Goal: Task Accomplishment & Management: Use online tool/utility

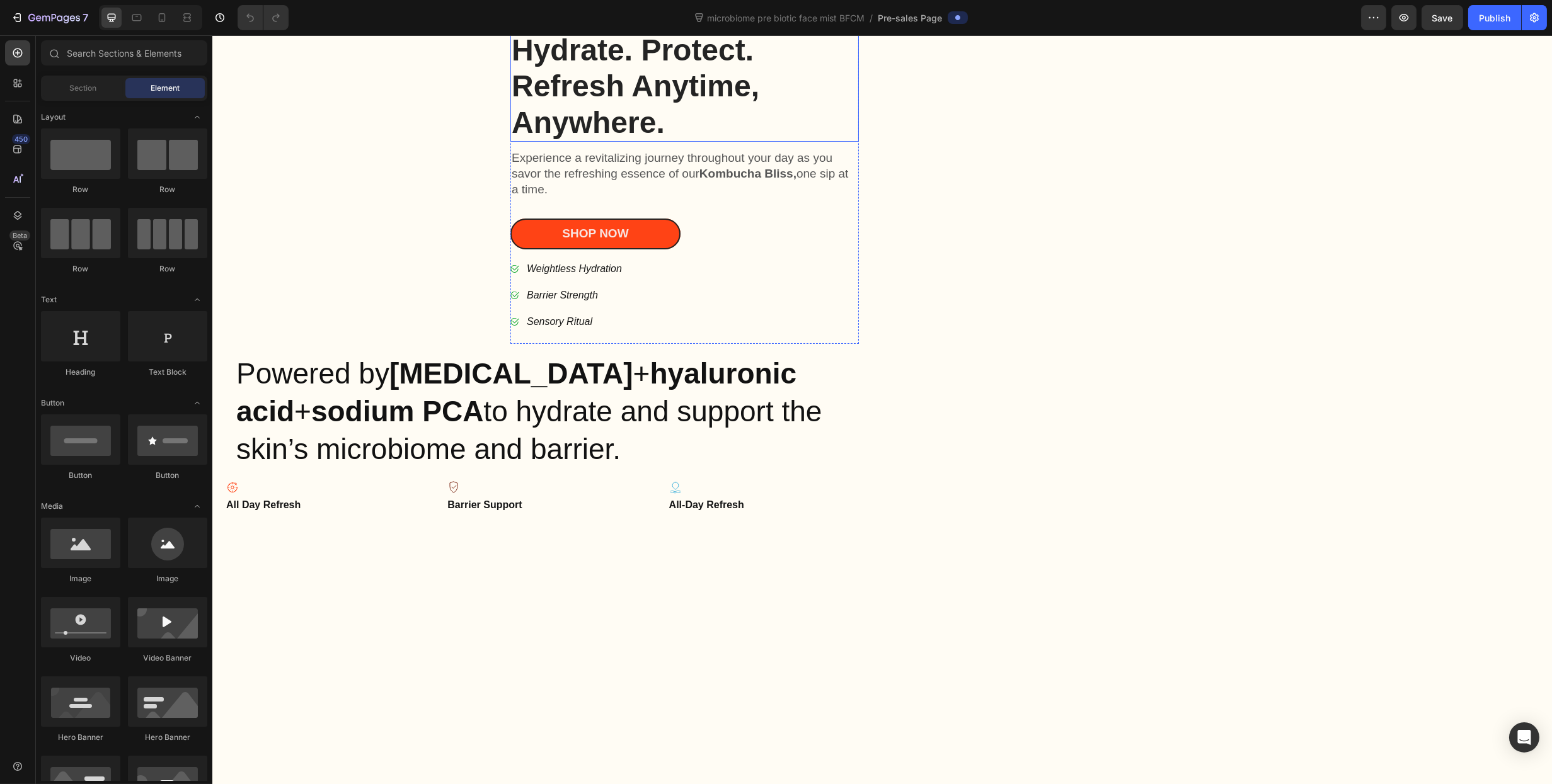
scroll to position [378, 0]
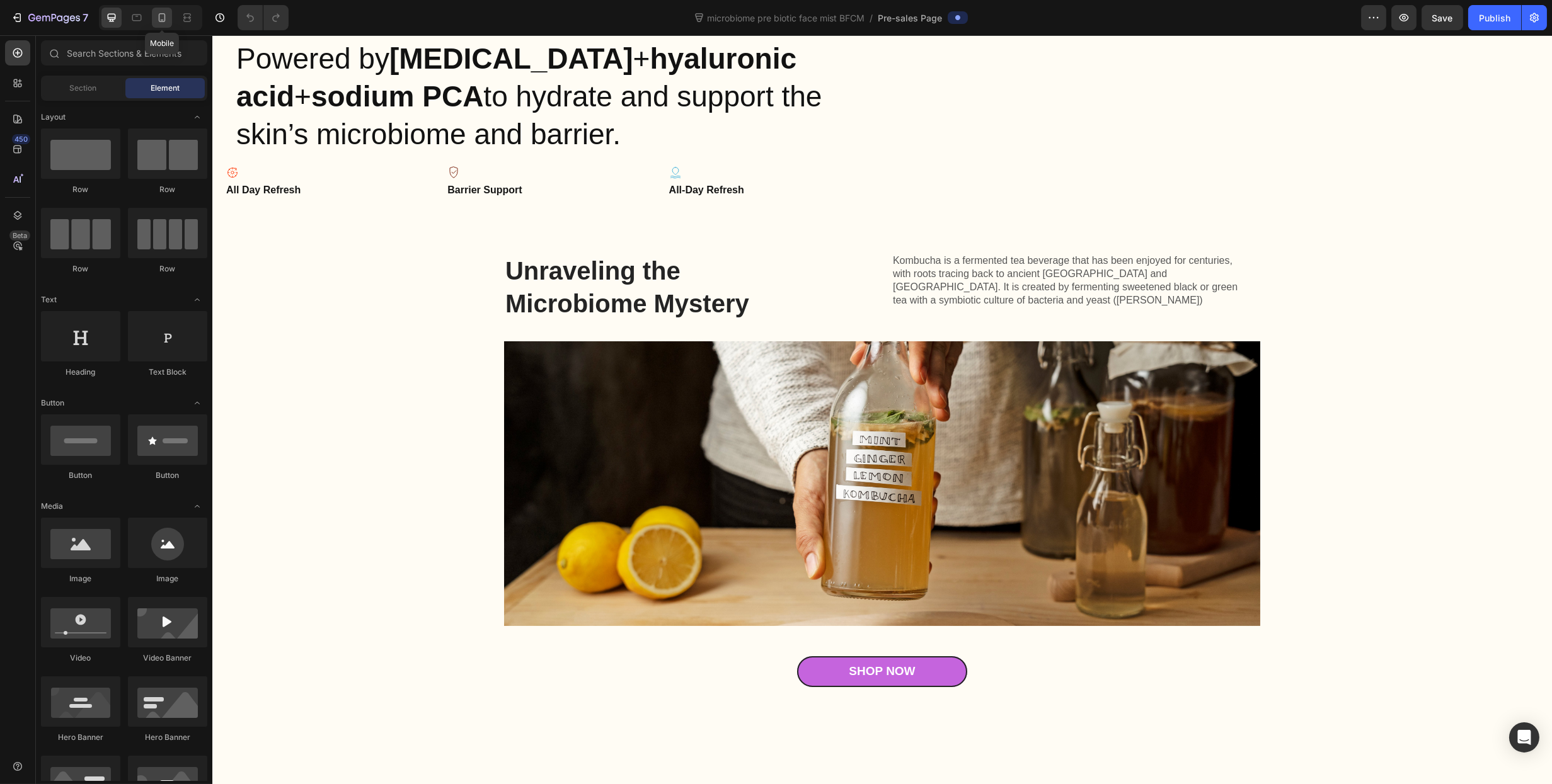
click at [160, 18] on icon at bounding box center [162, 18] width 12 height 12
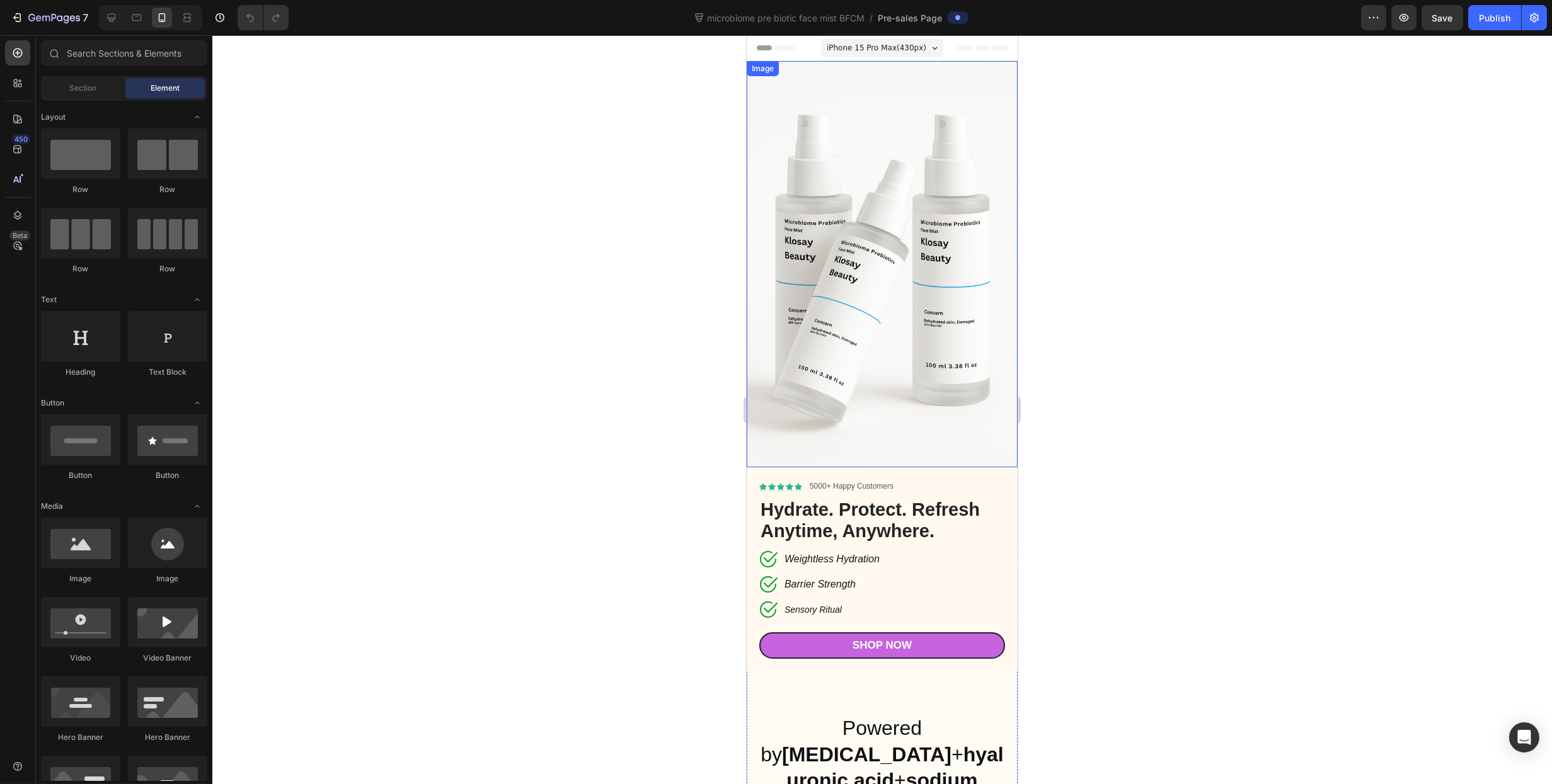
scroll to position [378, 0]
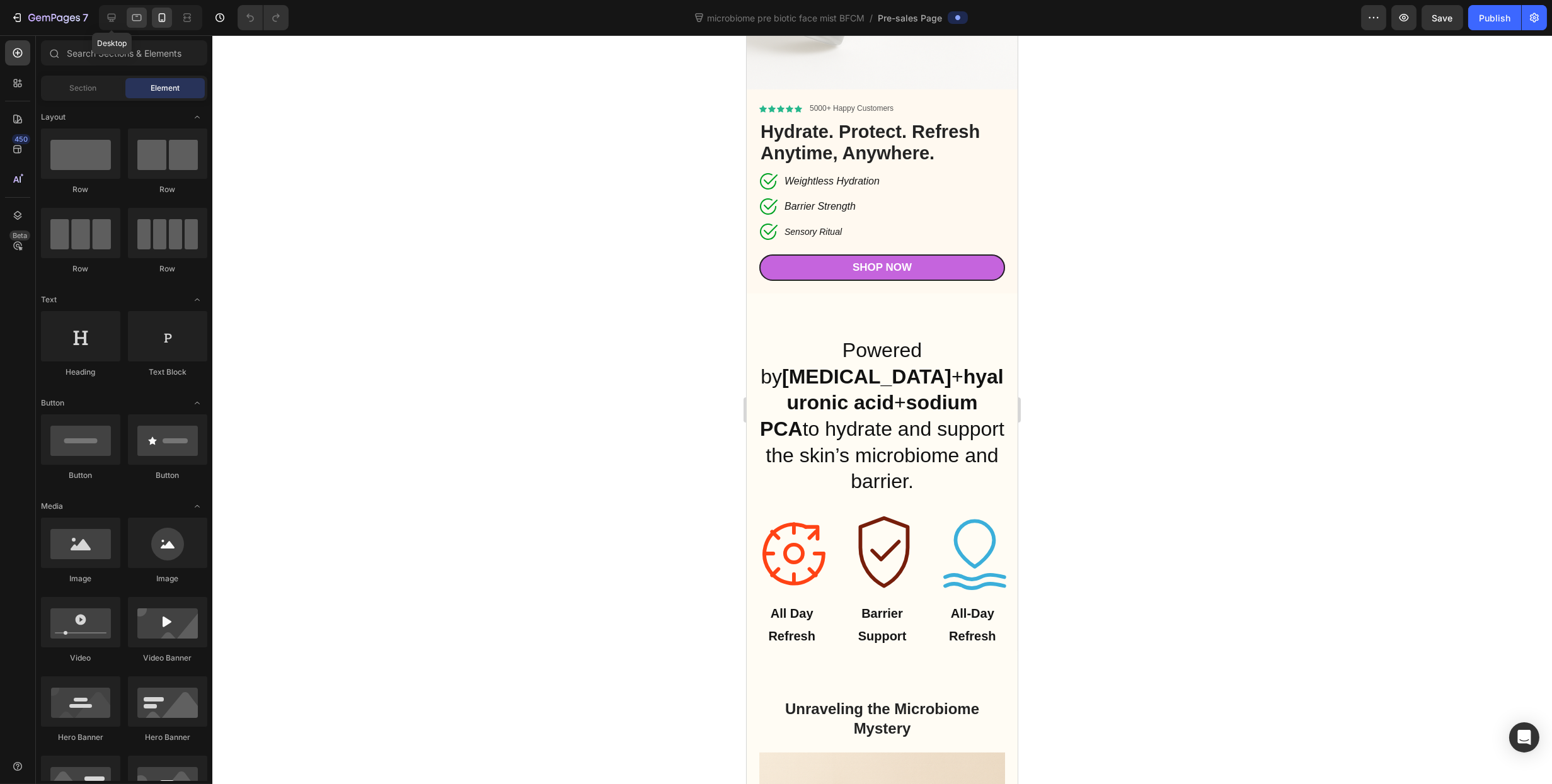
click at [112, 18] on icon at bounding box center [112, 18] width 8 height 8
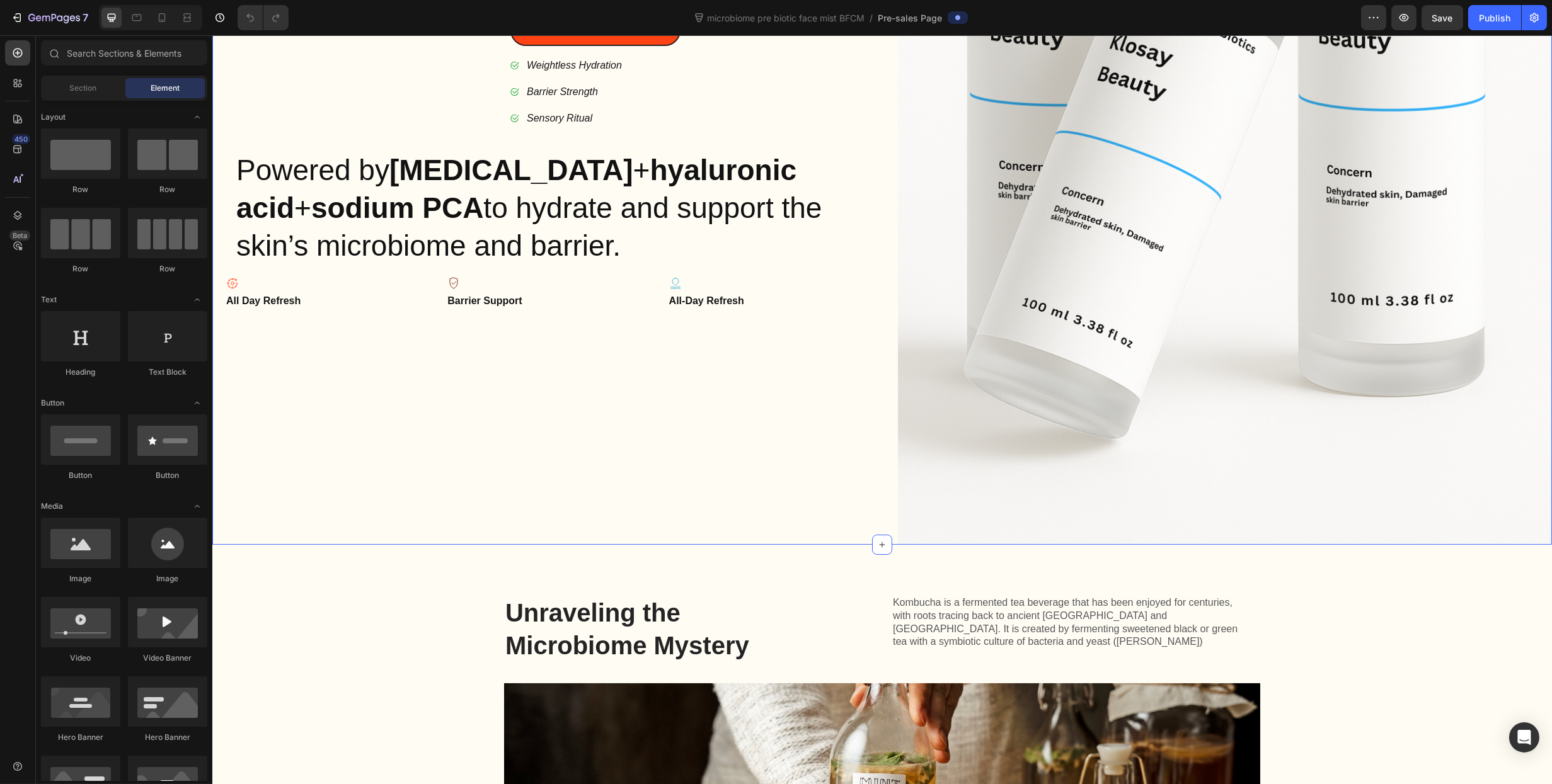
scroll to position [434, 0]
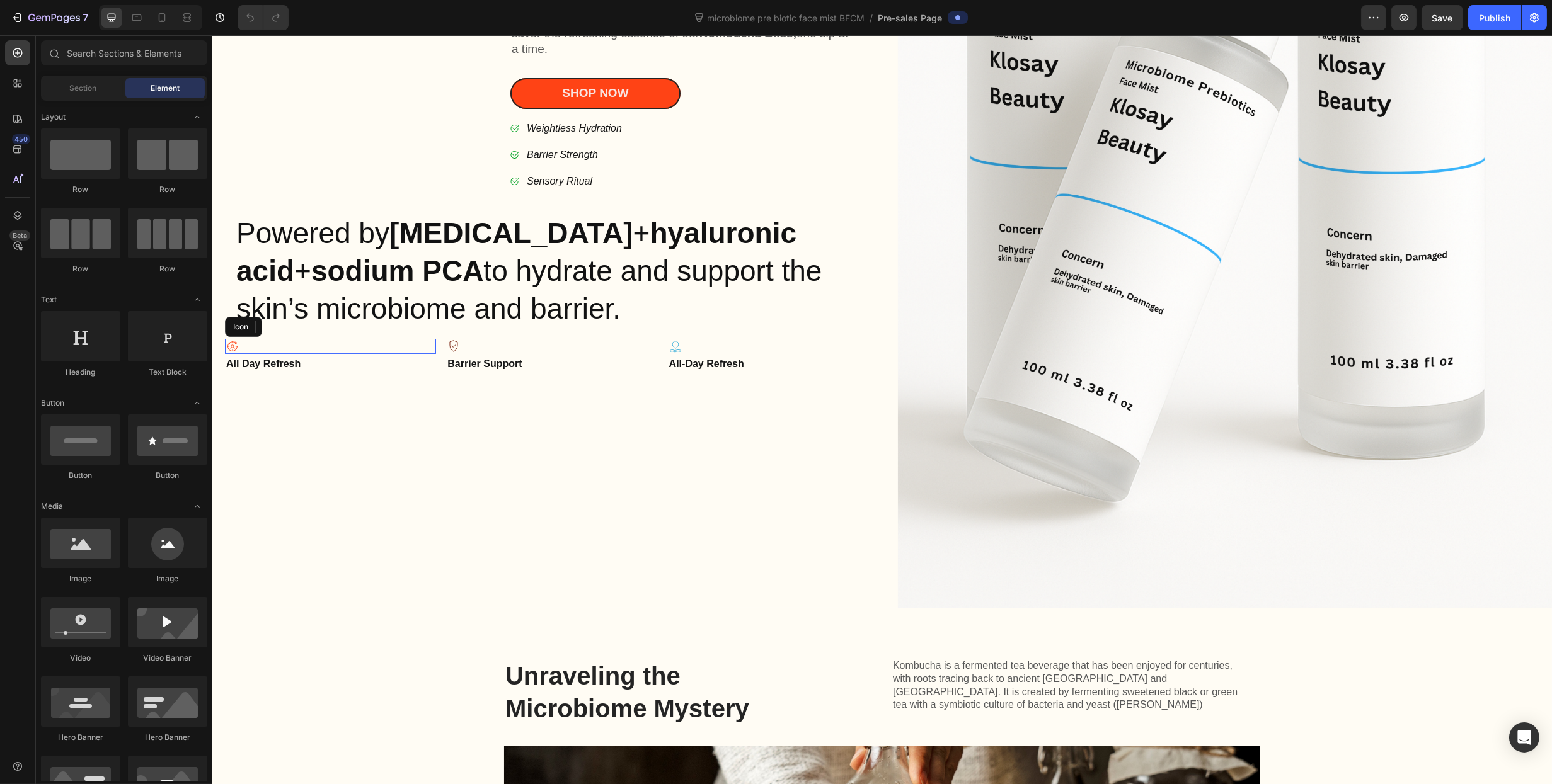
click at [280, 347] on div "Icon" at bounding box center [329, 346] width 211 height 15
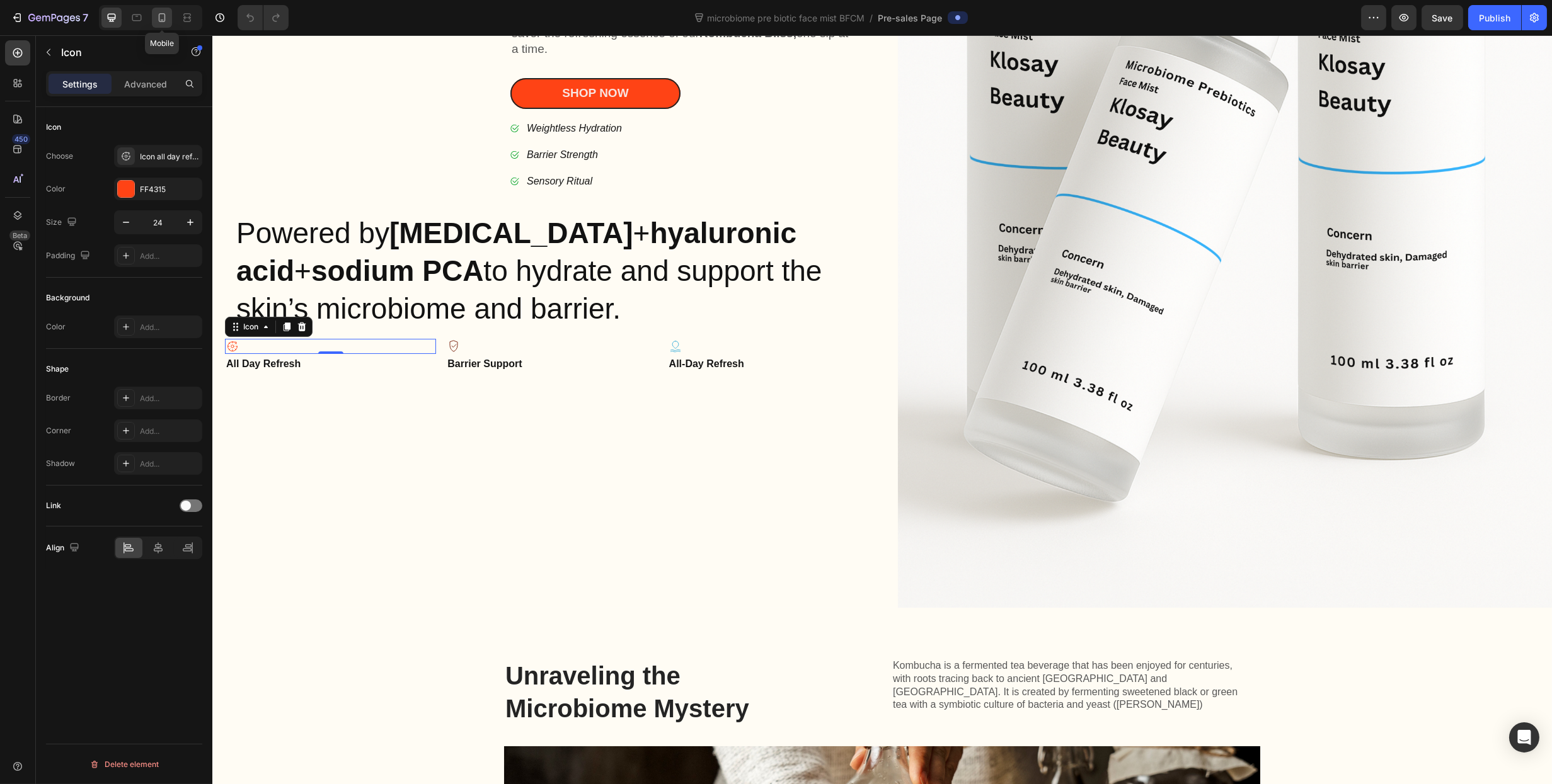
click at [164, 8] on div at bounding box center [162, 18] width 20 height 20
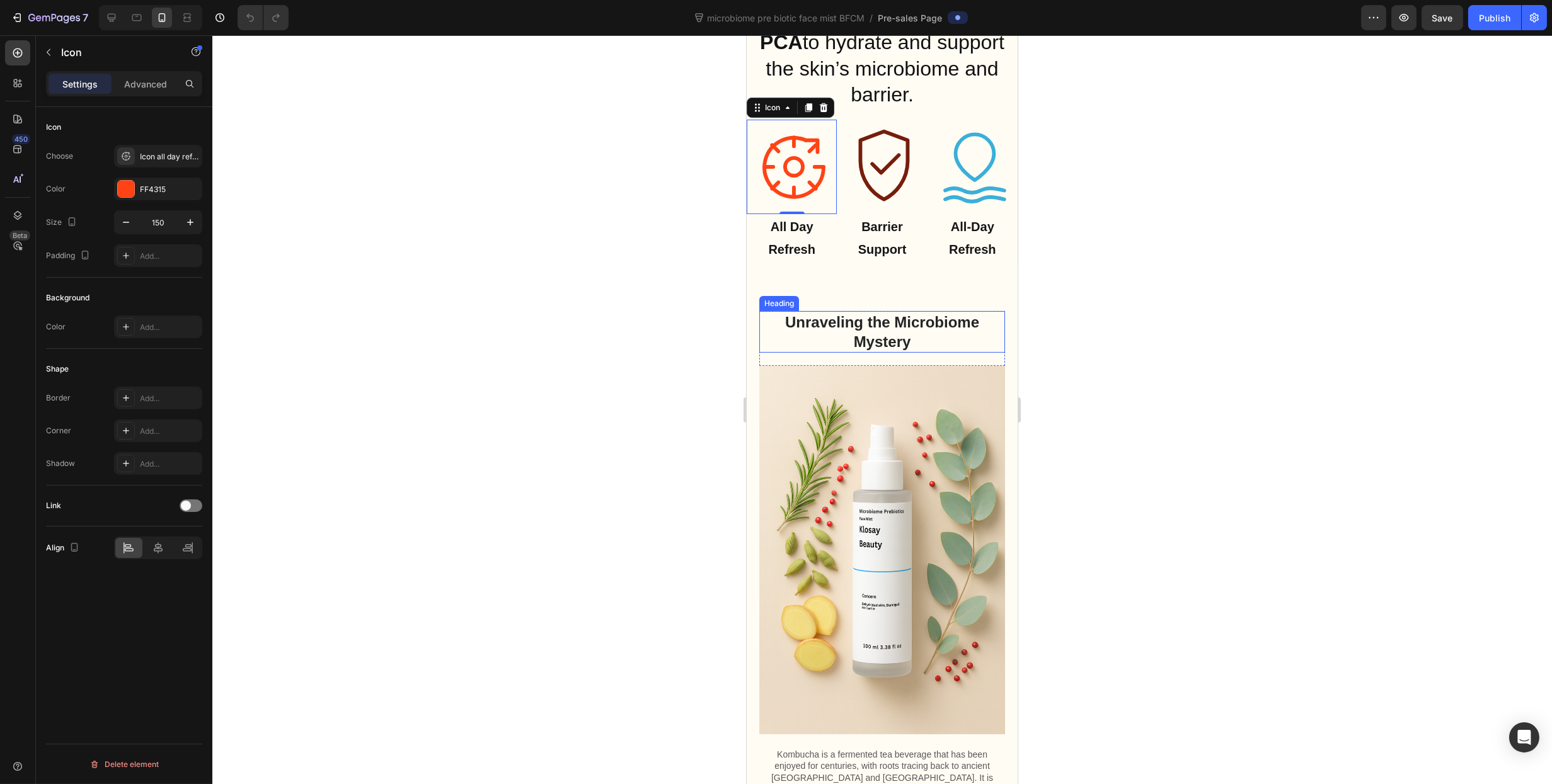
scroll to position [638, 0]
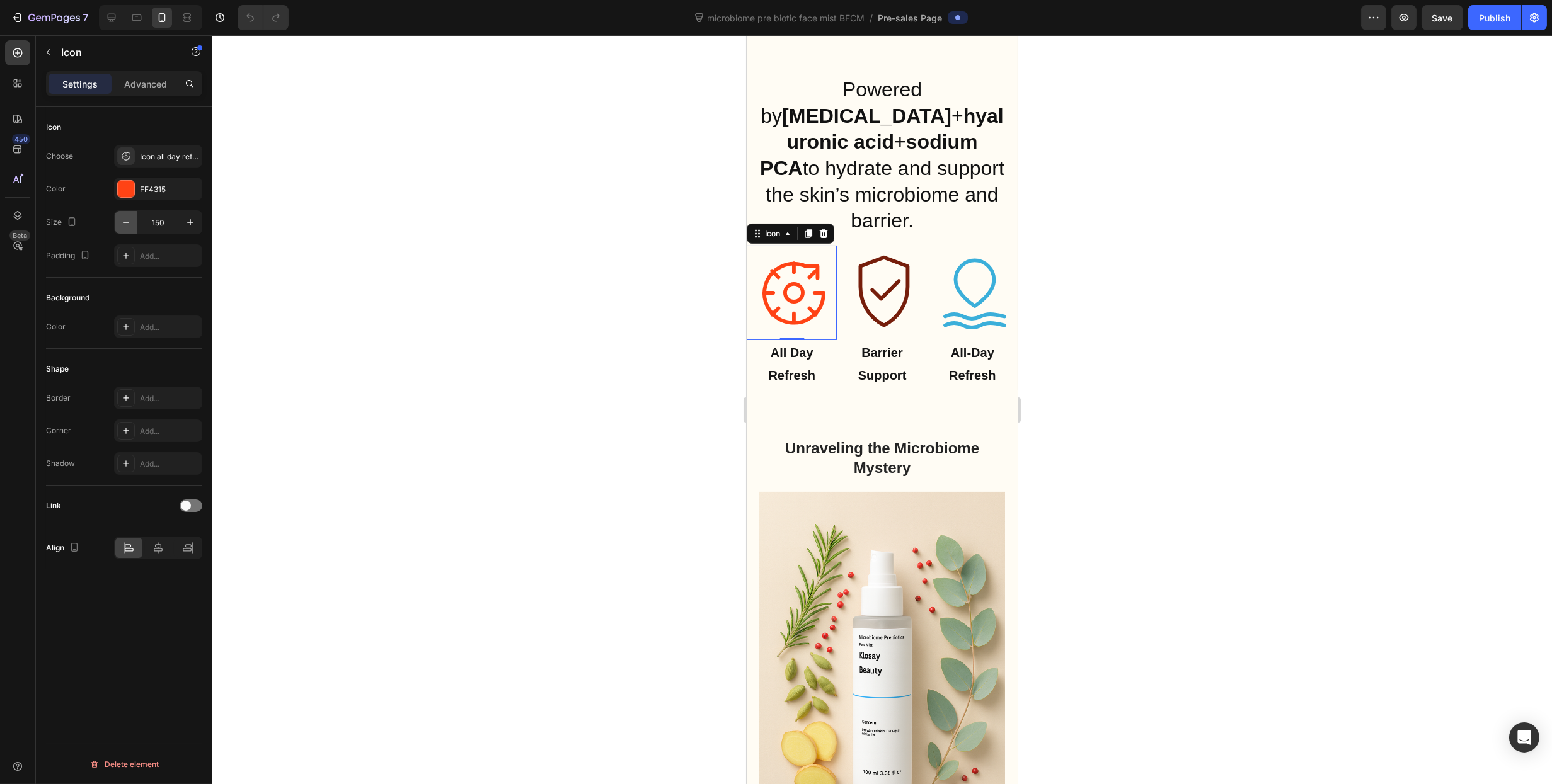
click at [118, 220] on button "button" at bounding box center [126, 222] width 23 height 23
click at [191, 222] on icon "button" at bounding box center [190, 222] width 6 height 6
drag, startPoint x: 108, startPoint y: 15, endPoint x: 59, endPoint y: 93, distance: 92.1
click at [108, 15] on icon at bounding box center [112, 18] width 12 height 12
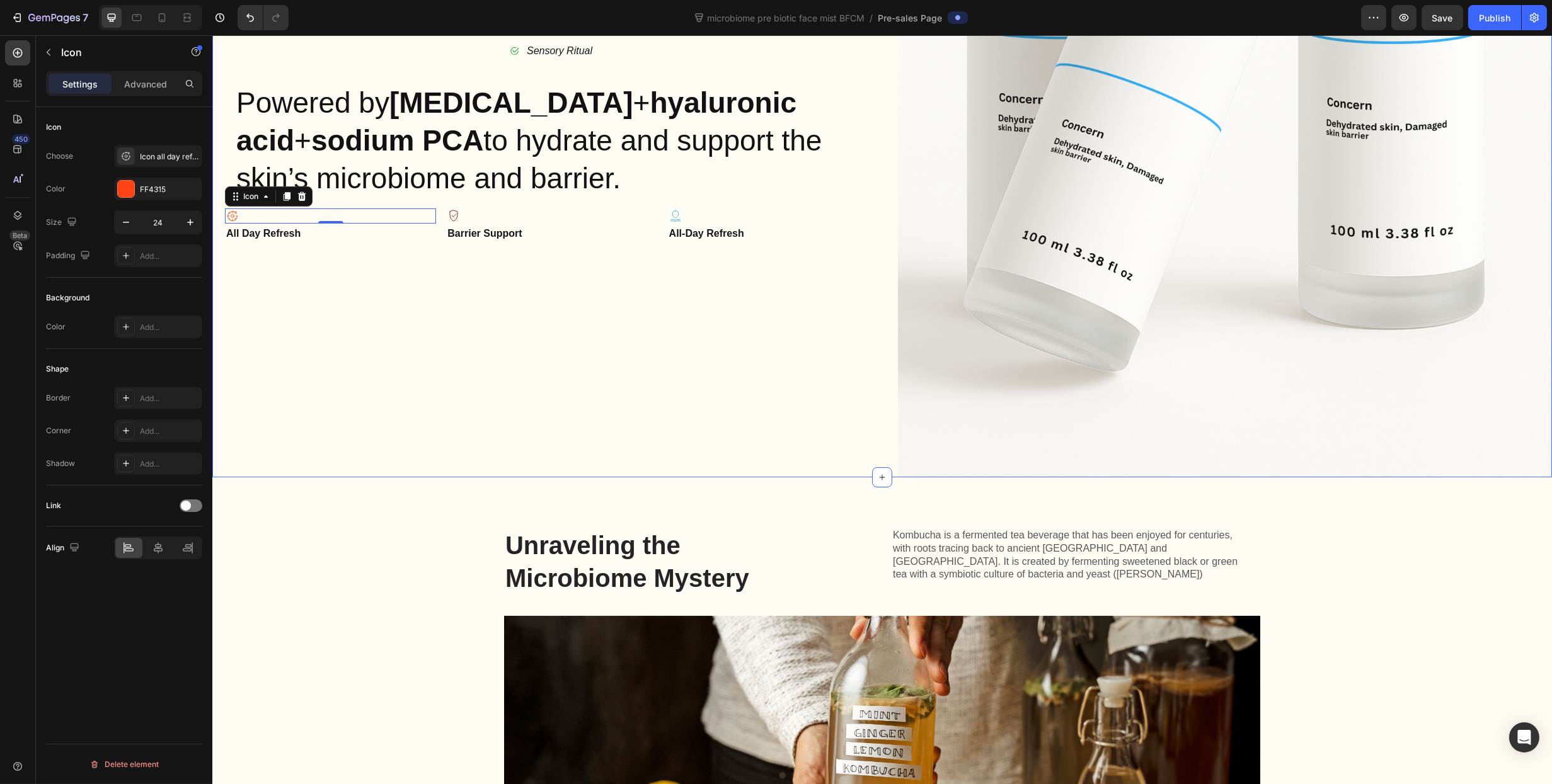
scroll to position [501, 0]
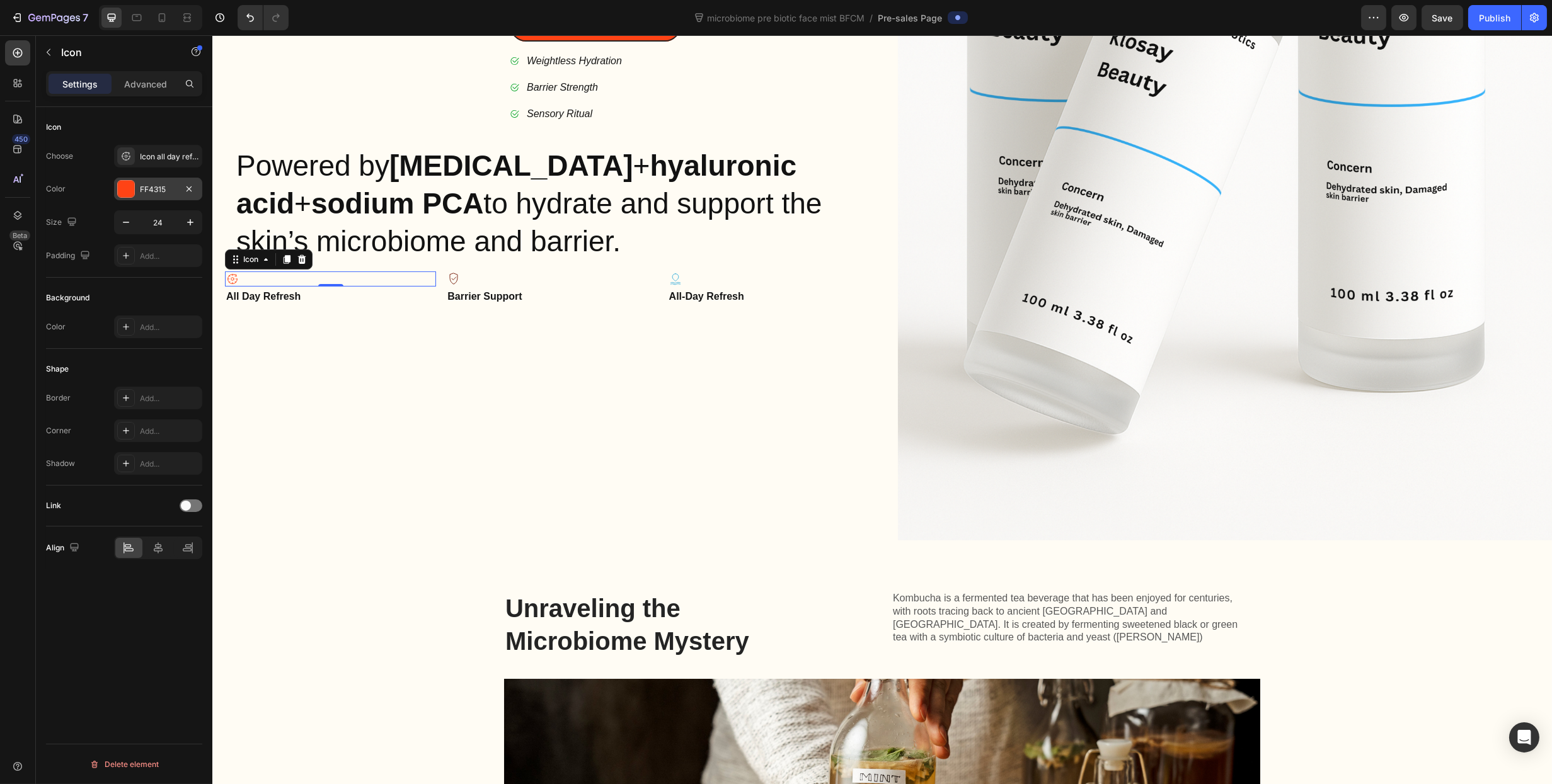
click at [134, 191] on div at bounding box center [126, 189] width 17 height 17
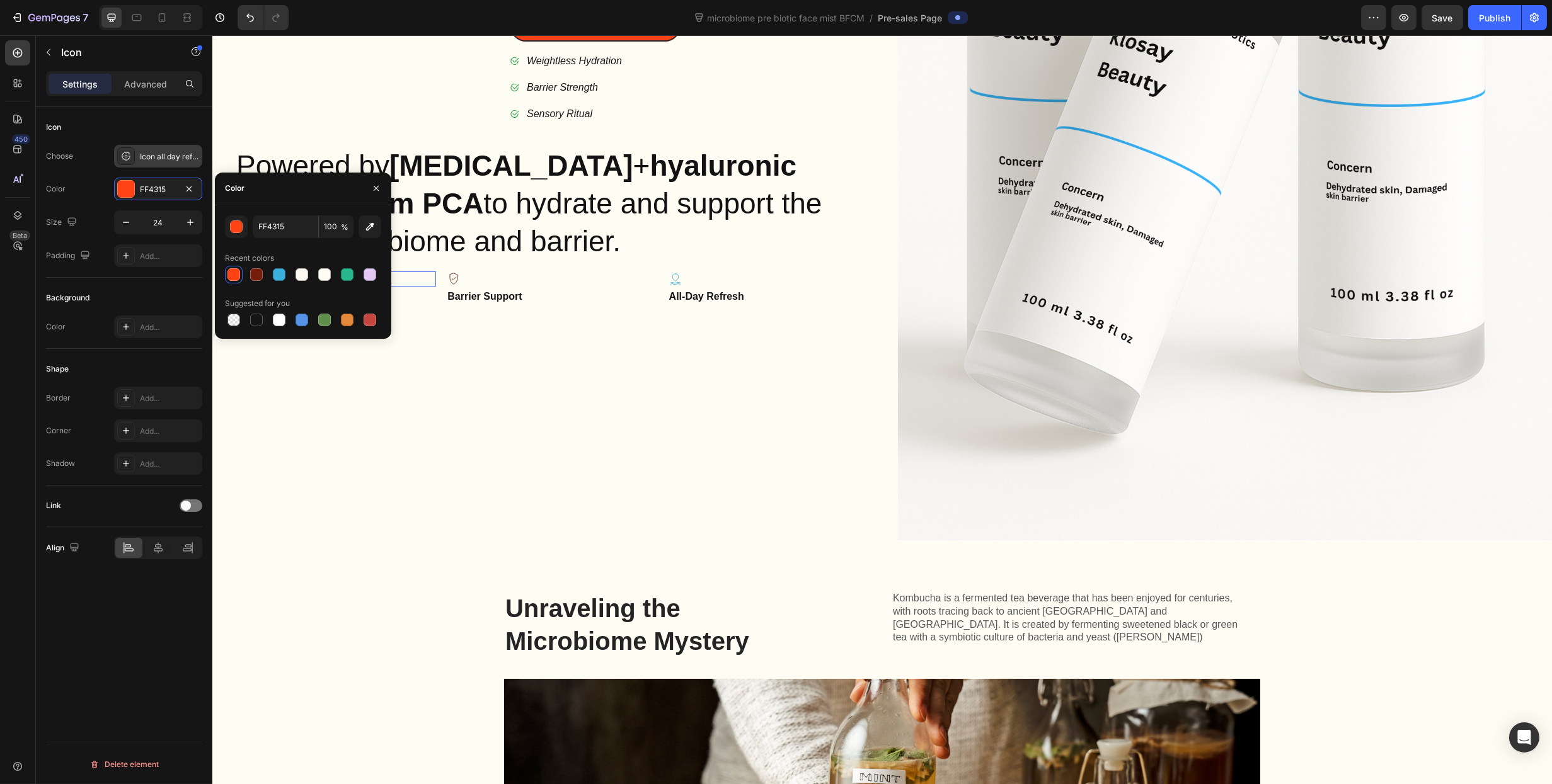
click at [153, 151] on div "Icon all day refresh" at bounding box center [169, 156] width 59 height 11
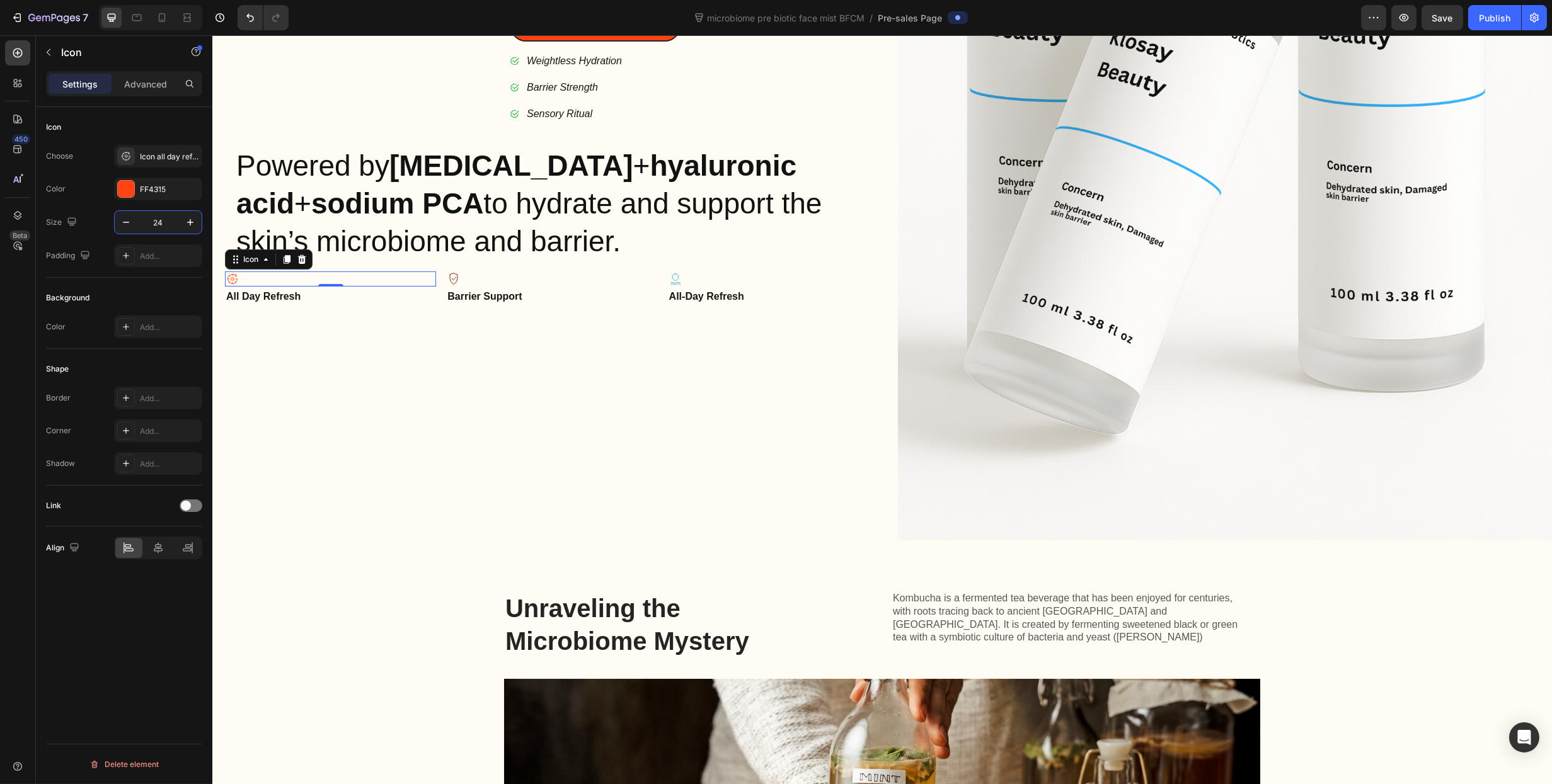
click at [153, 224] on input "24" at bounding box center [157, 222] width 41 height 23
type input "200"
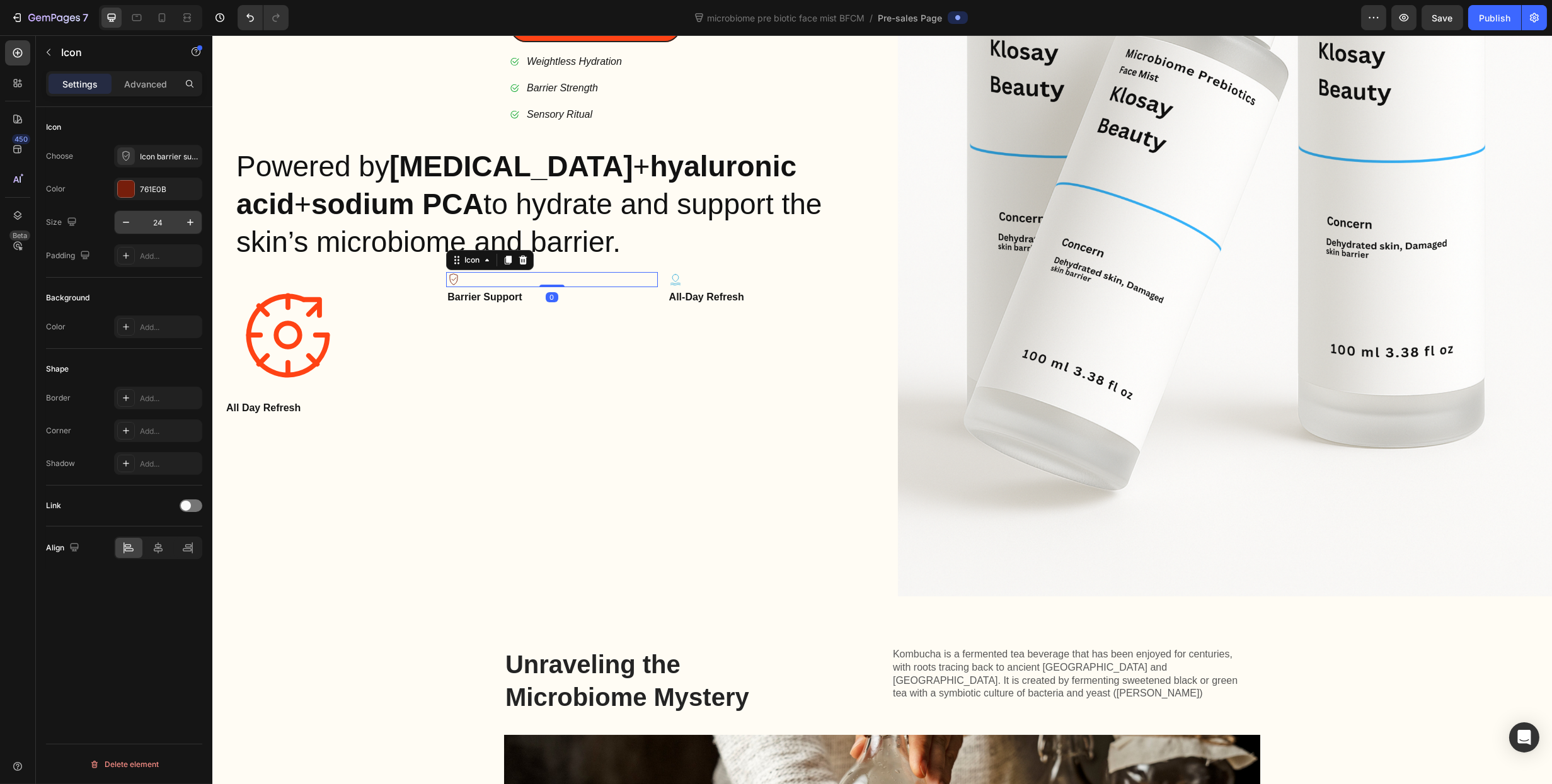
click at [162, 225] on input "24" at bounding box center [157, 222] width 41 height 23
type input "200"
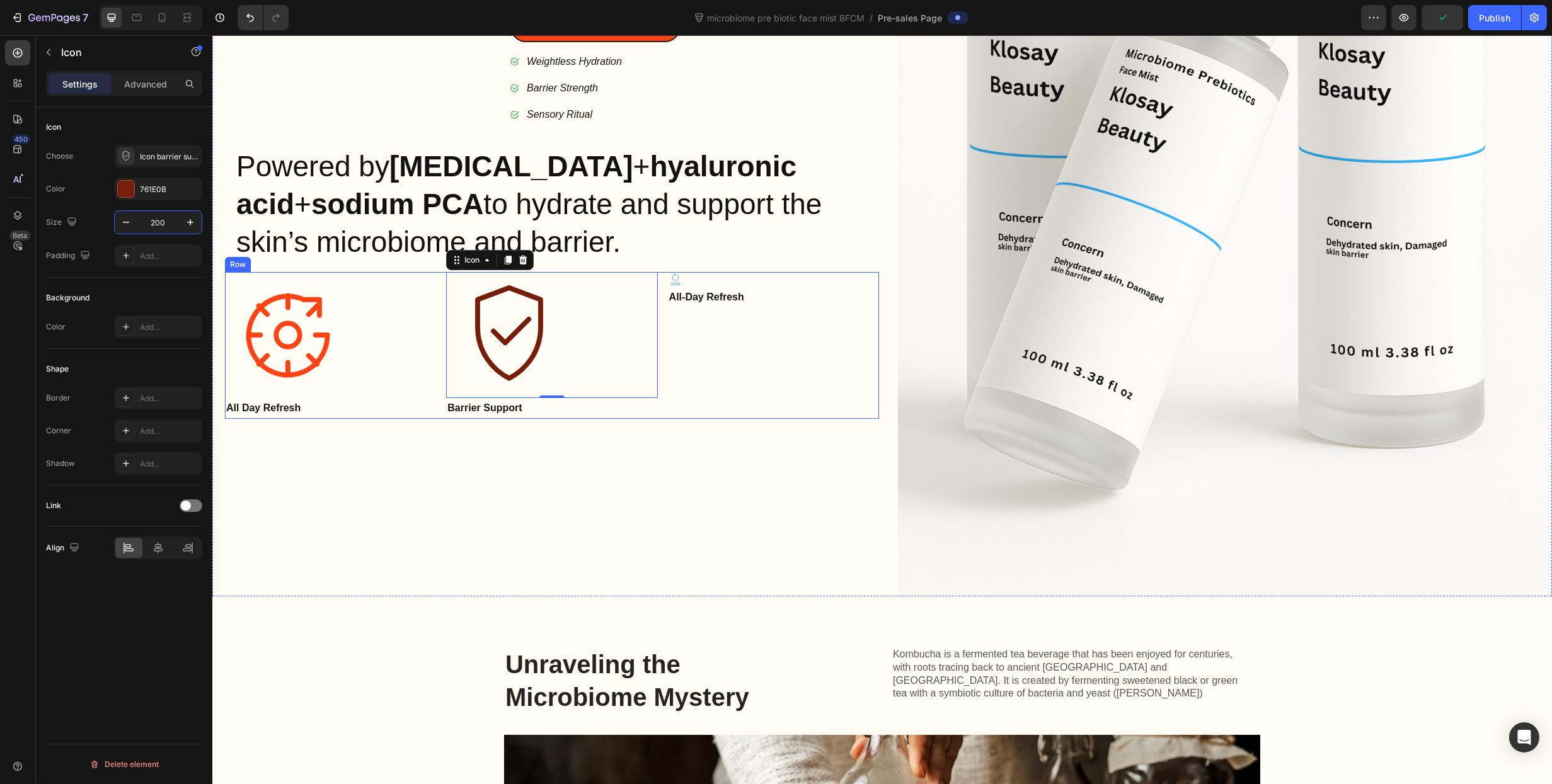
click at [695, 278] on div "Text Block" at bounding box center [691, 279] width 43 height 11
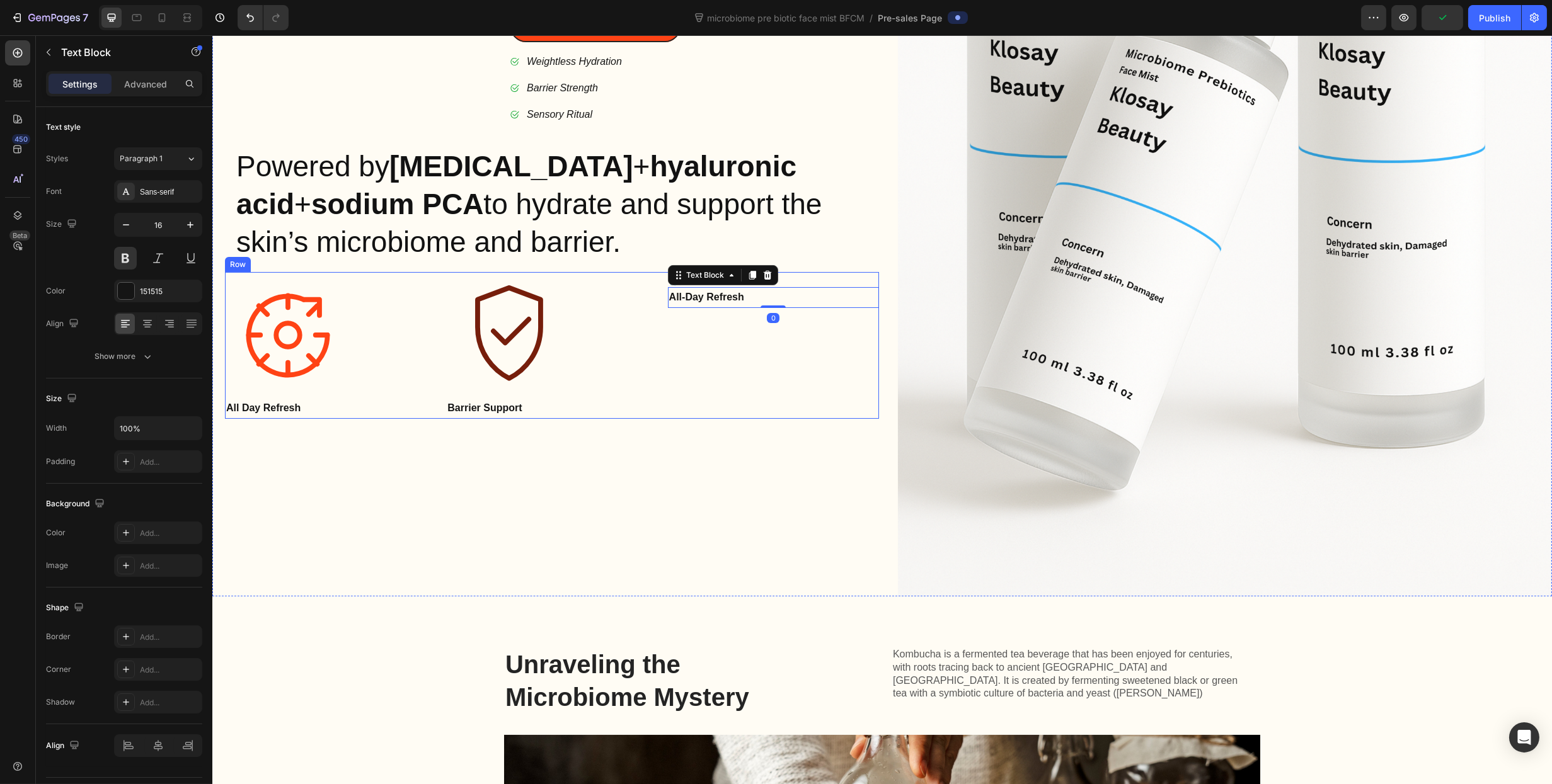
click at [848, 324] on div "Icon All-Day Refresh Text Block 0" at bounding box center [773, 345] width 211 height 147
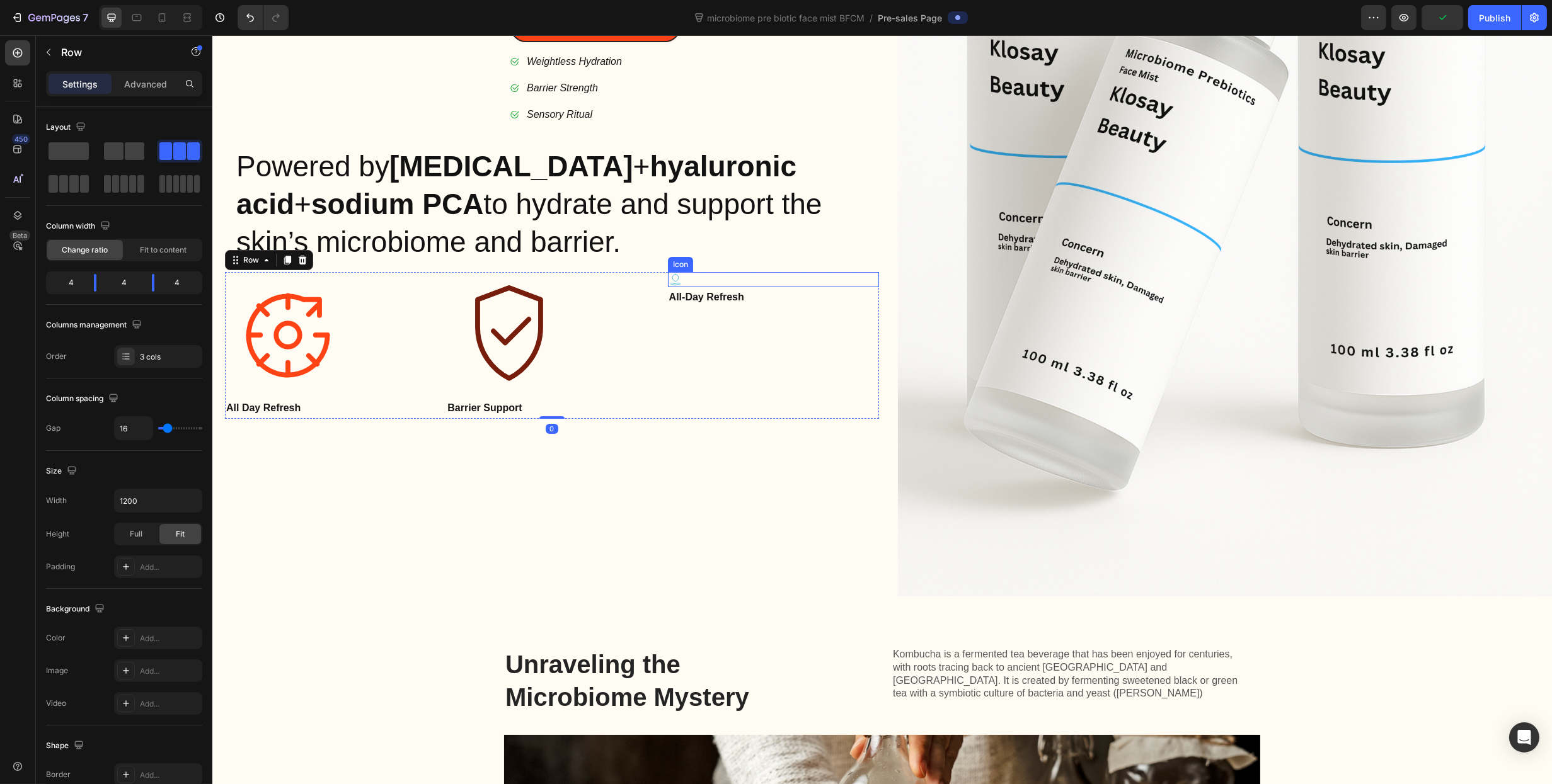
click at [671, 277] on icon at bounding box center [675, 279] width 15 height 15
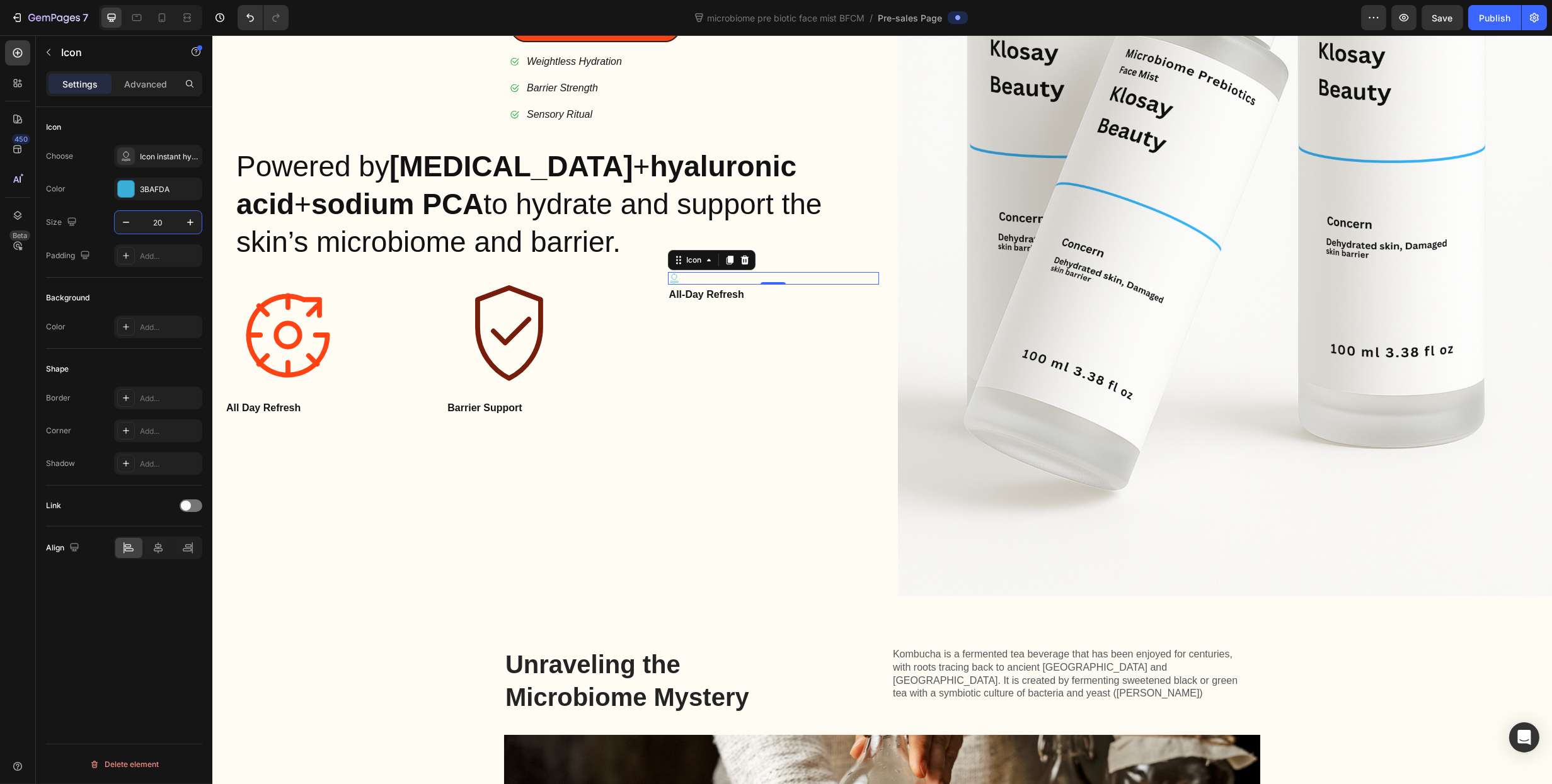
type input "200"
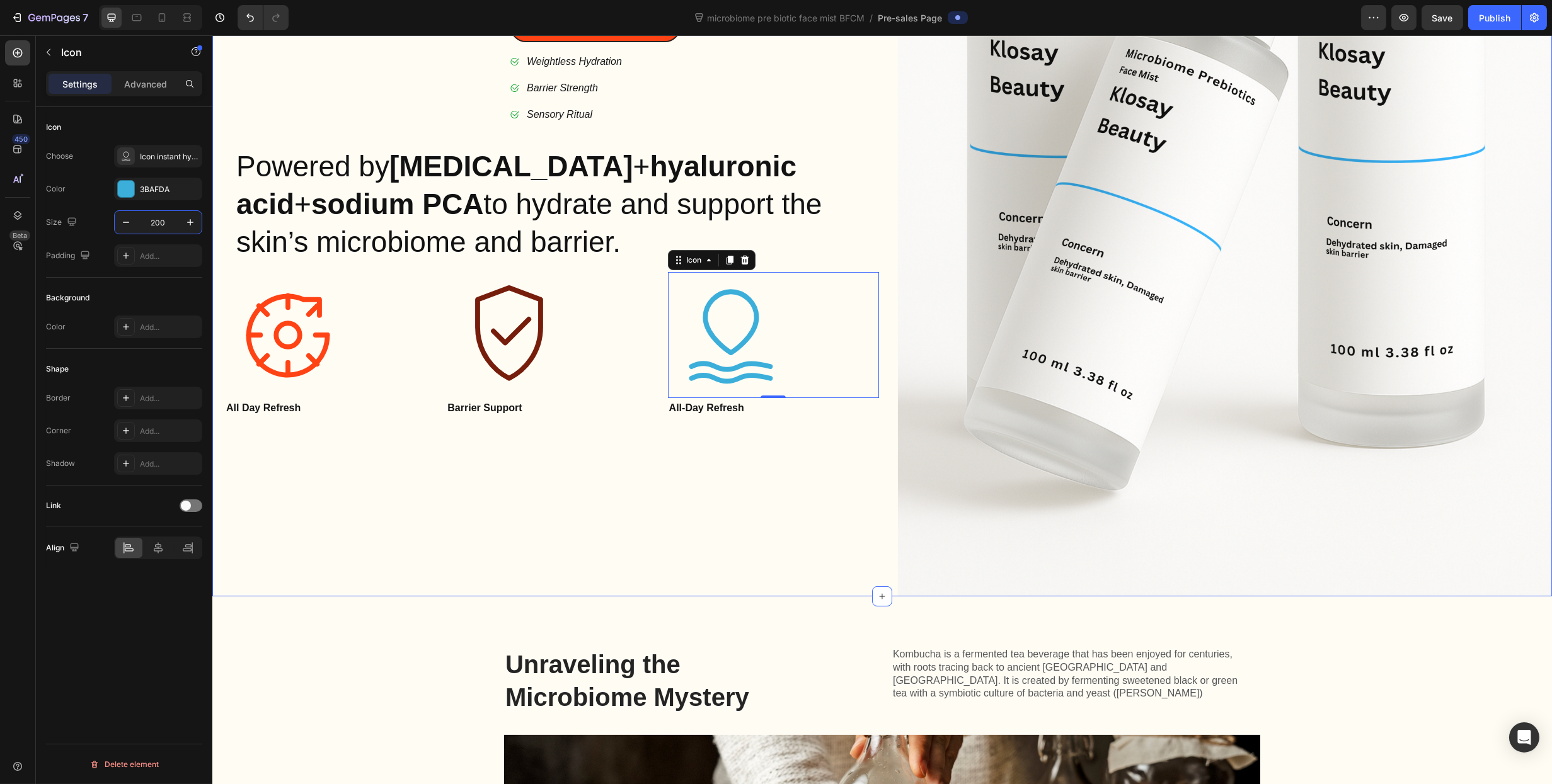
click at [529, 405] on p "Barrier Support" at bounding box center [551, 408] width 208 height 18
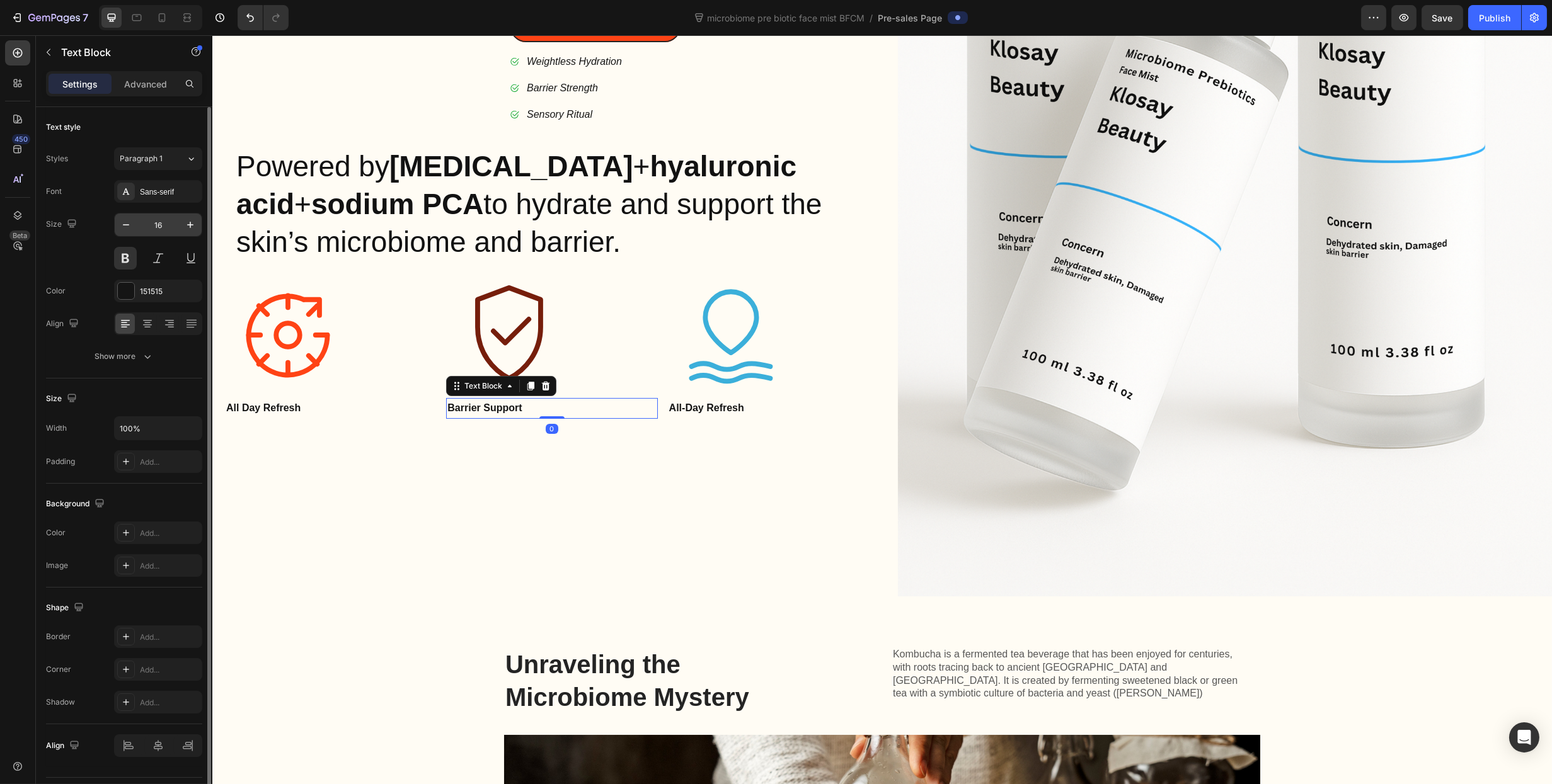
click at [172, 223] on input "16" at bounding box center [157, 225] width 41 height 23
type input "25"
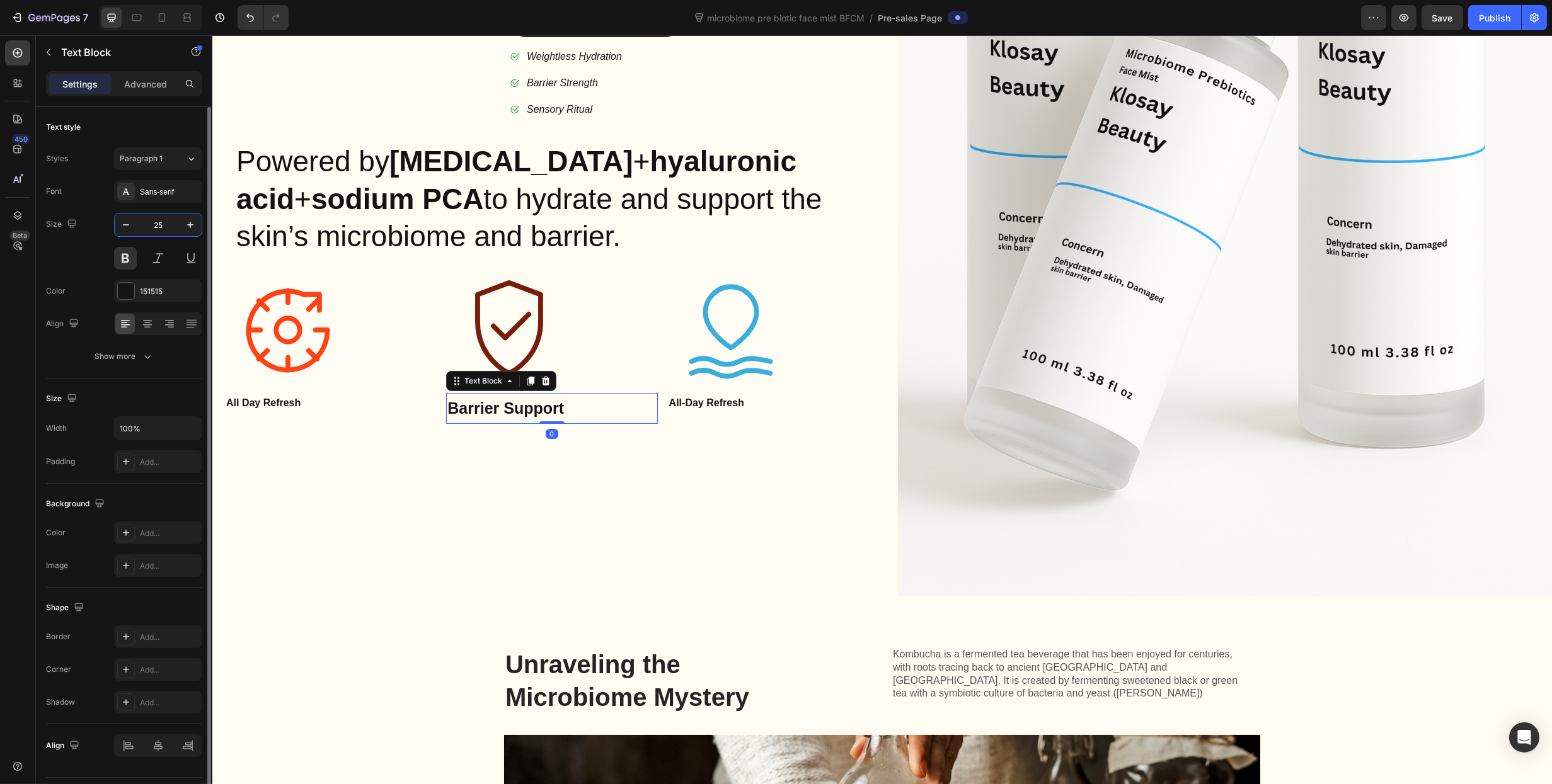
scroll to position [441, 0]
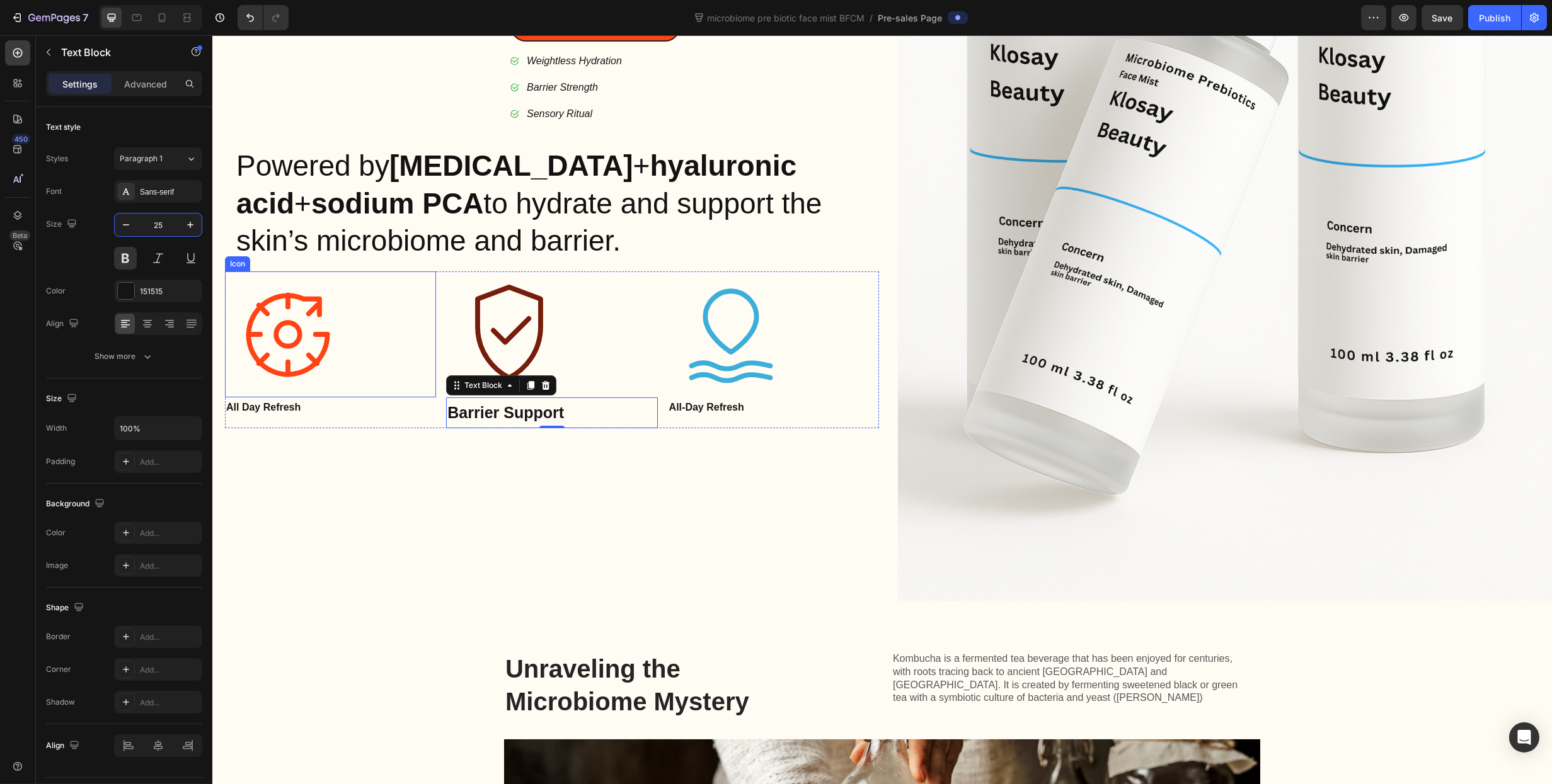
click at [280, 399] on p "All Day Refresh" at bounding box center [329, 407] width 208 height 18
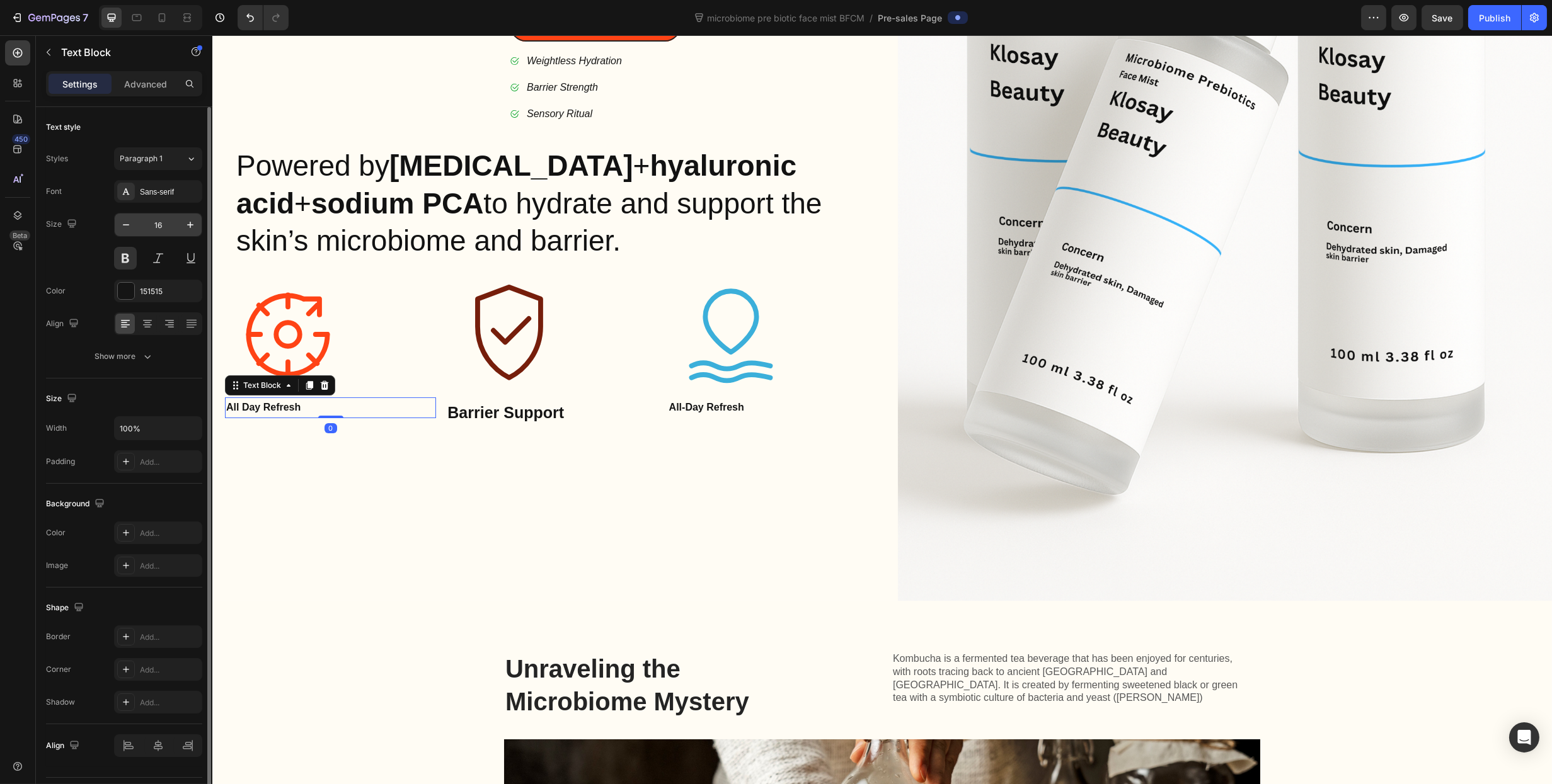
click at [164, 227] on input "16" at bounding box center [157, 225] width 41 height 23
type input "25"
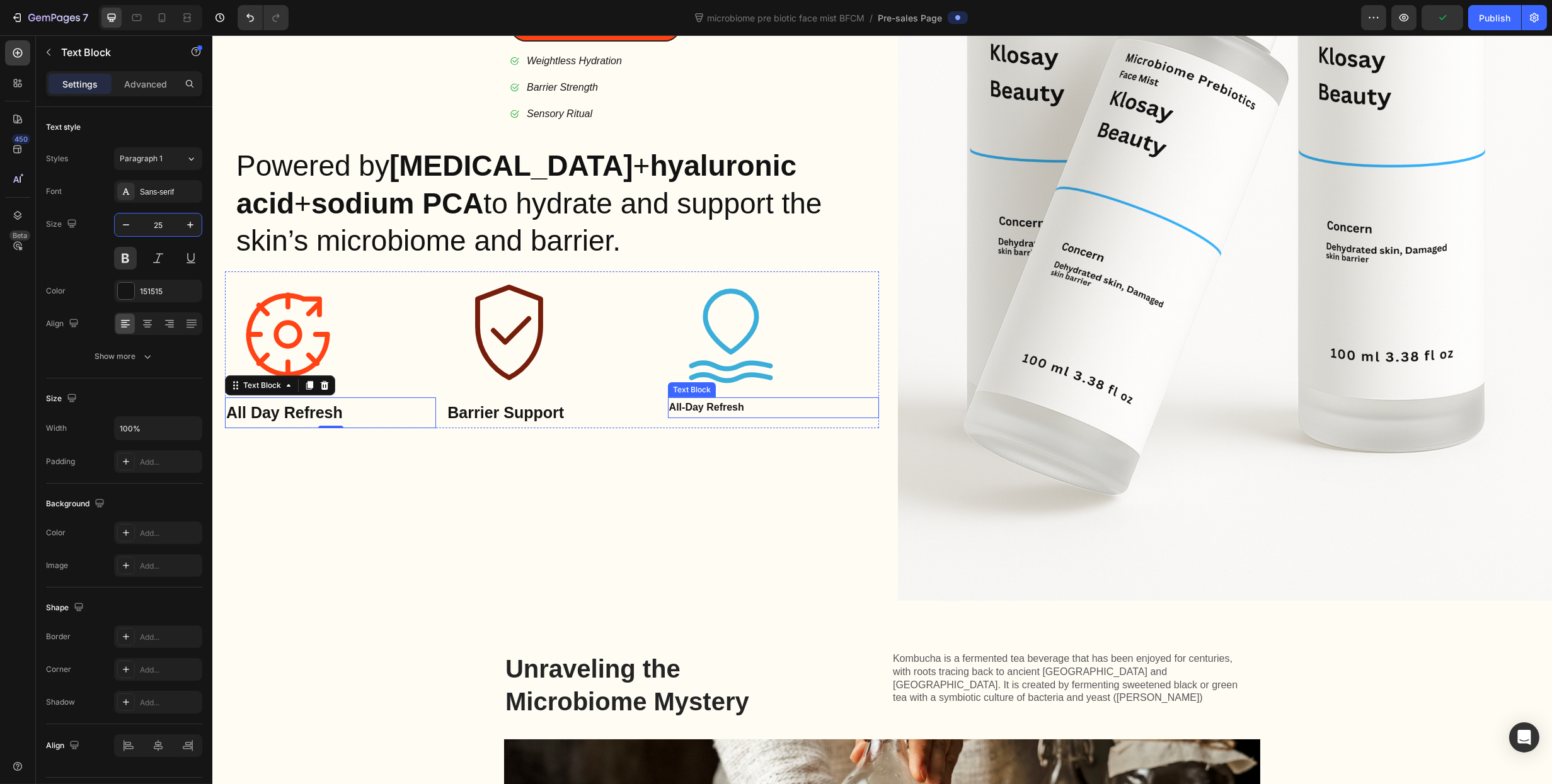
click at [733, 406] on p "All-Day Refresh" at bounding box center [772, 407] width 208 height 18
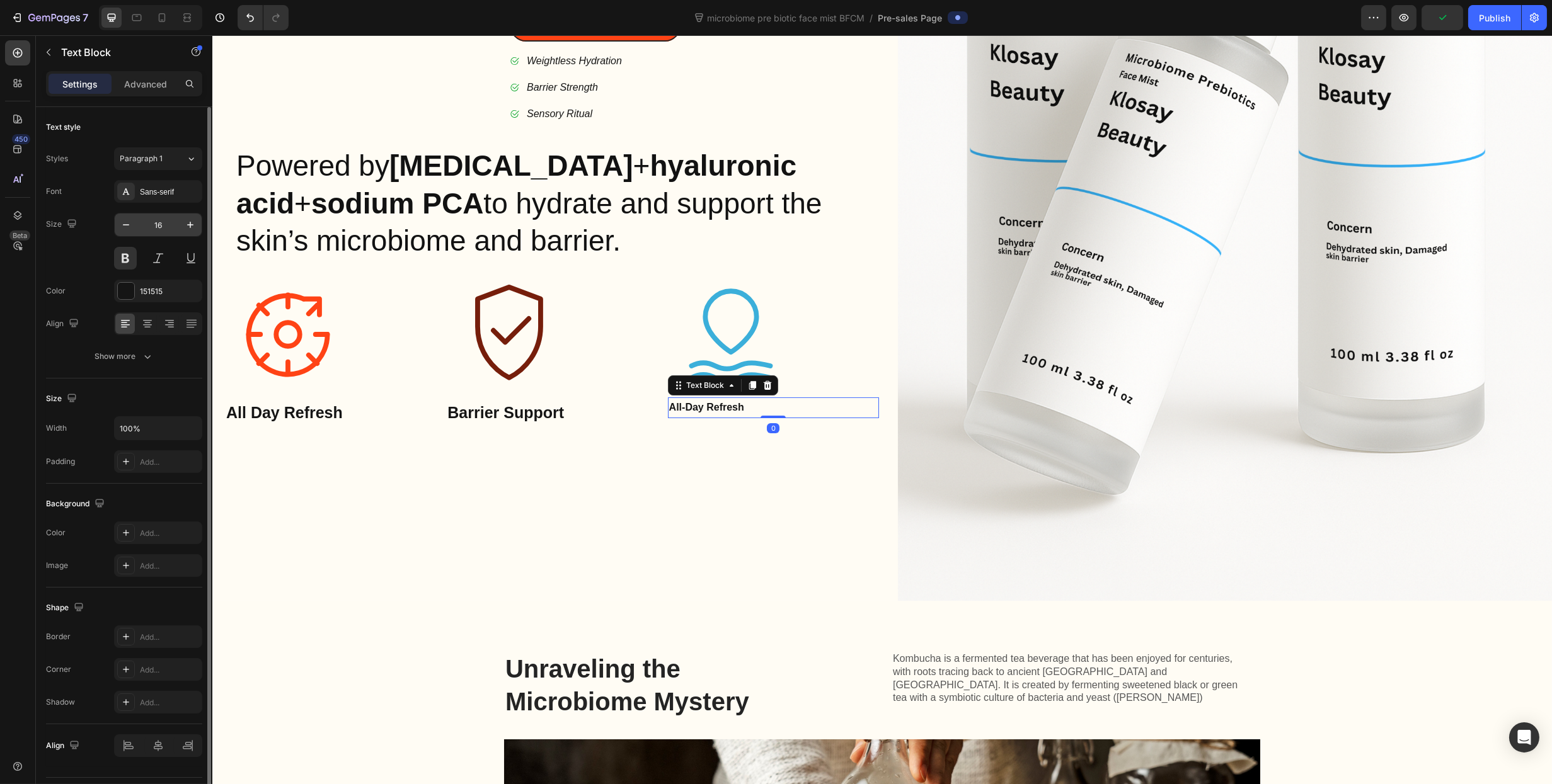
click at [173, 227] on input "16" at bounding box center [157, 225] width 41 height 23
type input "25"
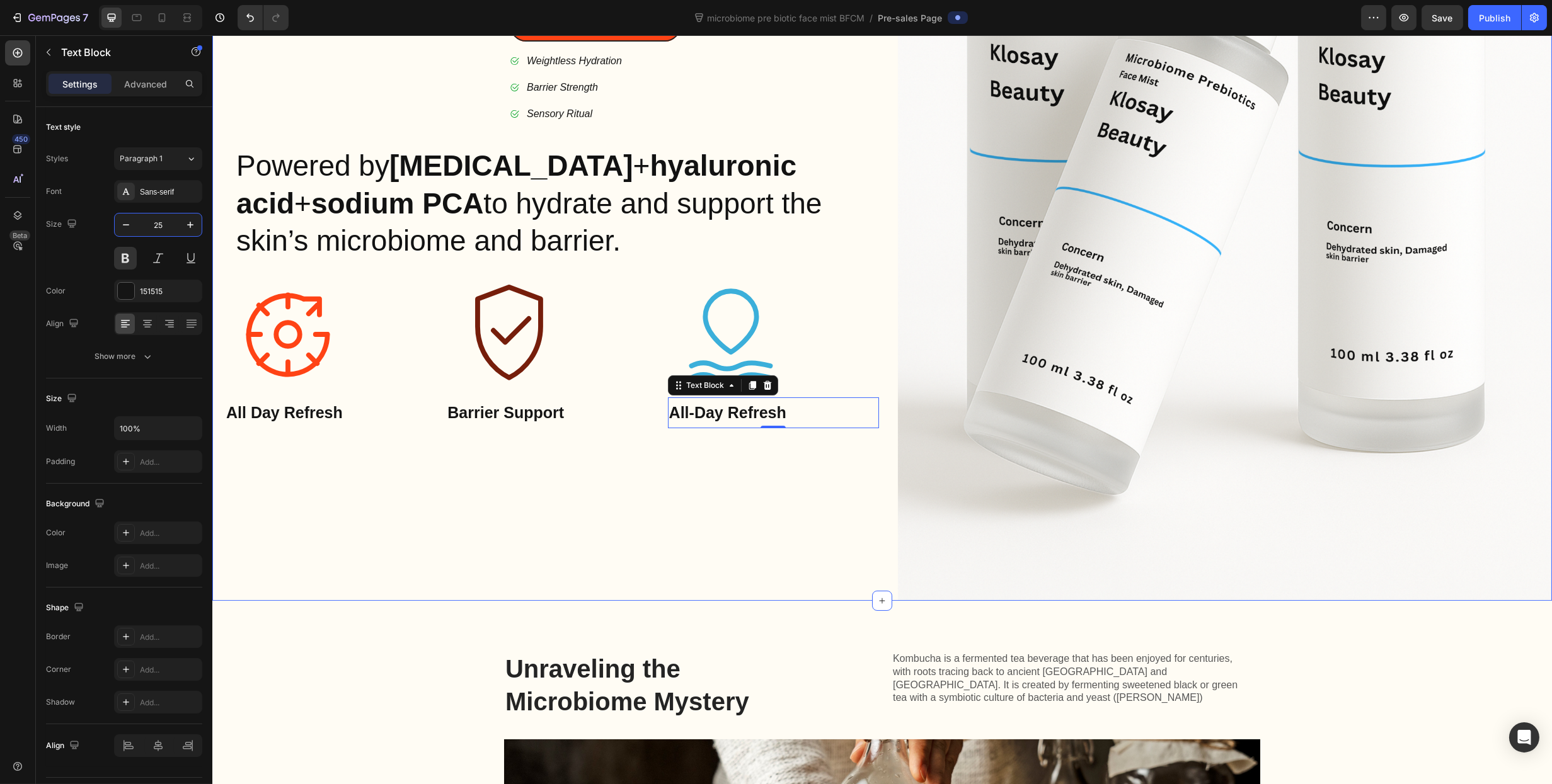
click at [744, 567] on div "Icon Icon Icon Icon Icon Icon List 5000+ Happy Customers Text Block Row Hydrate…" at bounding box center [551, 110] width 654 height 981
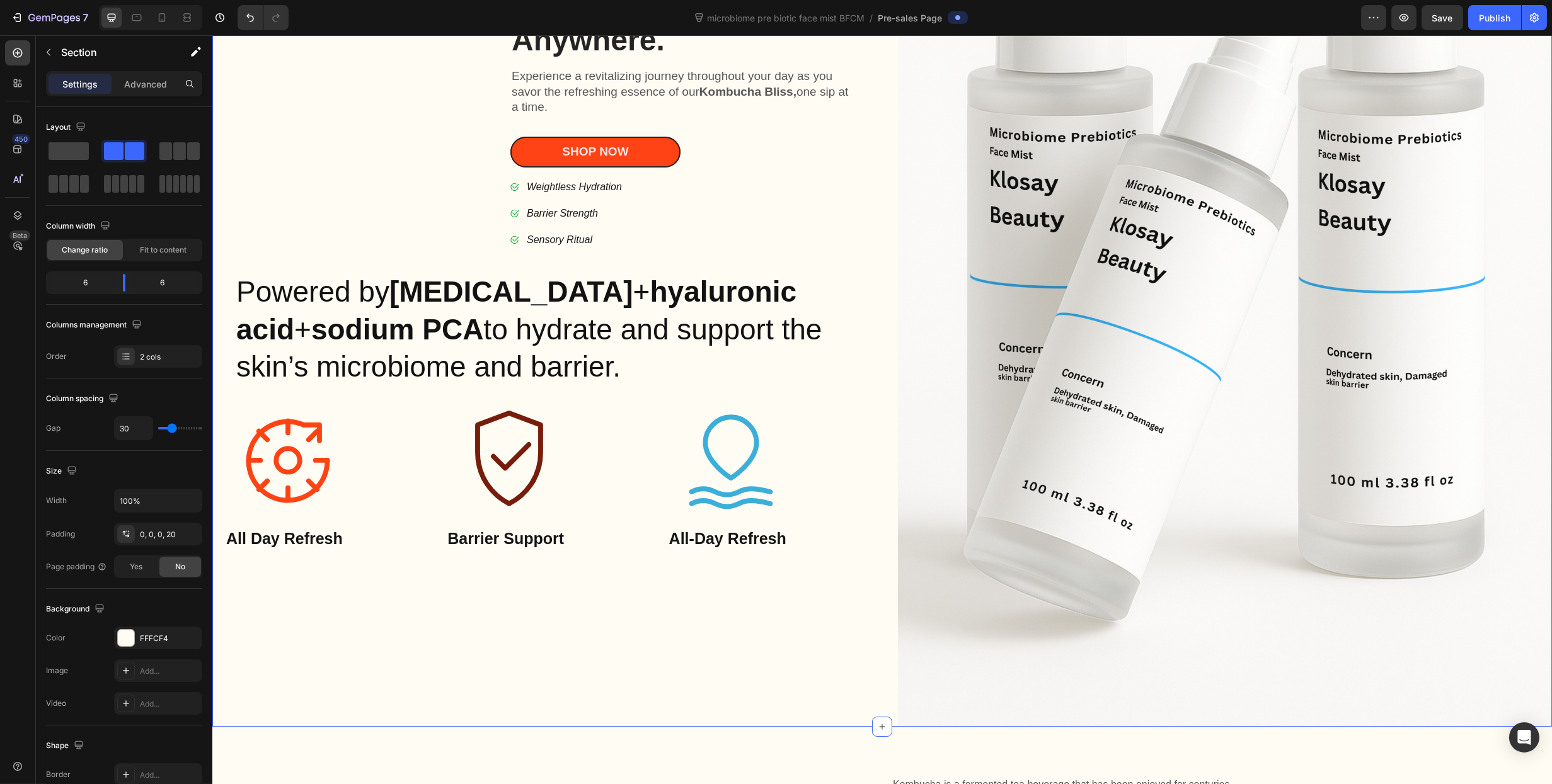
scroll to position [63, 0]
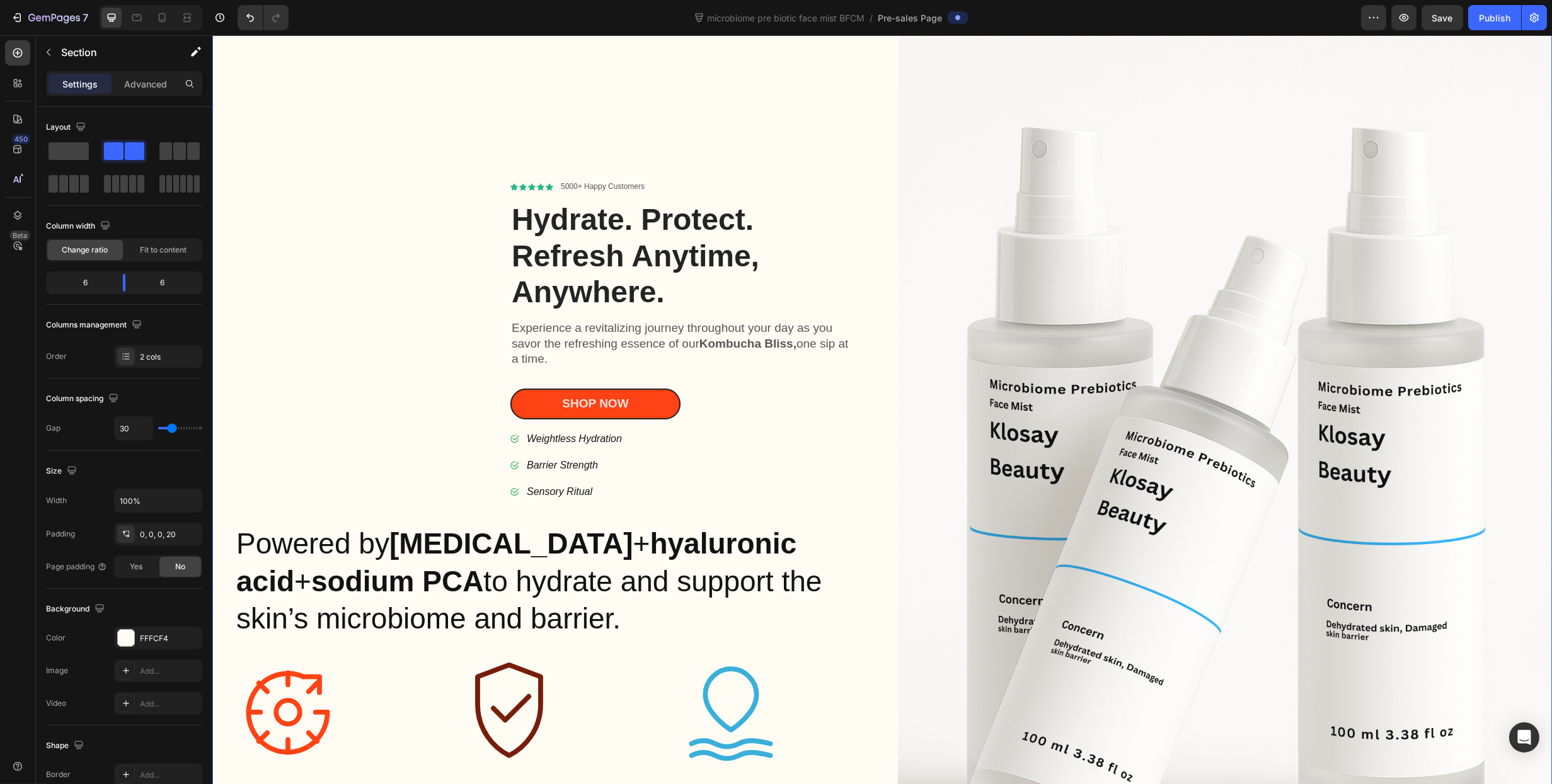
click at [234, 514] on div "Powered by prebiotics + hyaluronic acid + sodium PCA to hydrate and support the…" at bounding box center [551, 581] width 654 height 135
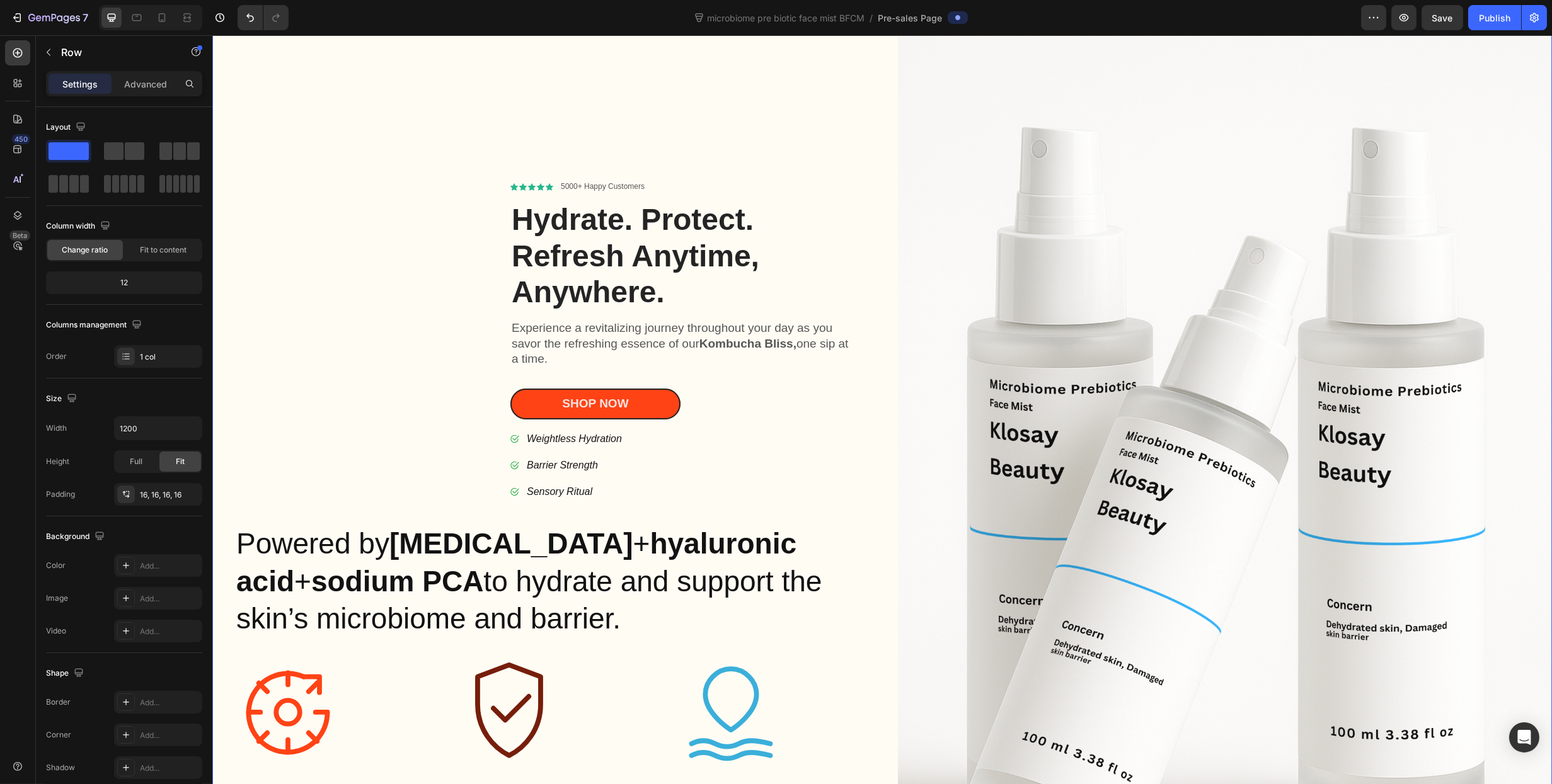
click at [220, 527] on div "Icon Icon Icon Icon Icon Icon List 5000+ Happy Customers Text Block Row Hydrate…" at bounding box center [881, 488] width 1339 height 981
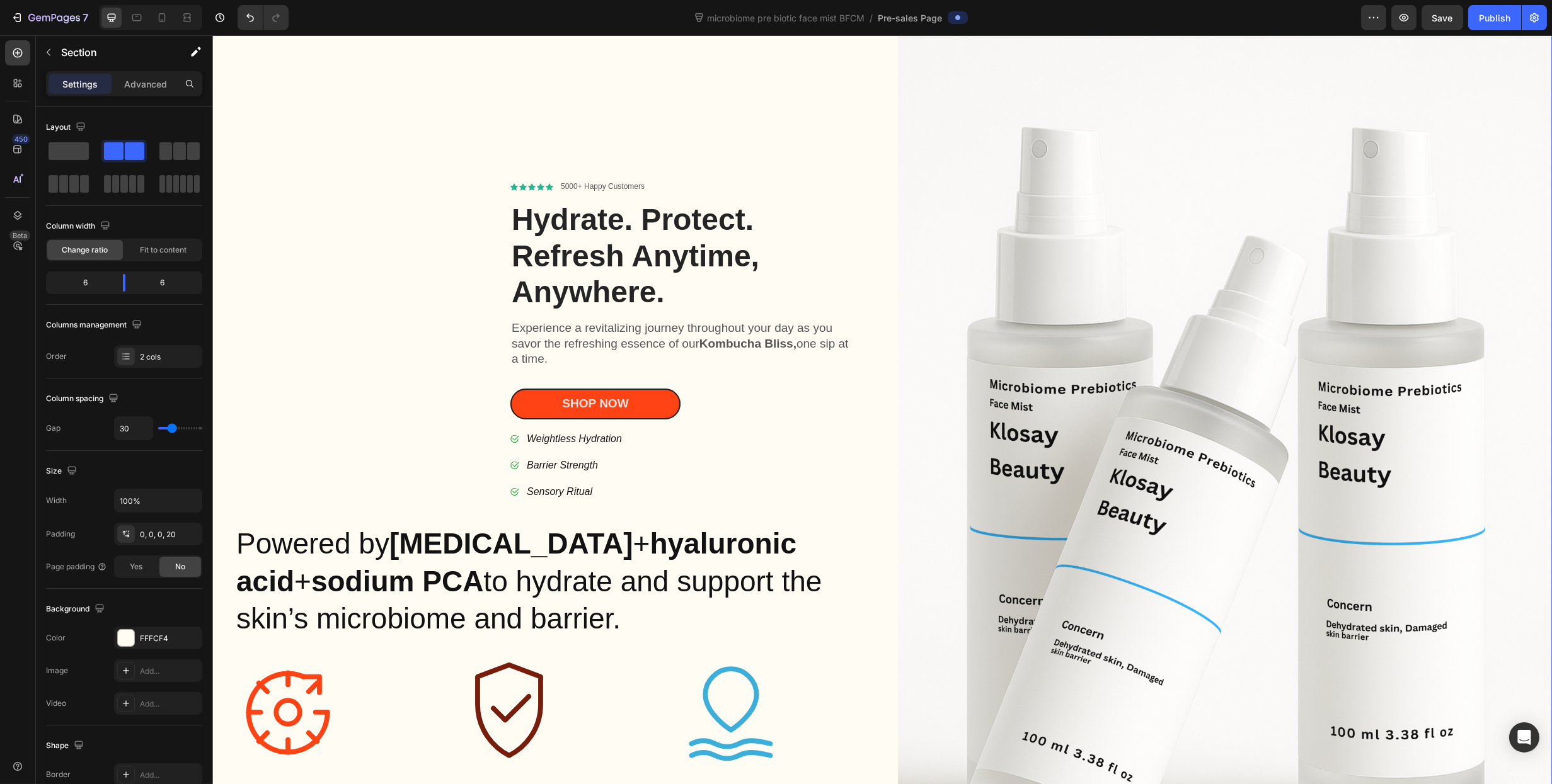
click at [216, 537] on div "Icon Icon Icon Icon Icon Icon List 5000+ Happy Customers Text Block Row Hydrate…" at bounding box center [881, 488] width 1339 height 981
click at [270, 538] on h2 "Powered by [MEDICAL_DATA] + [MEDICAL_DATA] + sodium PCA to hydrate and support …" at bounding box center [552, 581] width 634 height 115
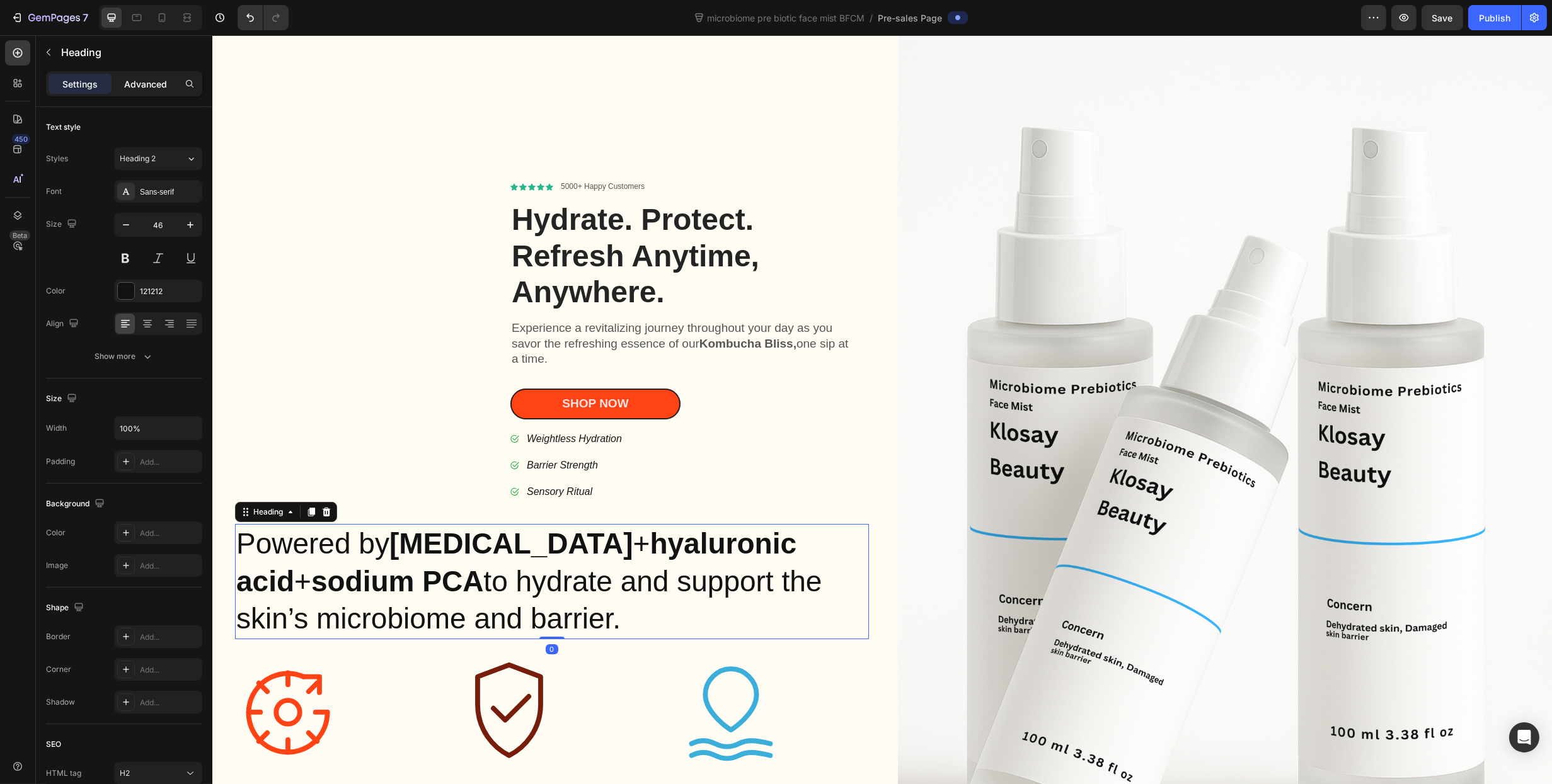
click at [148, 77] on p "Advanced" at bounding box center [145, 83] width 43 height 13
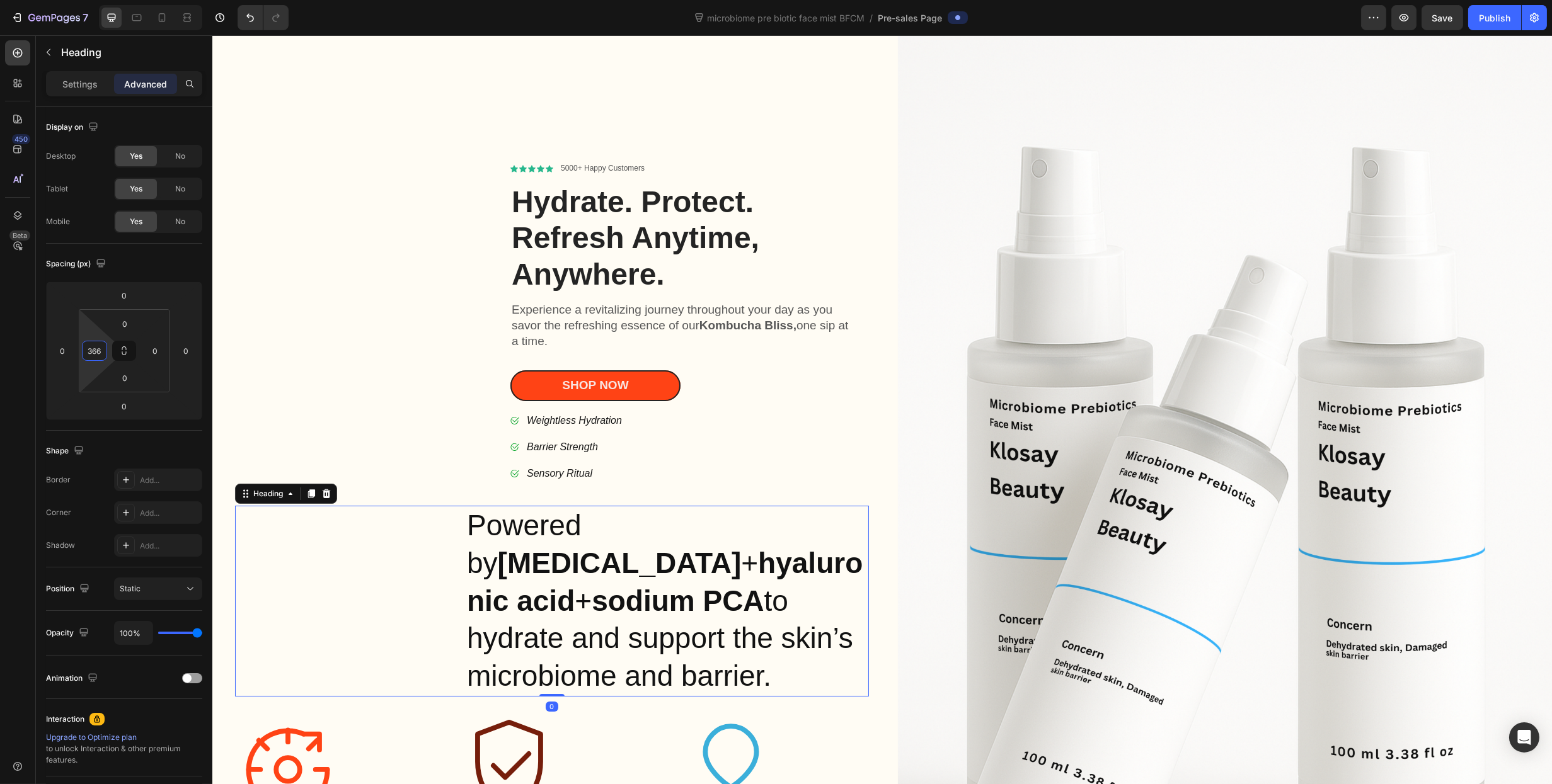
scroll to position [25, 0]
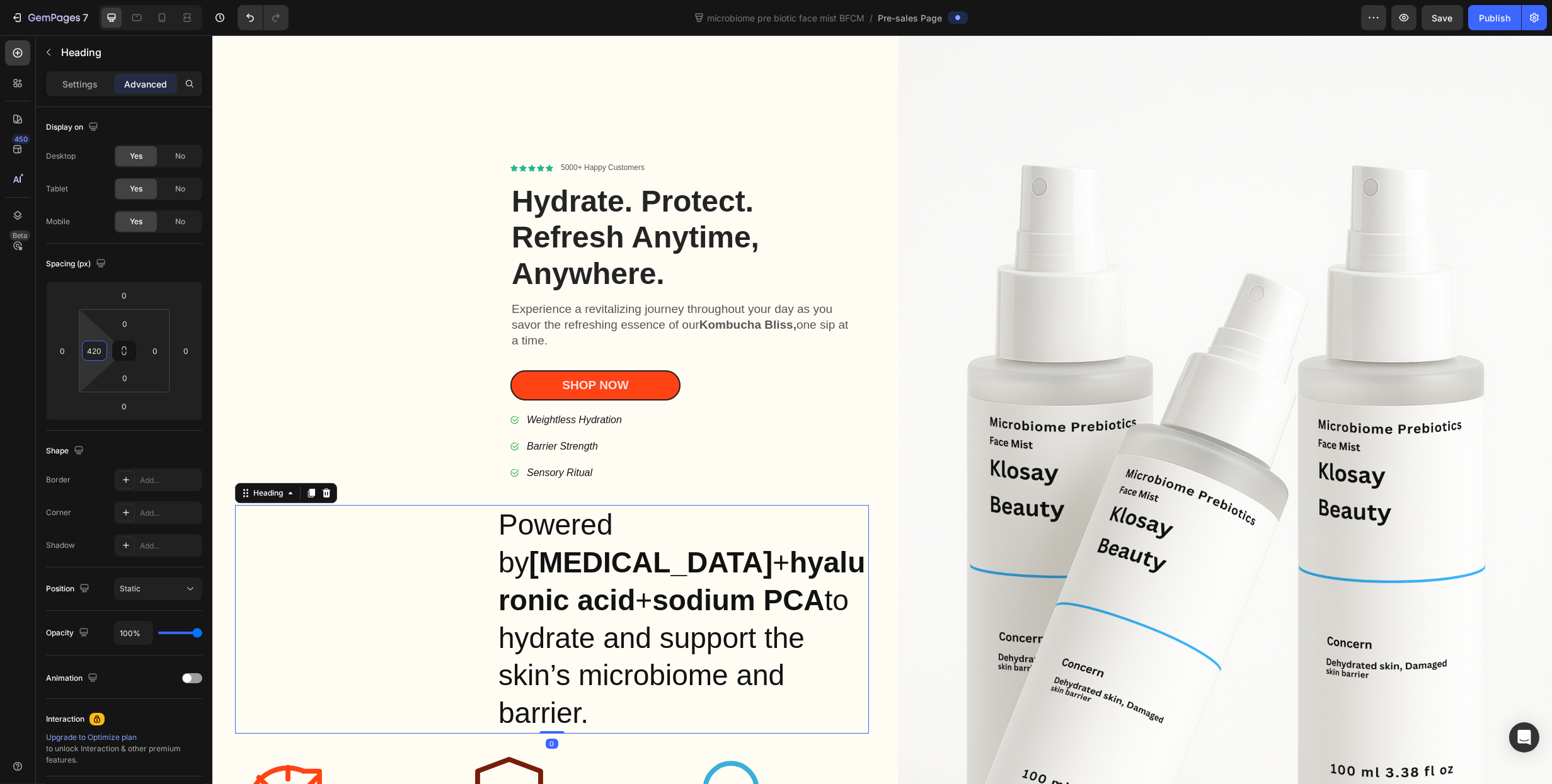
type input "422"
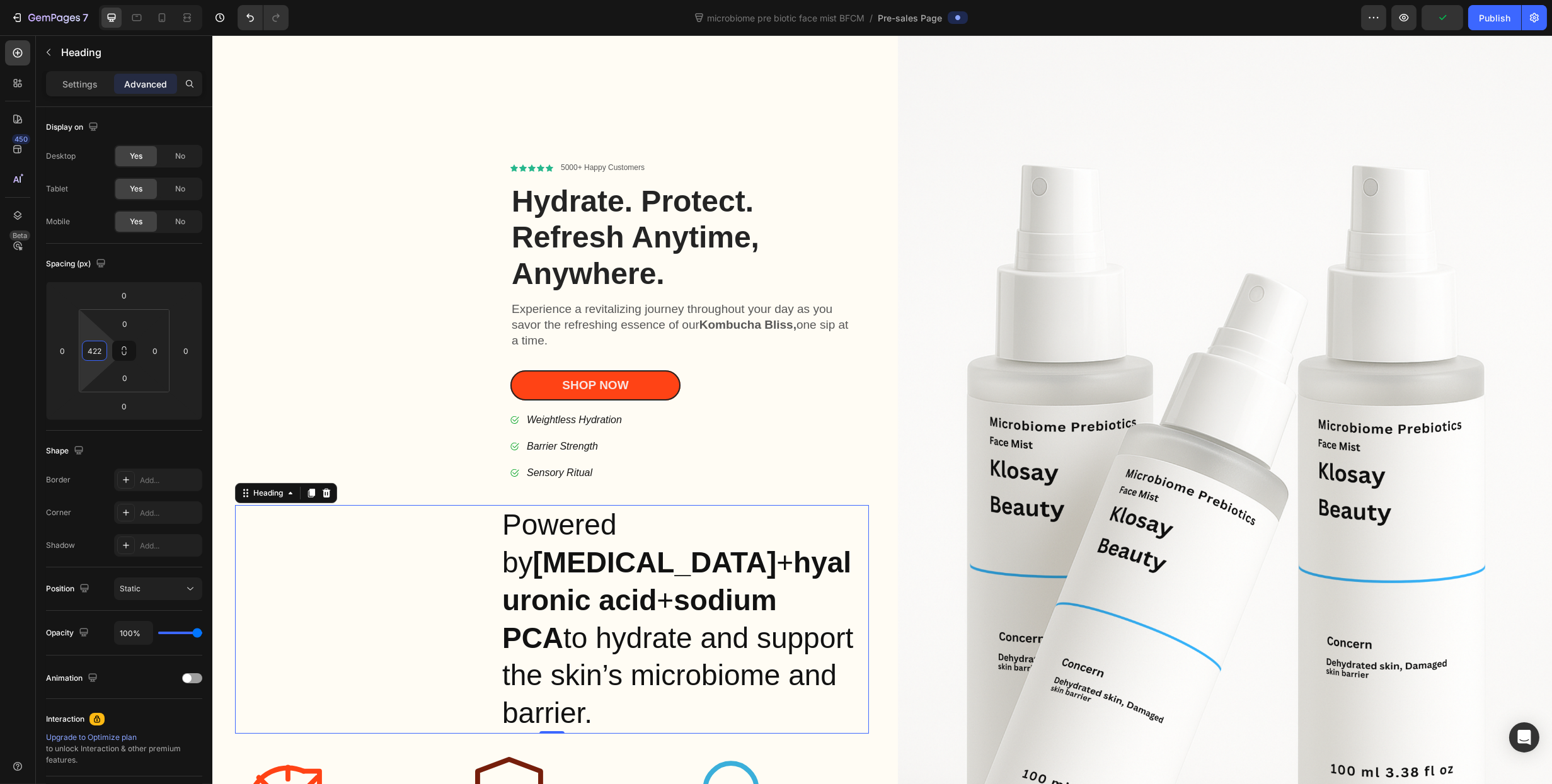
drag, startPoint x: 112, startPoint y: 351, endPoint x: 195, endPoint y: 241, distance: 137.8
click at [122, 0] on html "7 Version history microbiome pre biotic face mist BFCM / Pre-sales Page Preview…" at bounding box center [776, 0] width 1552 height 0
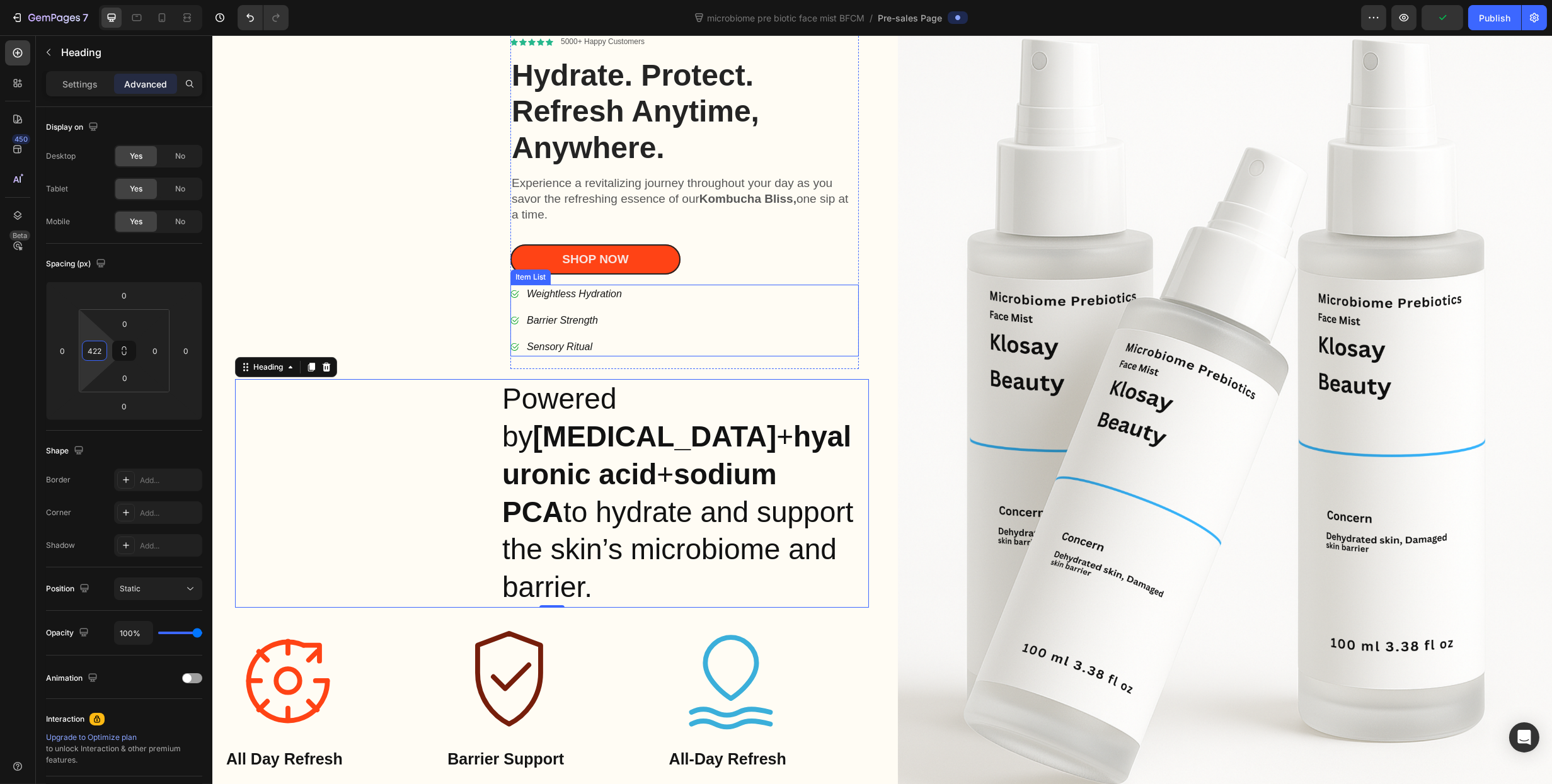
scroll to position [403, 0]
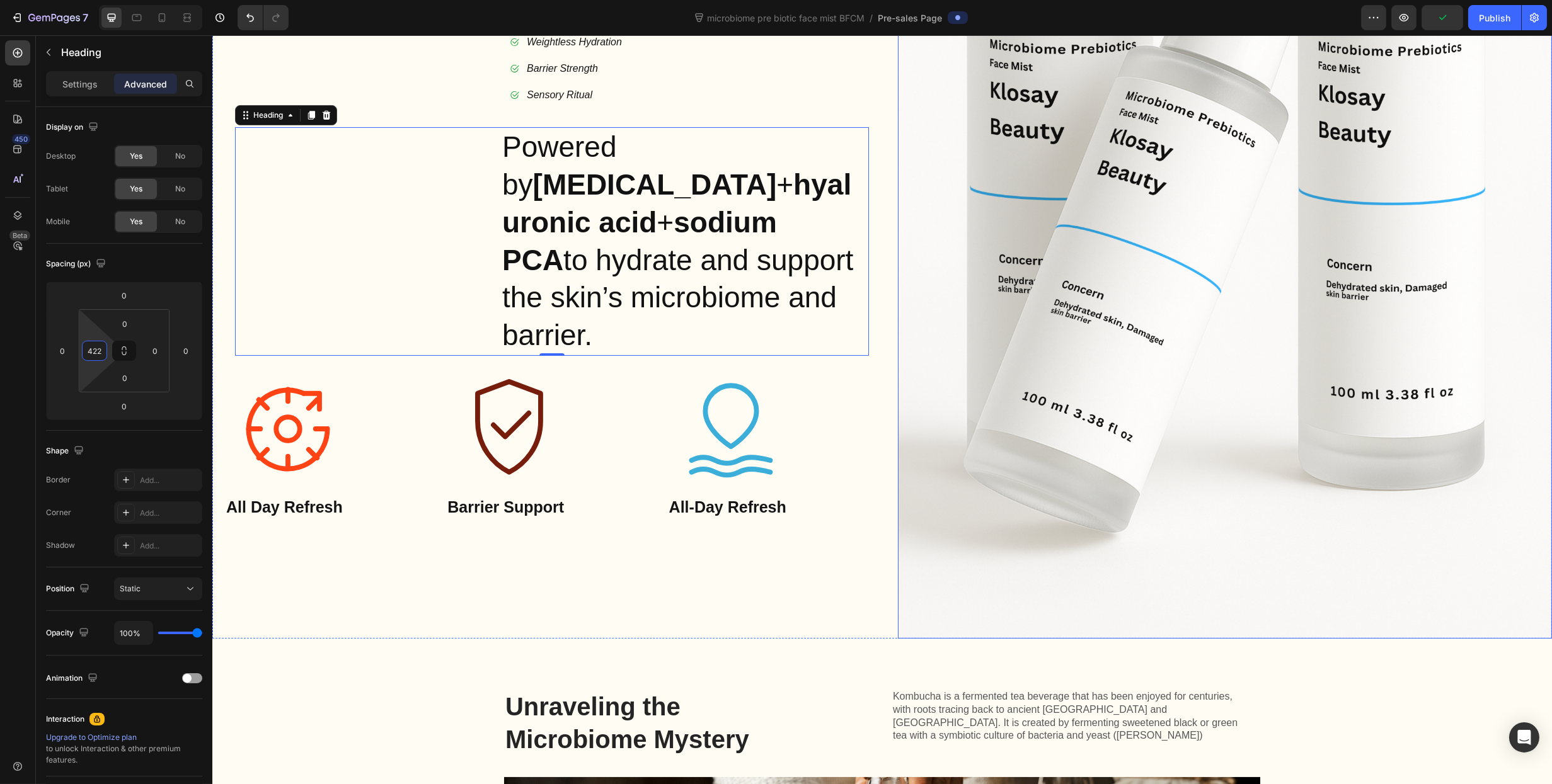
click at [969, 410] on img at bounding box center [1224, 147] width 654 height 981
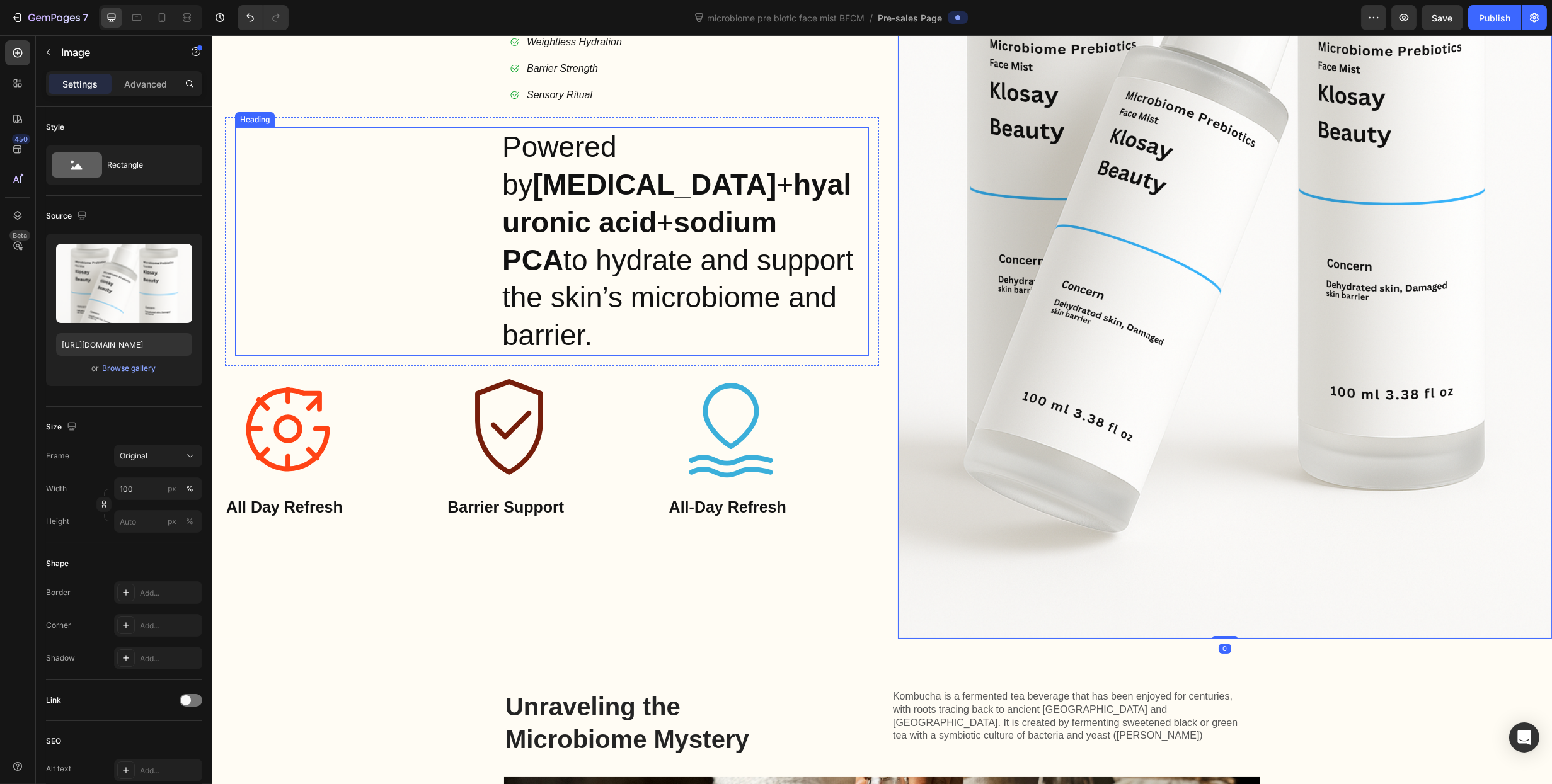
click at [697, 212] on strong "hyaluronic acid" at bounding box center [675, 204] width 349 height 70
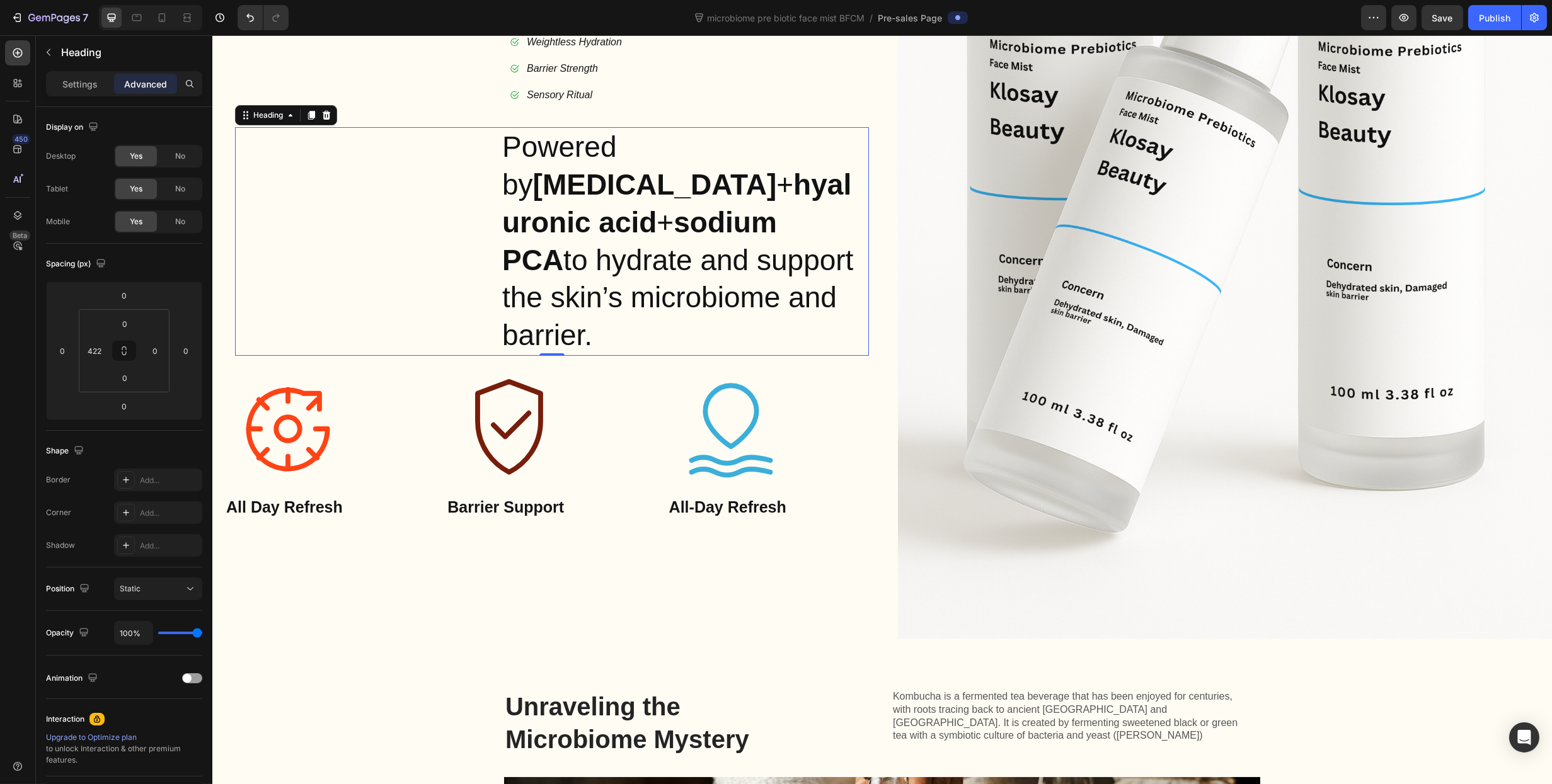
click at [393, 90] on div "Icon Icon Icon Icon Icon Icon List 5000+ Happy Customers Text Block Row Hydrate…" at bounding box center [551, 147] width 654 height 981
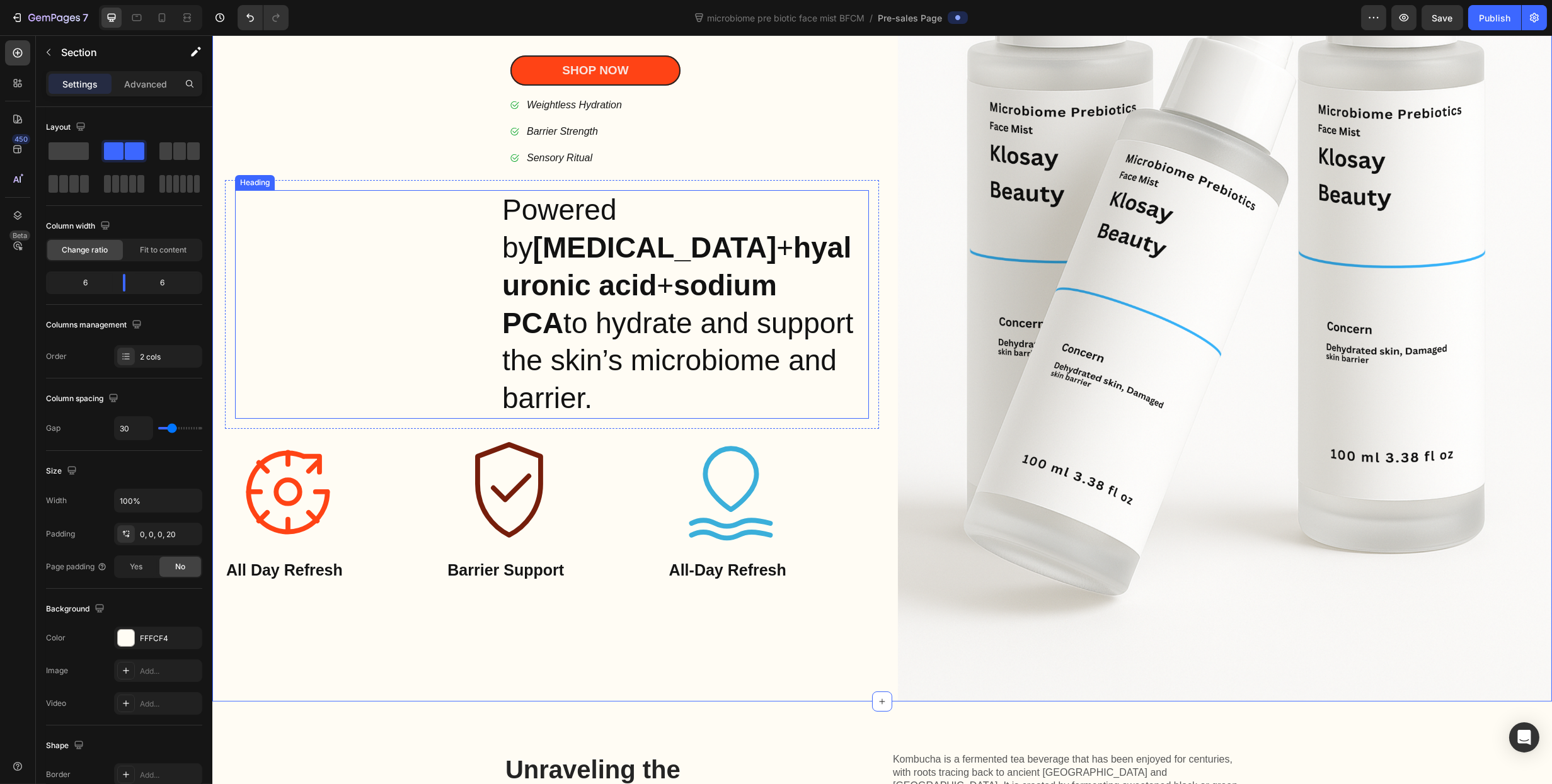
scroll to position [277, 0]
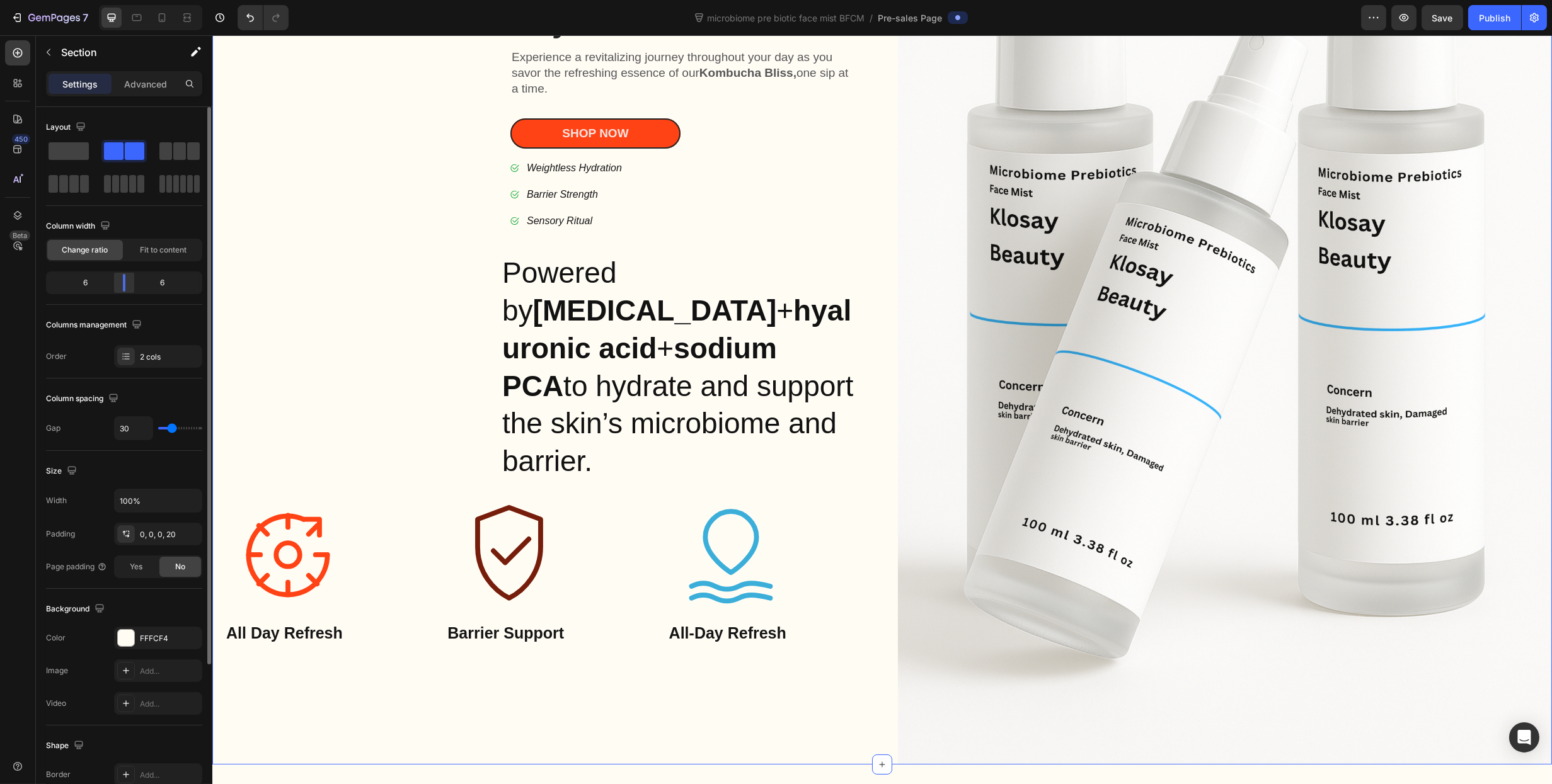
drag, startPoint x: 128, startPoint y: 295, endPoint x: 121, endPoint y: 286, distance: 11.4
click at [121, 288] on div "6 6" at bounding box center [124, 283] width 156 height 23
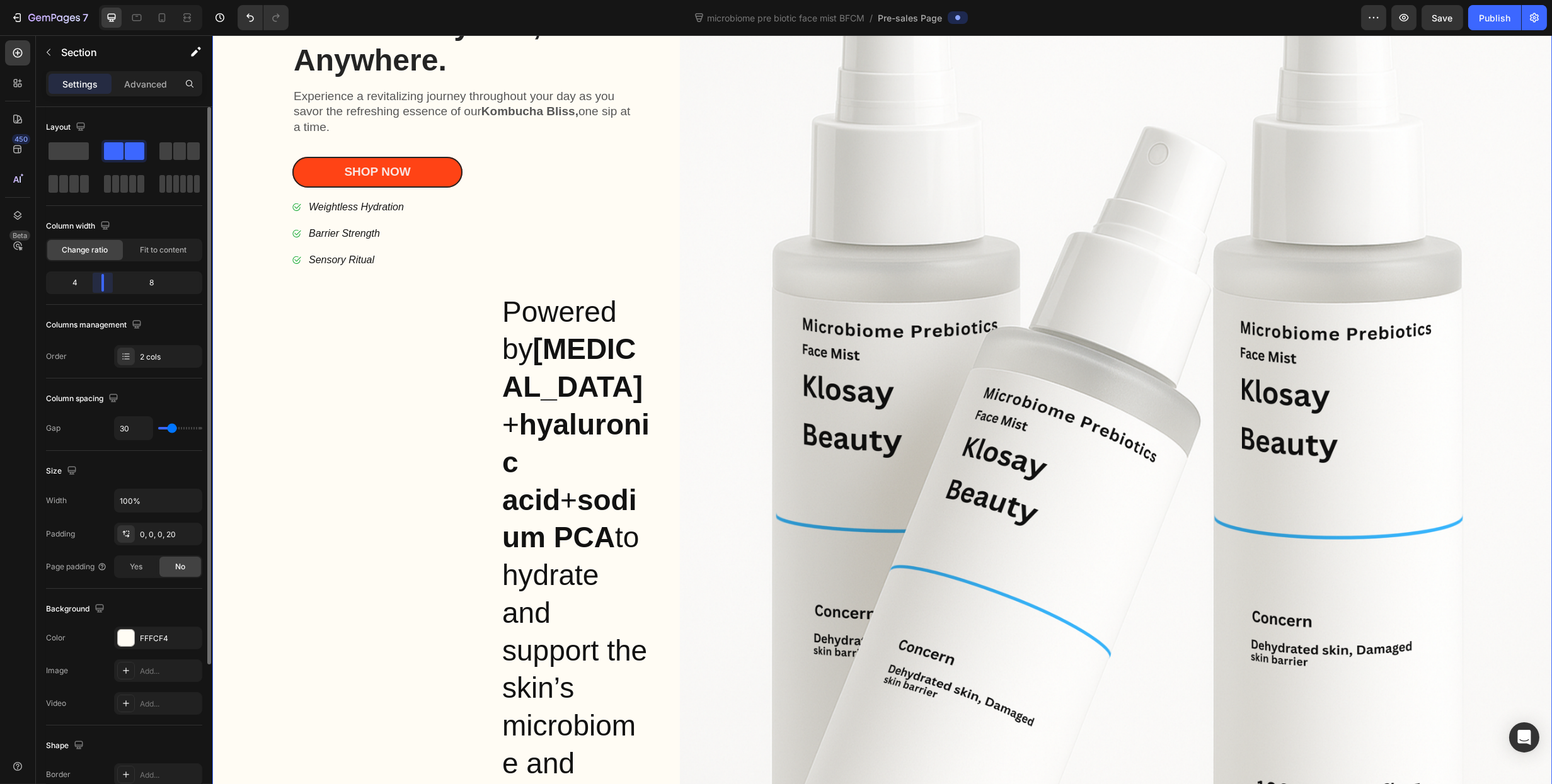
scroll to position [148, 0]
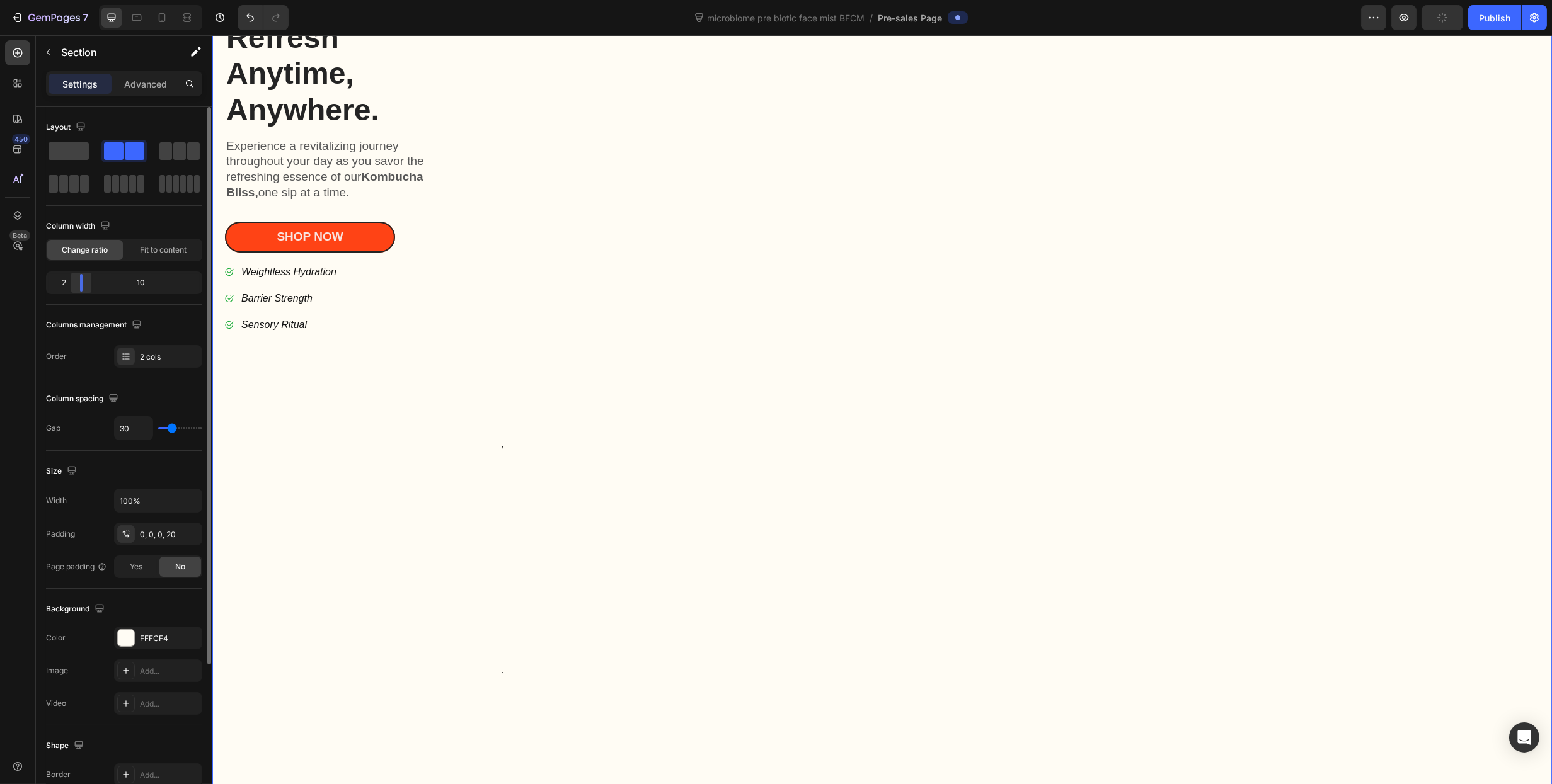
drag, startPoint x: 121, startPoint y: 286, endPoint x: 76, endPoint y: 286, distance: 45.0
click at [76, 286] on div at bounding box center [82, 283] width 23 height 18
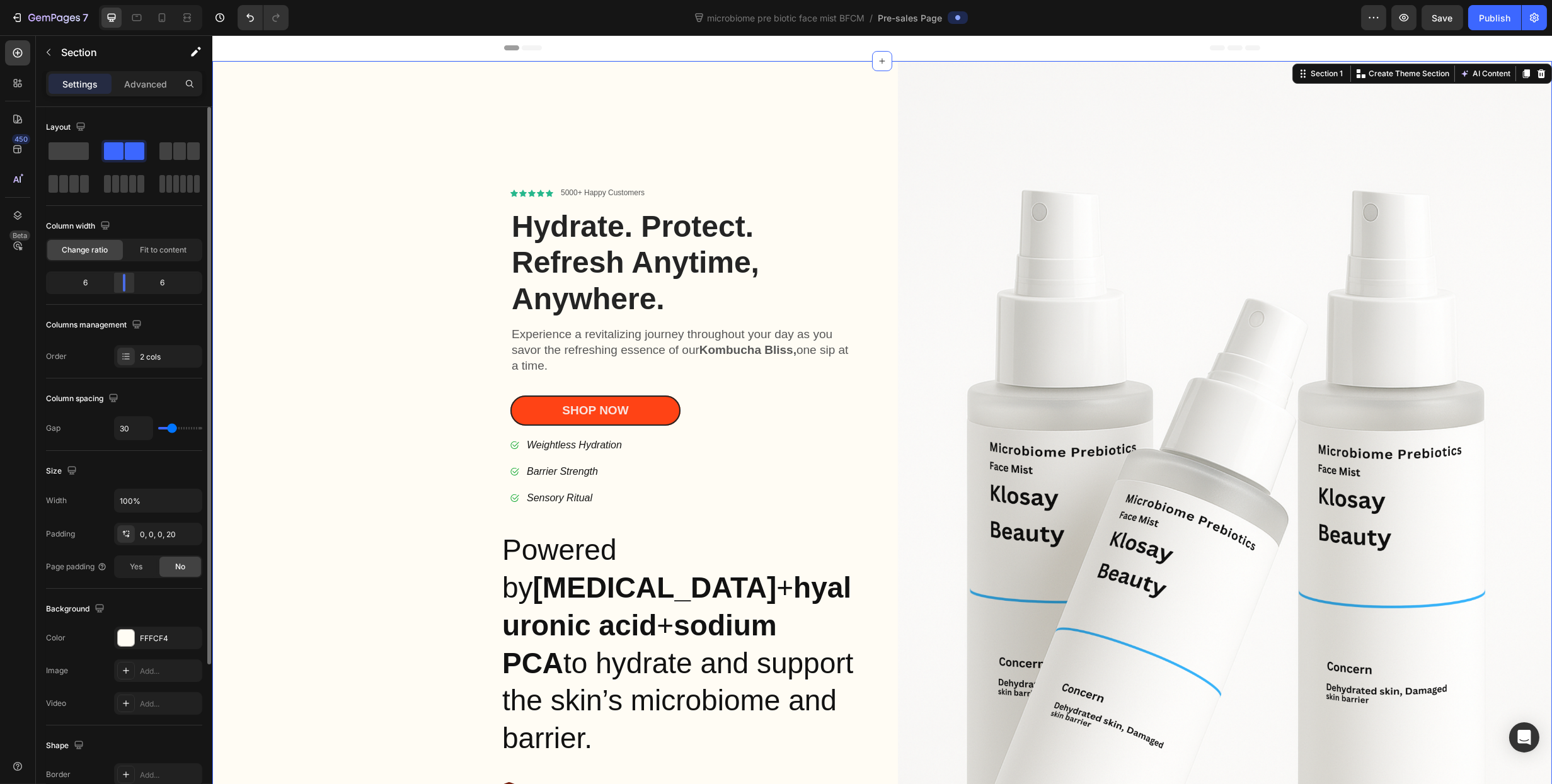
drag, startPoint x: 90, startPoint y: 284, endPoint x: 131, endPoint y: 286, distance: 41.0
click at [131, 286] on div at bounding box center [124, 283] width 23 height 18
click at [155, 364] on div "2 cols" at bounding box center [158, 356] width 88 height 23
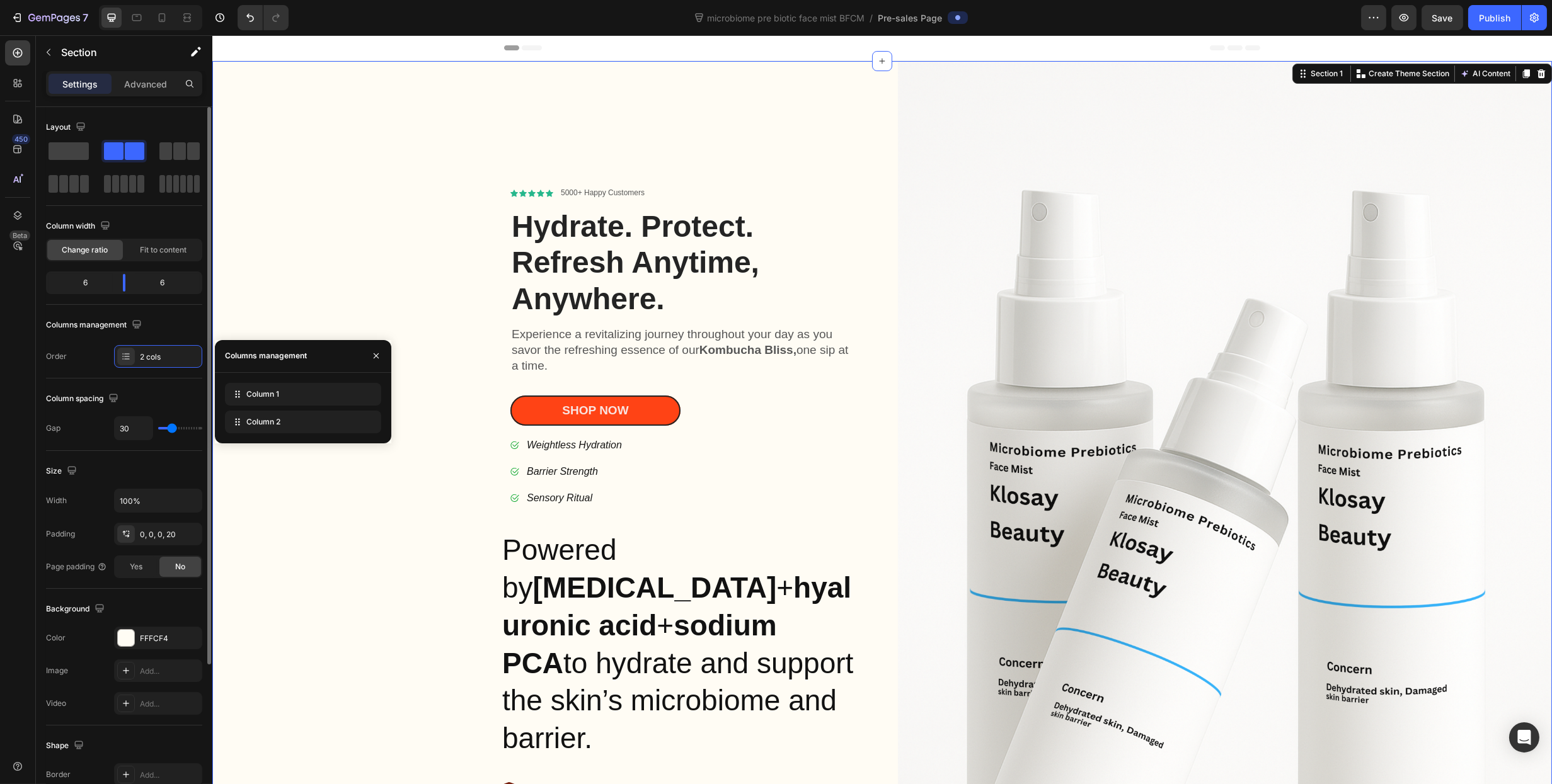
click at [152, 392] on div "Column spacing" at bounding box center [124, 399] width 156 height 20
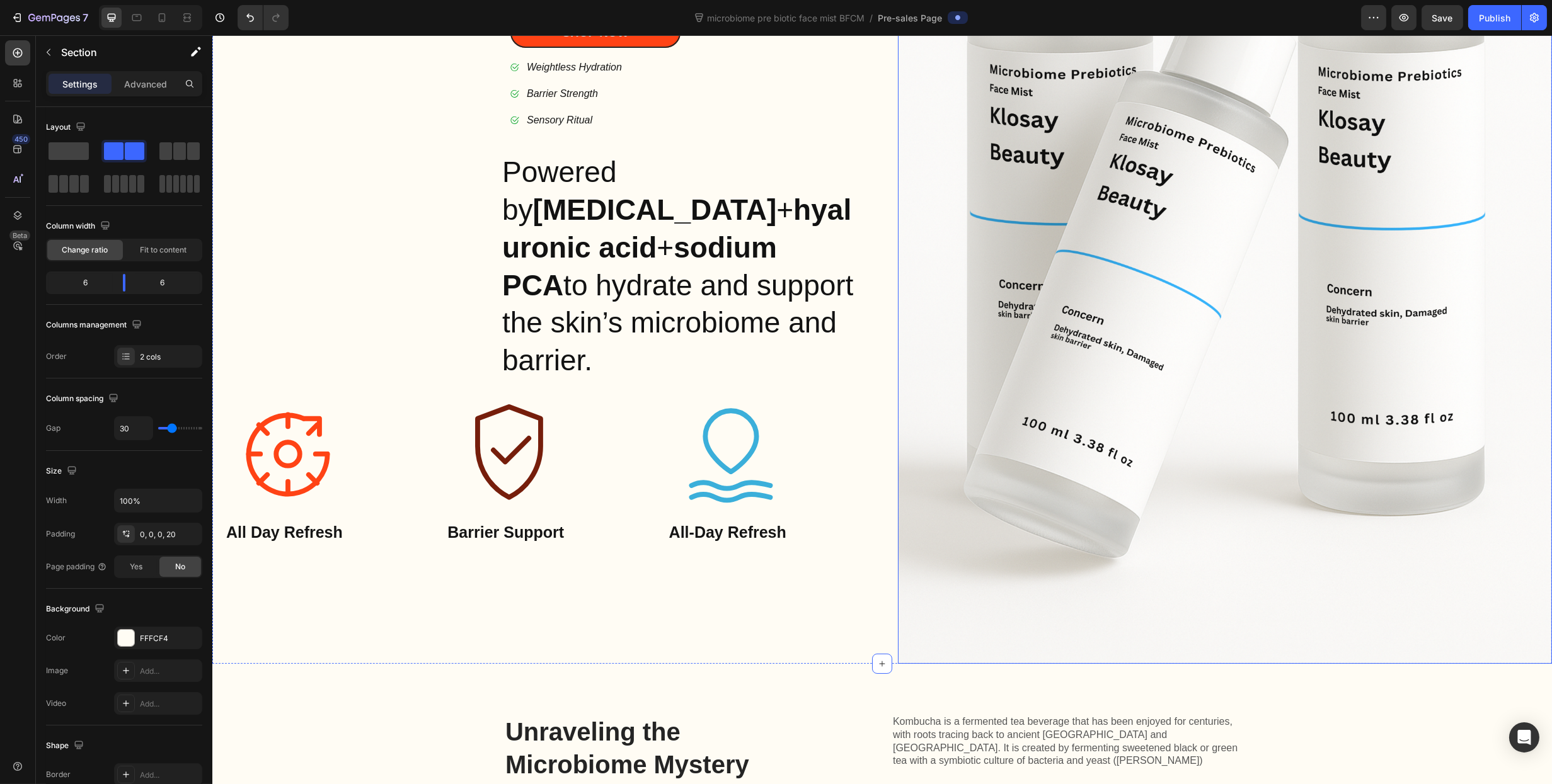
scroll to position [504, 0]
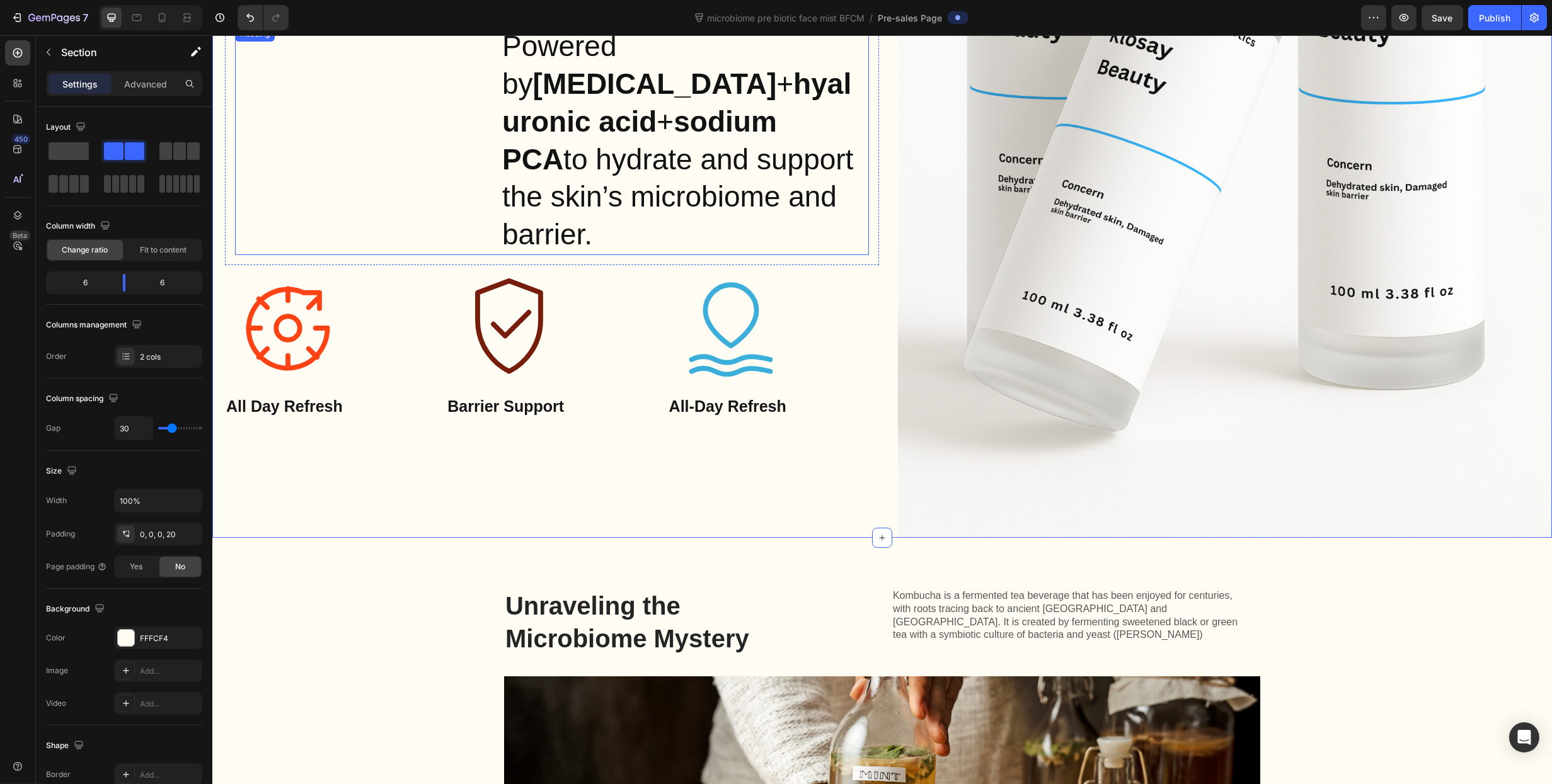
click at [732, 192] on h2 "Powered by [MEDICAL_DATA] + [MEDICAL_DATA] + sodium PCA to hydrate and support …" at bounding box center [684, 140] width 368 height 228
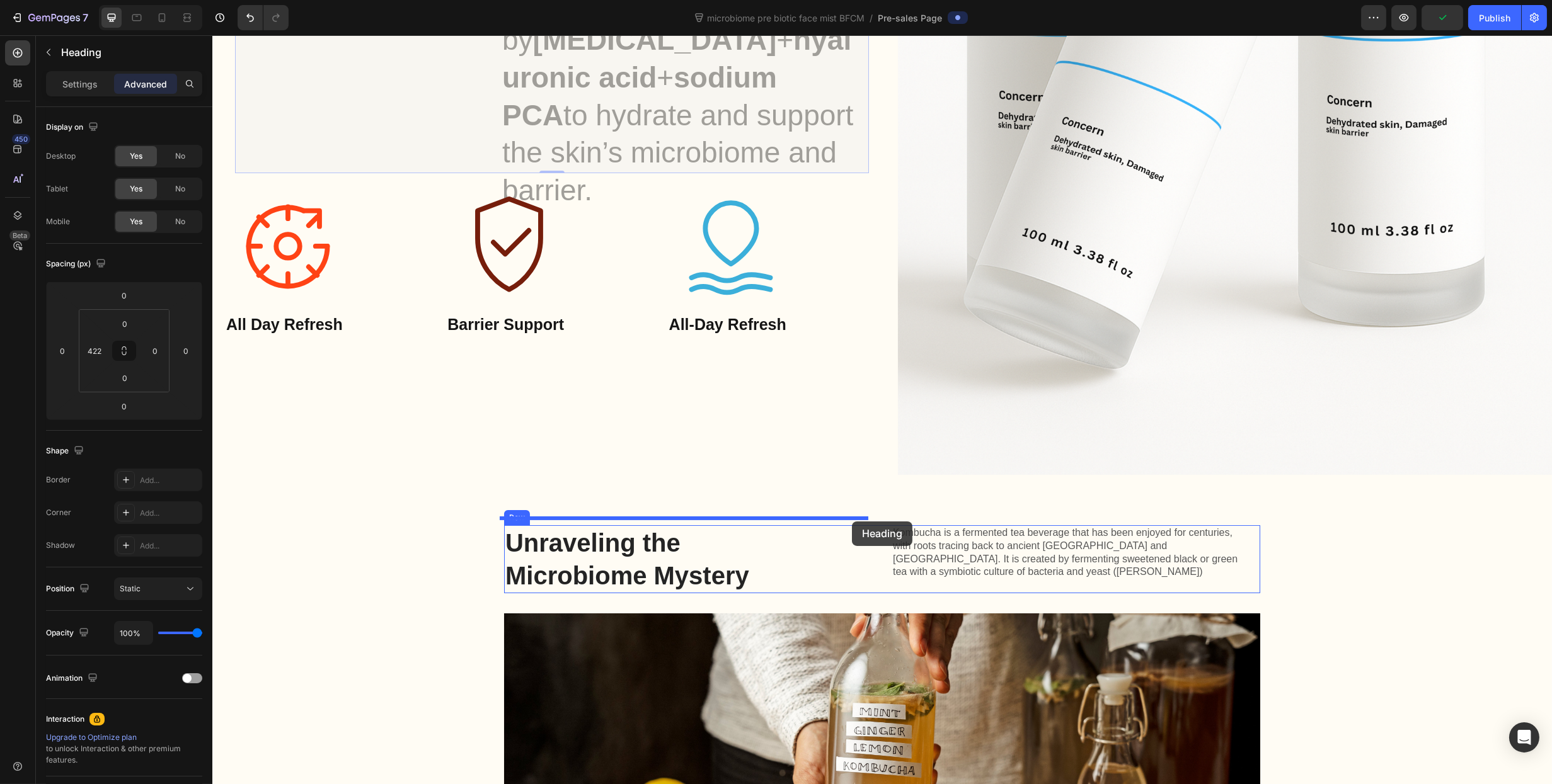
scroll to position [629, 0]
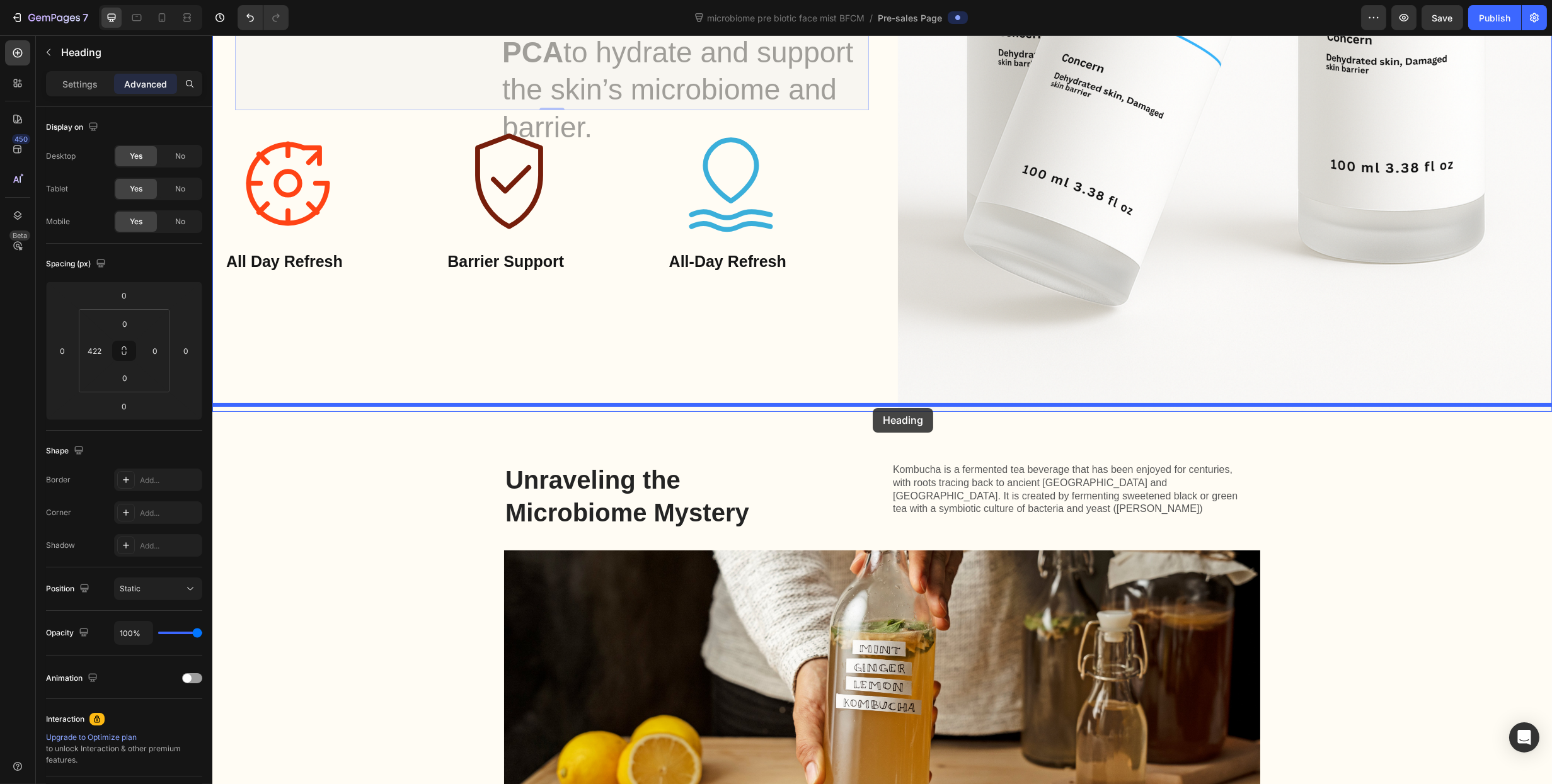
drag, startPoint x: 249, startPoint y: 244, endPoint x: 872, endPoint y: 408, distance: 644.2
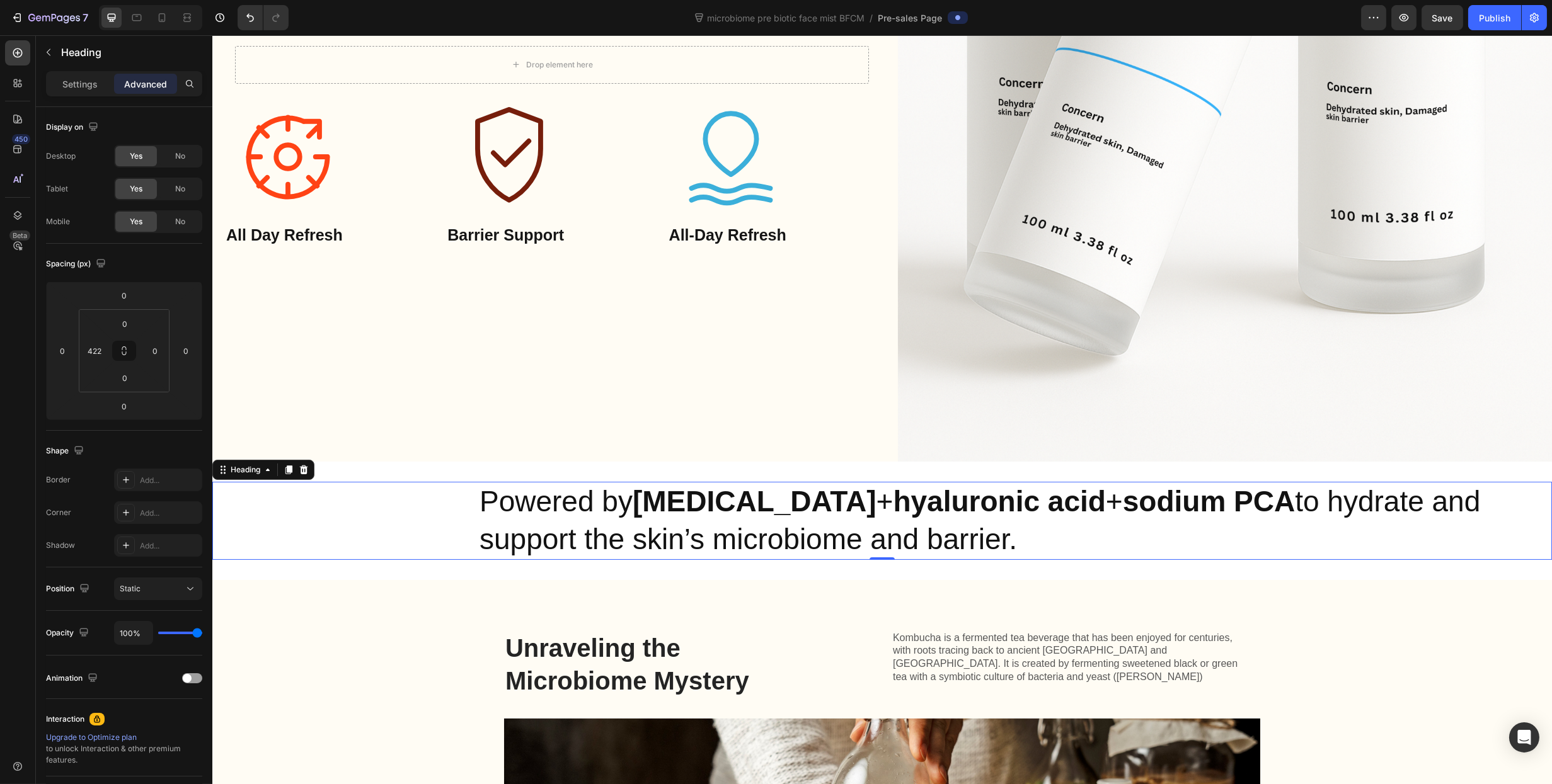
scroll to position [454, 0]
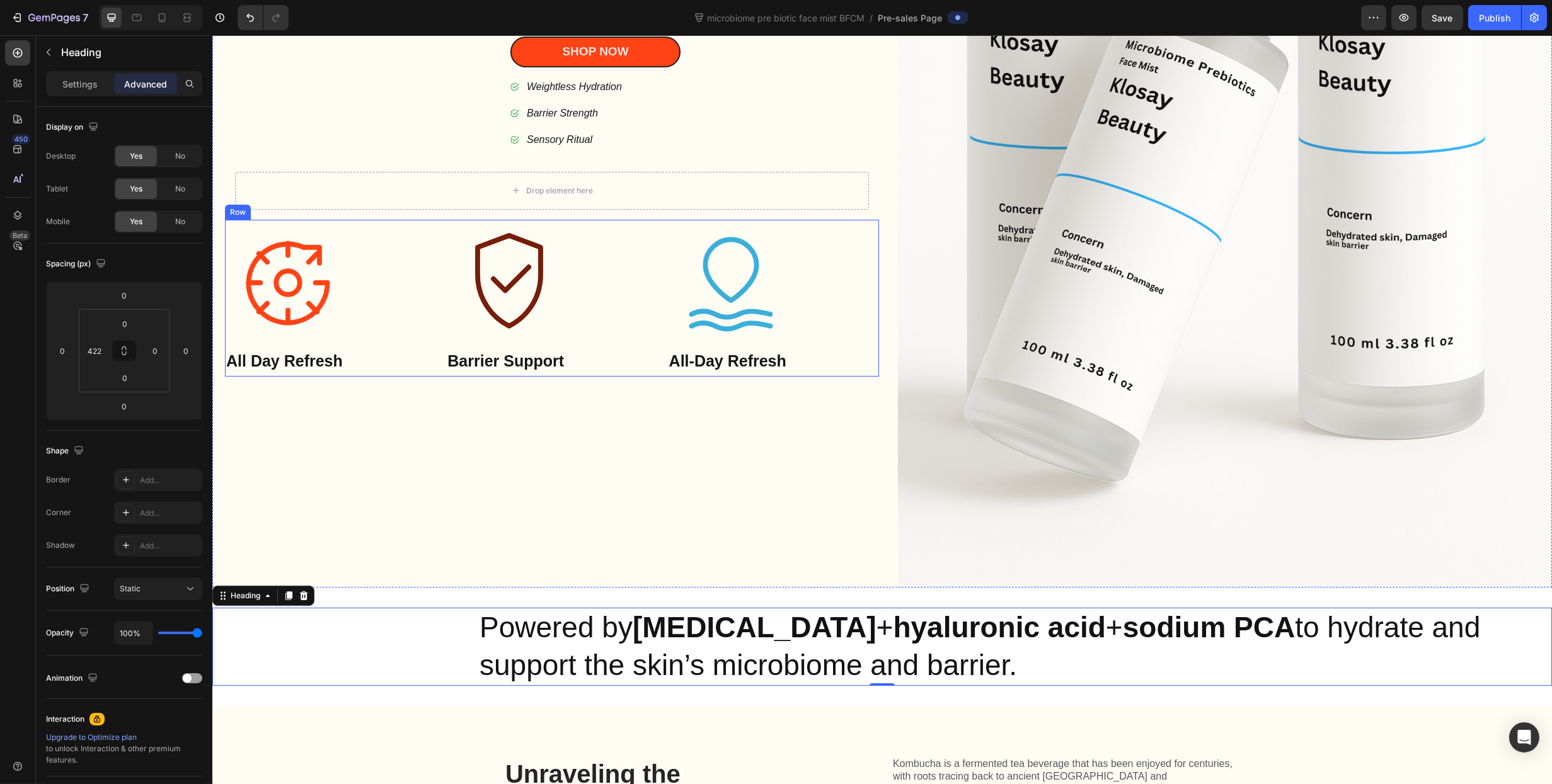
click at [440, 226] on div "Icon All Day Refresh Text Block Icon Barrier Support Text Block Icon All-Day Re…" at bounding box center [551, 298] width 654 height 157
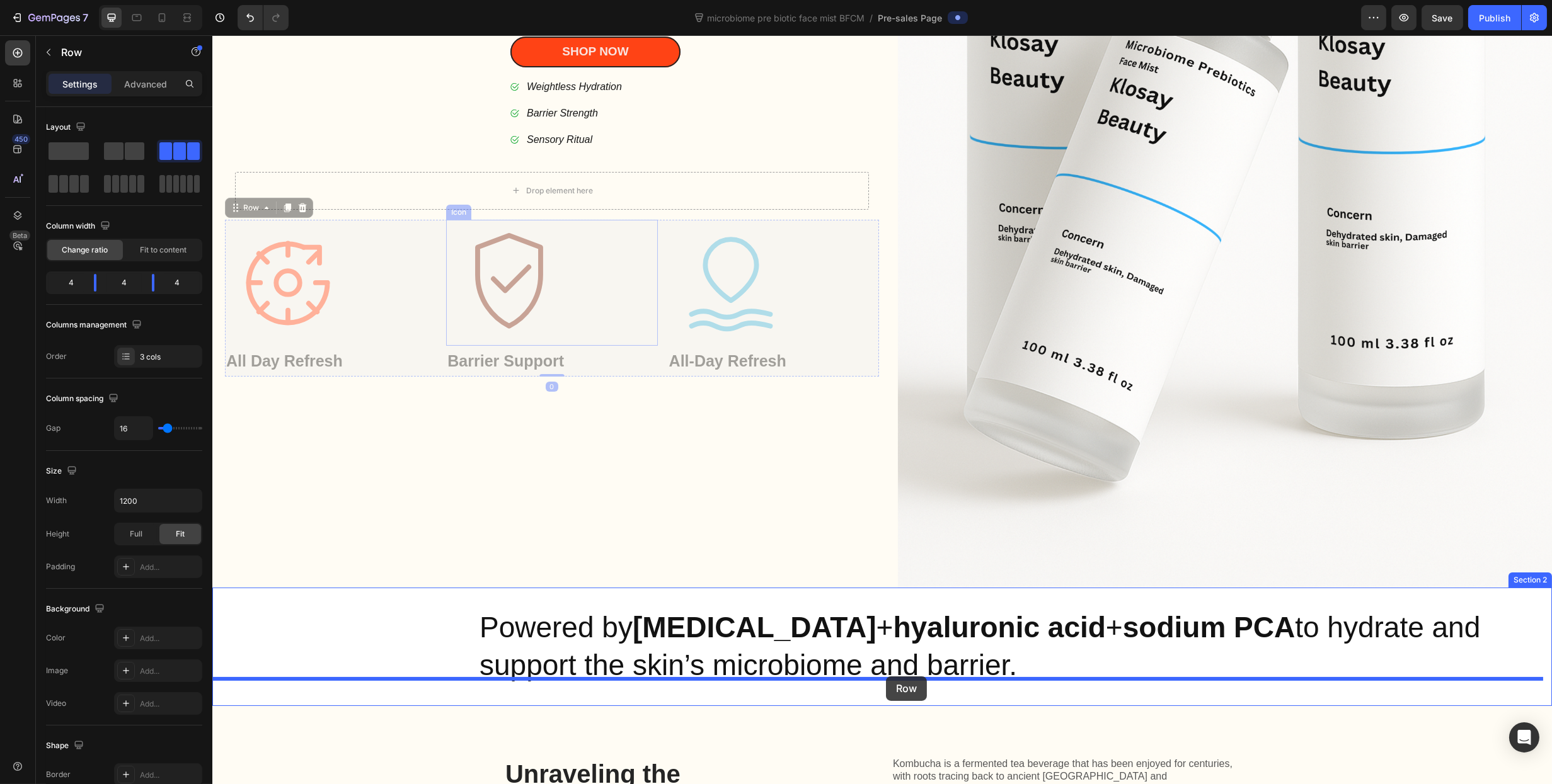
drag, startPoint x: 237, startPoint y: 204, endPoint x: 885, endPoint y: 677, distance: 802.3
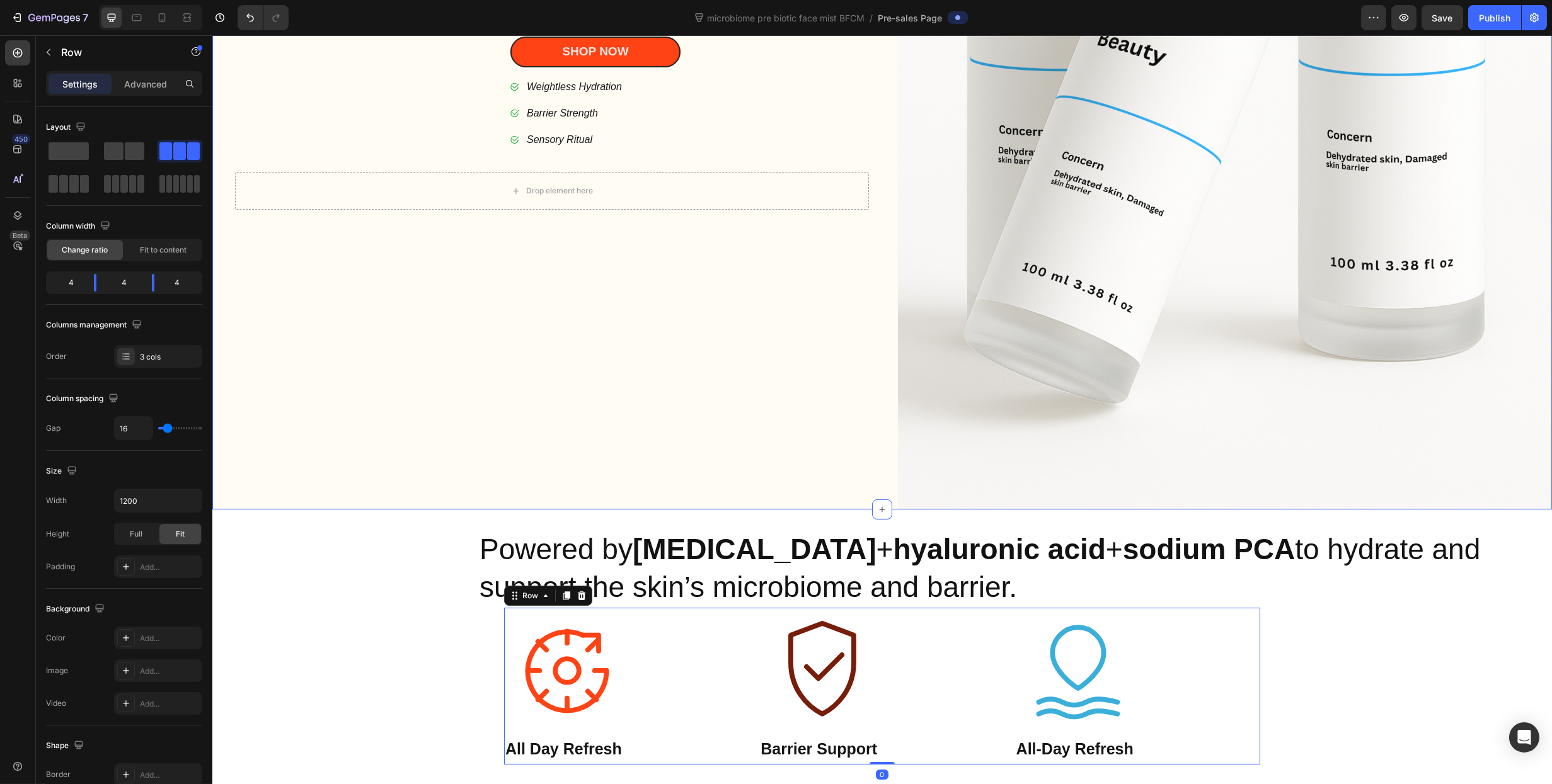
scroll to position [784, 0]
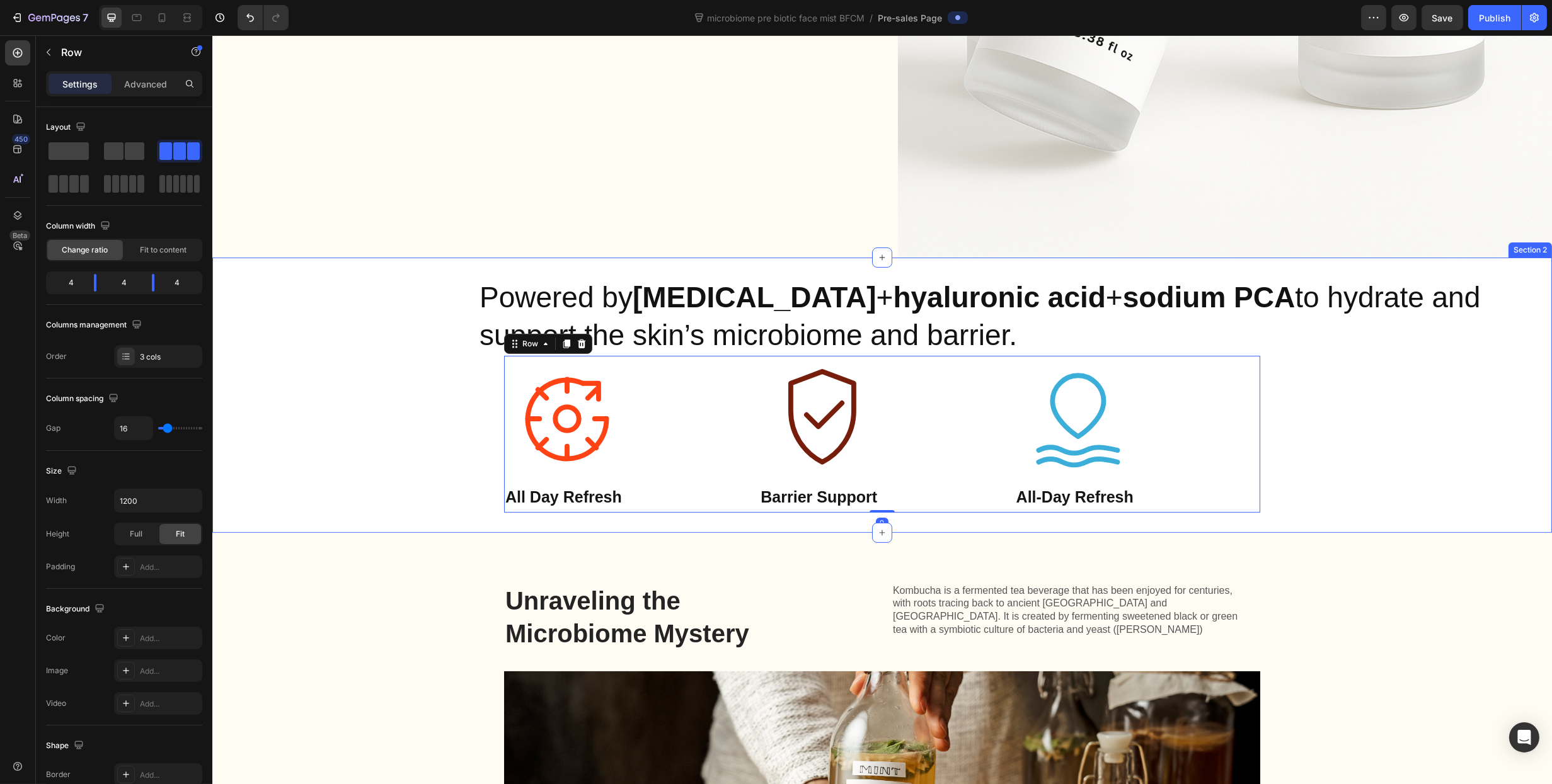
click at [1422, 406] on div "Powered by prebiotics + hyaluronic acid + sodium PCA to hydrate and support the…" at bounding box center [881, 395] width 1339 height 235
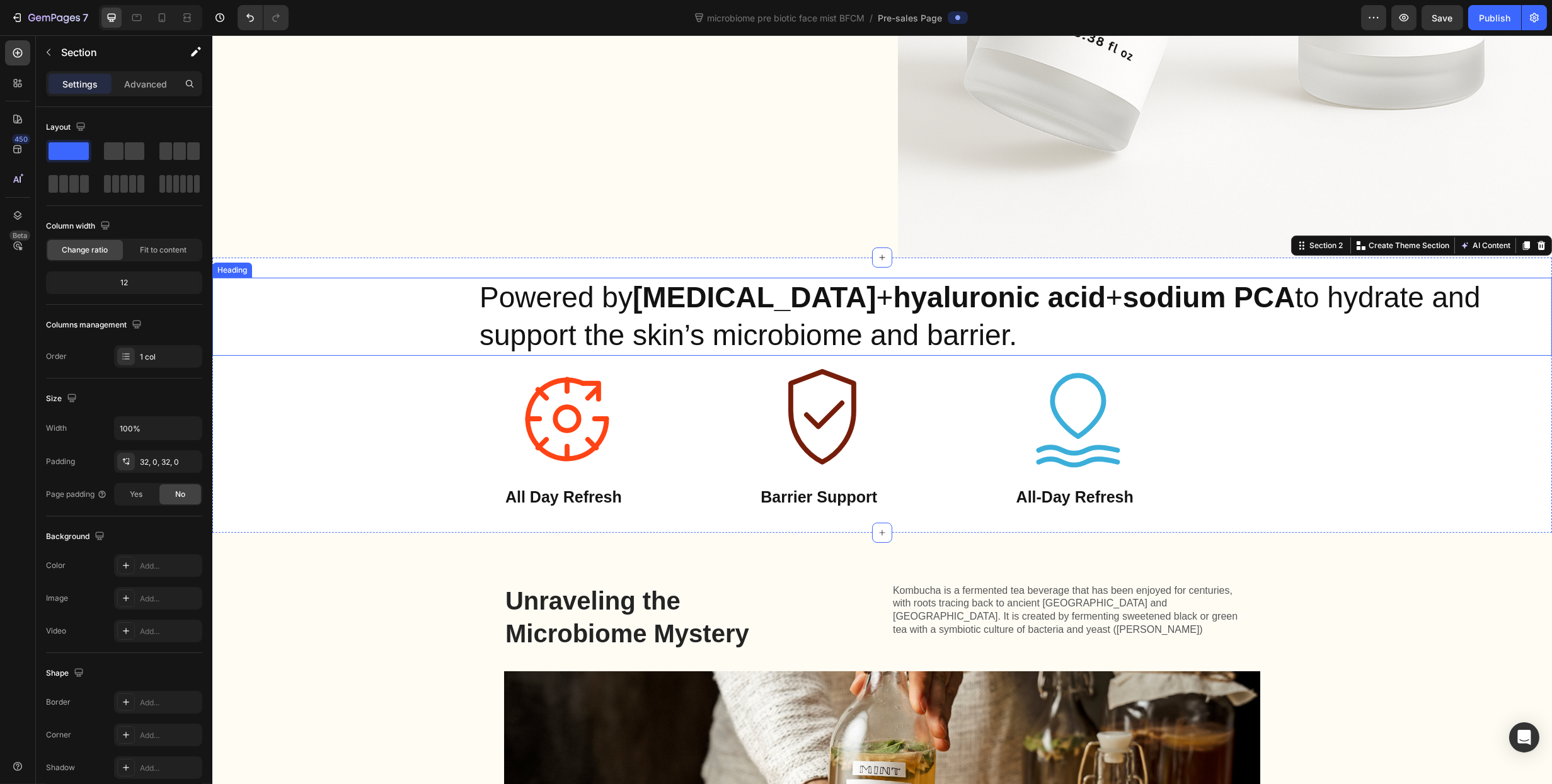
click at [433, 300] on div "Powered by [MEDICAL_DATA] + [MEDICAL_DATA] + sodium PCA to hydrate and support …" at bounding box center [881, 316] width 1339 height 78
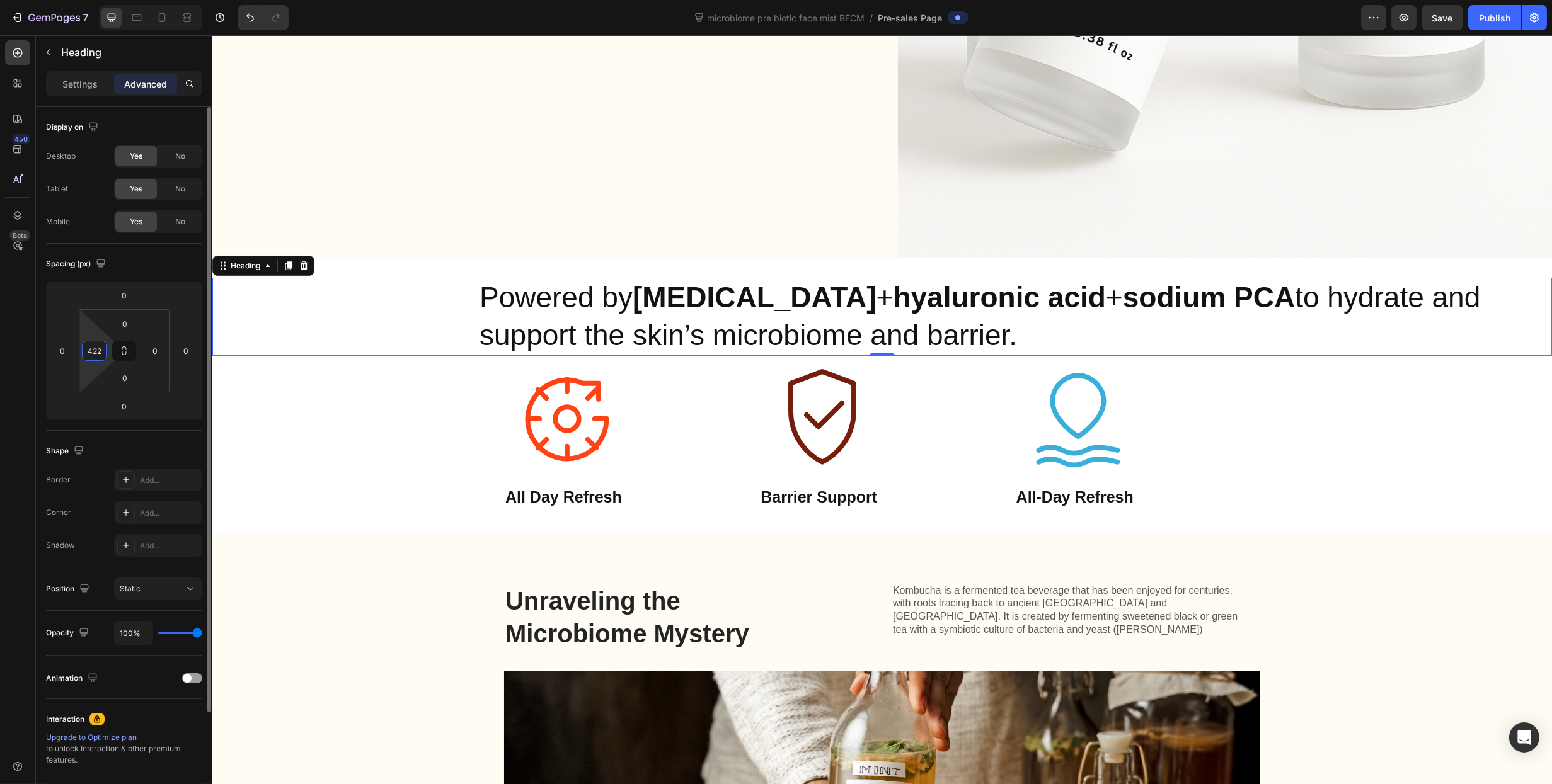
click at [107, 0] on html "7 Version history microbiome pre biotic face mist BFCM / Pre-sales Page Preview…" at bounding box center [776, 0] width 1552 height 0
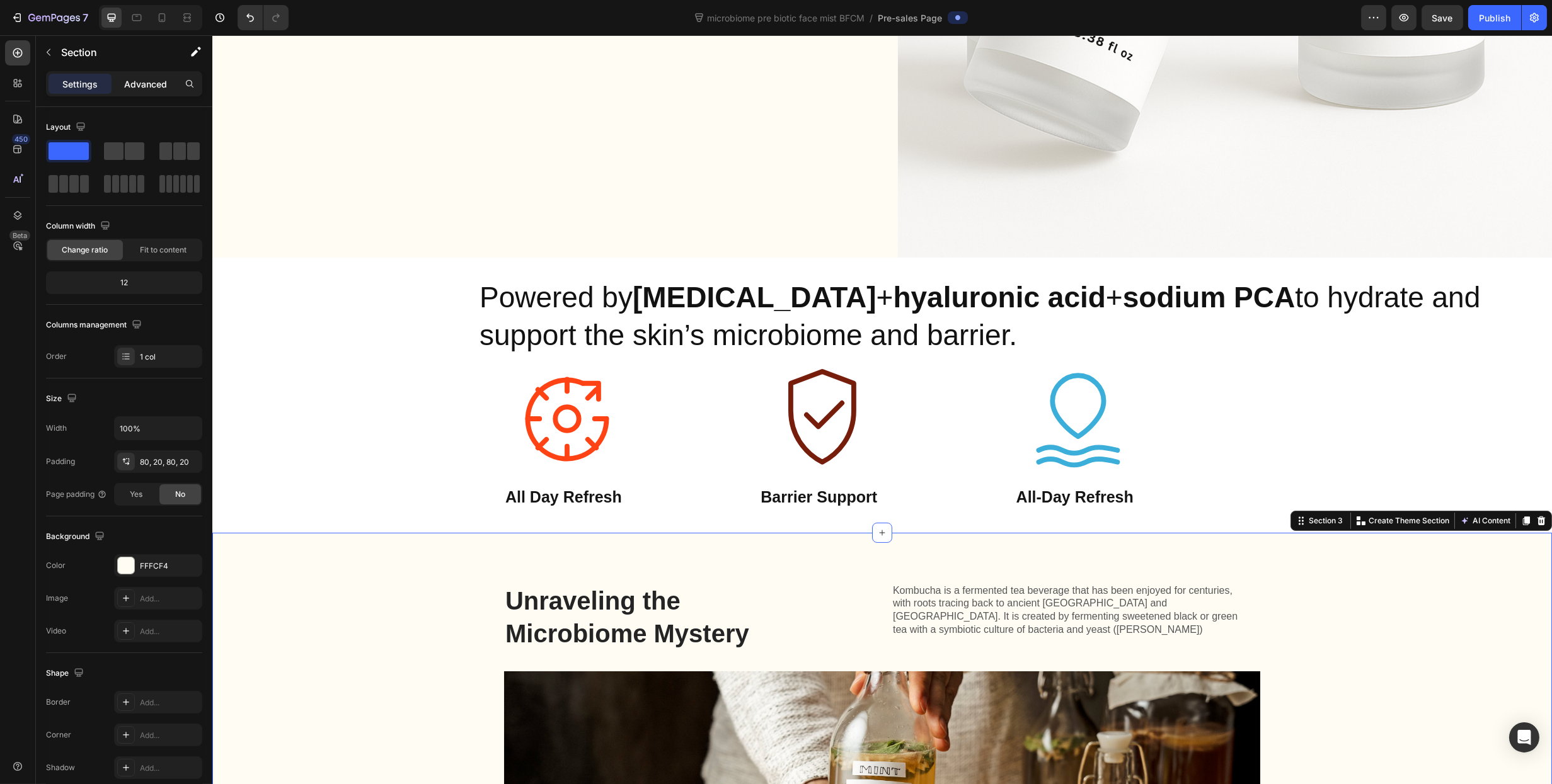
click at [141, 75] on div "Advanced" at bounding box center [146, 83] width 63 height 20
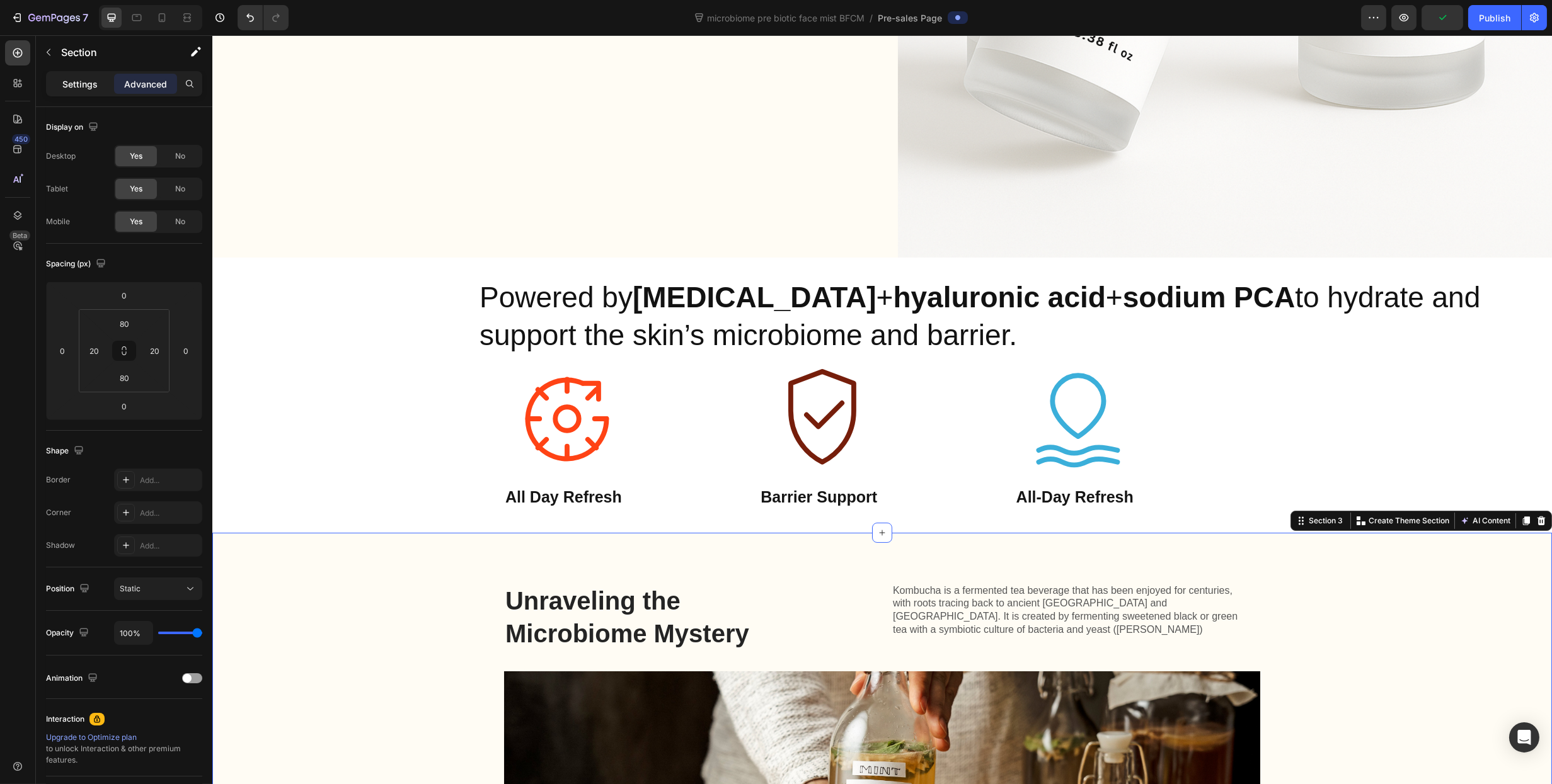
click at [89, 83] on p "Settings" at bounding box center [80, 83] width 35 height 13
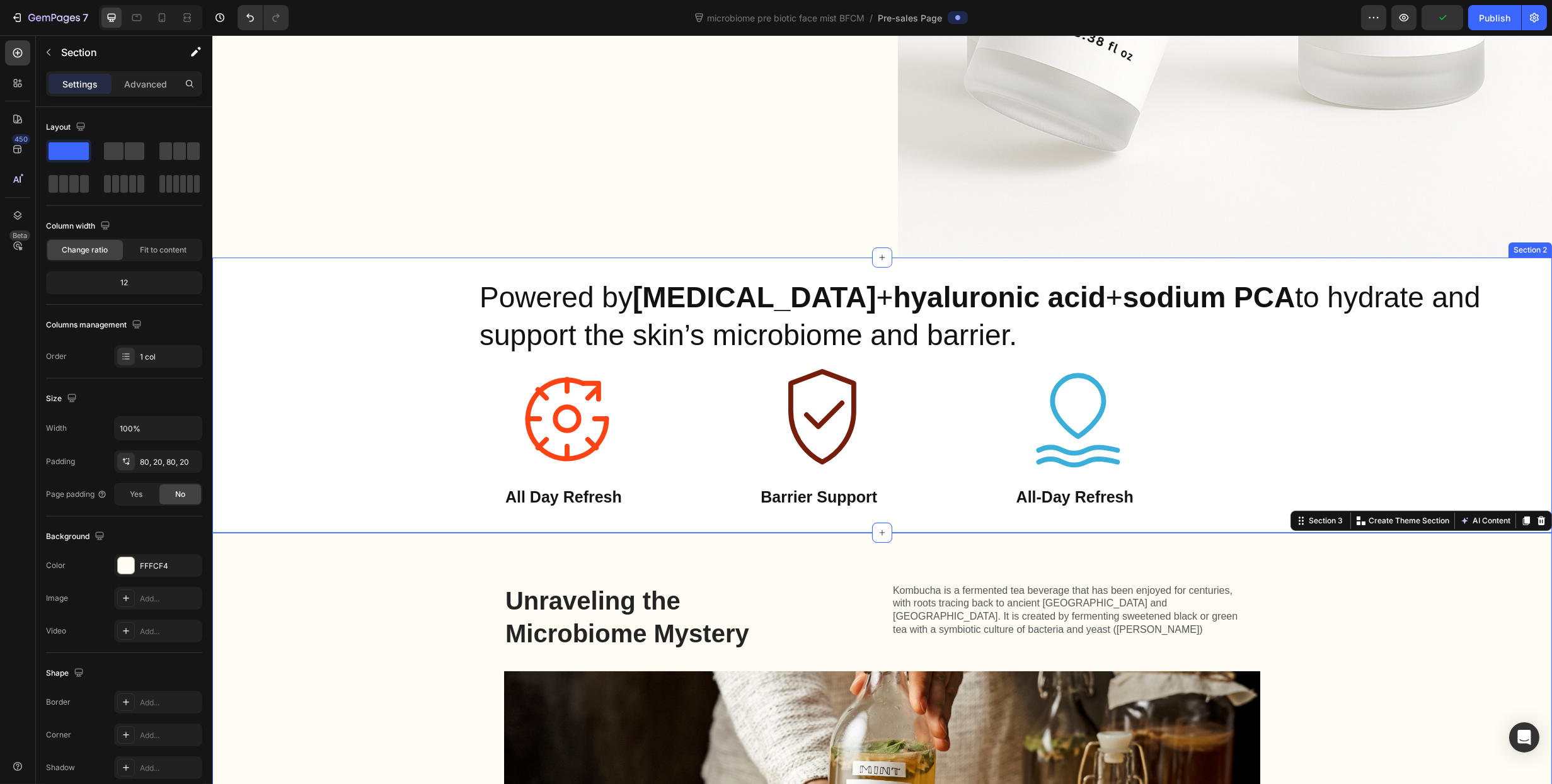
click at [427, 338] on div "Powered by [MEDICAL_DATA] + [MEDICAL_DATA] + sodium PCA to hydrate and support …" at bounding box center [881, 316] width 1339 height 78
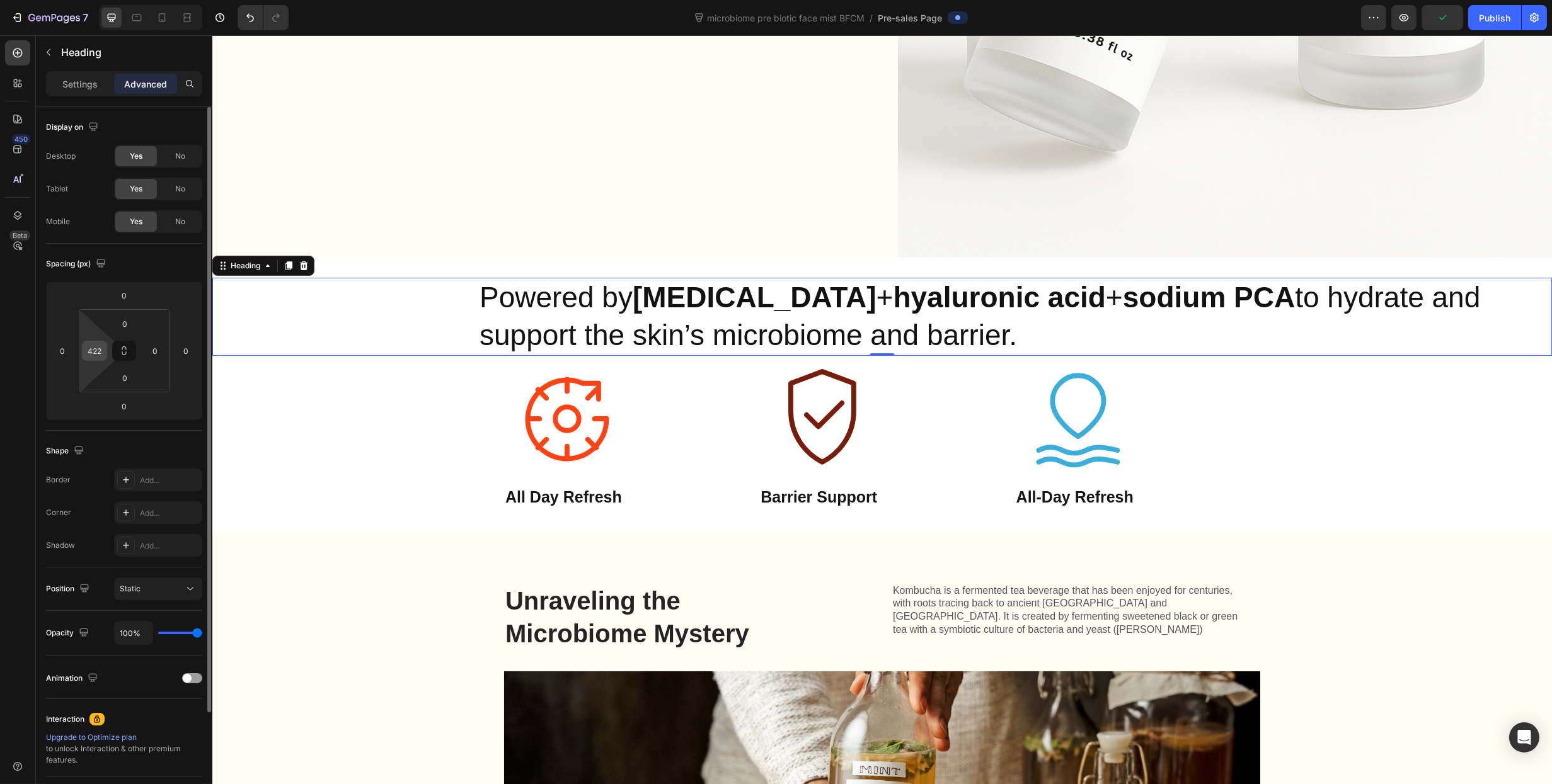
click at [97, 353] on input "422" at bounding box center [95, 351] width 19 height 19
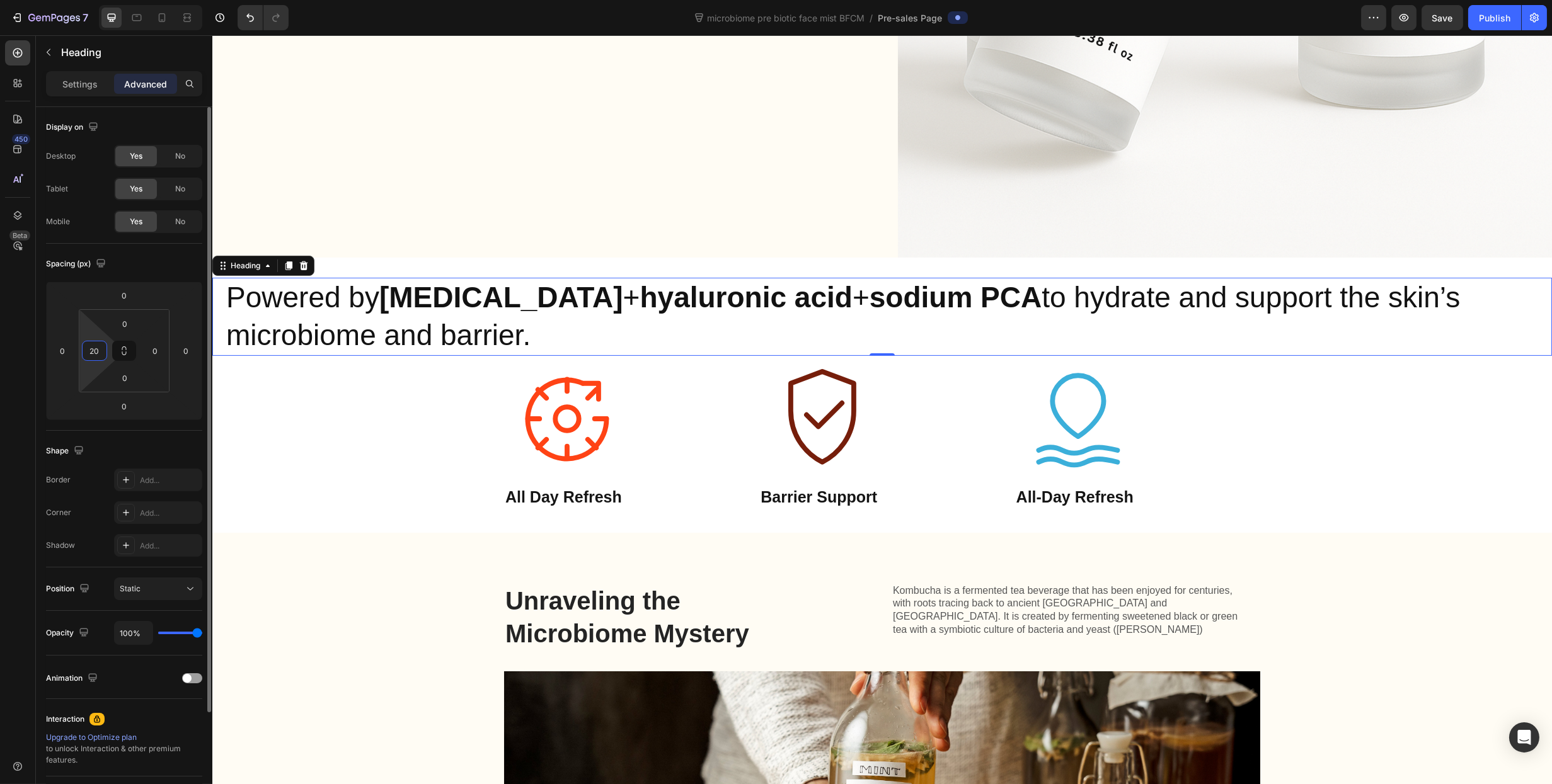
type input "20"
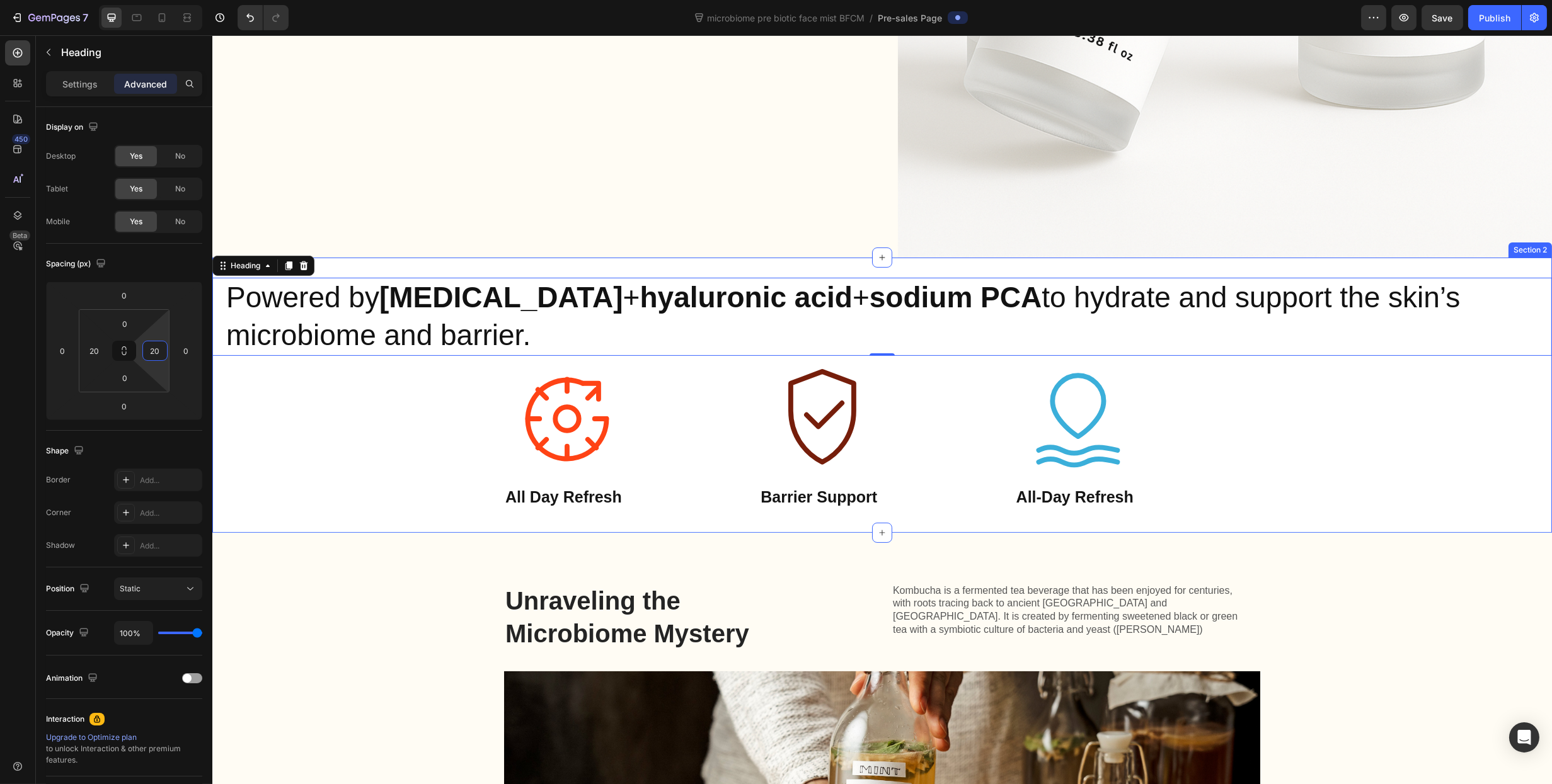
click at [431, 474] on div "Powered by prebiotics + hyaluronic acid + sodium PCA to hydrate and support the…" at bounding box center [881, 395] width 1339 height 235
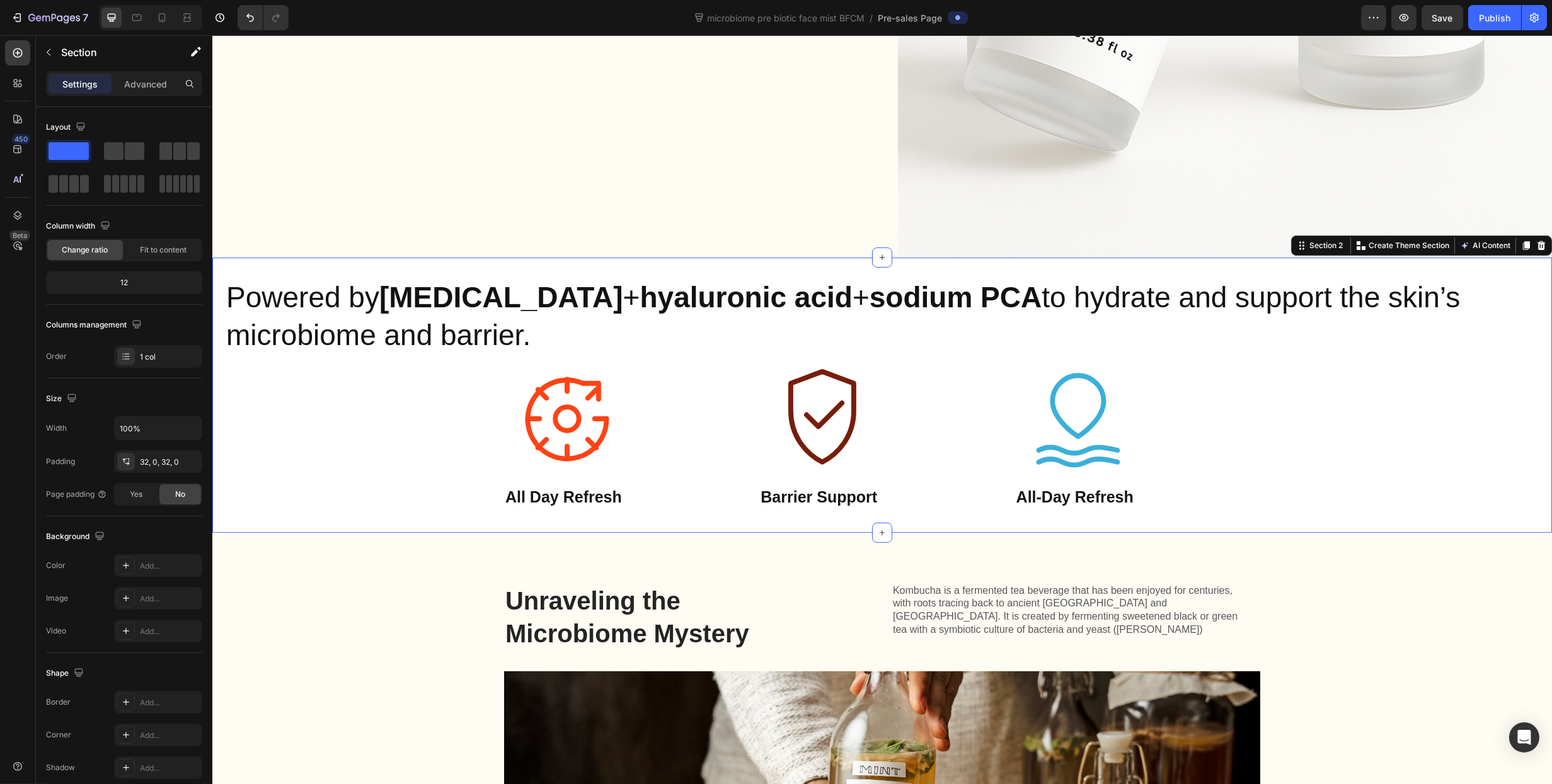
click at [398, 415] on div "Powered by prebiotics + hyaluronic acid + sodium PCA to hydrate and support the…" at bounding box center [881, 395] width 1339 height 235
click at [169, 90] on div "Advanced" at bounding box center [146, 83] width 63 height 20
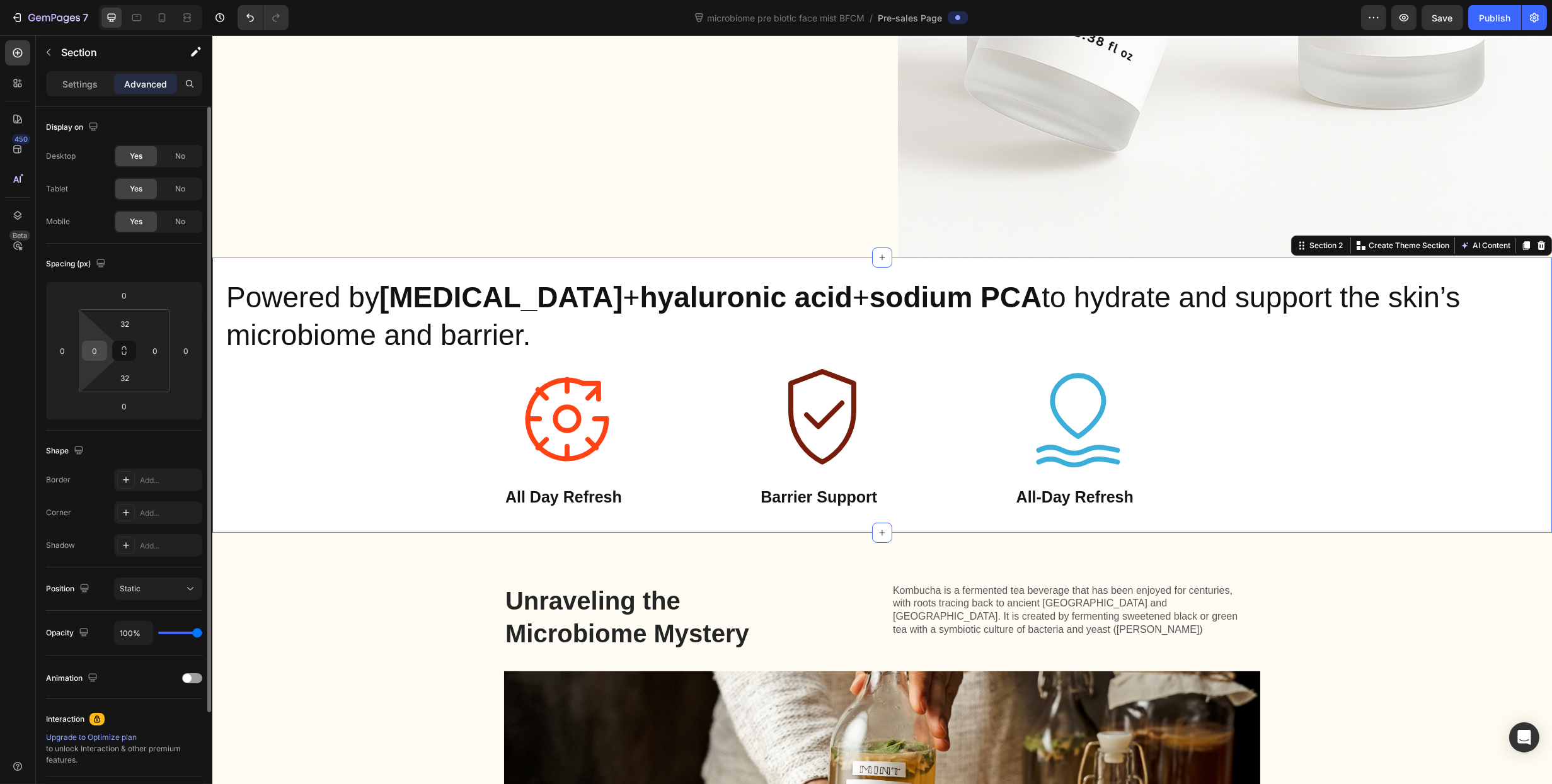
click at [102, 347] on input "0" at bounding box center [95, 351] width 19 height 19
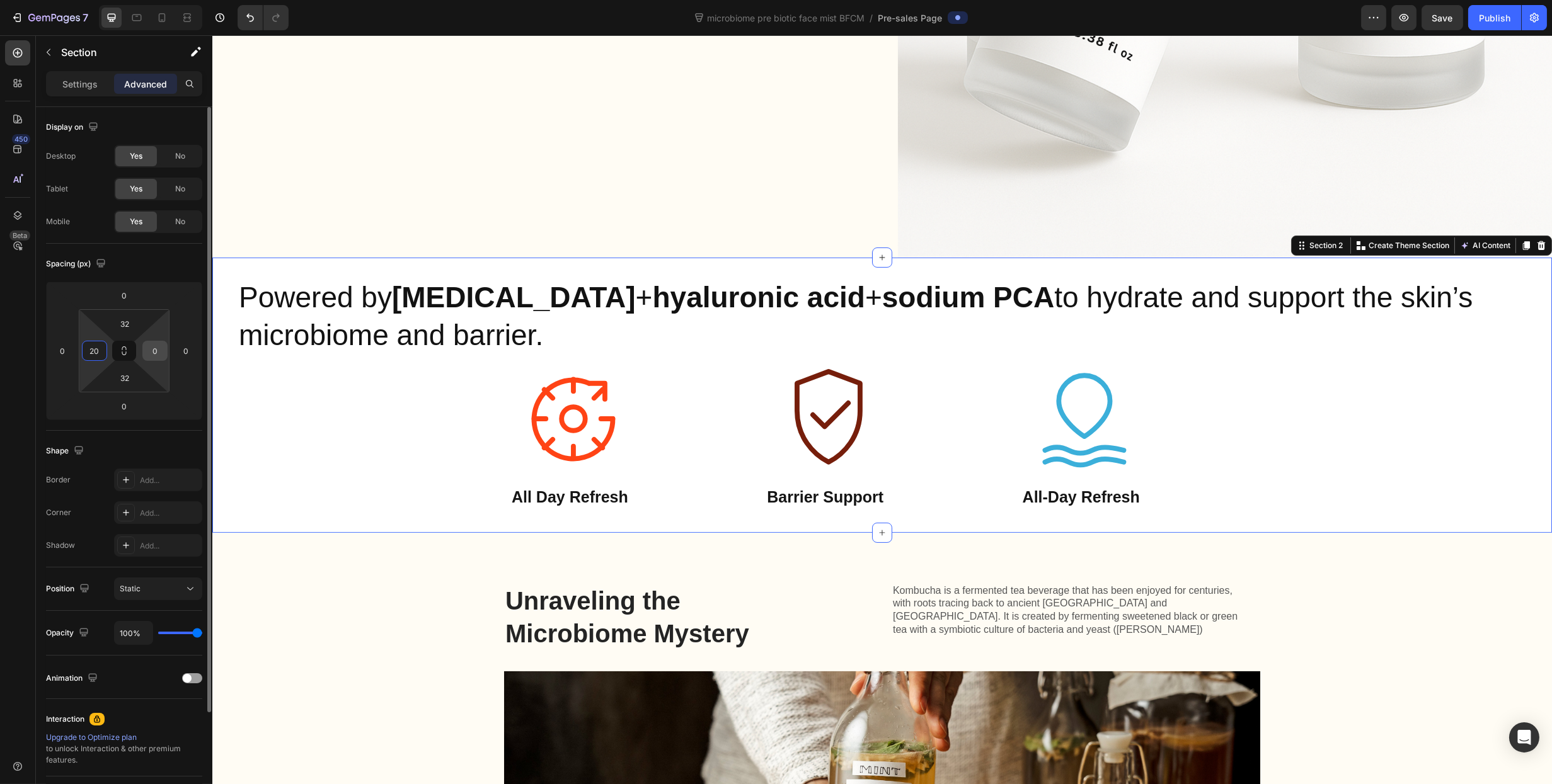
type input "20"
click at [150, 351] on input "0" at bounding box center [155, 351] width 19 height 19
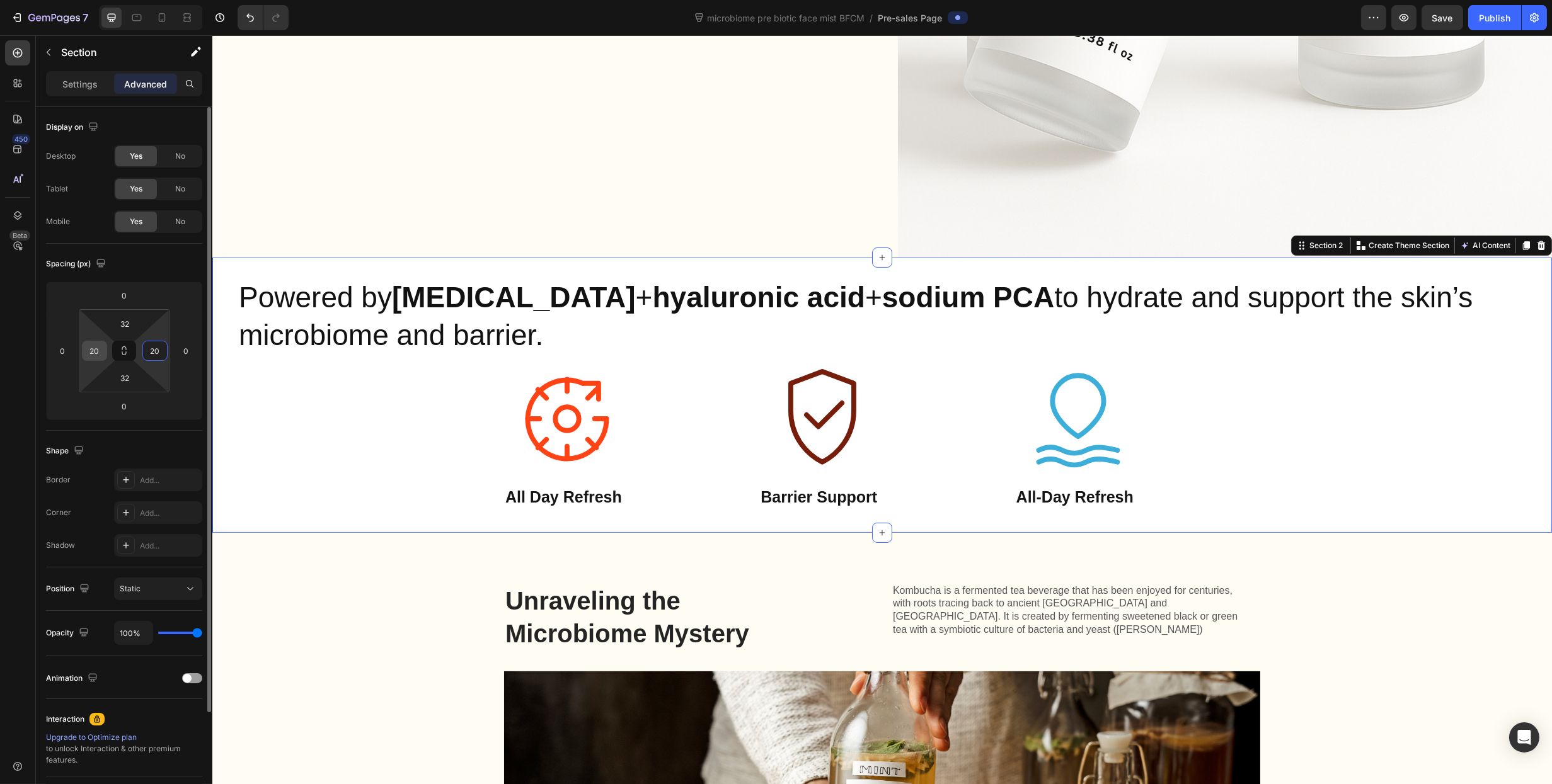
type input "20"
click at [97, 356] on input "20" at bounding box center [95, 351] width 19 height 19
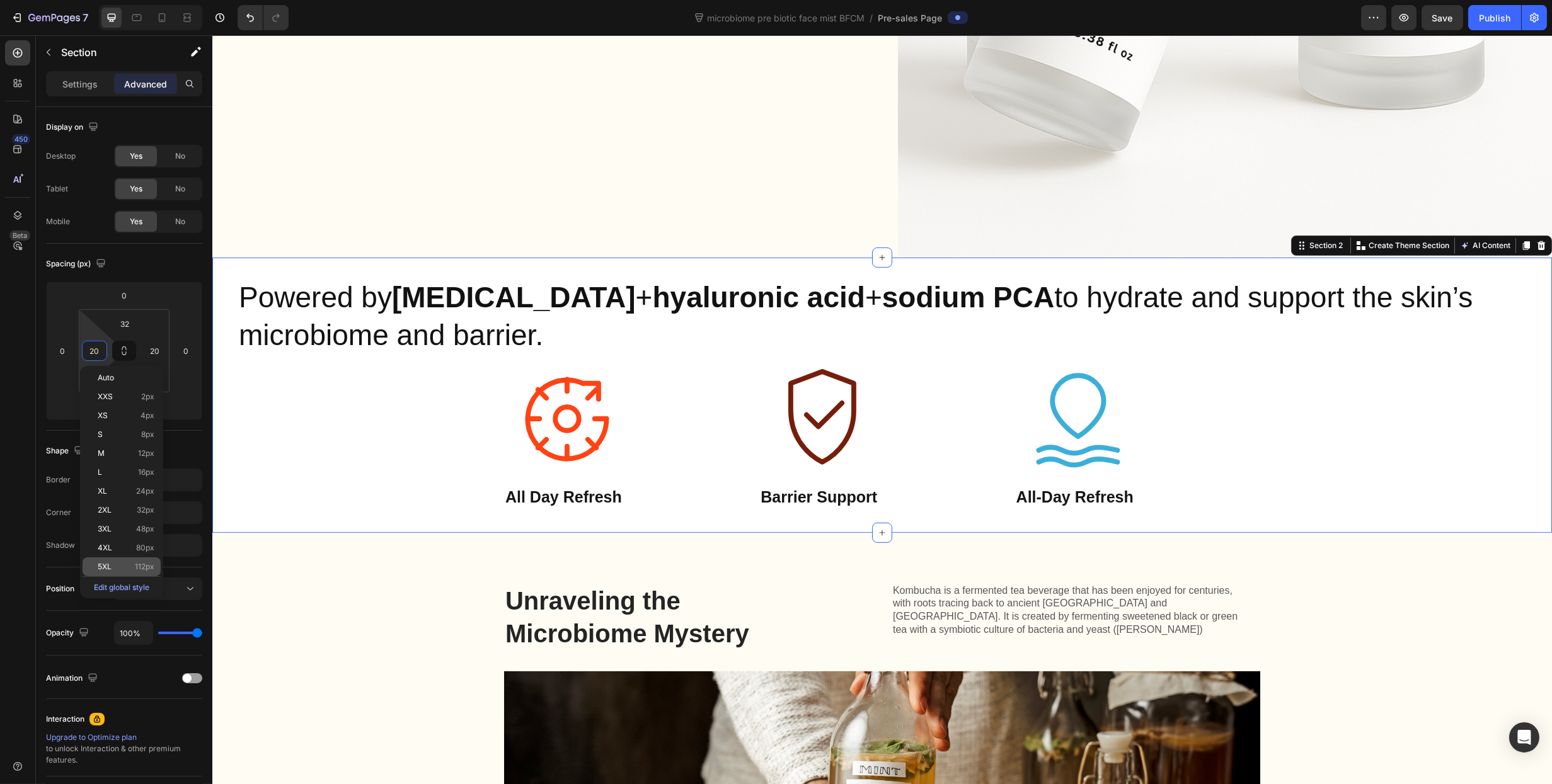
click at [141, 565] on span "112px" at bounding box center [145, 567] width 19 height 9
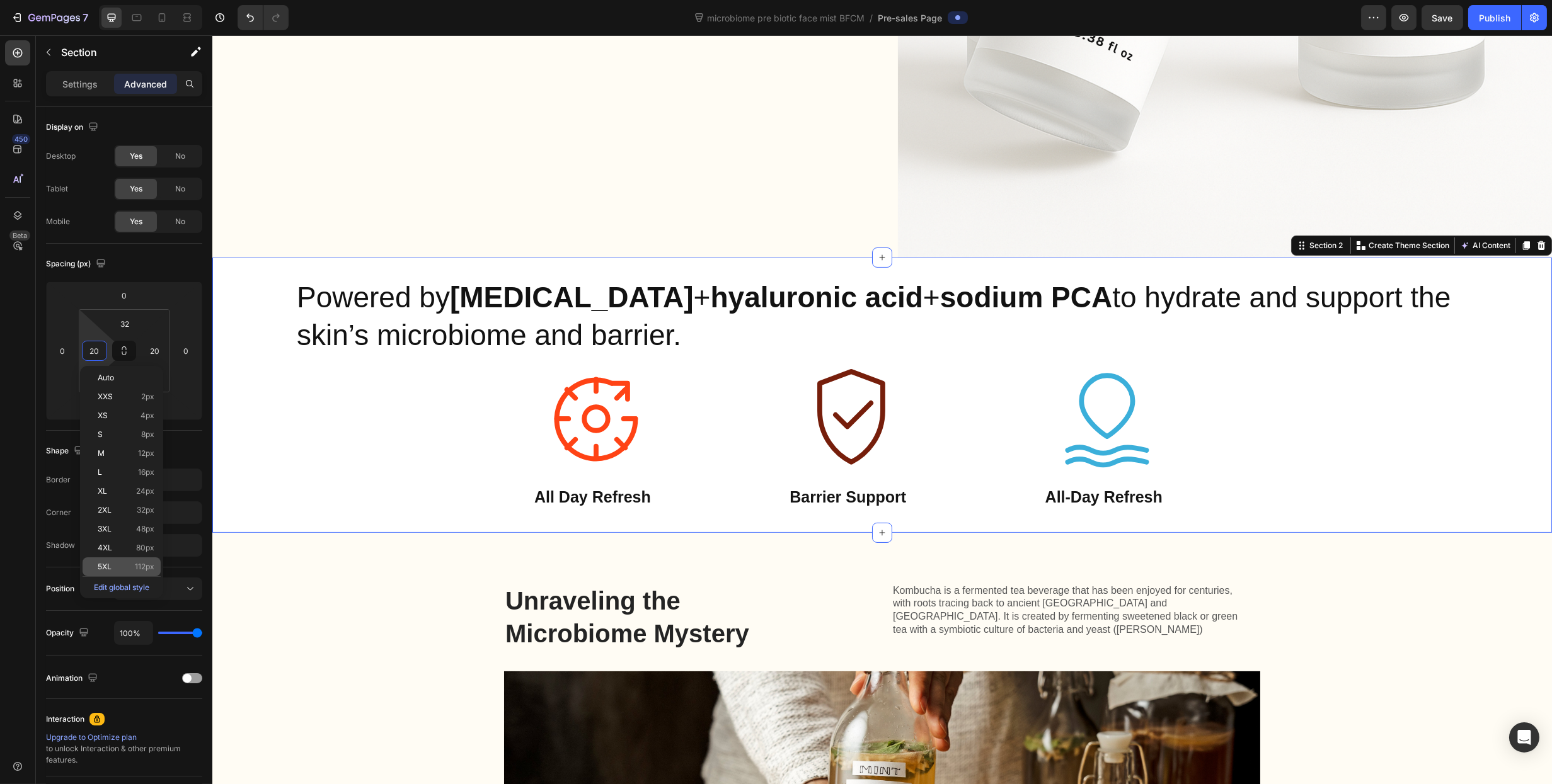
type input "112"
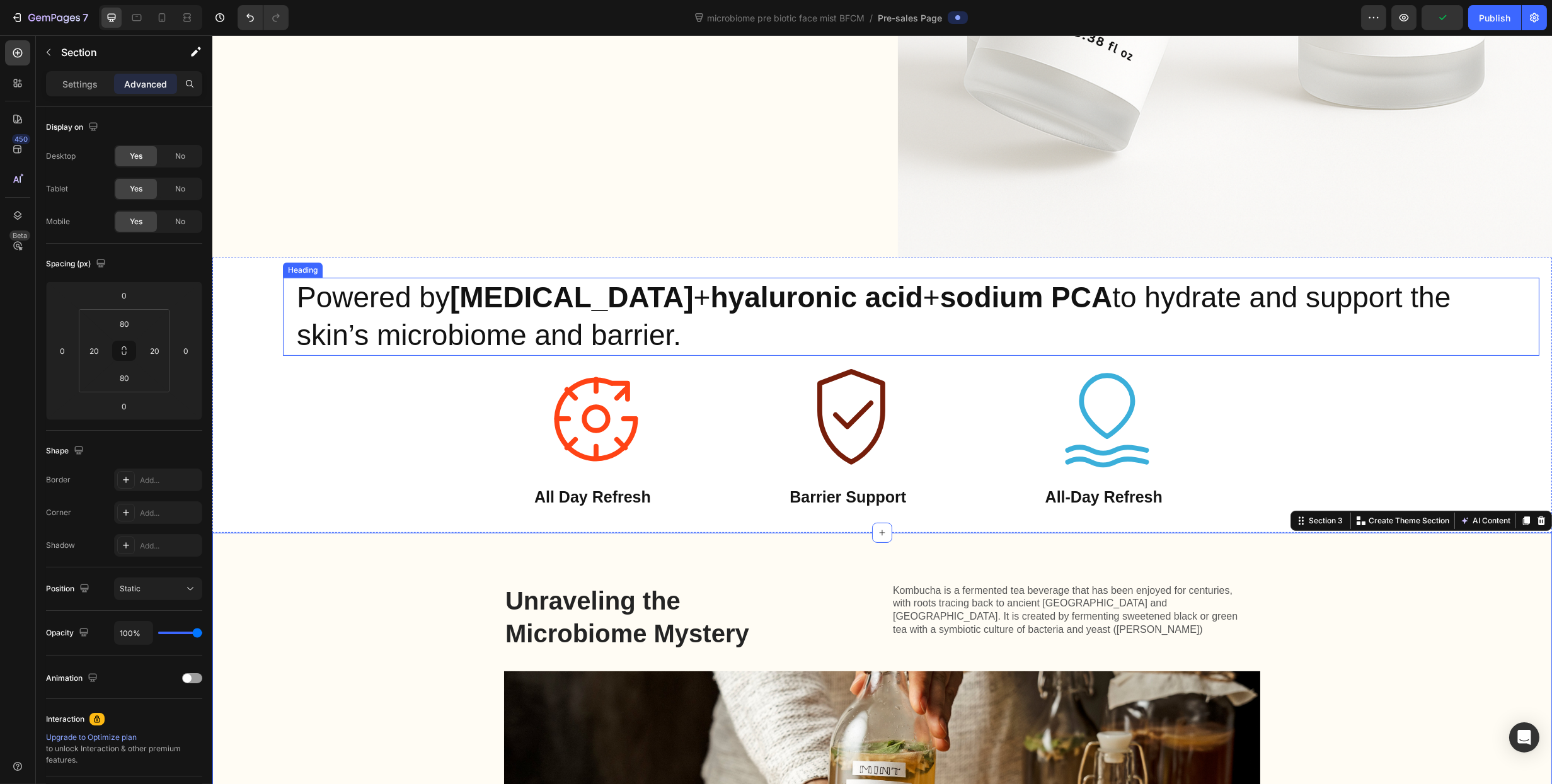
click at [1494, 349] on h2 "Powered by [MEDICAL_DATA] + [MEDICAL_DATA] + sodium PCA to hydrate and support …" at bounding box center [911, 316] width 1231 height 78
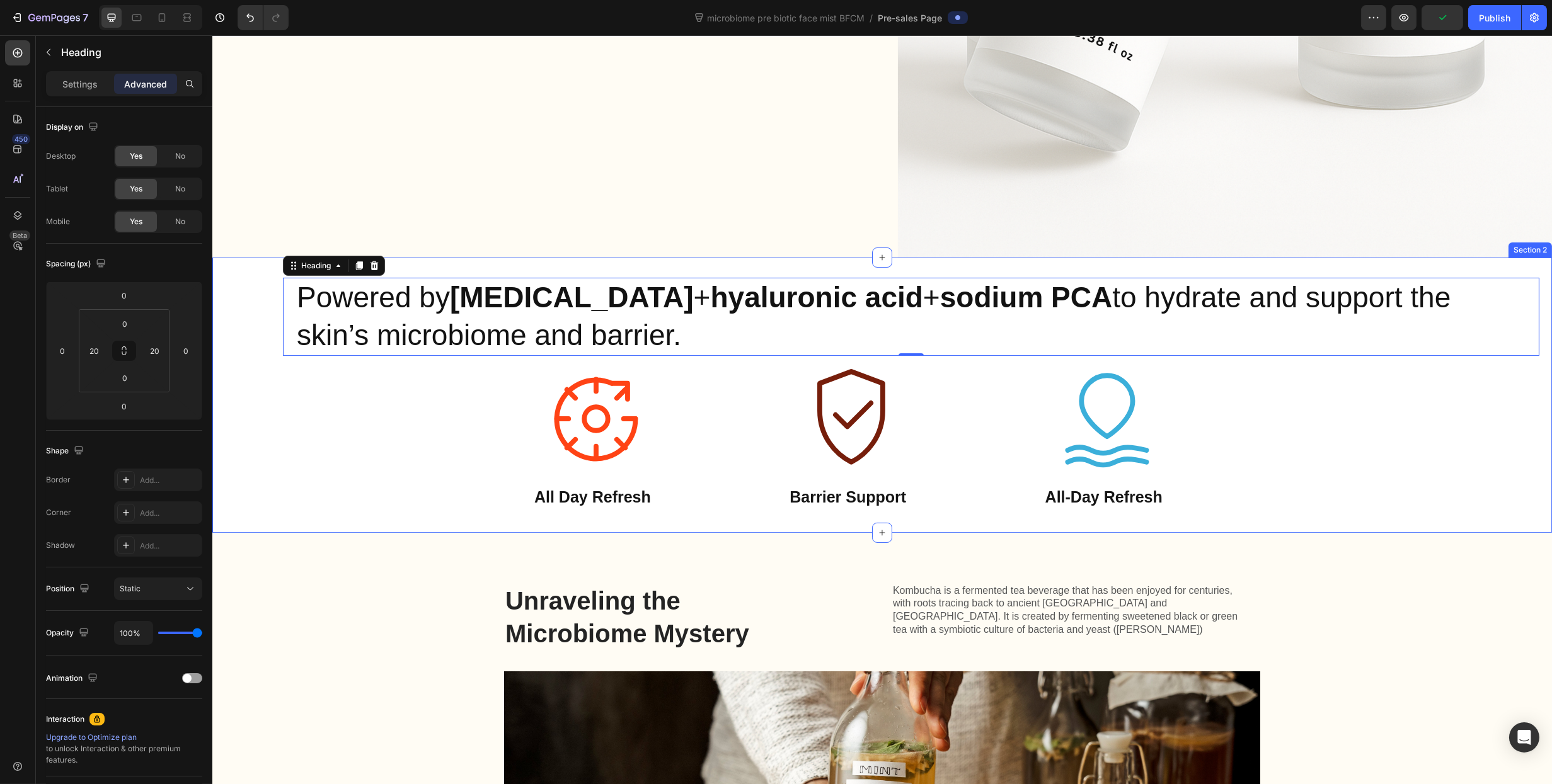
click at [1380, 458] on div "Powered by prebiotics + hyaluronic acid + sodium PCA to hydrate and support the…" at bounding box center [910, 395] width 1257 height 235
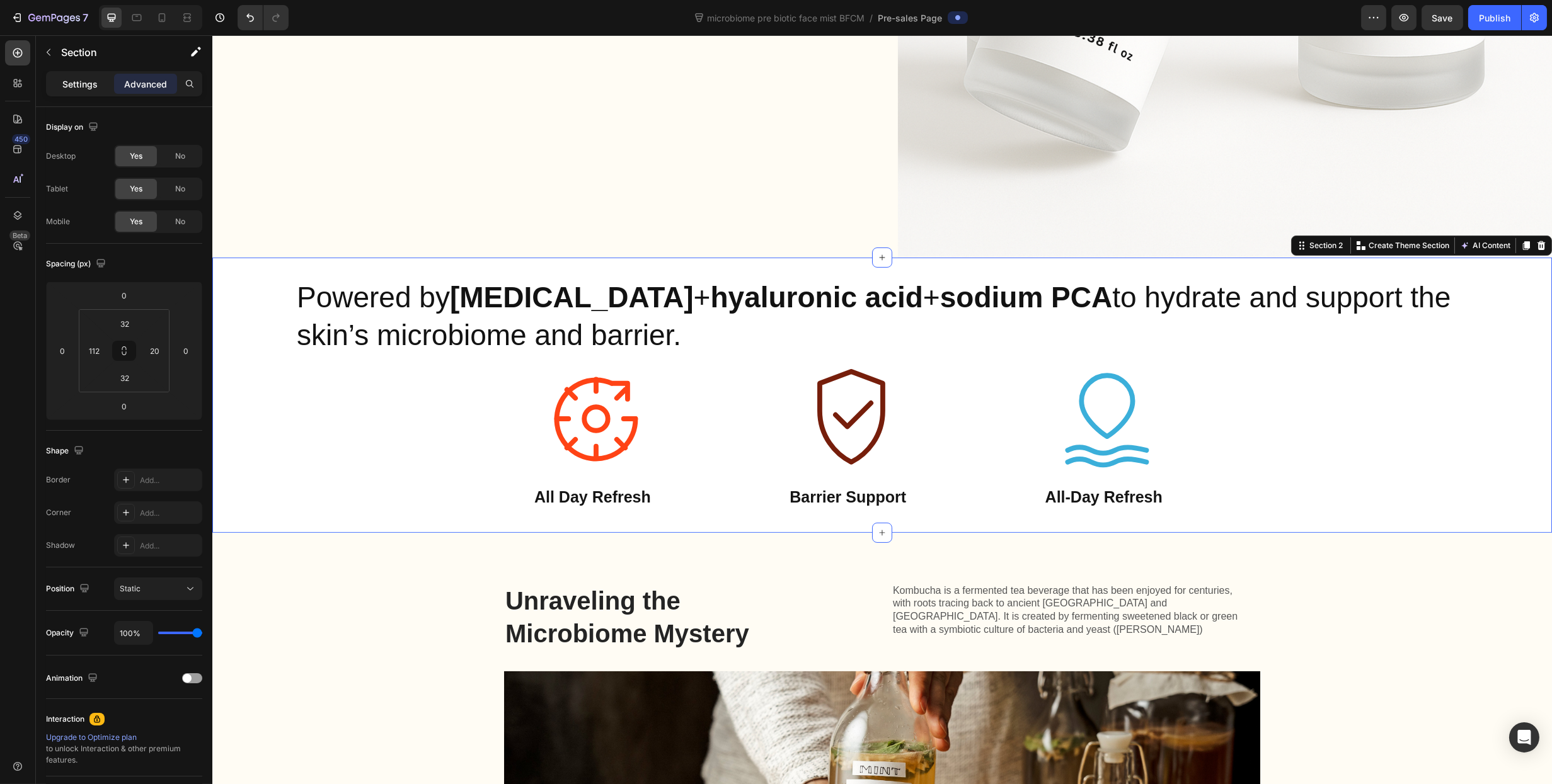
click at [79, 80] on p "Settings" at bounding box center [80, 83] width 35 height 13
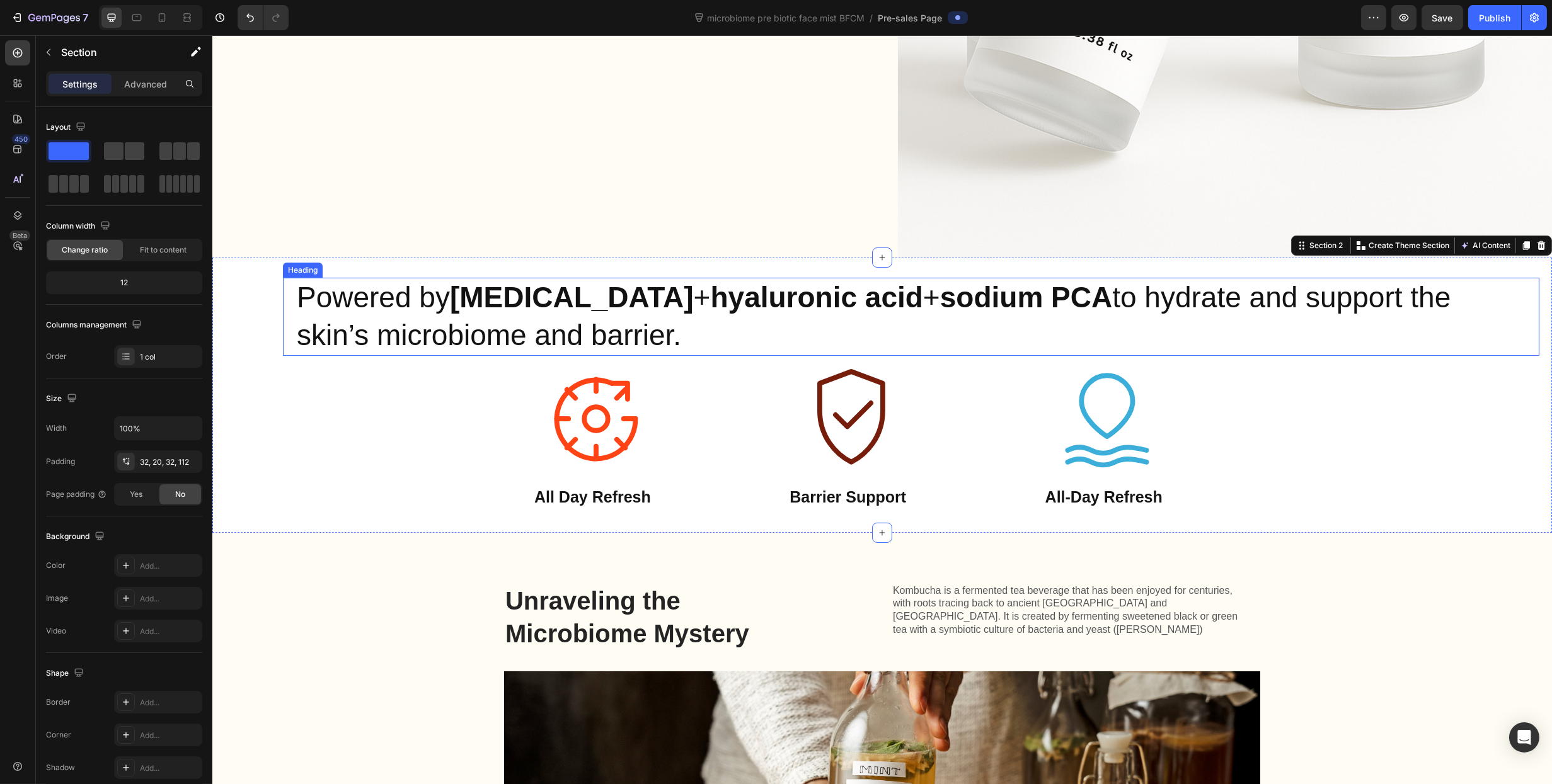
click at [505, 306] on strong "[MEDICAL_DATA]" at bounding box center [572, 297] width 244 height 32
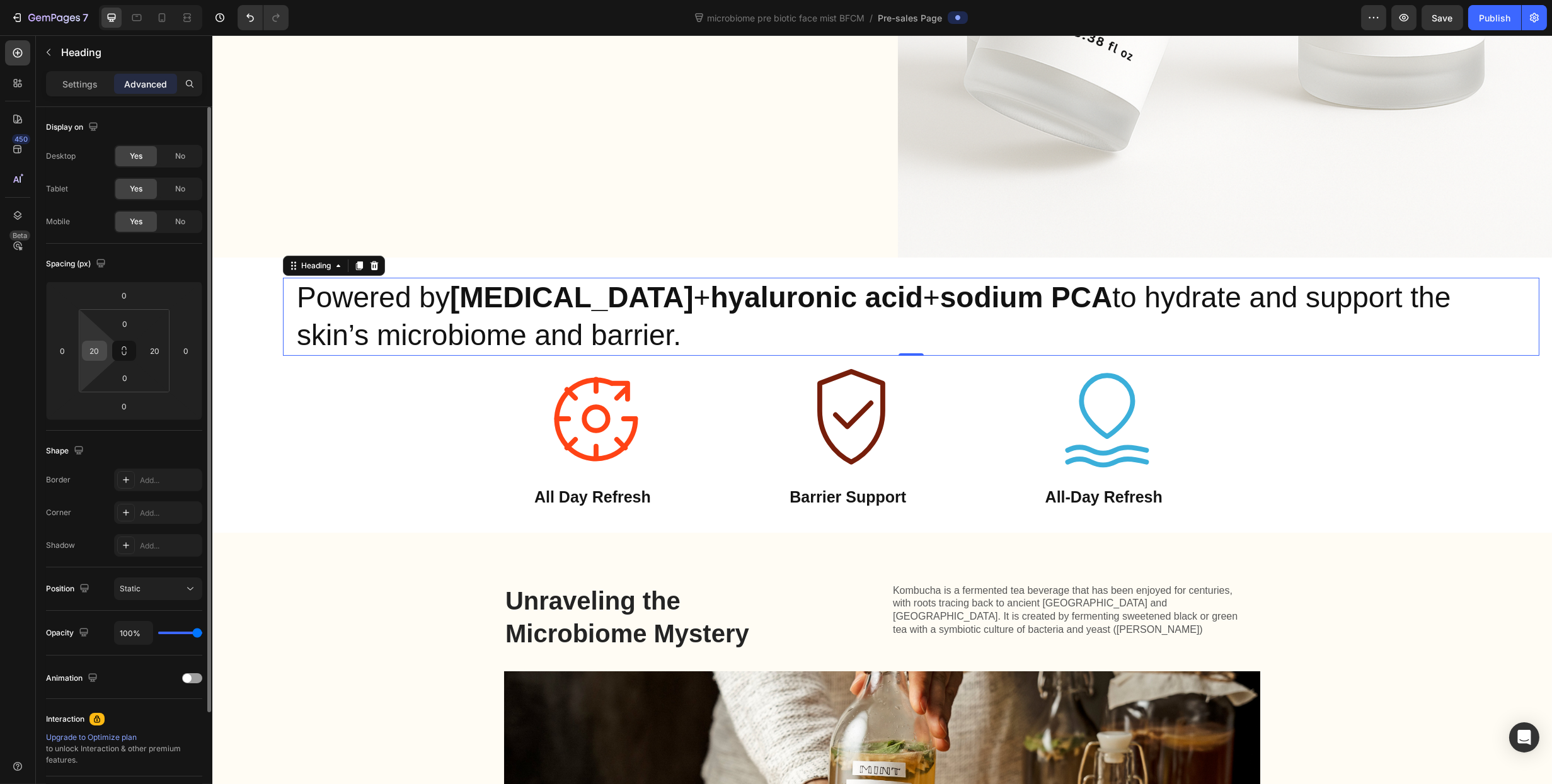
click at [92, 348] on input "20" at bounding box center [95, 351] width 19 height 19
type input "0"
click at [159, 350] on input "20" at bounding box center [155, 351] width 19 height 19
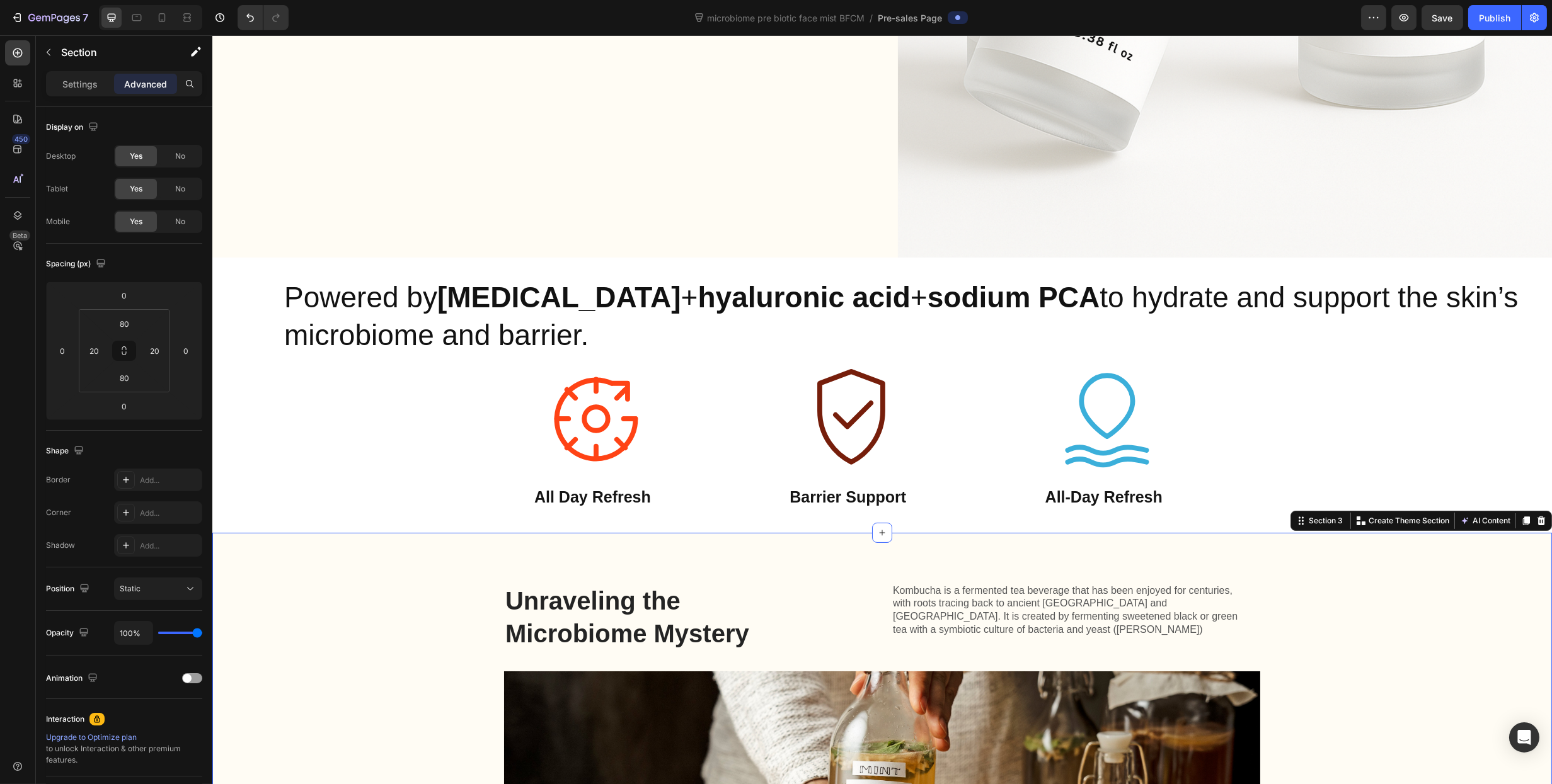
click at [577, 623] on h2 "Unraveling the Microbiome Mystery" at bounding box center [655, 616] width 305 height 68
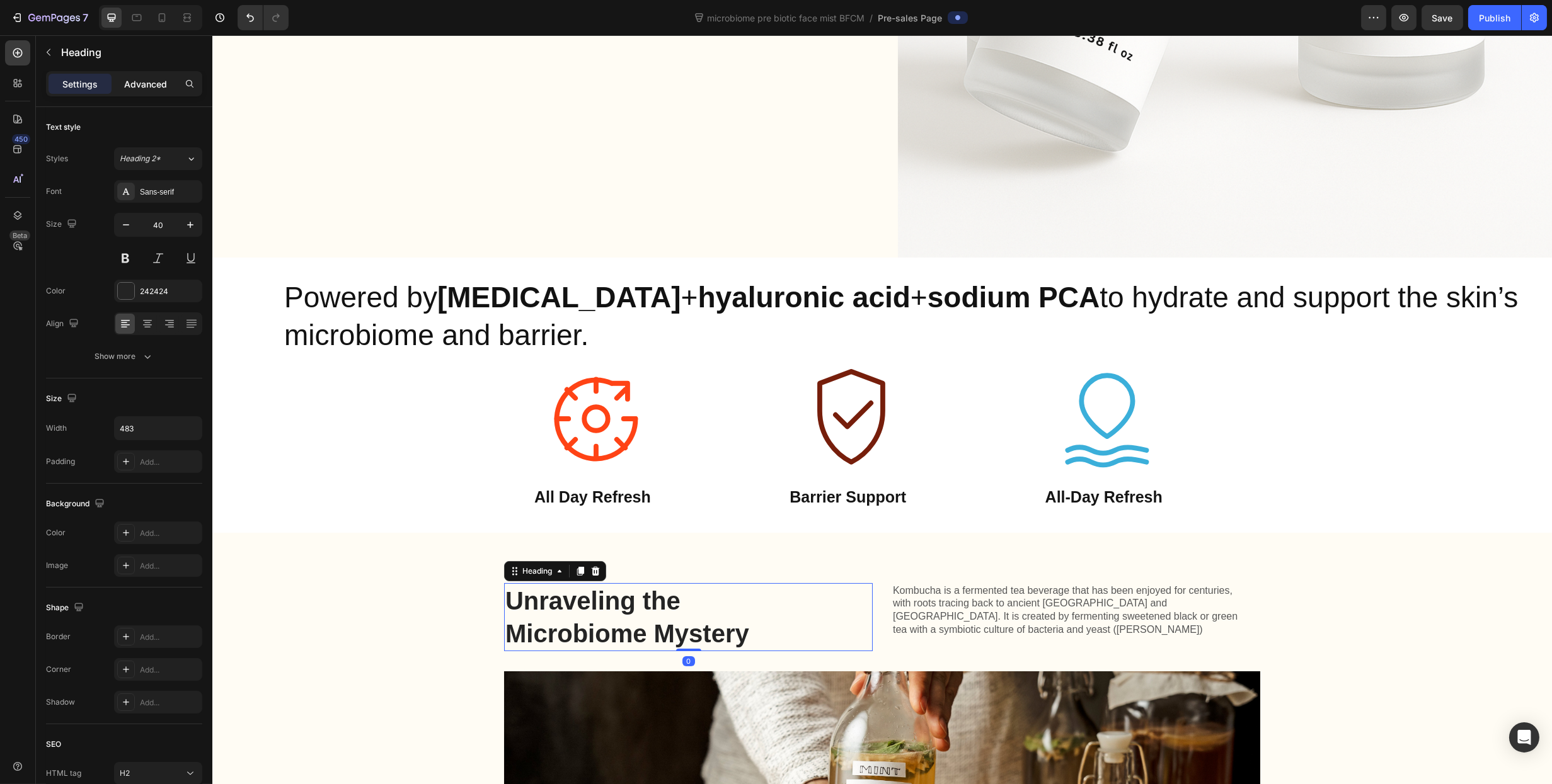
click at [155, 87] on p "Advanced" at bounding box center [145, 83] width 43 height 13
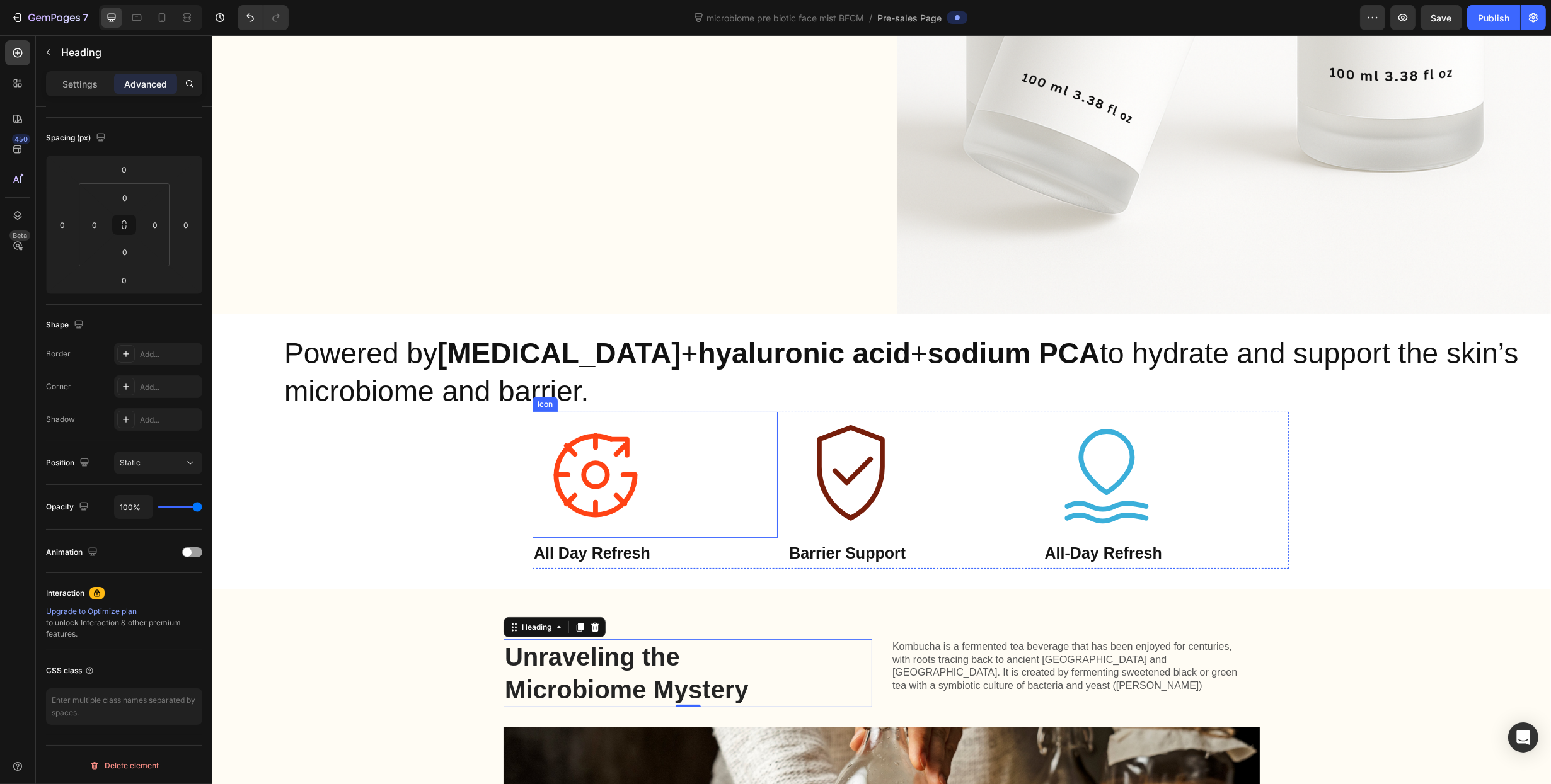
scroll to position [406, 0]
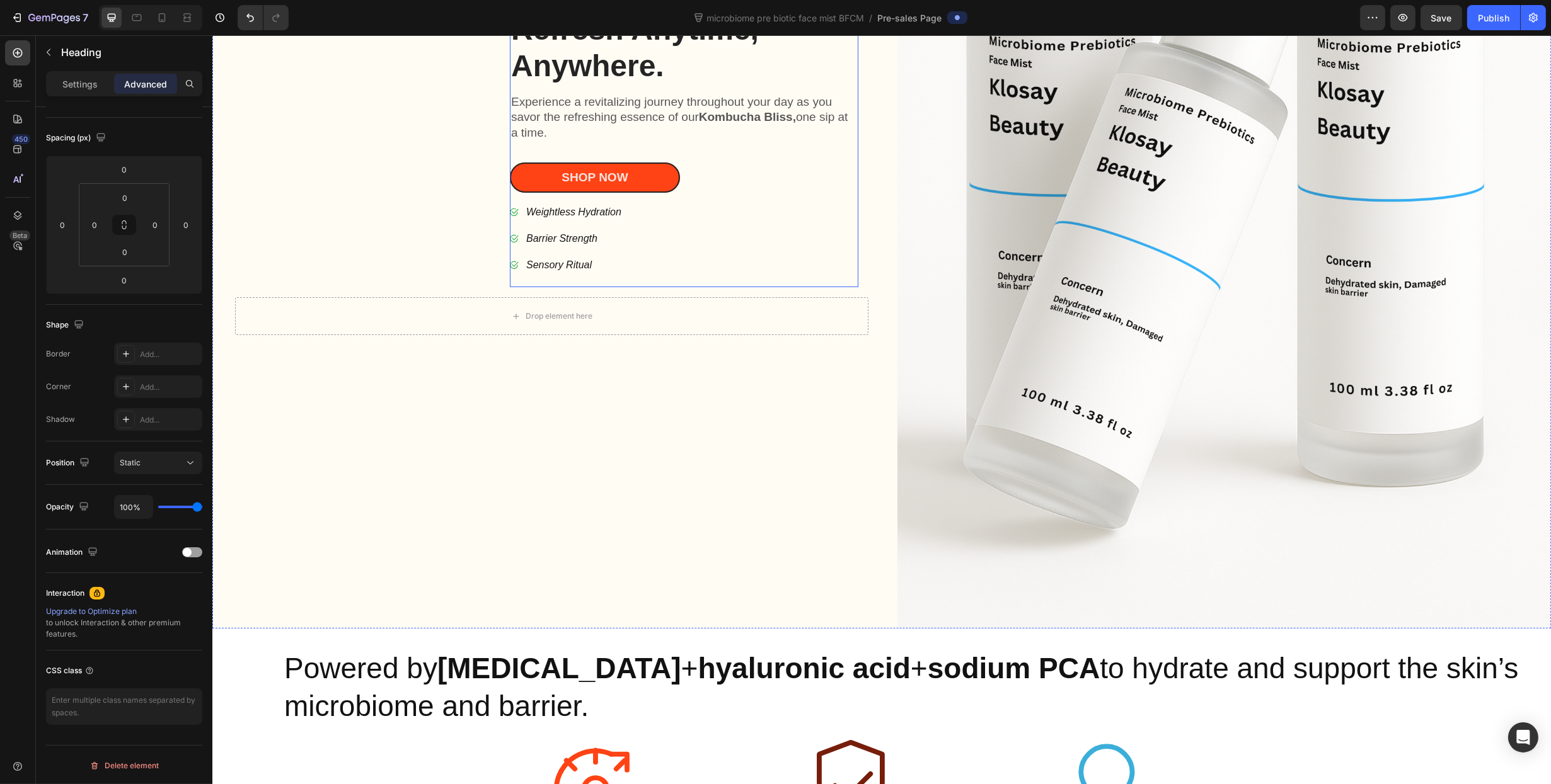
click at [708, 322] on div "Drop element here" at bounding box center [551, 316] width 633 height 38
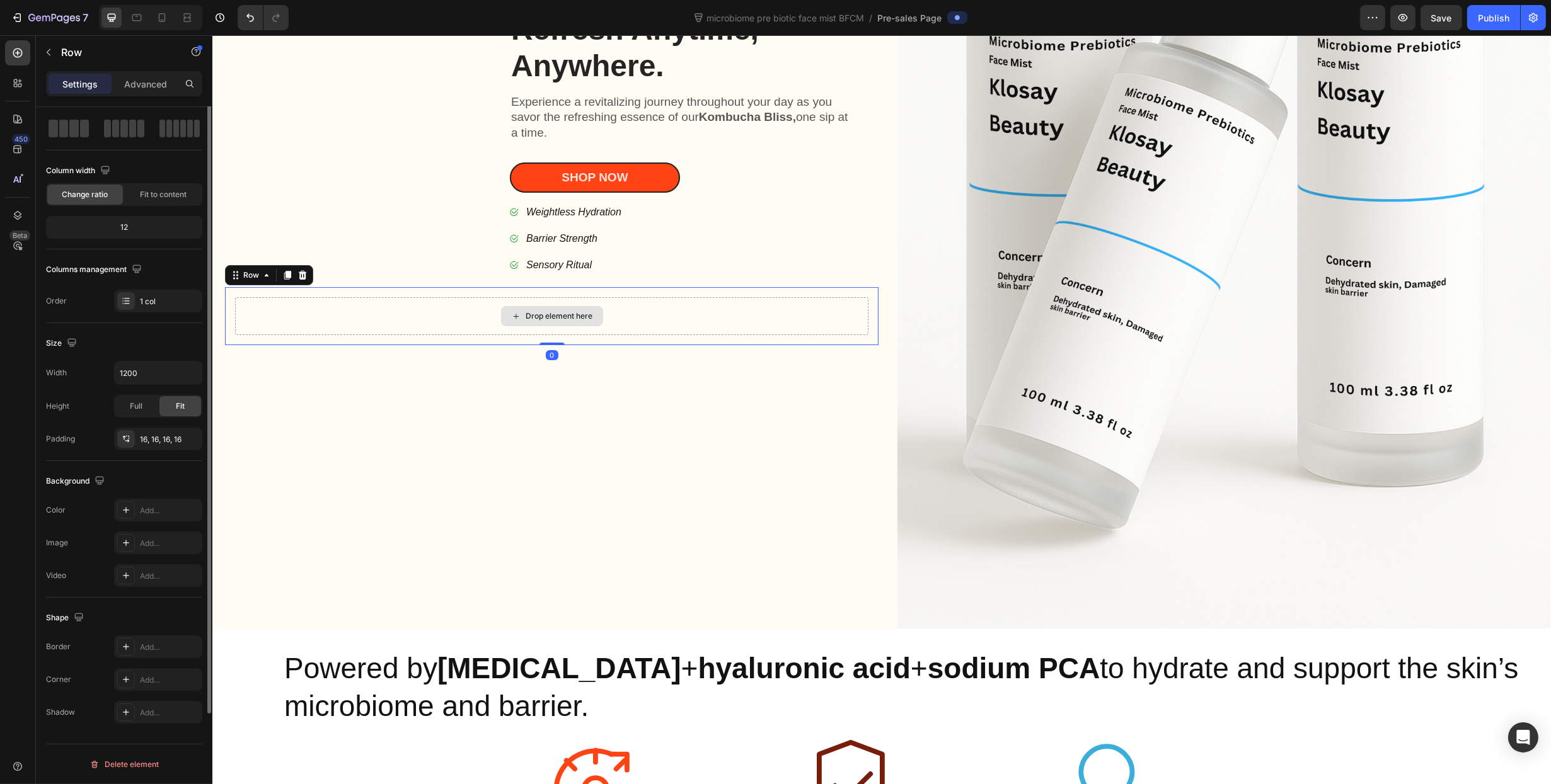
scroll to position [0, 0]
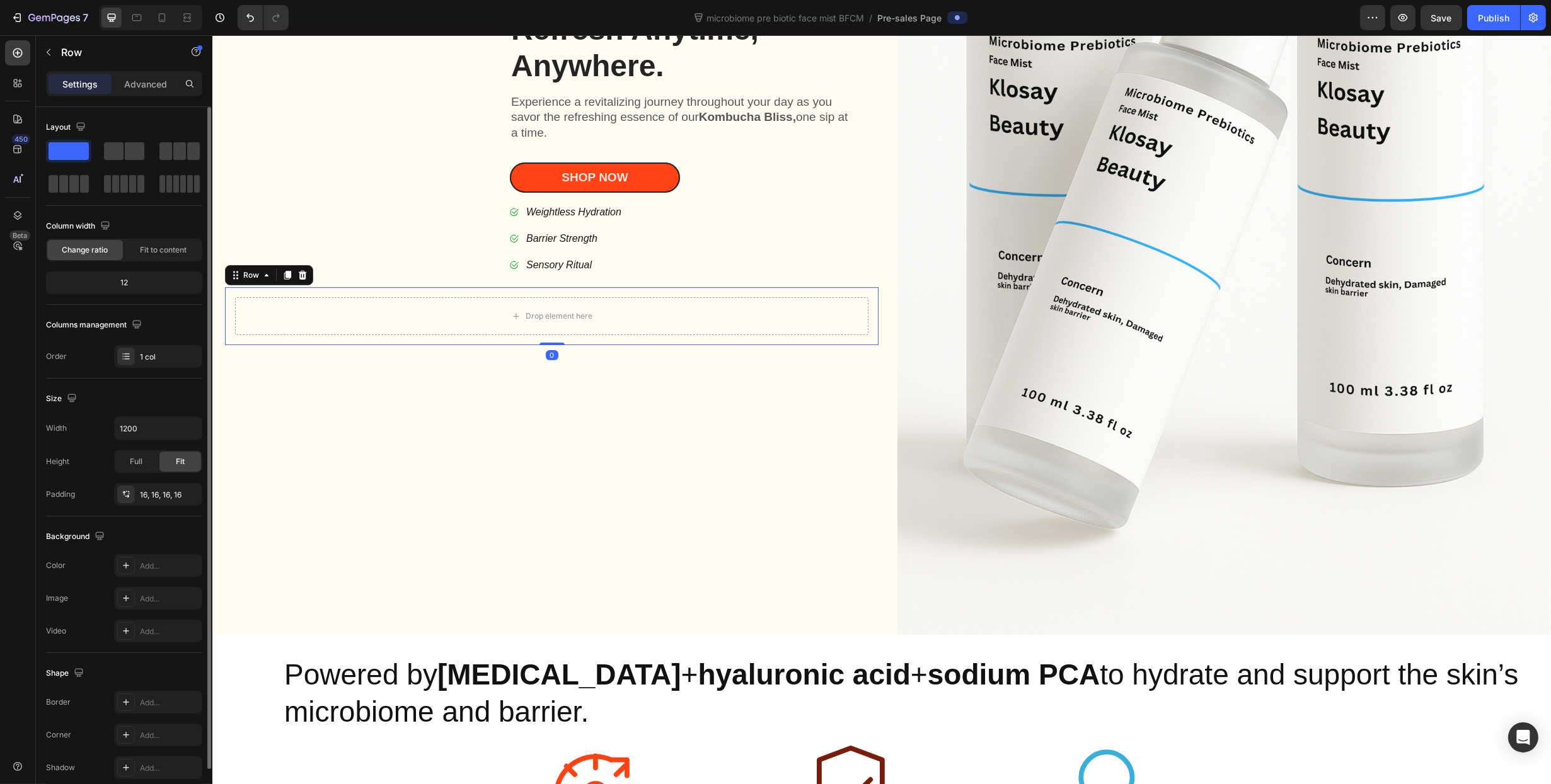
click at [298, 270] on icon at bounding box center [301, 275] width 10 height 10
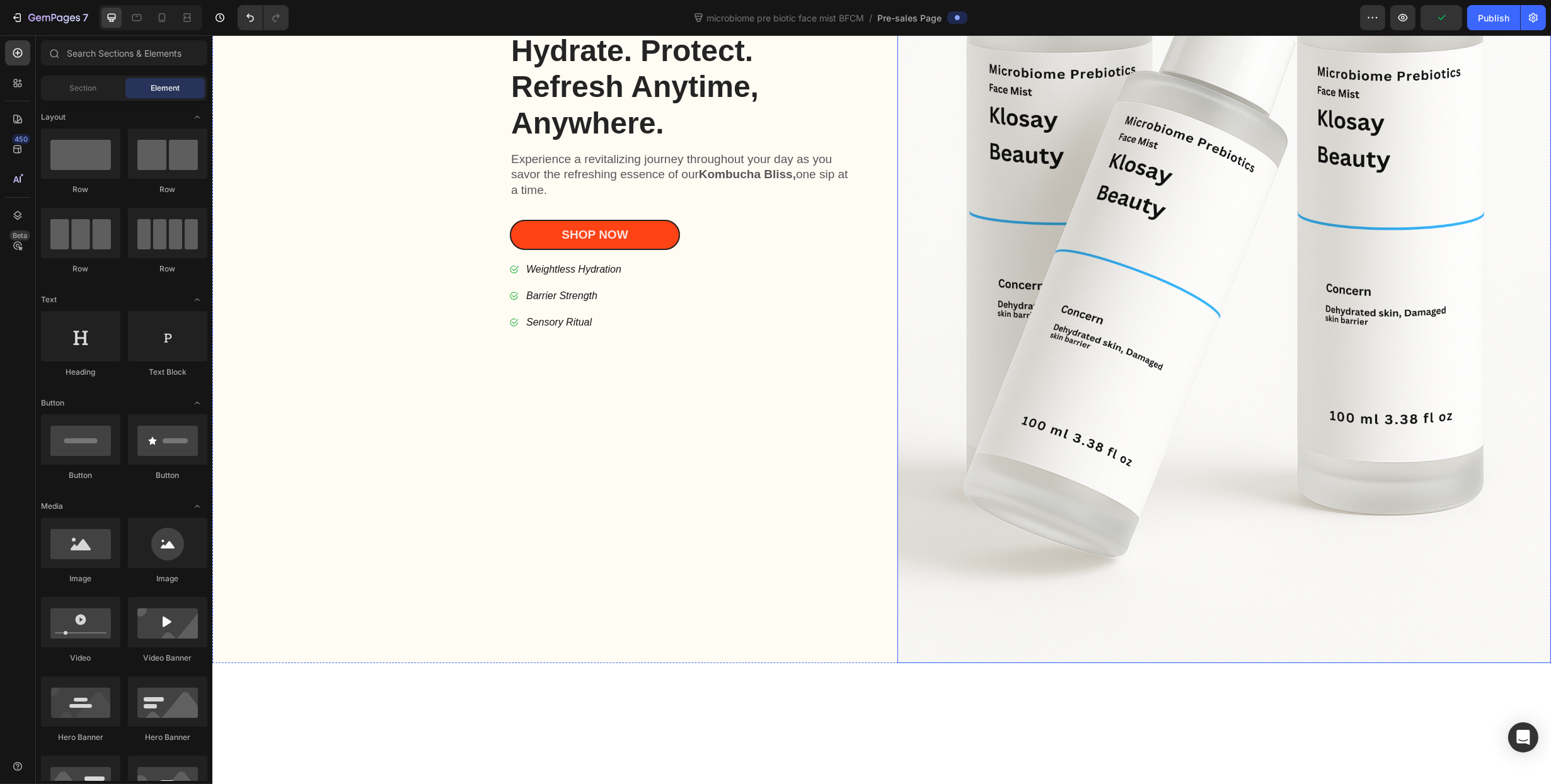
scroll to position [441, 0]
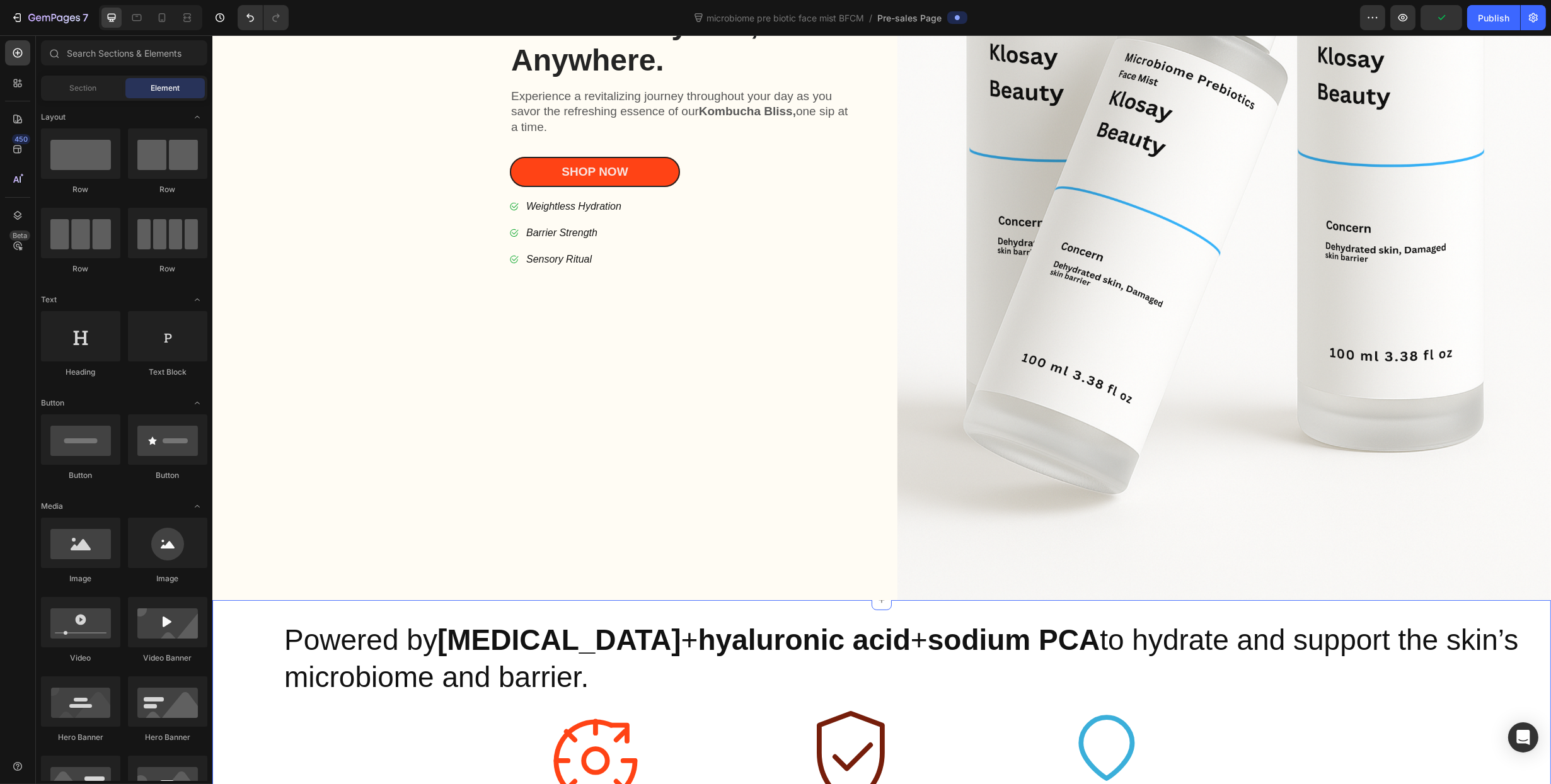
click at [1291, 699] on div "Powered by prebiotics + hyaluronic acid + sodium PCA to hydrate and support the…" at bounding box center [909, 738] width 1255 height 235
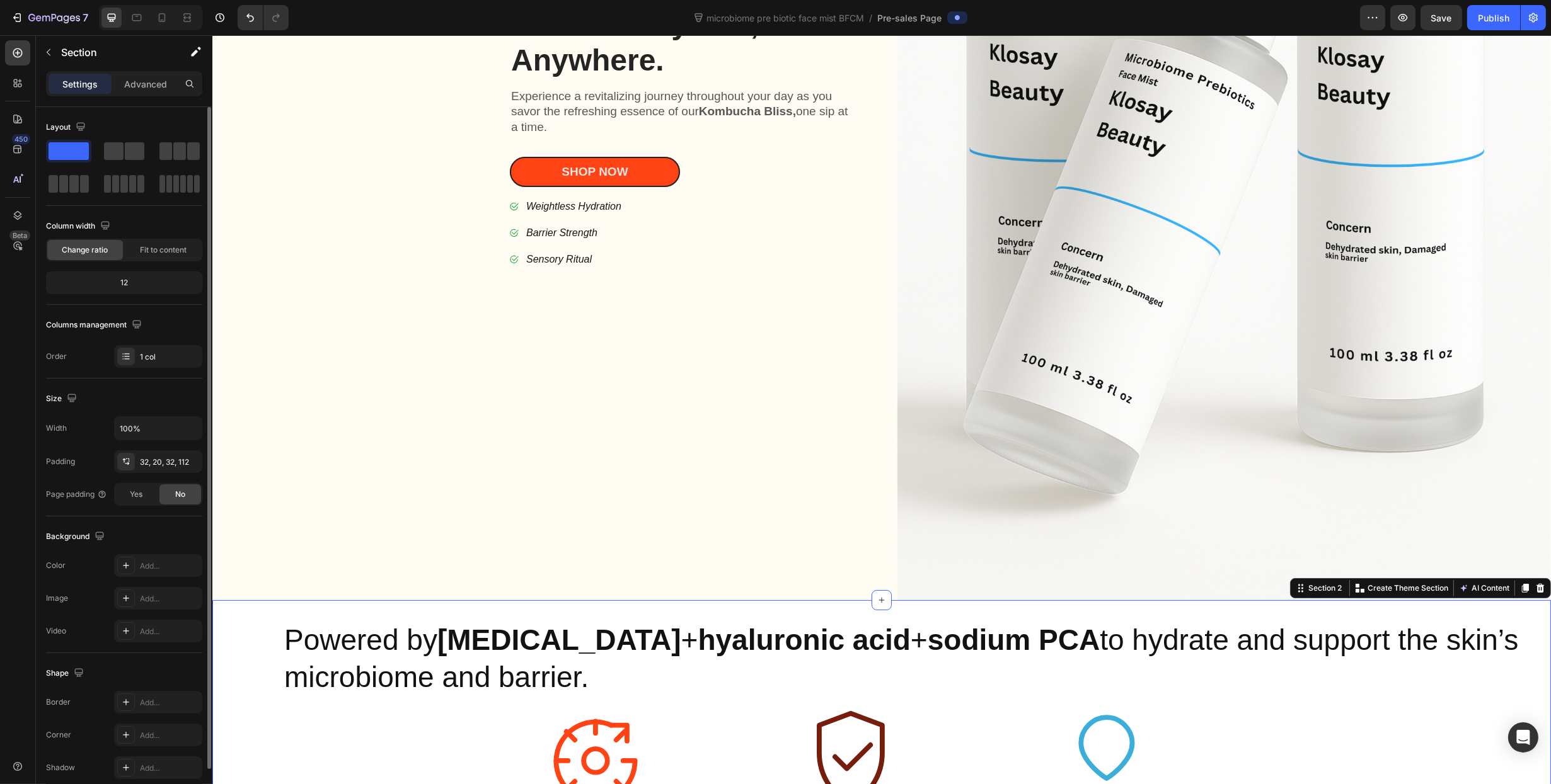
drag, startPoint x: 141, startPoint y: 79, endPoint x: 151, endPoint y: 110, distance: 32.6
click at [142, 79] on p "Advanced" at bounding box center [145, 83] width 43 height 13
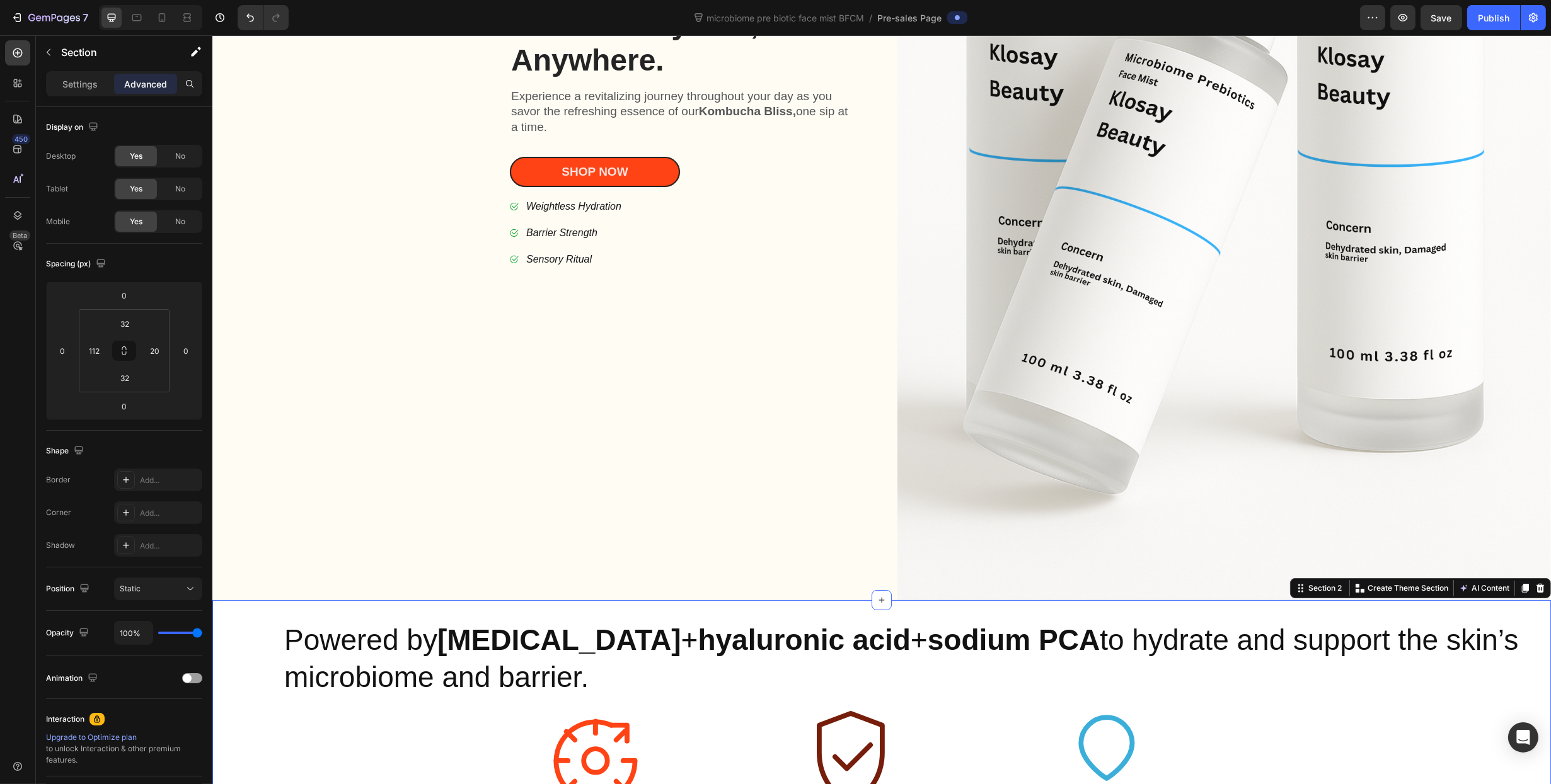
click at [78, 91] on div "Settings" at bounding box center [80, 83] width 63 height 20
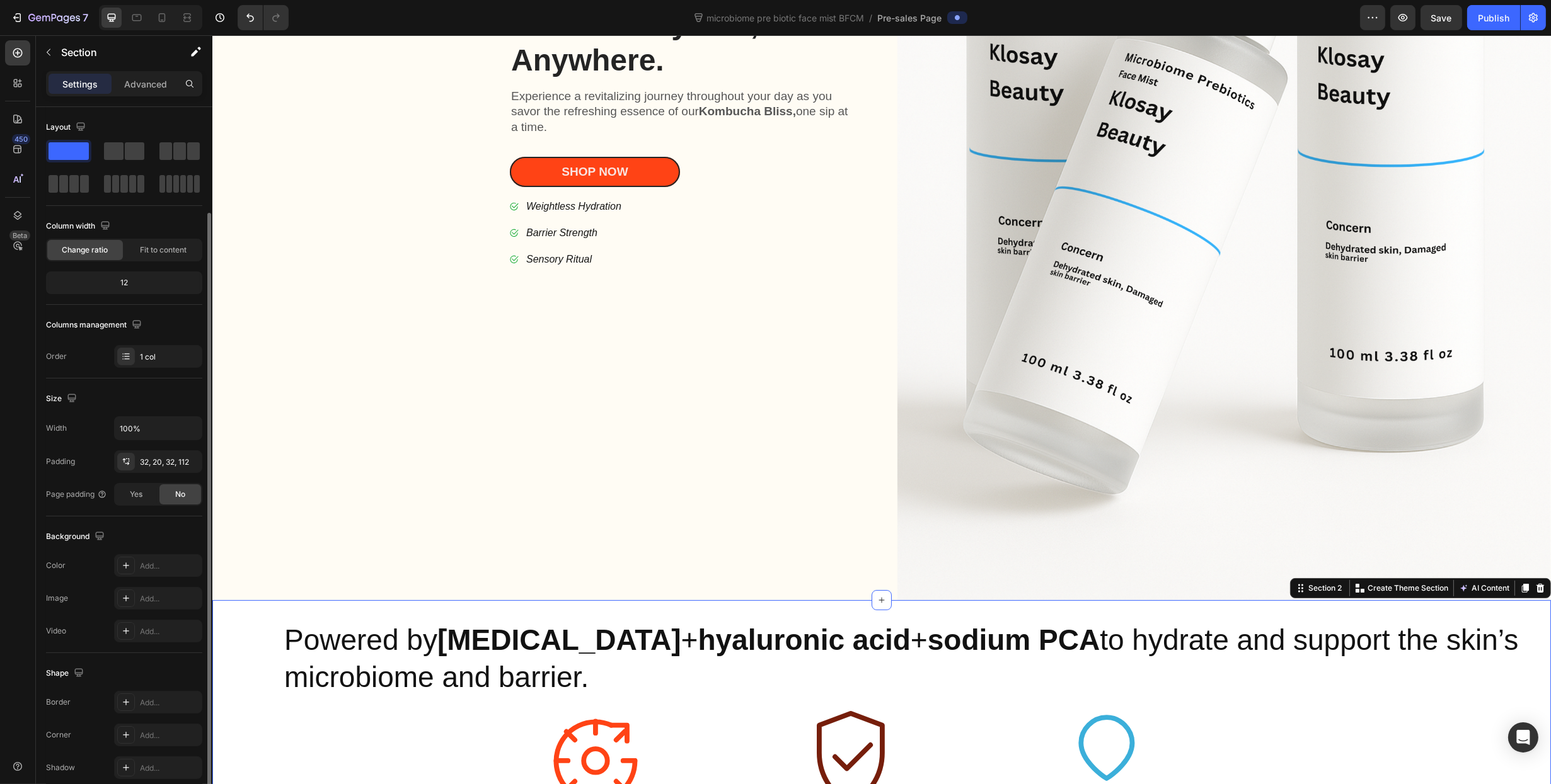
scroll to position [54, 0]
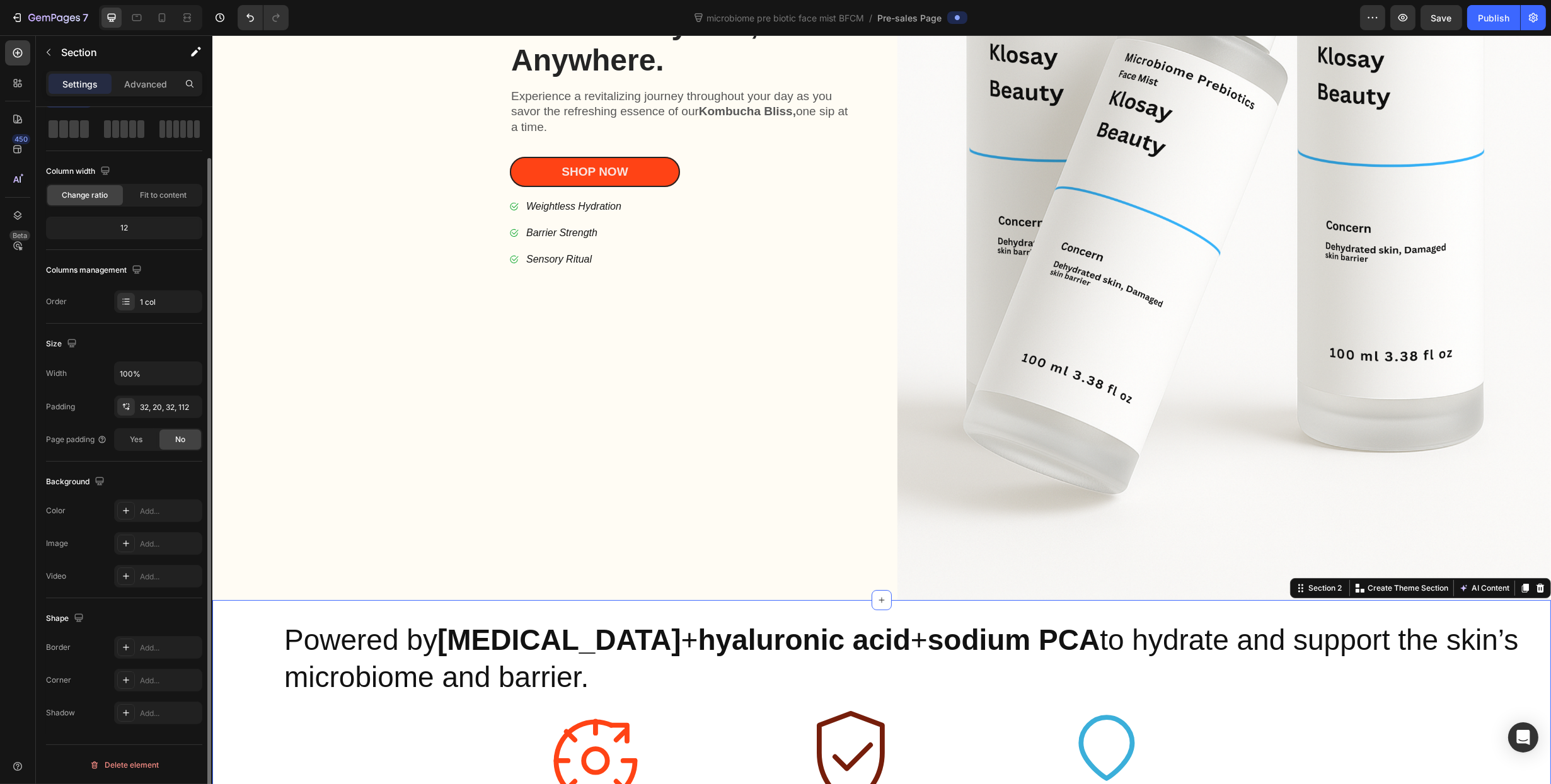
click at [259, 728] on div "Powered by prebiotics + hyaluronic acid + sodium PCA to hydrate and support the…" at bounding box center [881, 738] width 1338 height 276
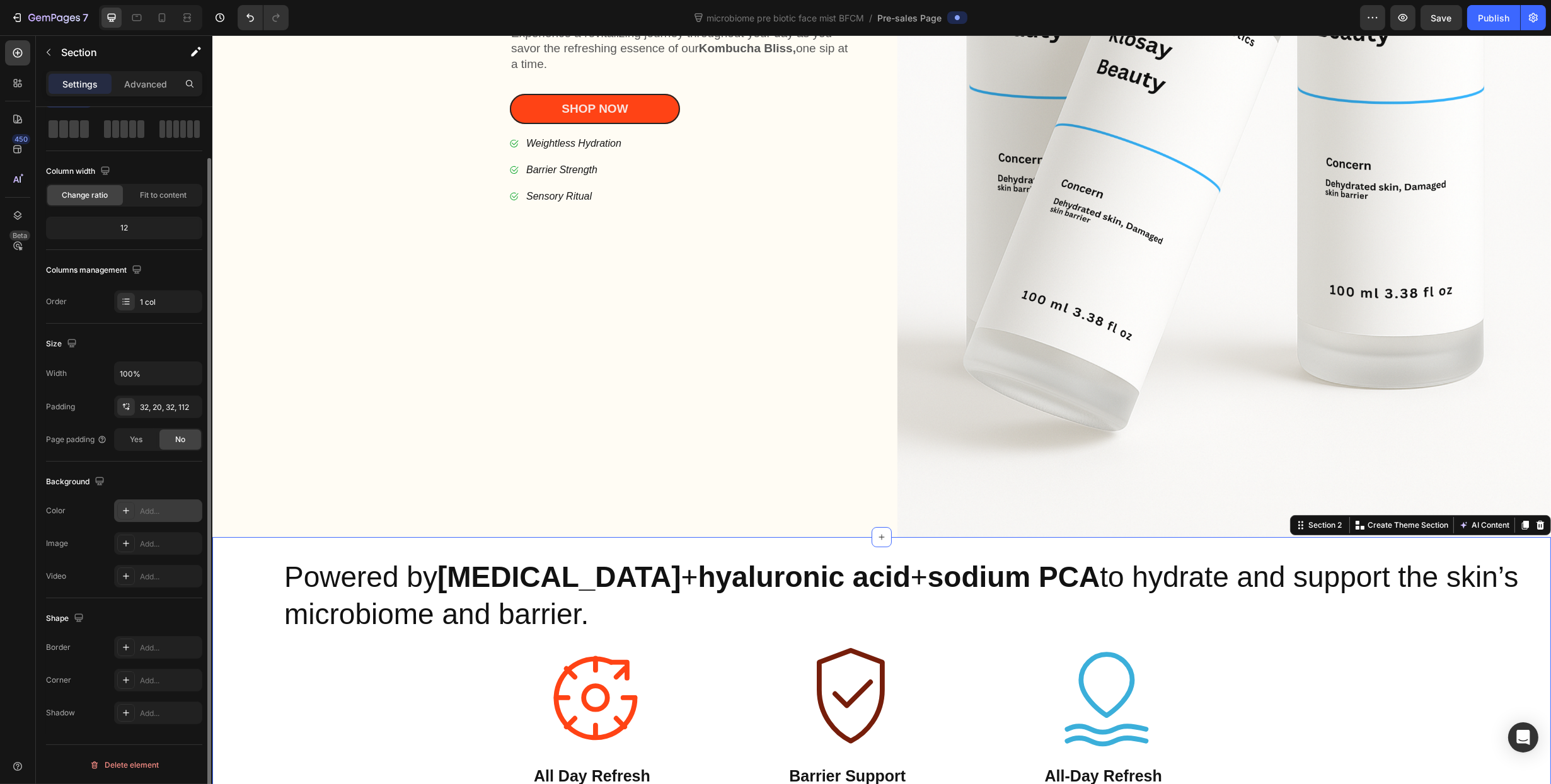
drag, startPoint x: 148, startPoint y: 502, endPoint x: 38, endPoint y: 400, distance: 150.0
click at [148, 502] on div "Add..." at bounding box center [158, 511] width 88 height 23
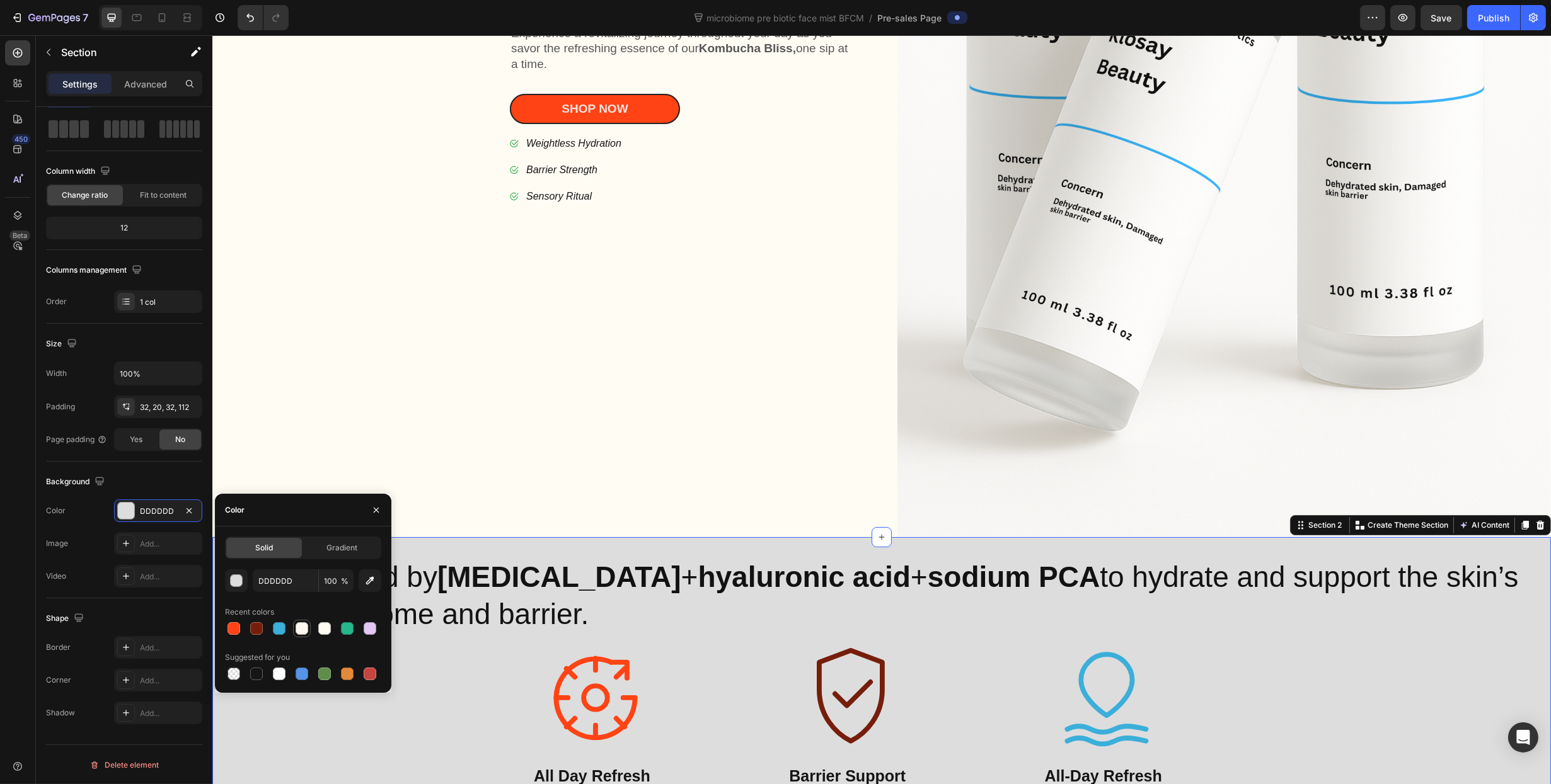
click at [298, 634] on div at bounding box center [301, 629] width 12 height 12
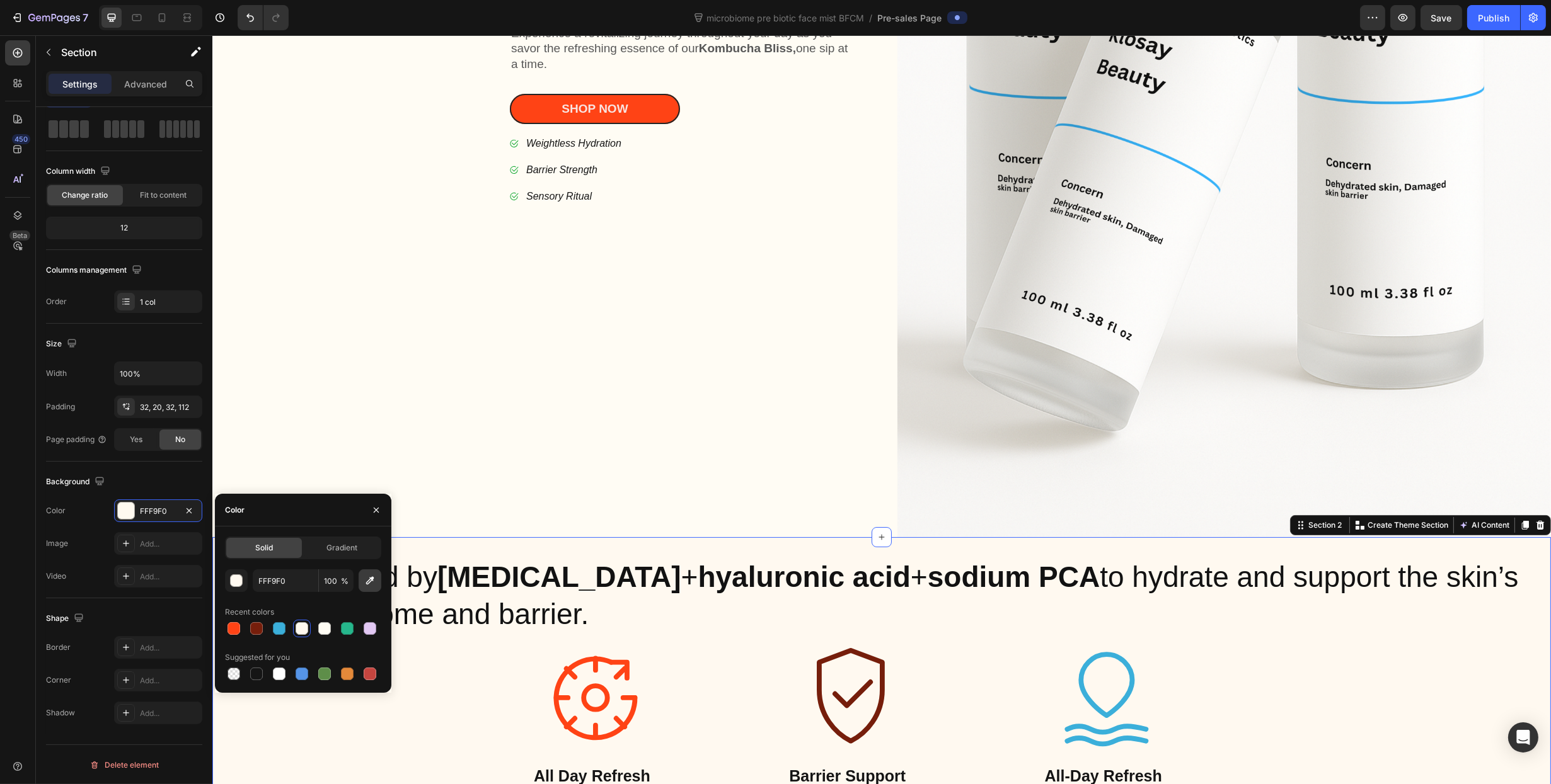
click at [367, 590] on button "button" at bounding box center [370, 581] width 23 height 23
type input "FFFCF4"
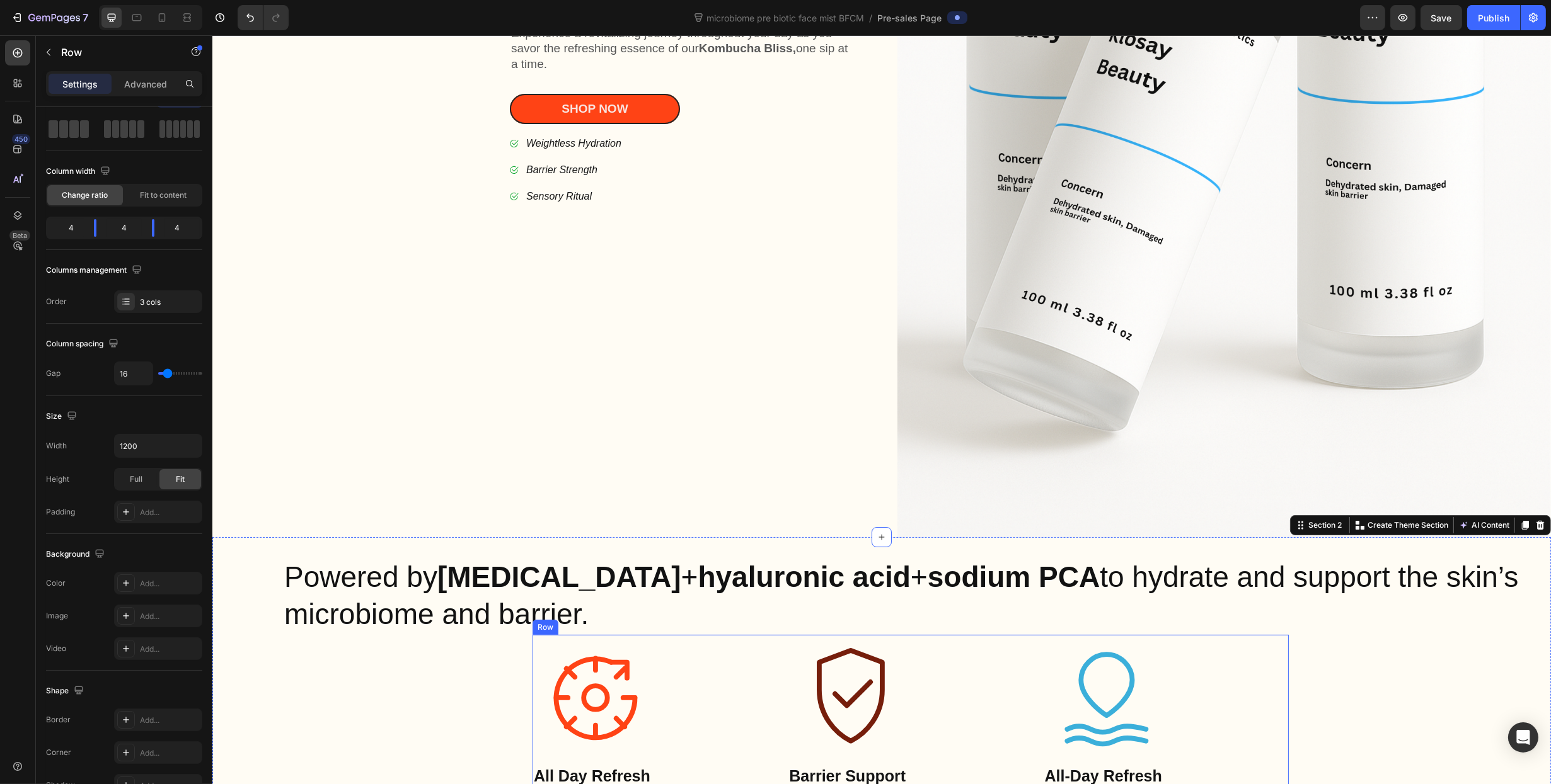
click at [780, 650] on div "Icon All Day Refresh Text Block Icon Barrier Support Text Block Icon All-Day Re…" at bounding box center [910, 713] width 756 height 157
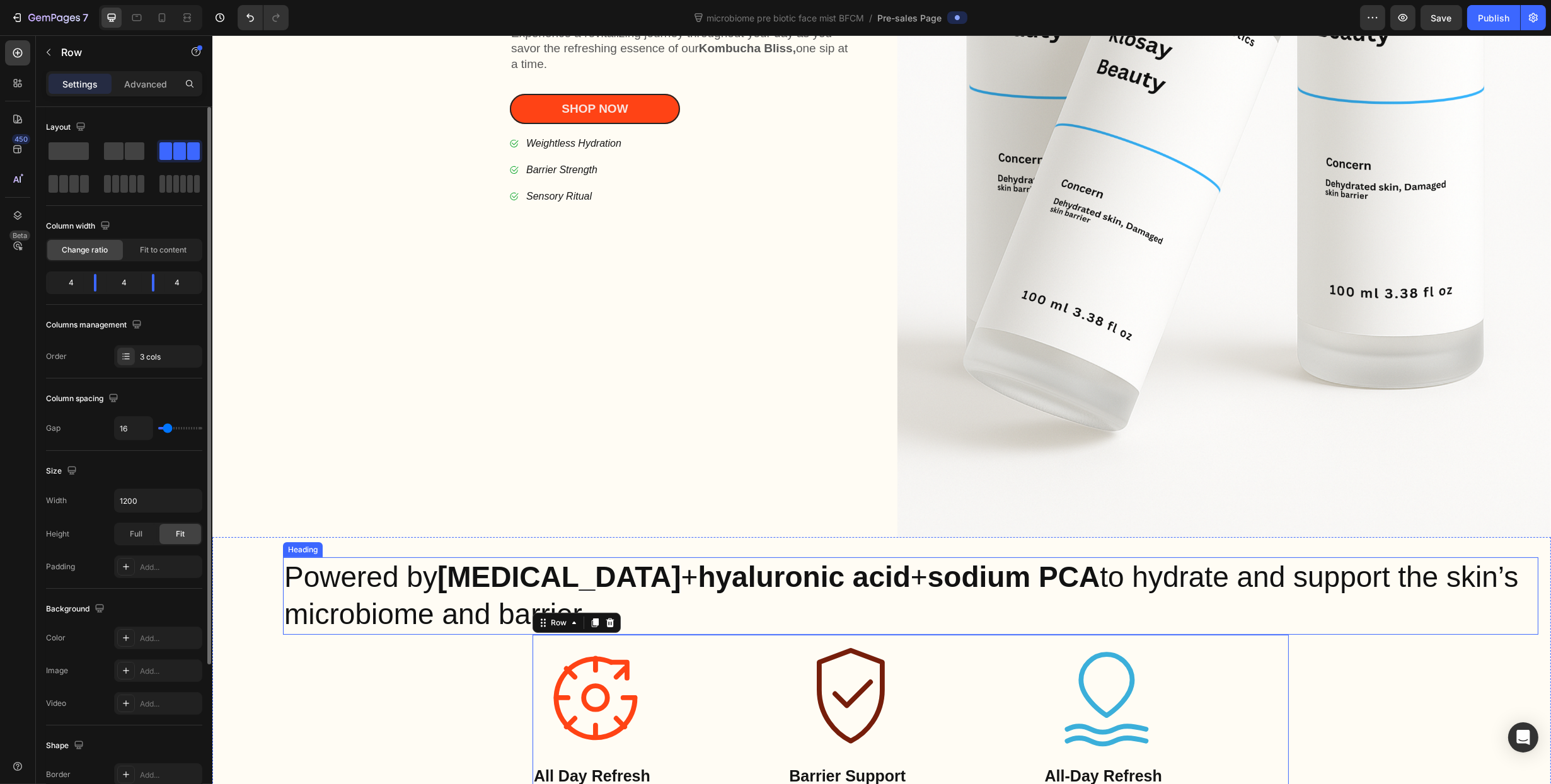
click at [328, 577] on h2 "Powered by [MEDICAL_DATA] + [MEDICAL_DATA] + sodium PCA to hydrate and support …" at bounding box center [909, 596] width 1255 height 78
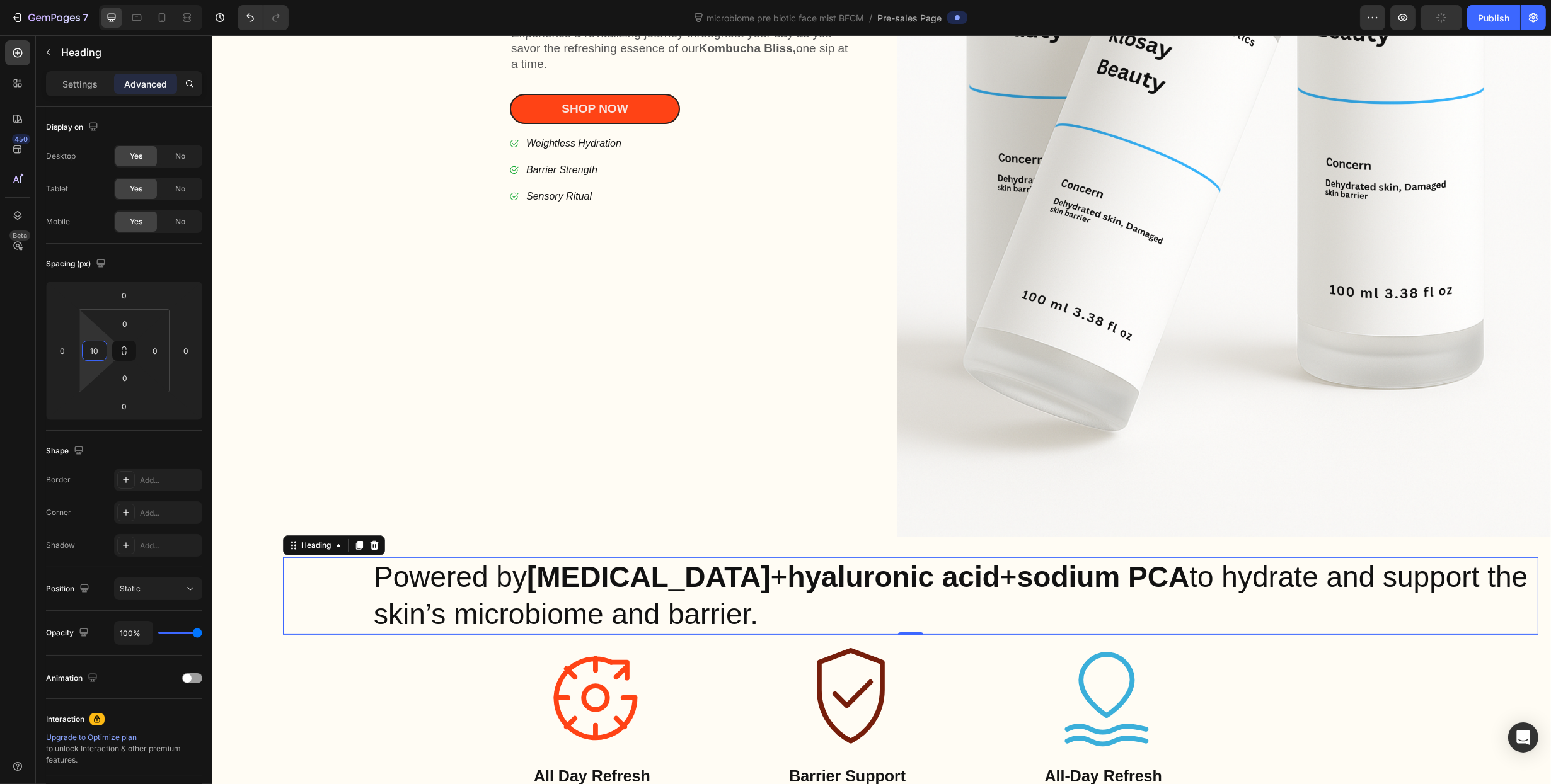
type input "0"
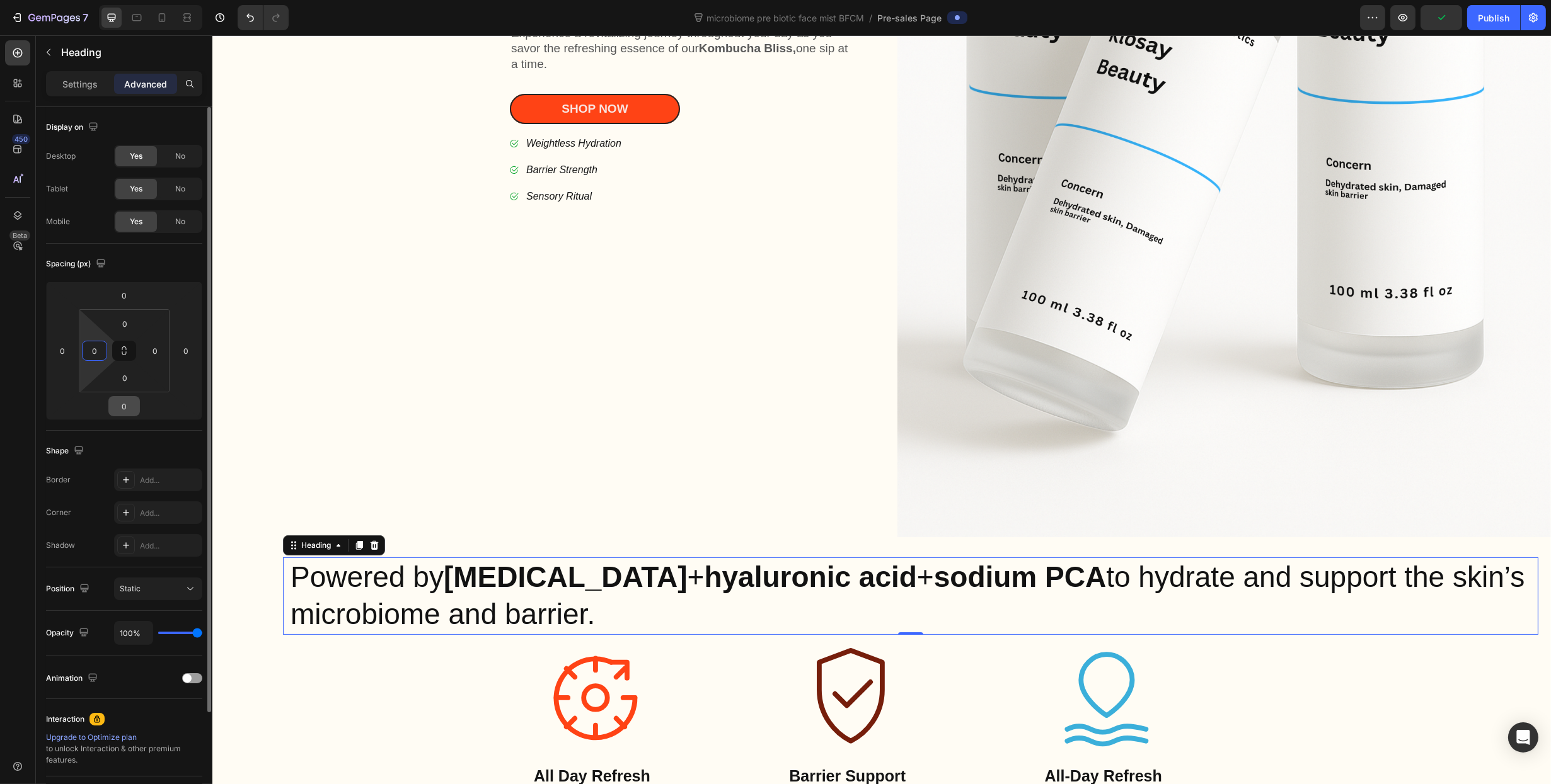
drag, startPoint x: 110, startPoint y: 345, endPoint x: 118, endPoint y: 405, distance: 60.5
click at [104, 0] on html "7 Version history microbiome pre biotic face mist BFCM / Pre-sales Page Preview…" at bounding box center [776, 0] width 1551 height 0
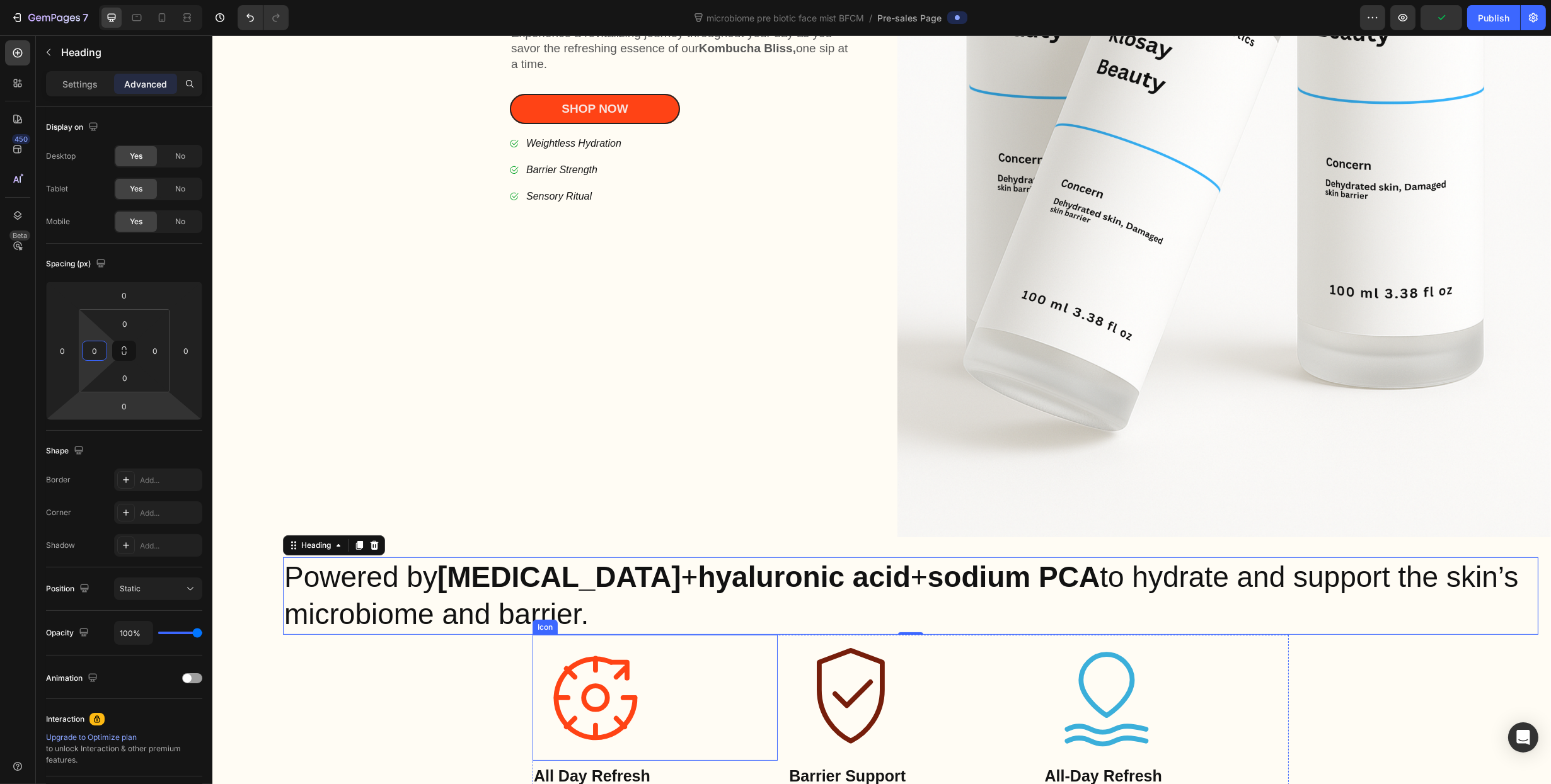
click at [628, 635] on icon at bounding box center [595, 697] width 126 height 126
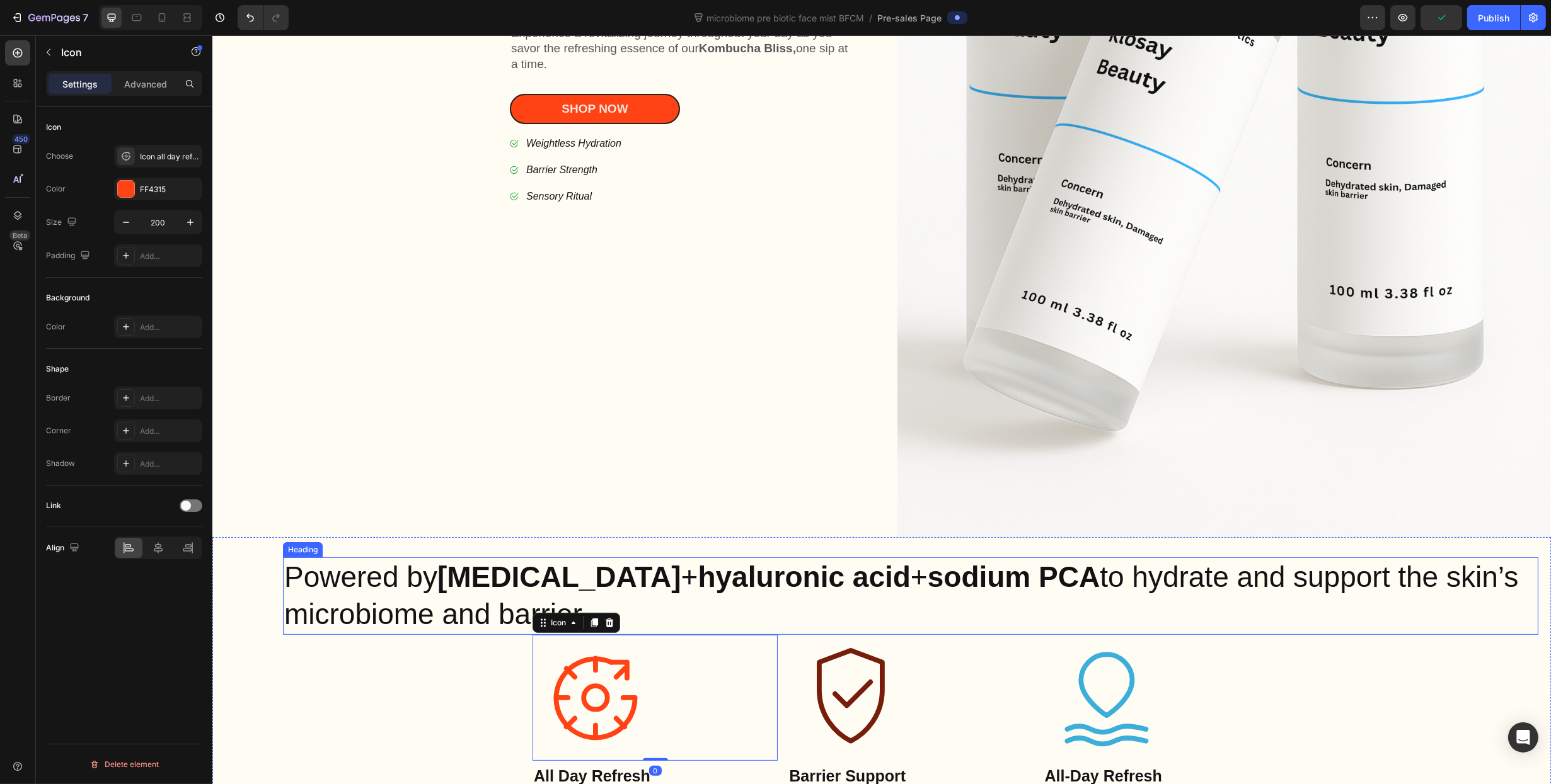
click at [696, 586] on strong "hyaluronic acid" at bounding box center [803, 577] width 213 height 32
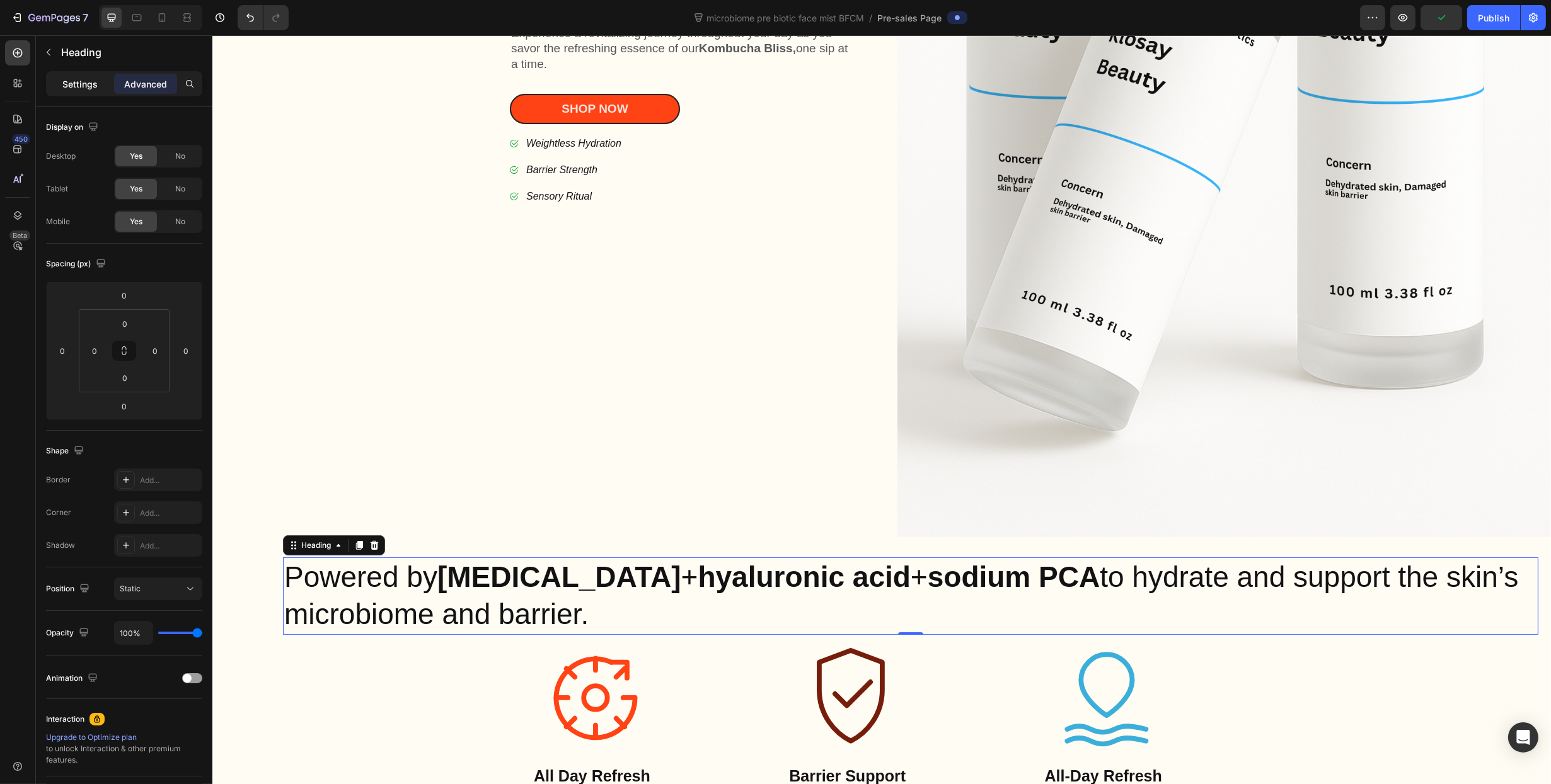
click at [82, 83] on p "Settings" at bounding box center [80, 83] width 35 height 13
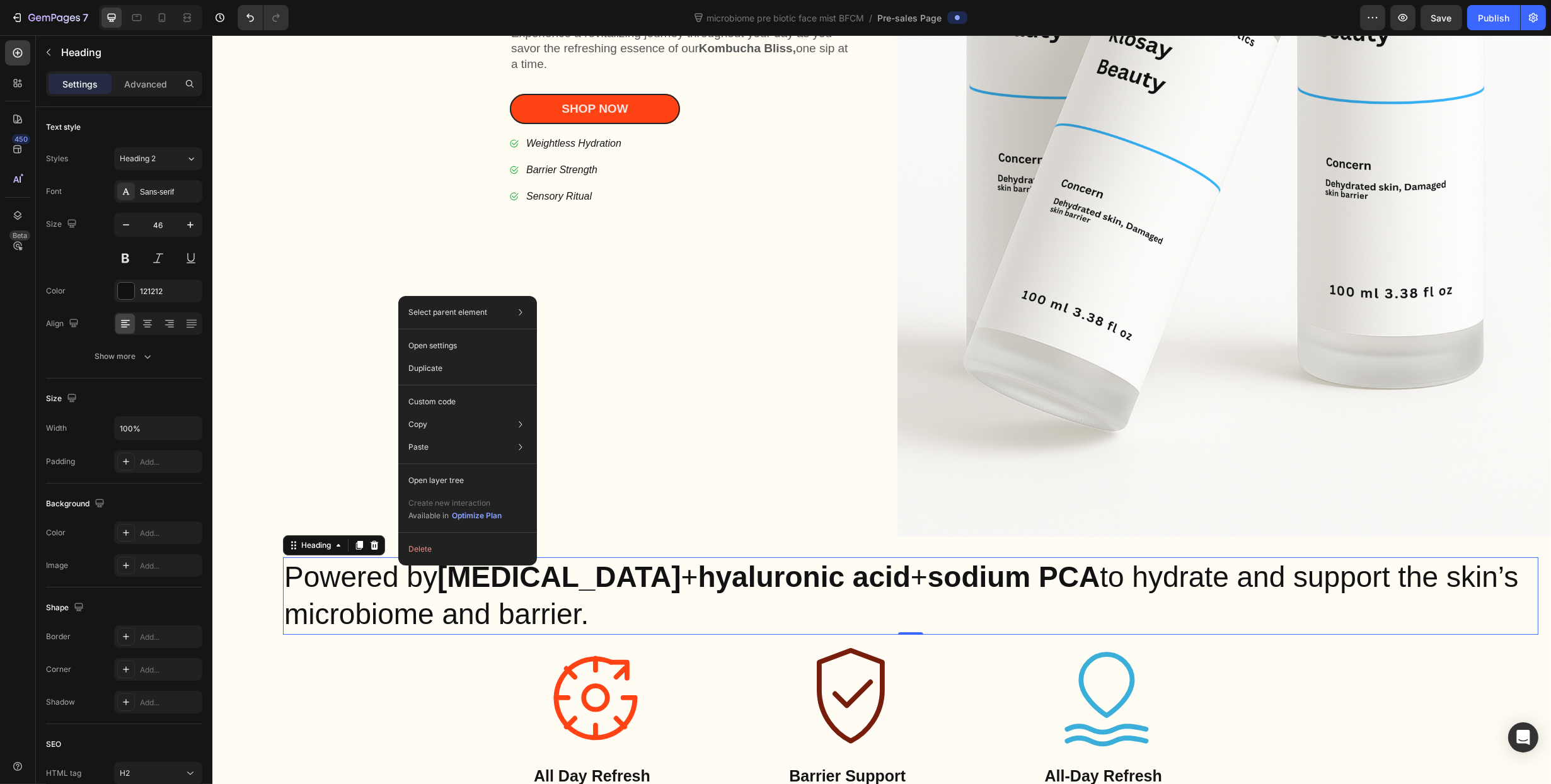
click at [596, 608] on h2 "Powered by [MEDICAL_DATA] + [MEDICAL_DATA] + sodium PCA to hydrate and support …" at bounding box center [909, 596] width 1255 height 78
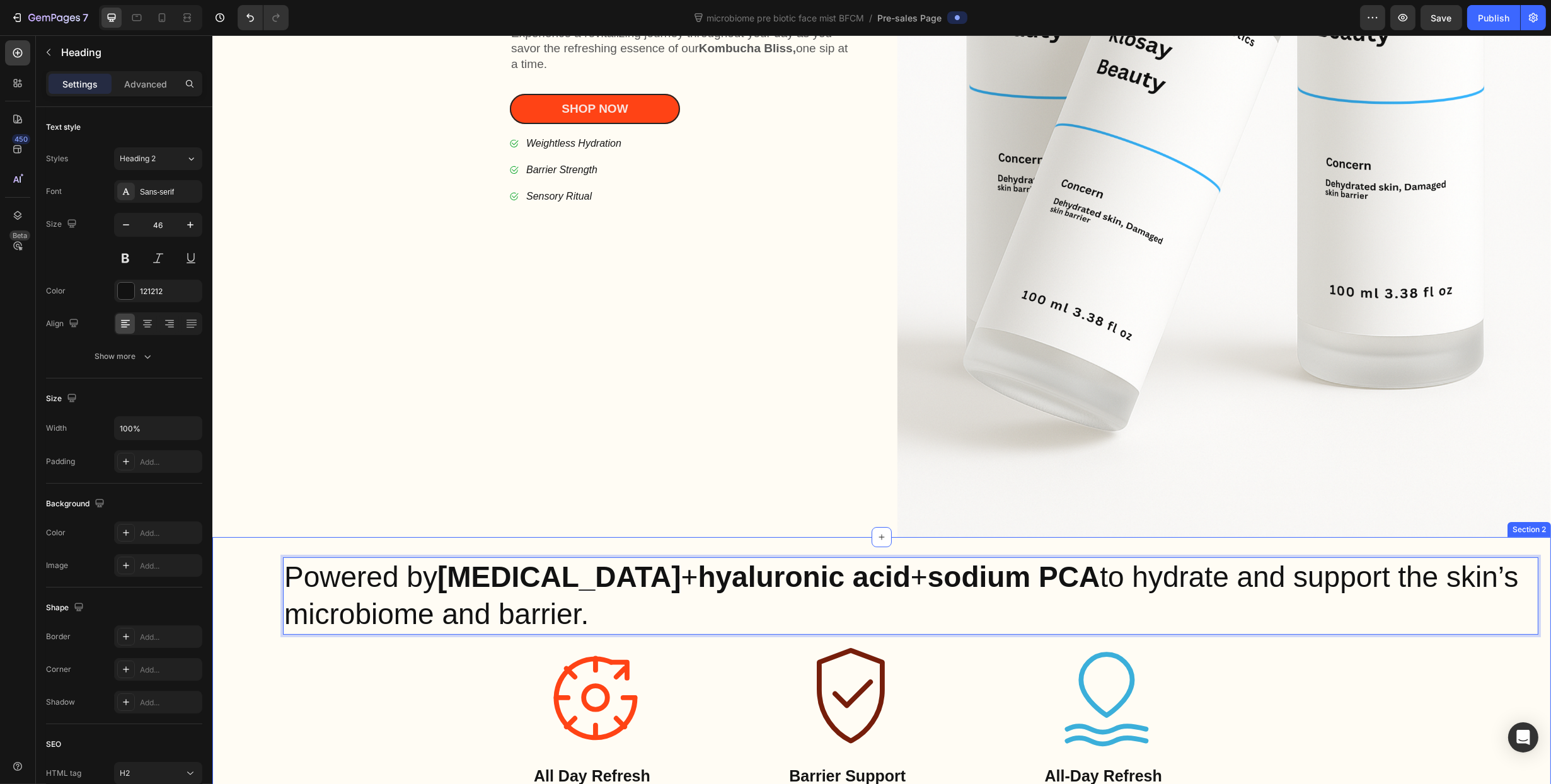
drag, startPoint x: 592, startPoint y: 611, endPoint x: 257, endPoint y: 536, distance: 343.3
click at [257, 537] on div "Powered by [MEDICAL_DATA] + [MEDICAL_DATA] + sodium PCA to hydrate and support …" at bounding box center [881, 675] width 1338 height 276
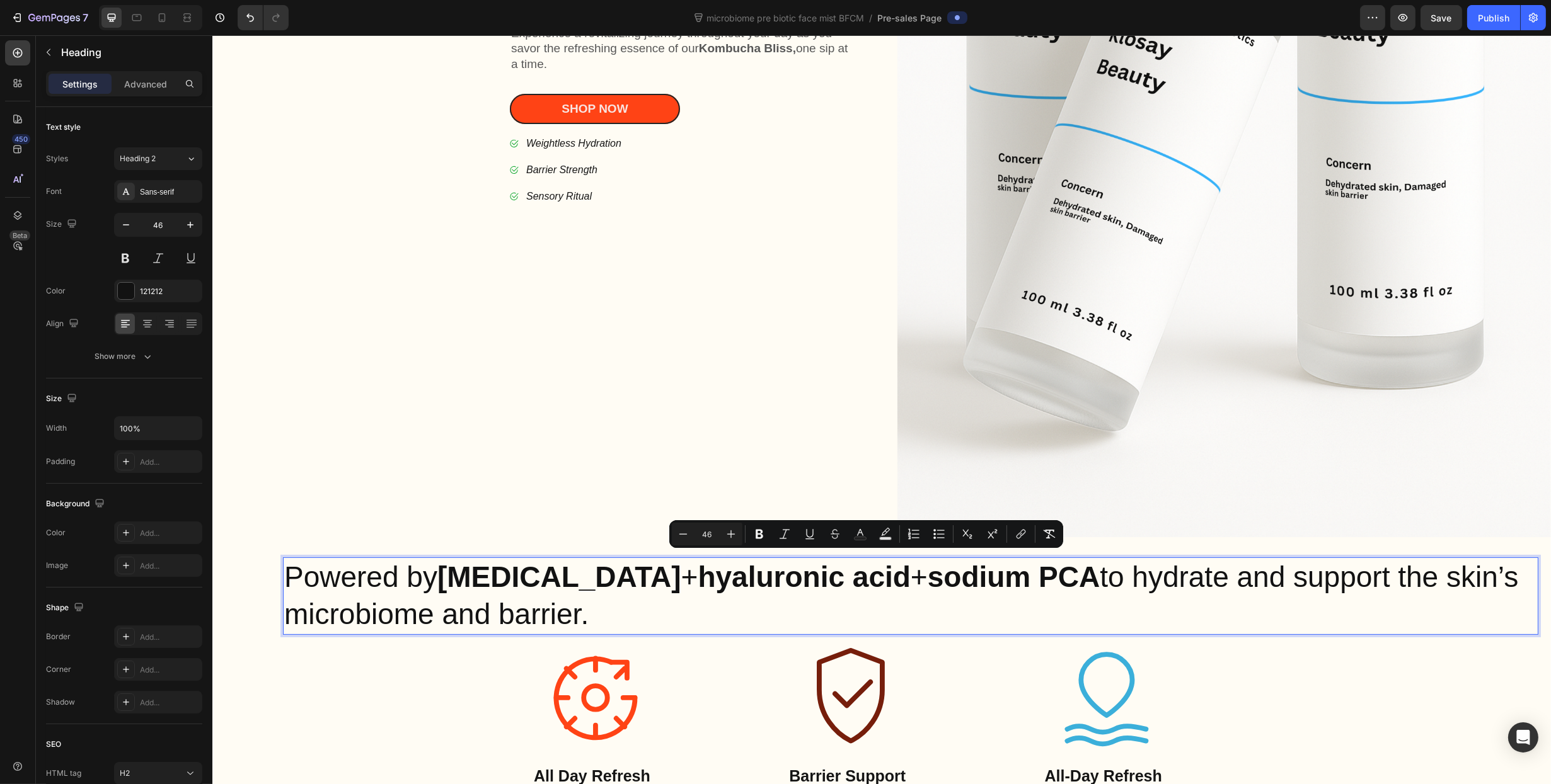
click at [828, 586] on p "Powered by [MEDICAL_DATA] + [MEDICAL_DATA] + sodium PCA to hydrate and support …" at bounding box center [910, 596] width 1252 height 76
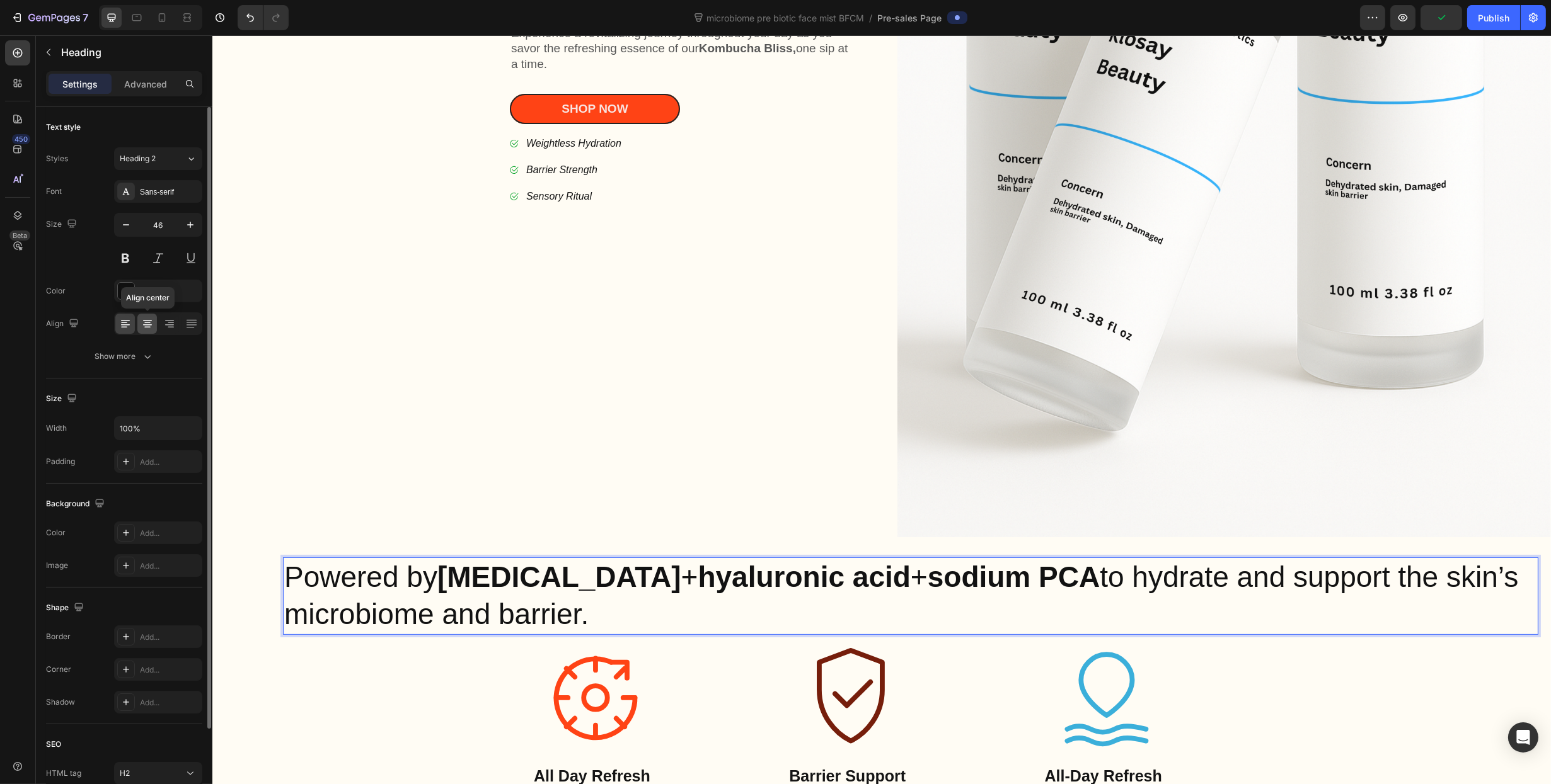
click at [144, 326] on icon at bounding box center [148, 324] width 12 height 12
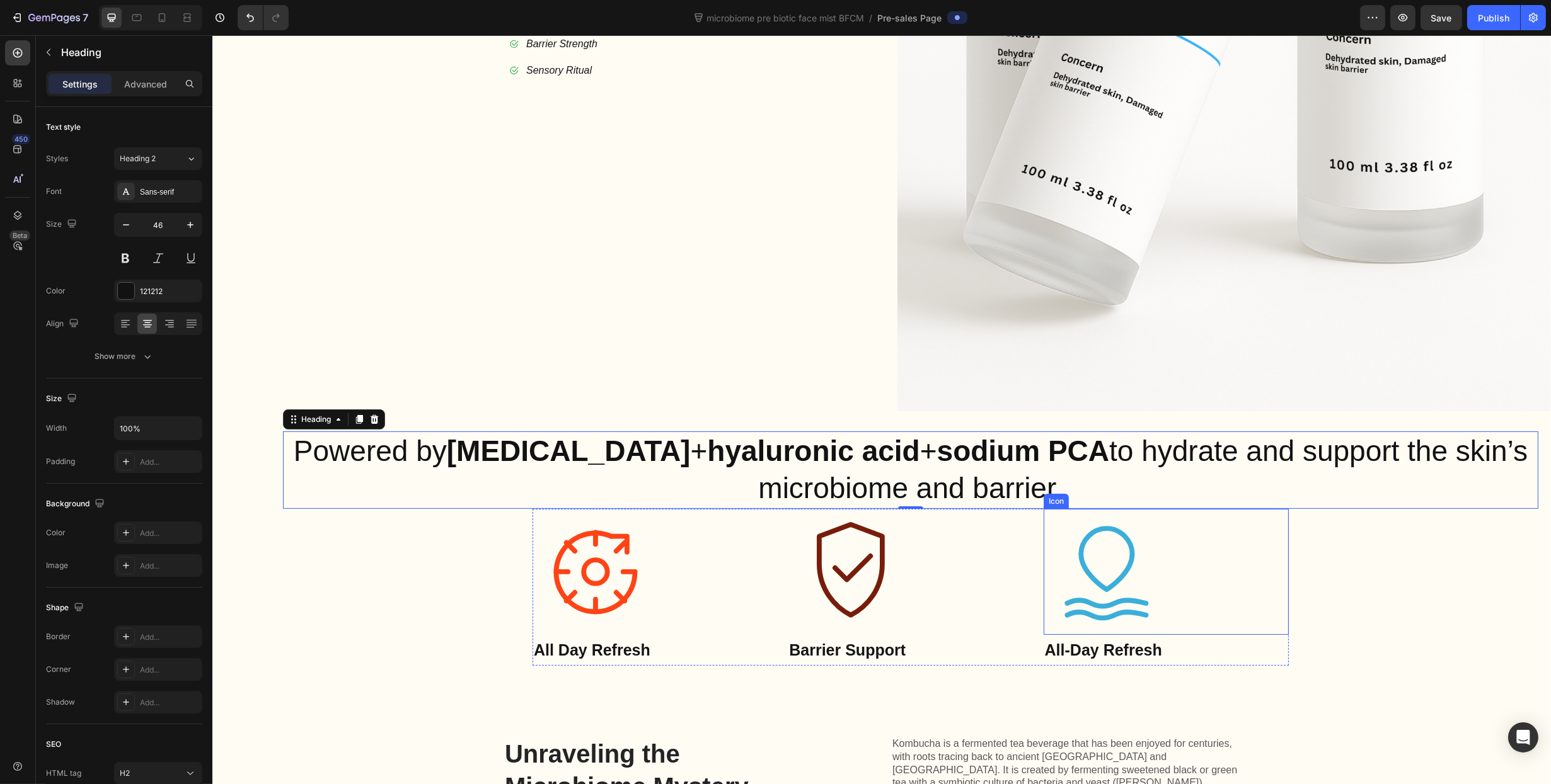
scroll to position [693, 0]
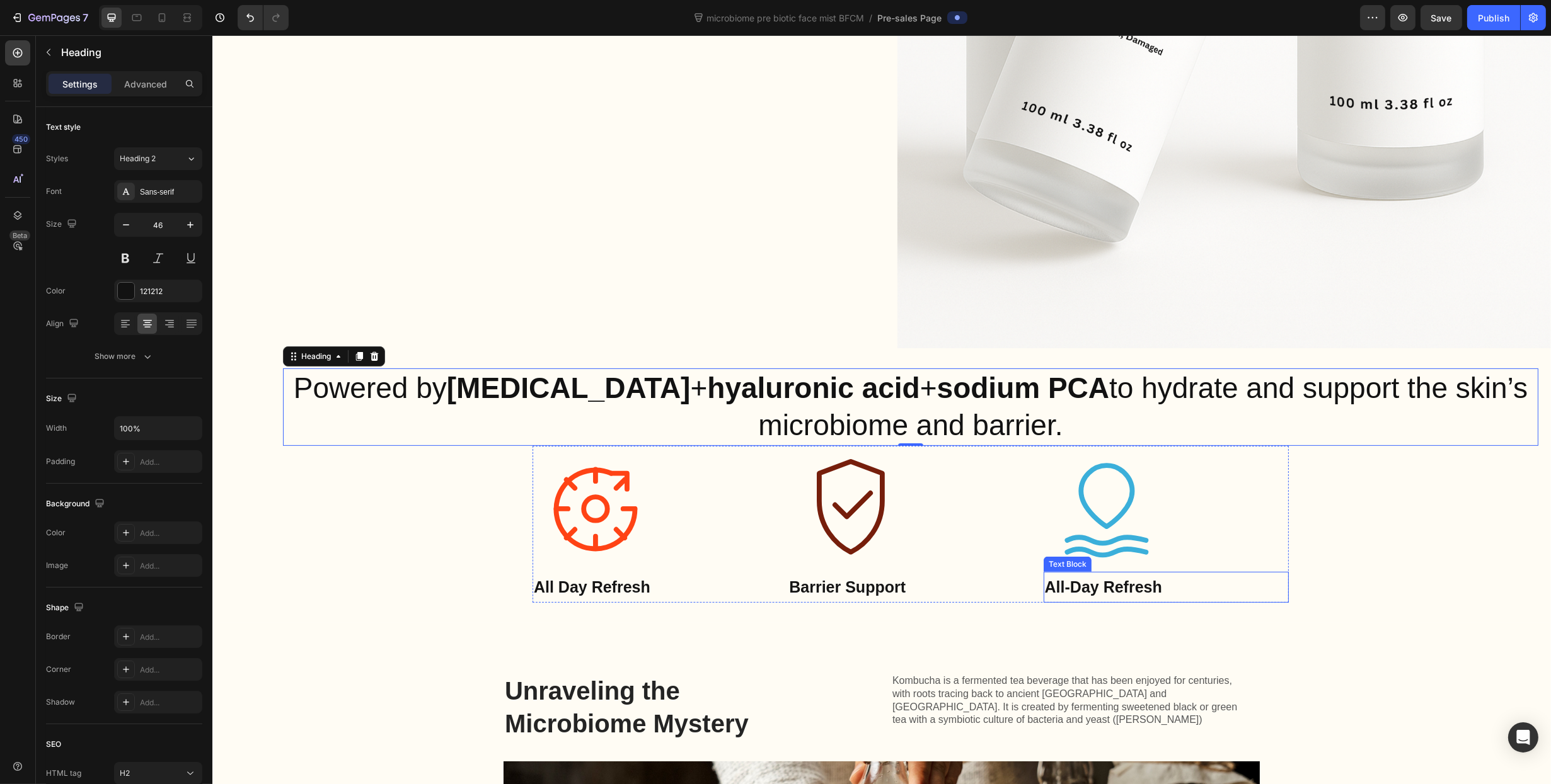
click at [1158, 530] on icon at bounding box center [1105, 508] width 126 height 126
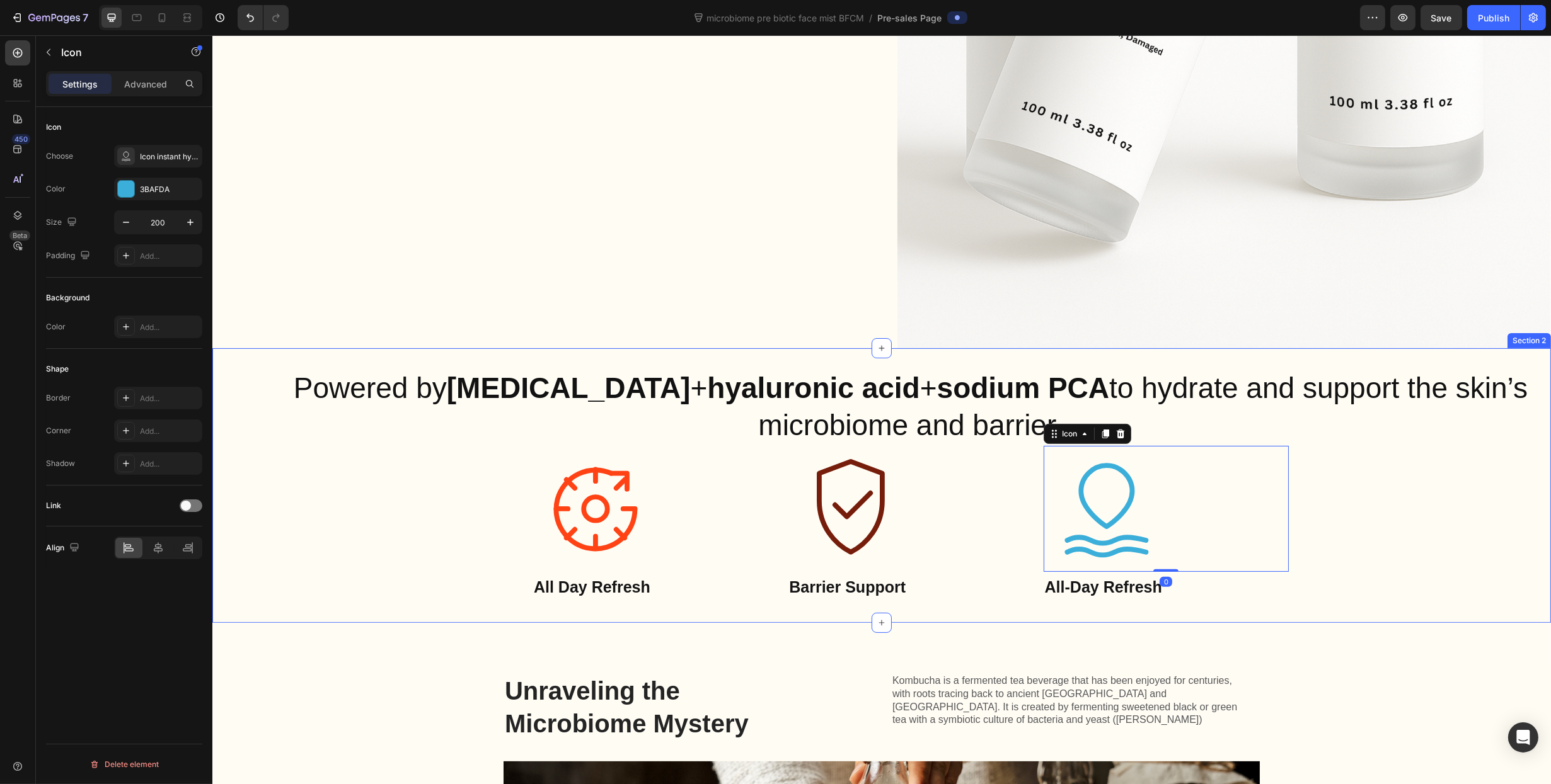
click at [1395, 576] on div "Powered by prebiotics + hyaluronic acid + sodium PCA to hydrate and support the…" at bounding box center [909, 486] width 1255 height 235
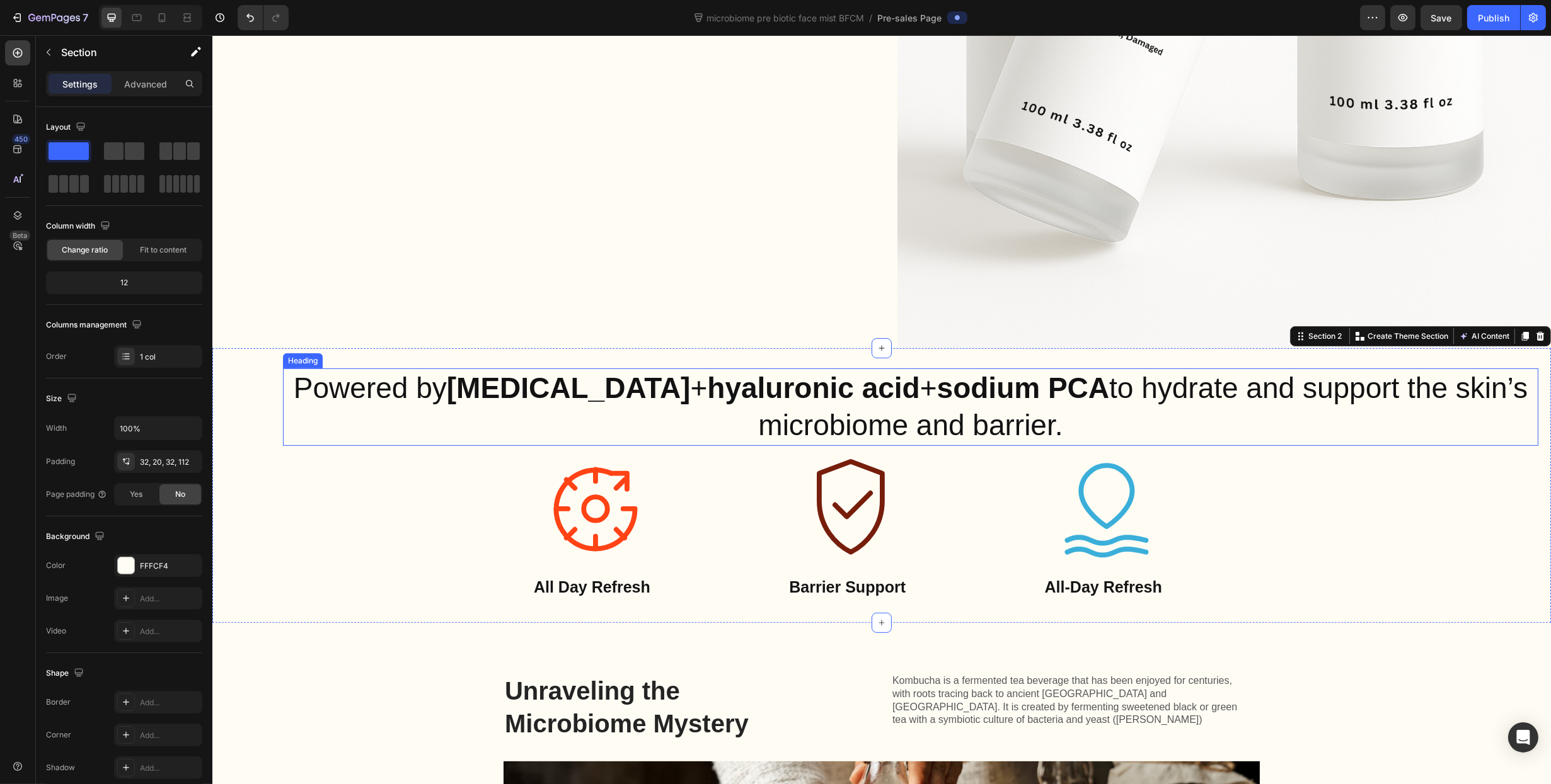
click at [296, 427] on p "Powered by [MEDICAL_DATA] + [MEDICAL_DATA] + sodium PCA to hydrate and support …" at bounding box center [910, 407] width 1252 height 76
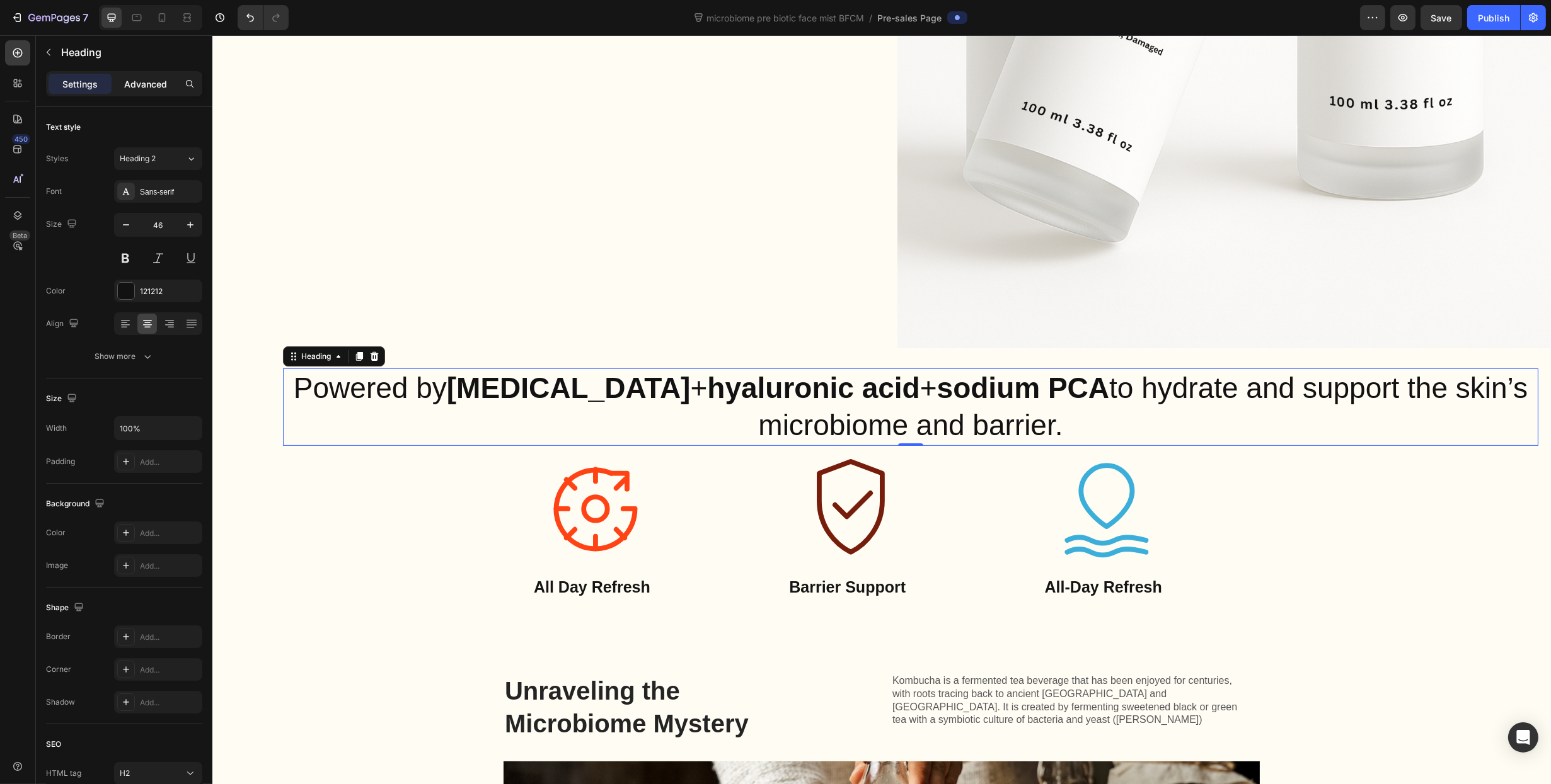
click at [144, 74] on div "Advanced" at bounding box center [146, 83] width 63 height 20
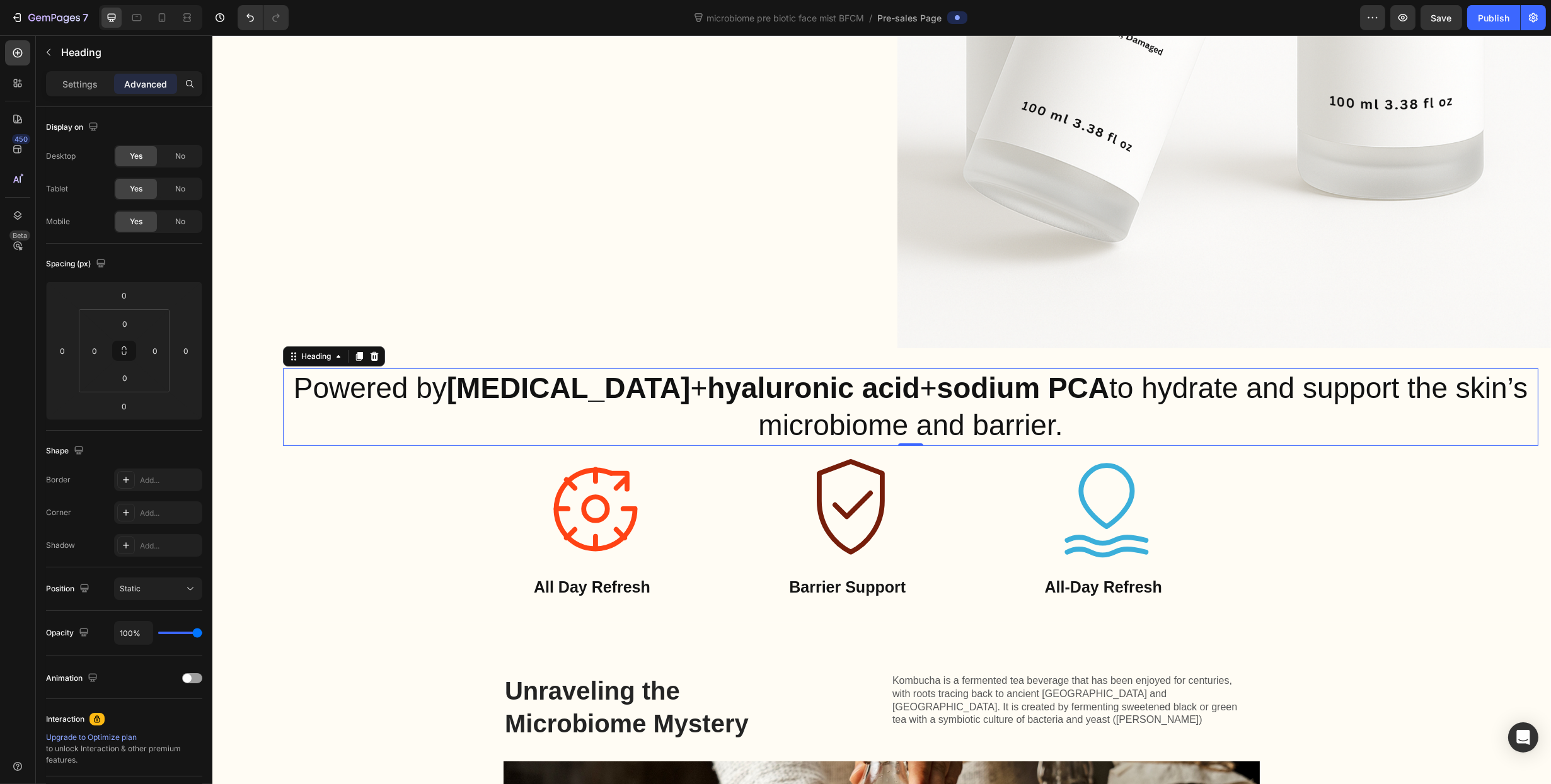
click at [144, 83] on p "Advanced" at bounding box center [145, 83] width 43 height 13
click at [103, 349] on input "0" at bounding box center [95, 351] width 19 height 19
click at [115, 508] on p "2XL 32px" at bounding box center [126, 510] width 57 height 9
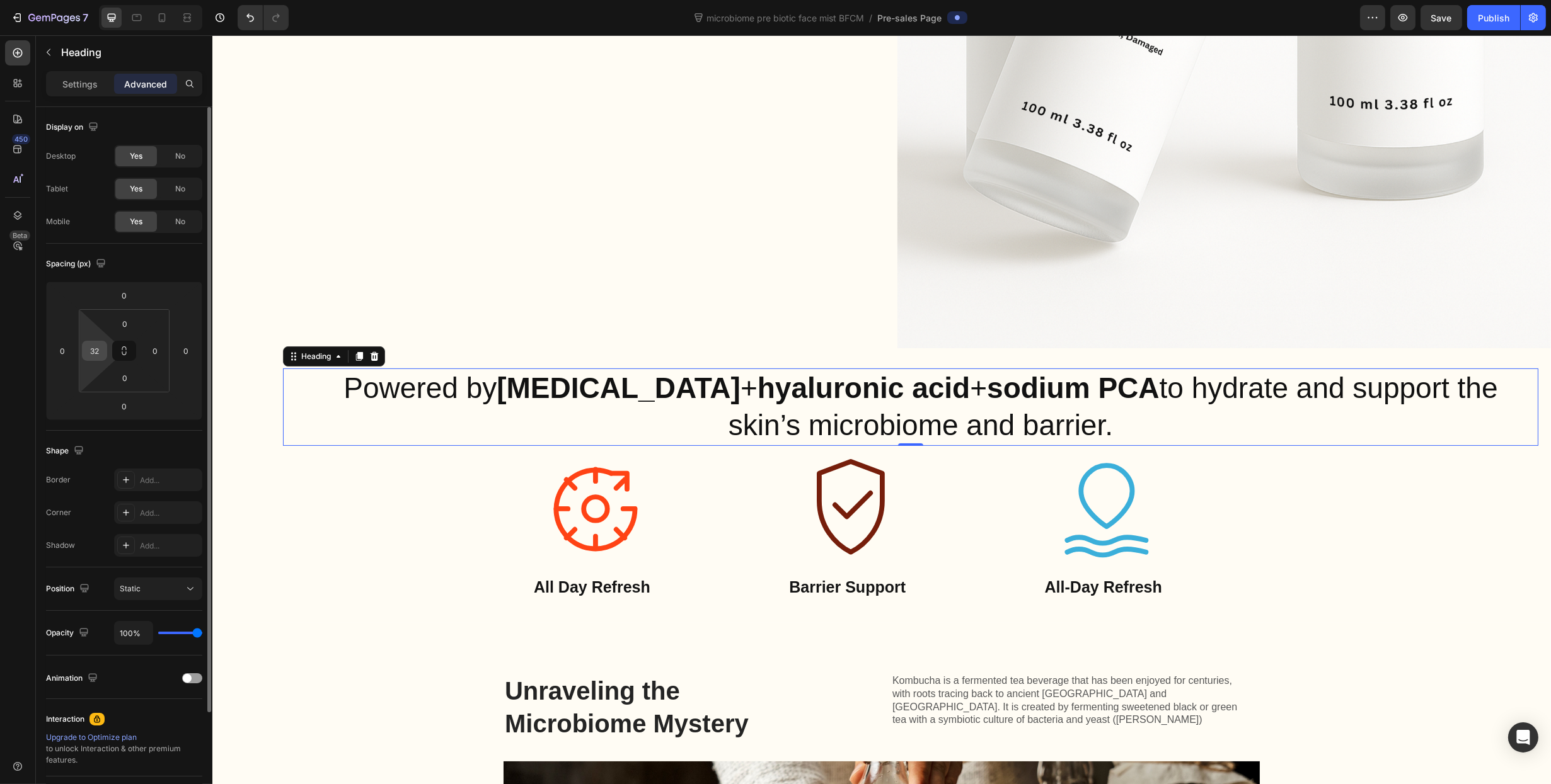
click at [83, 344] on div "32" at bounding box center [94, 350] width 25 height 20
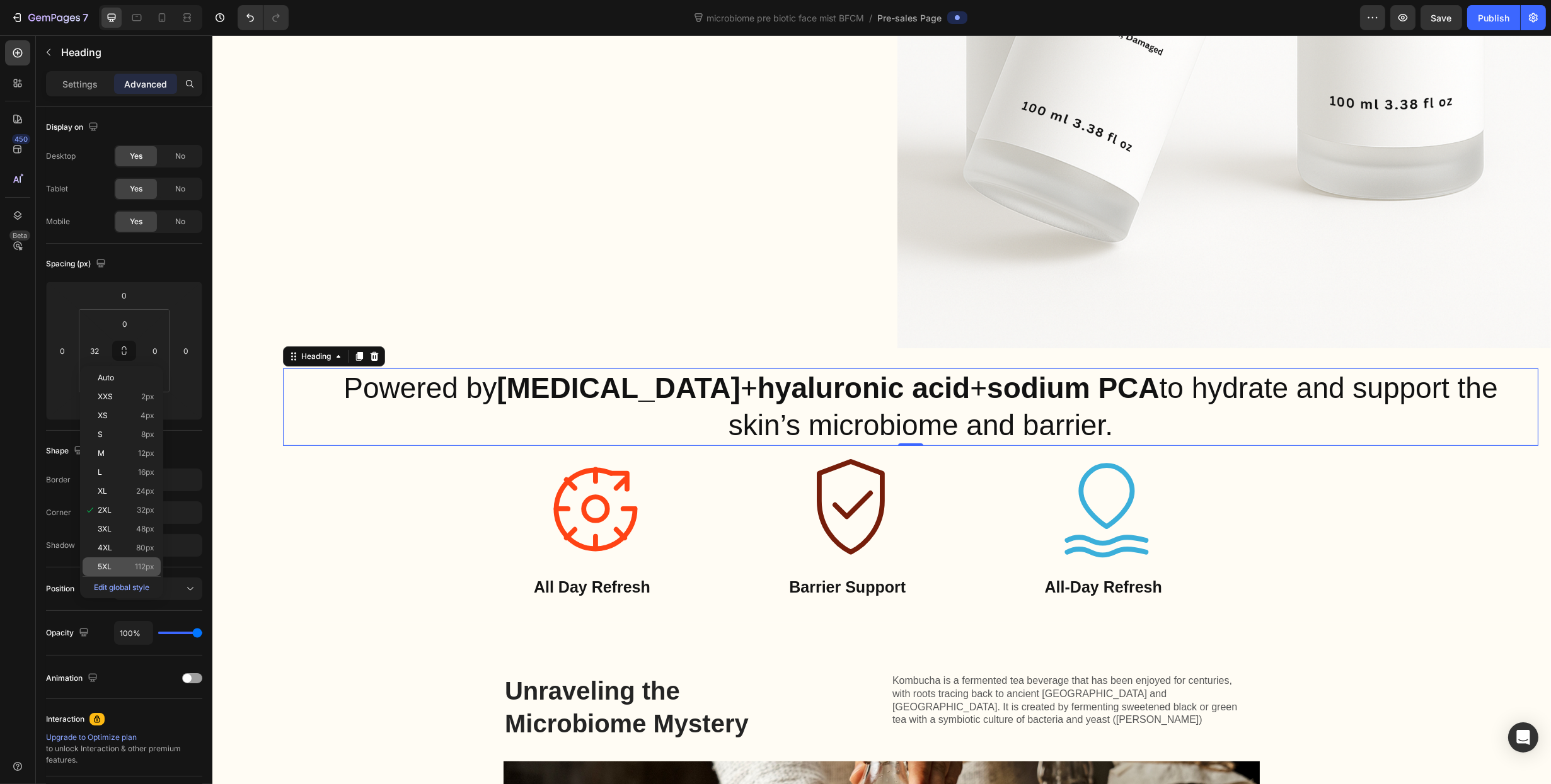
click at [127, 565] on p "5XL 112px" at bounding box center [126, 567] width 57 height 9
type input "112"
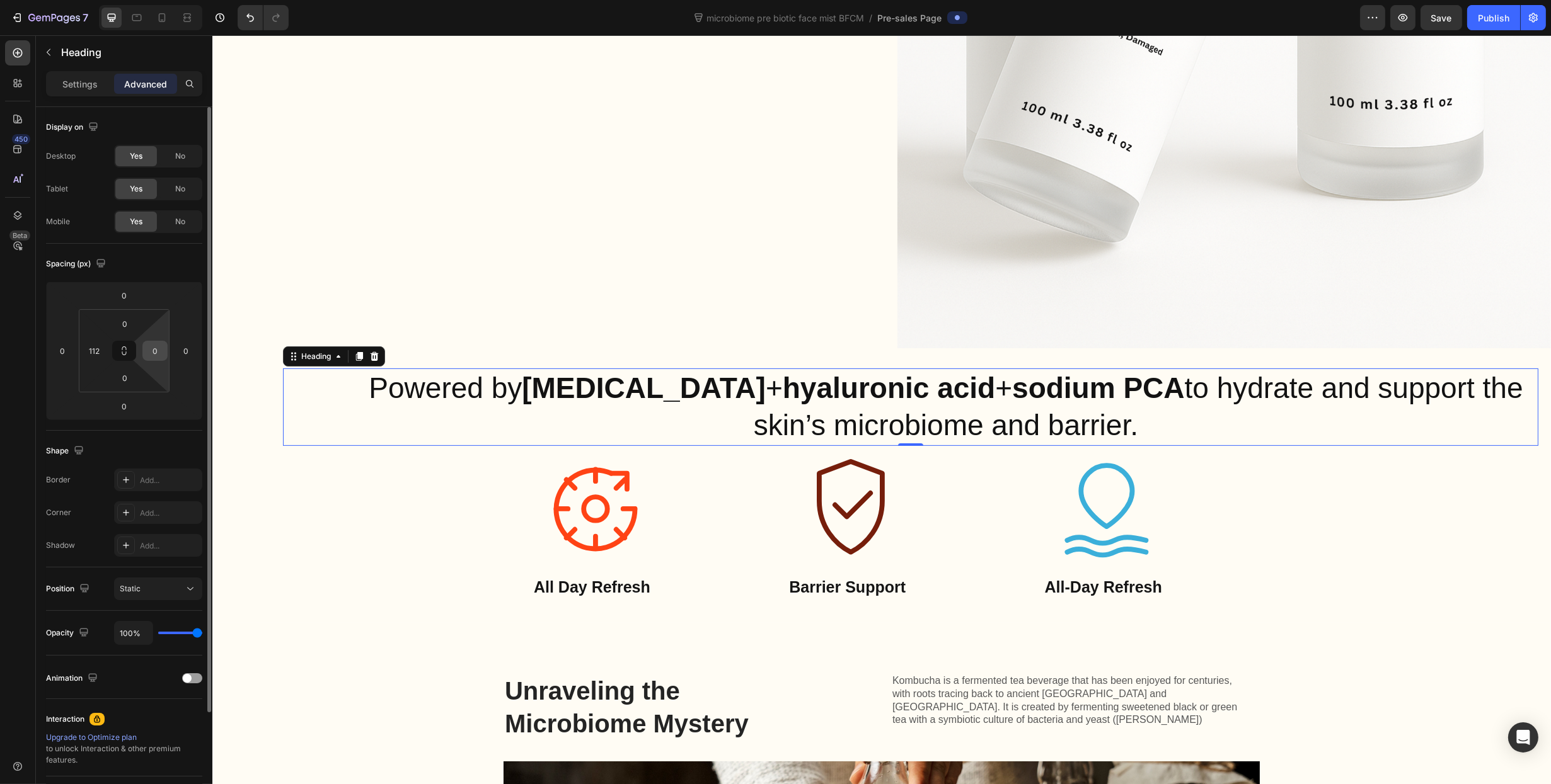
click at [148, 351] on input "0" at bounding box center [155, 351] width 19 height 19
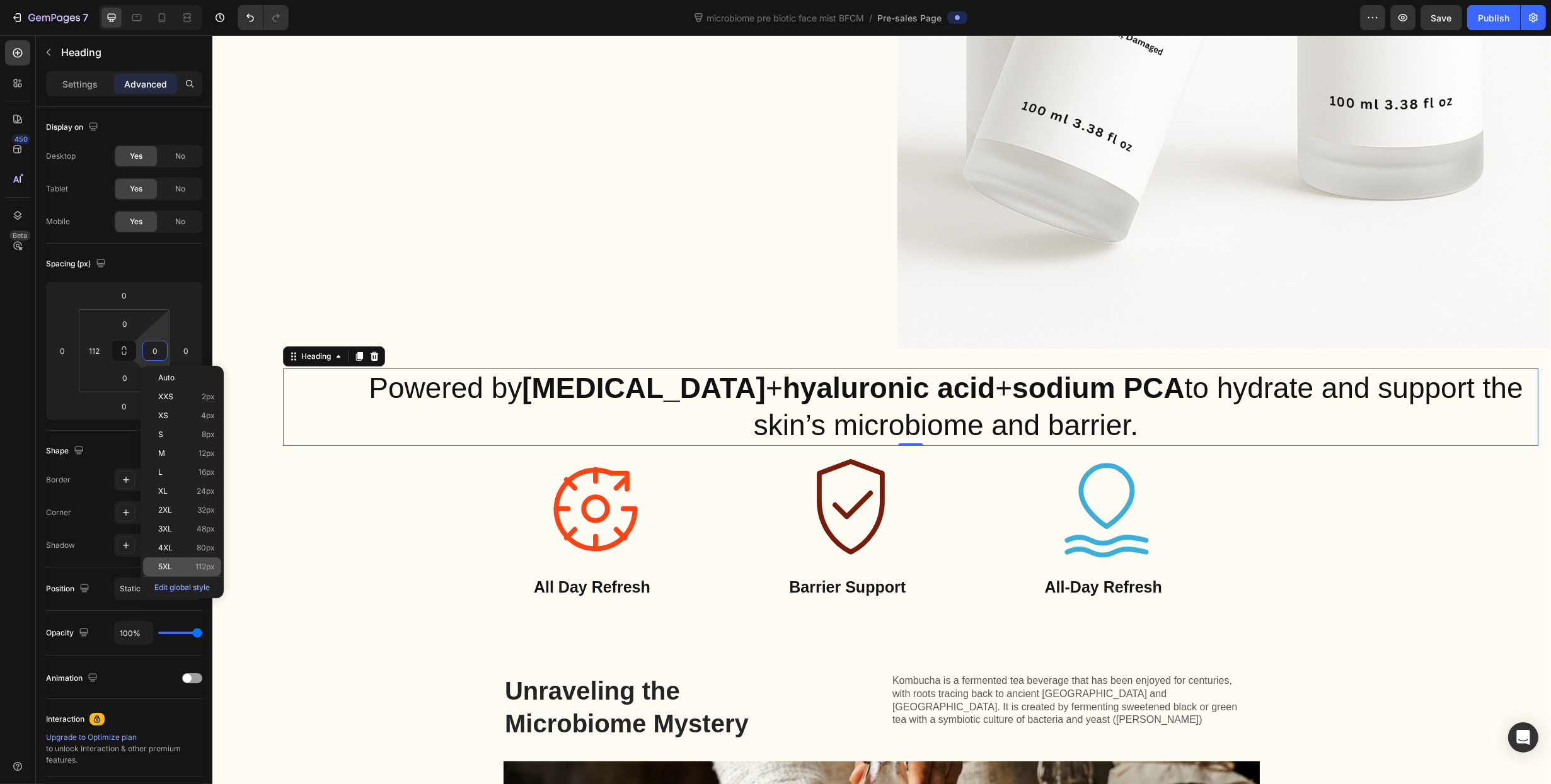
click at [187, 565] on p "5XL 112px" at bounding box center [186, 567] width 57 height 9
type input "112"
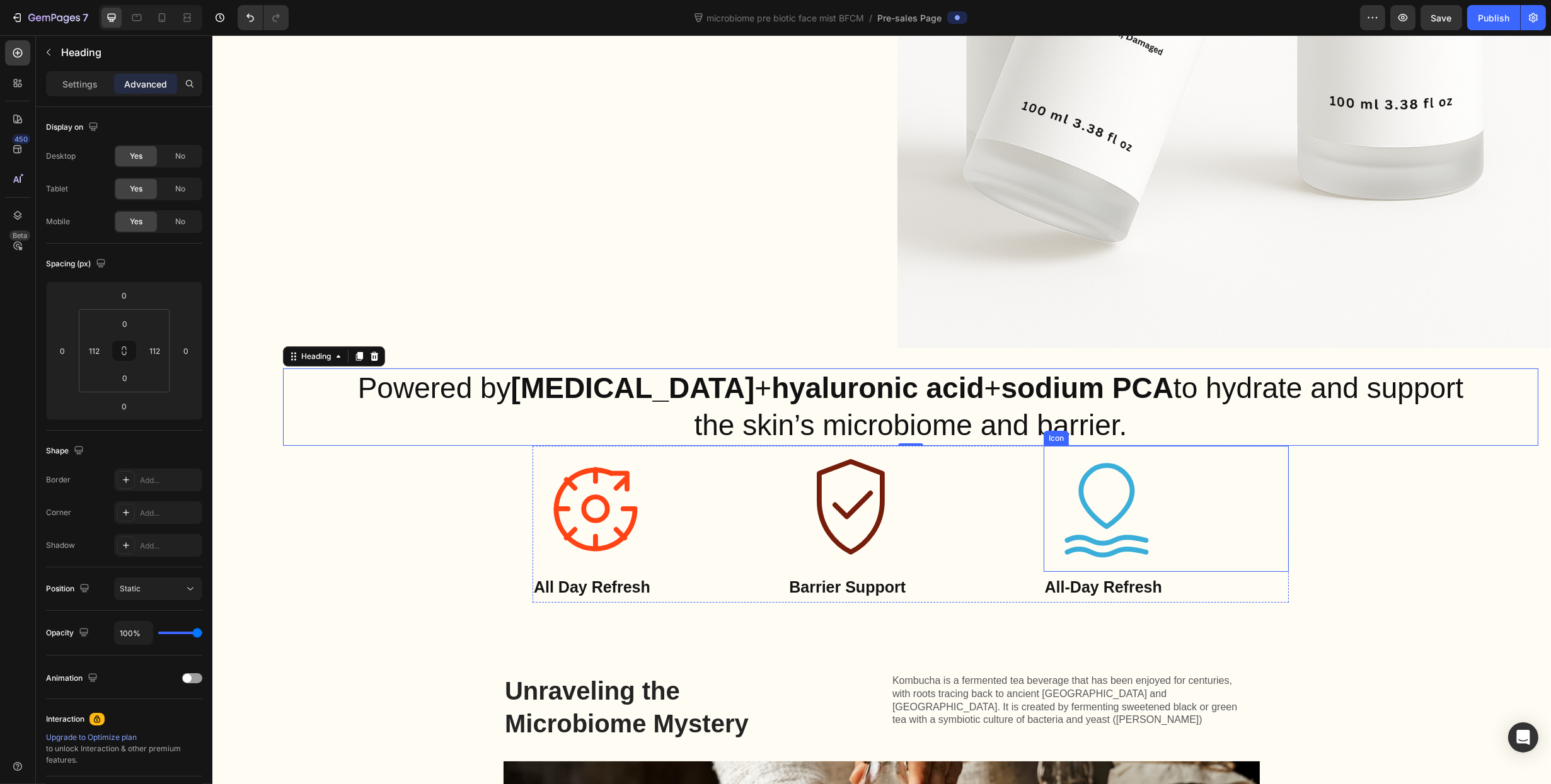
click at [1519, 564] on div "Powered by prebiotics + hyaluronic acid + sodium PCA to hydrate and support the…" at bounding box center [909, 486] width 1255 height 235
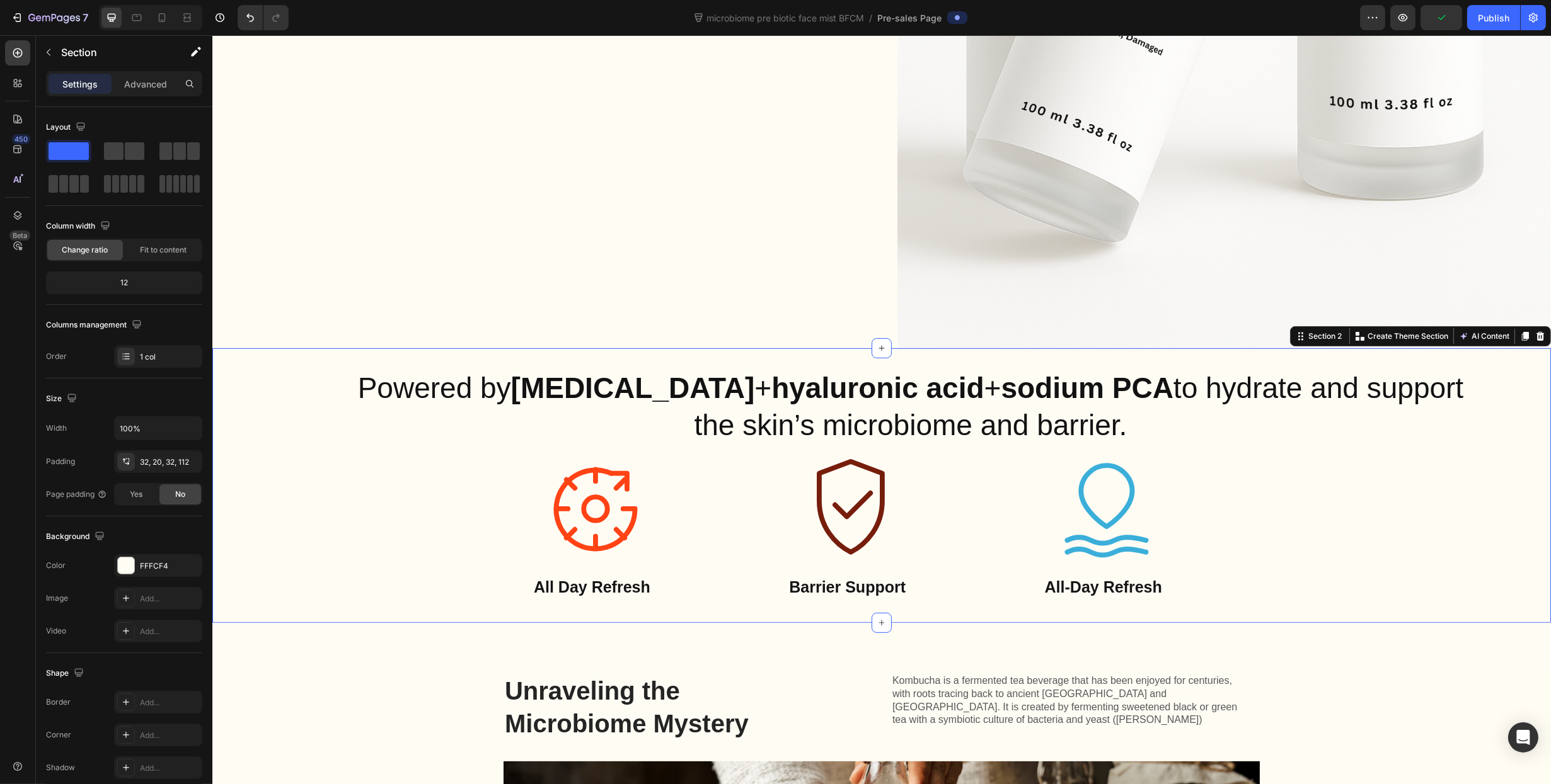
click at [1378, 511] on div "Powered by prebiotics + hyaluronic acid + sodium PCA to hydrate and support the…" at bounding box center [909, 486] width 1255 height 235
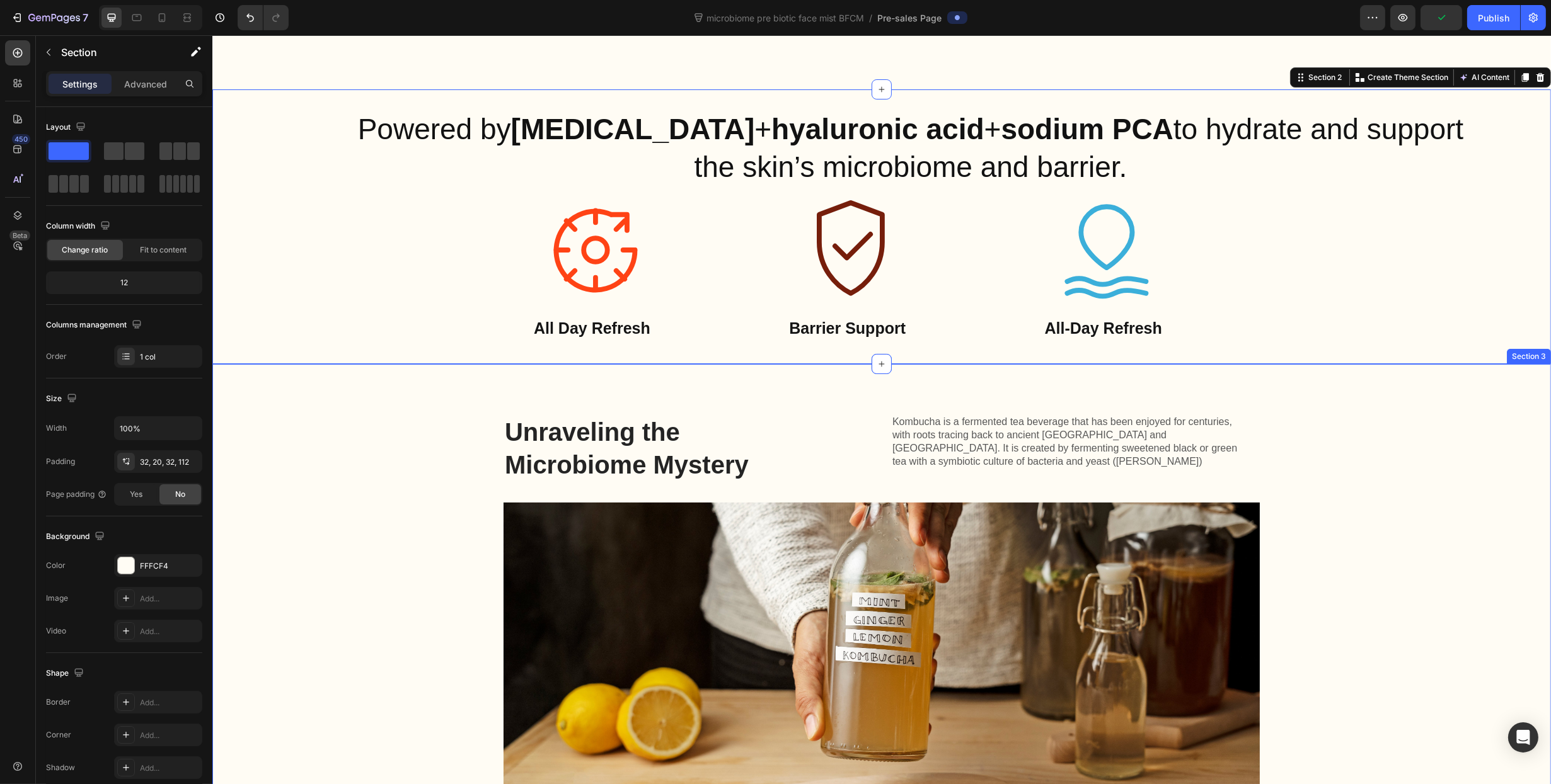
scroll to position [1008, 0]
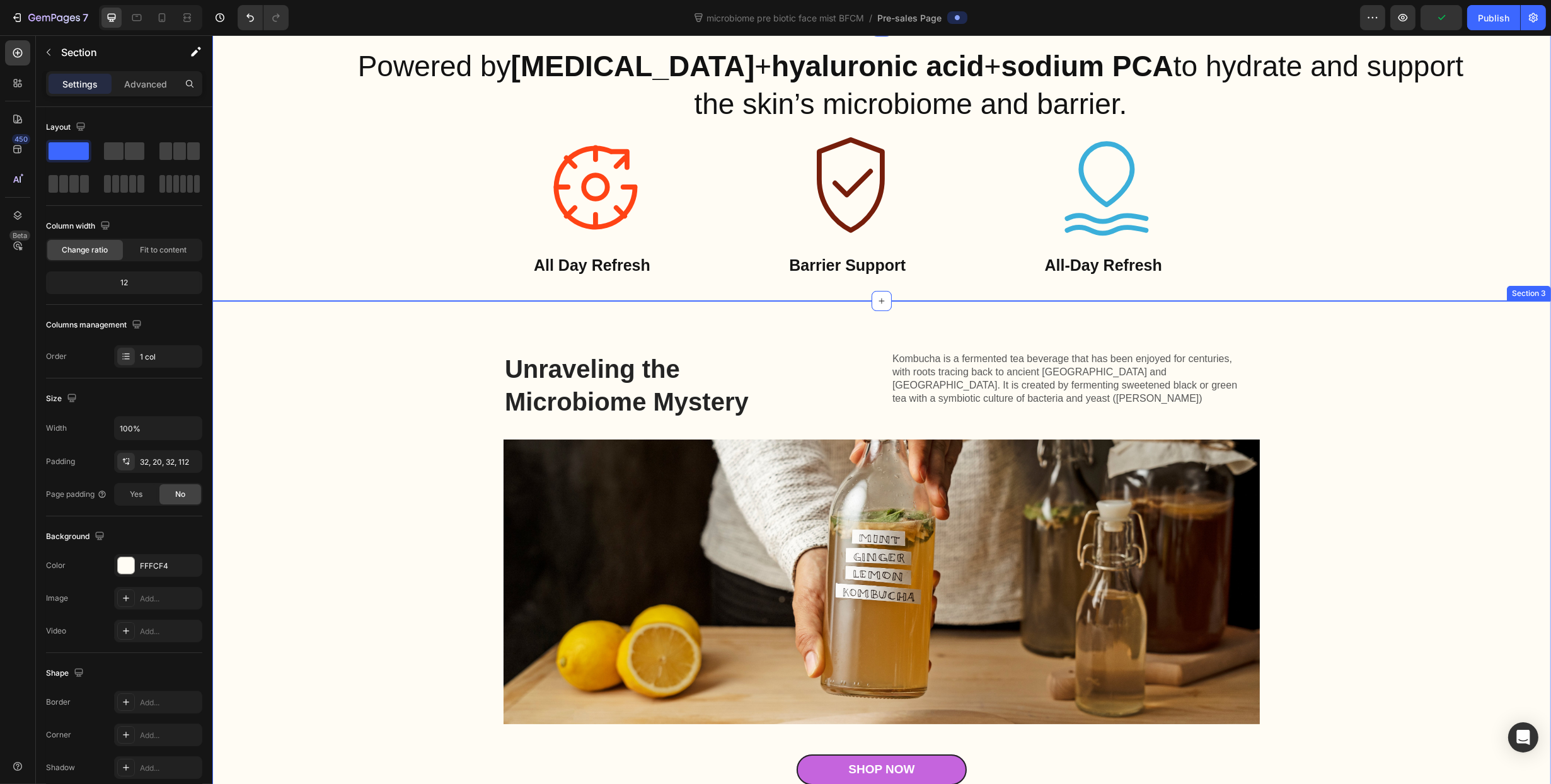
click at [961, 318] on div "Unraveling the Microbiome Mystery Heading Kombucha is a fermented tea beverage …" at bounding box center [881, 568] width 1338 height 535
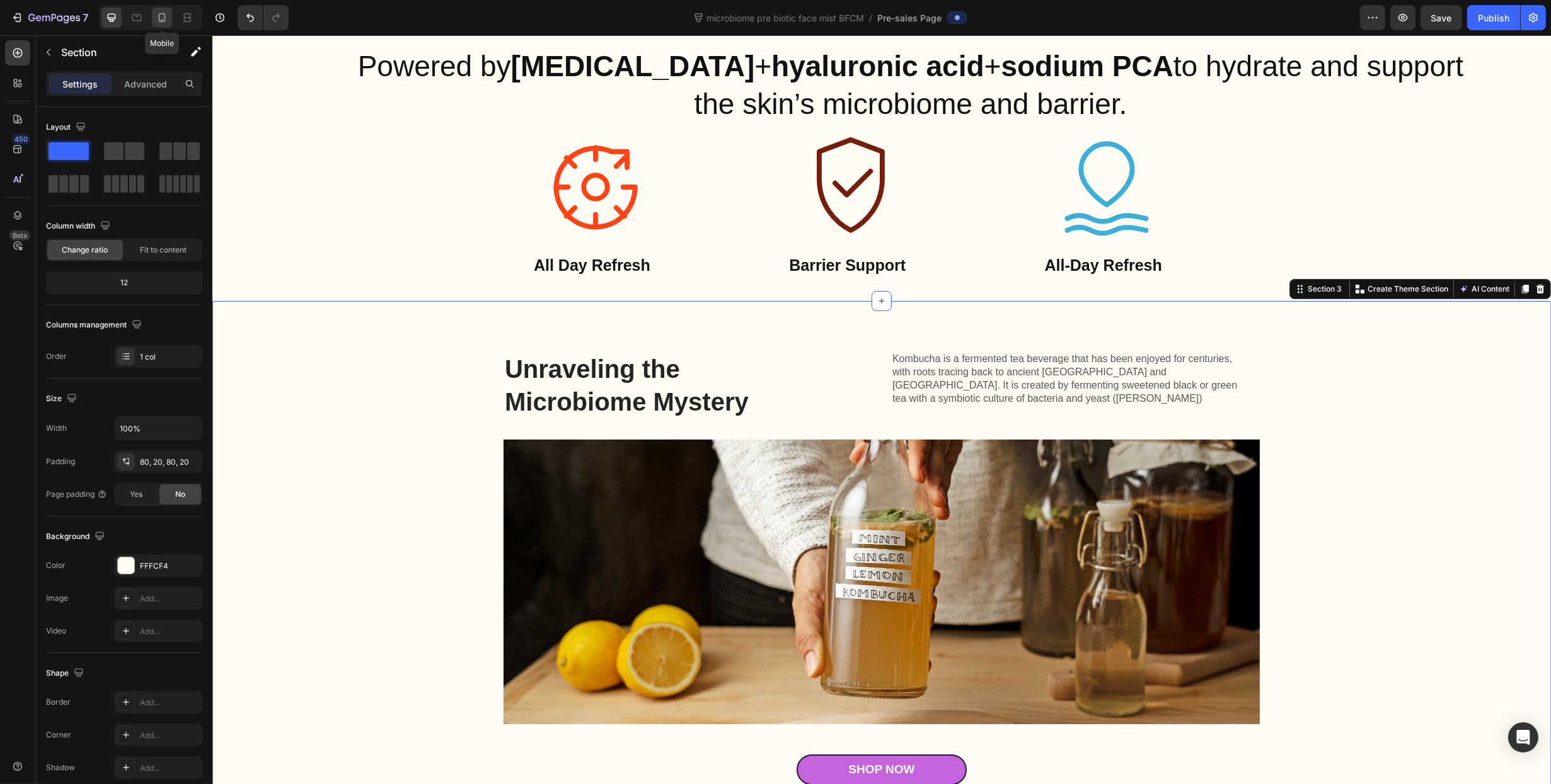
click at [168, 24] on div at bounding box center [162, 18] width 20 height 20
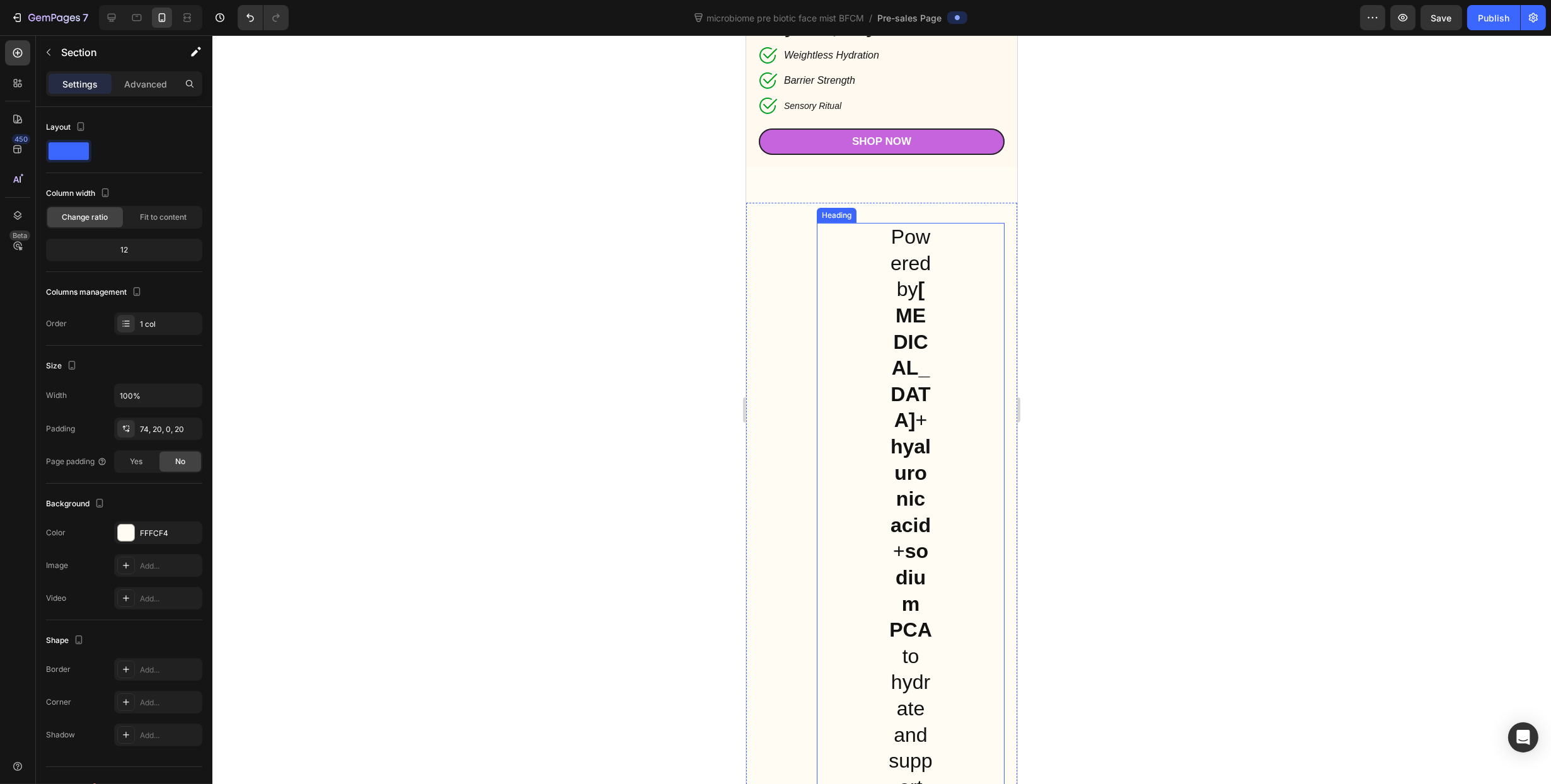
scroll to position [567, 0]
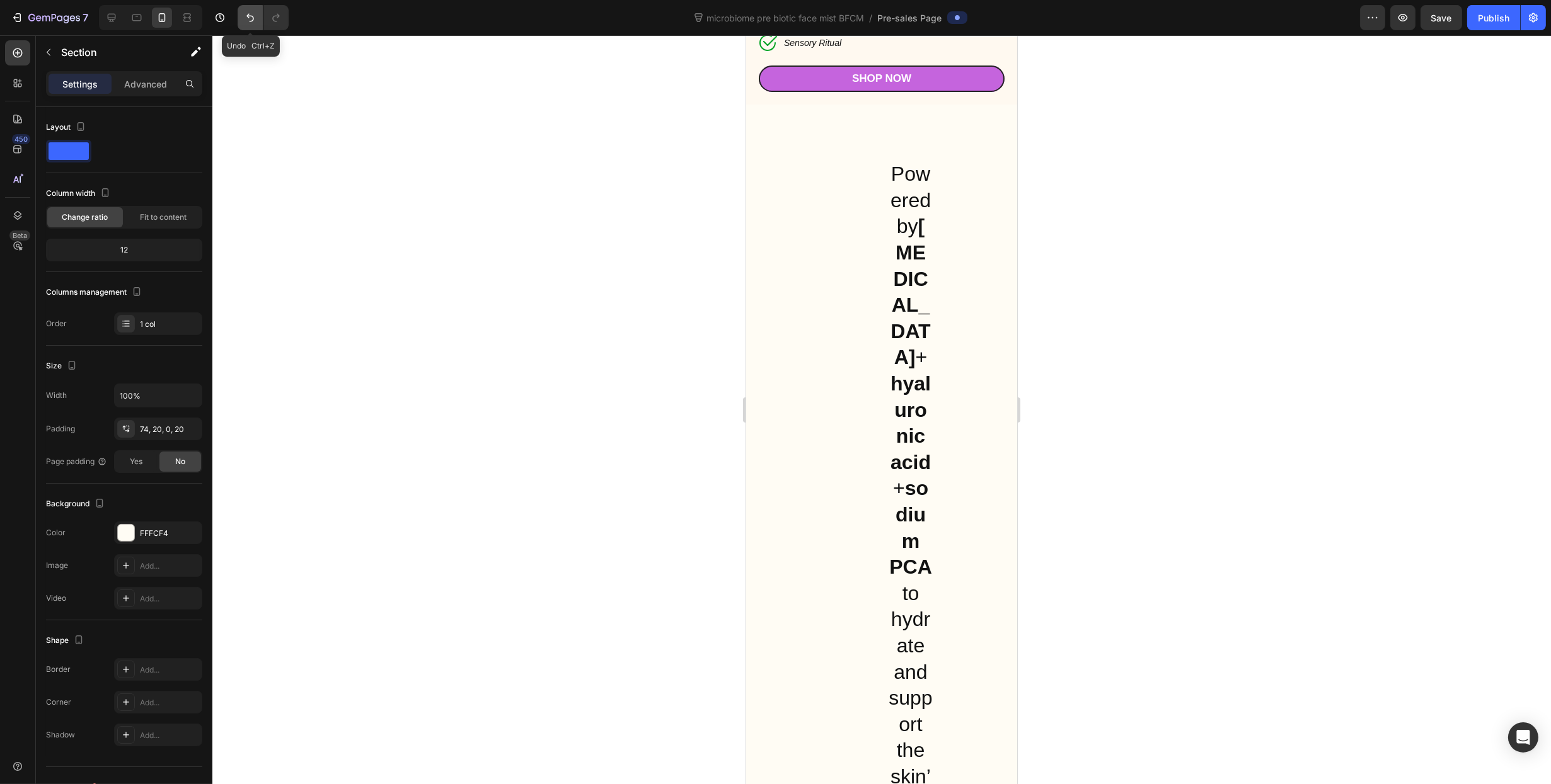
click at [239, 20] on button "Undo/Redo" at bounding box center [249, 18] width 25 height 25
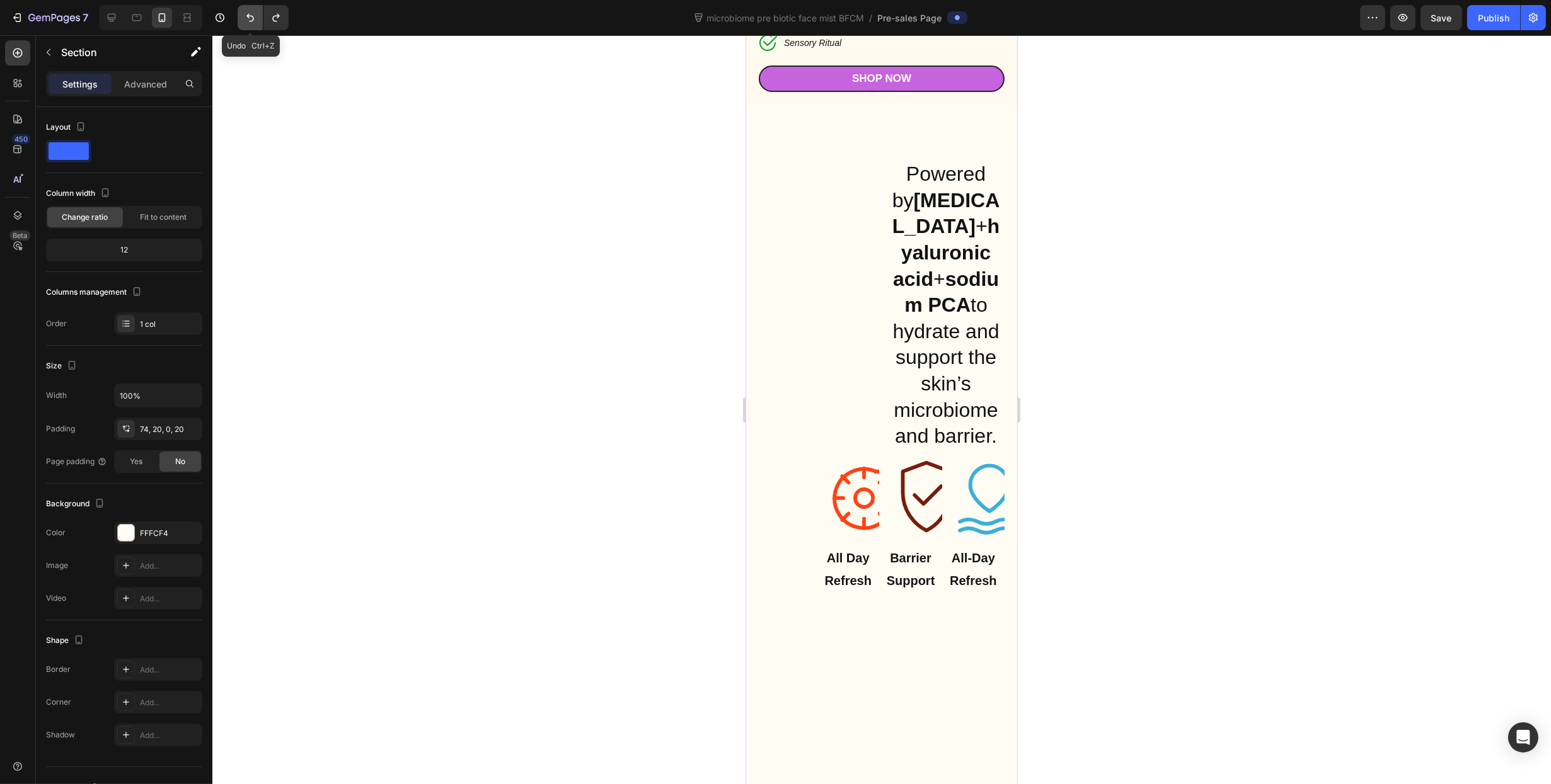
click at [239, 20] on button "Undo/Redo" at bounding box center [249, 18] width 25 height 25
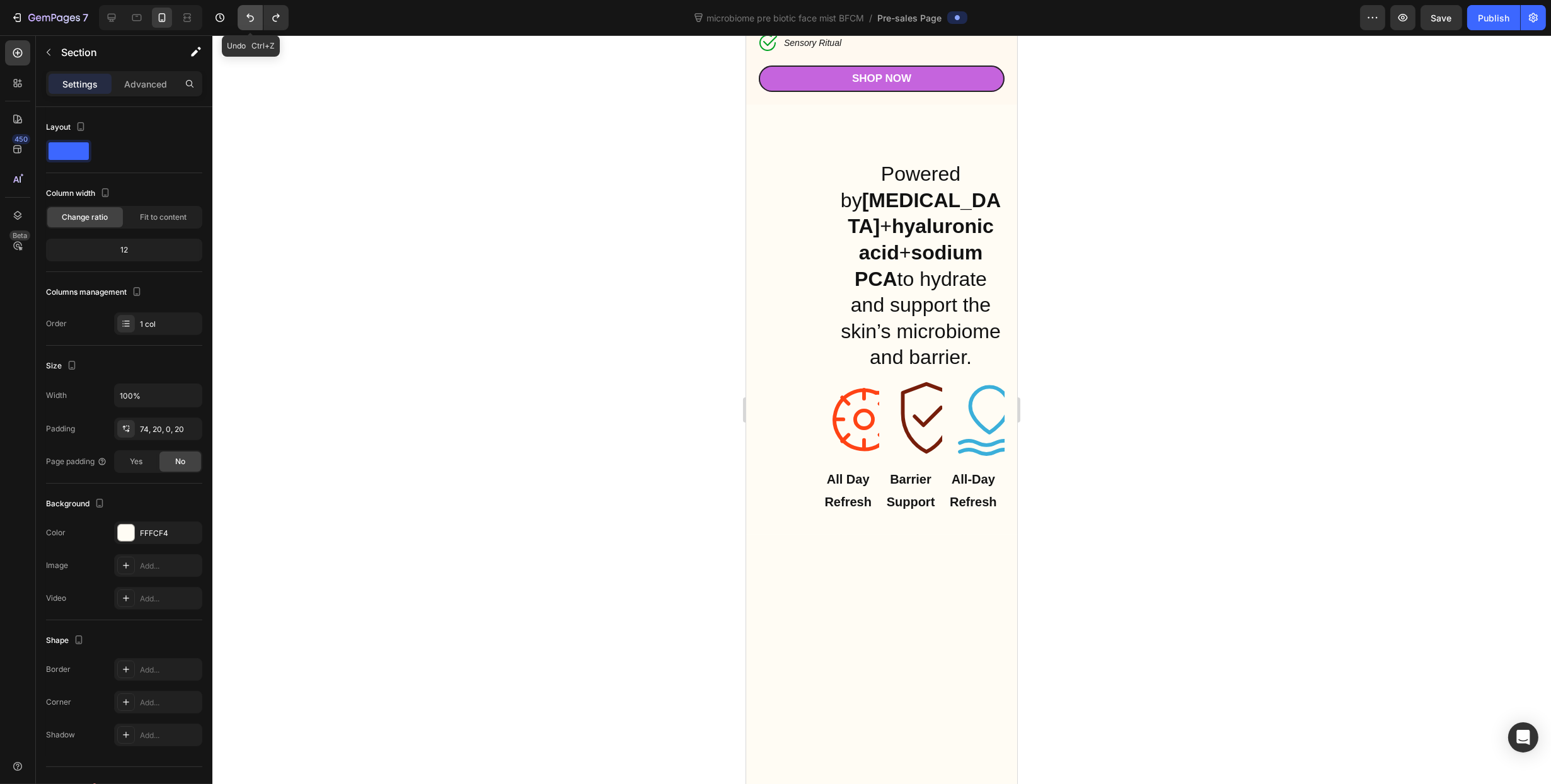
click at [239, 20] on button "Undo/Redo" at bounding box center [249, 18] width 25 height 25
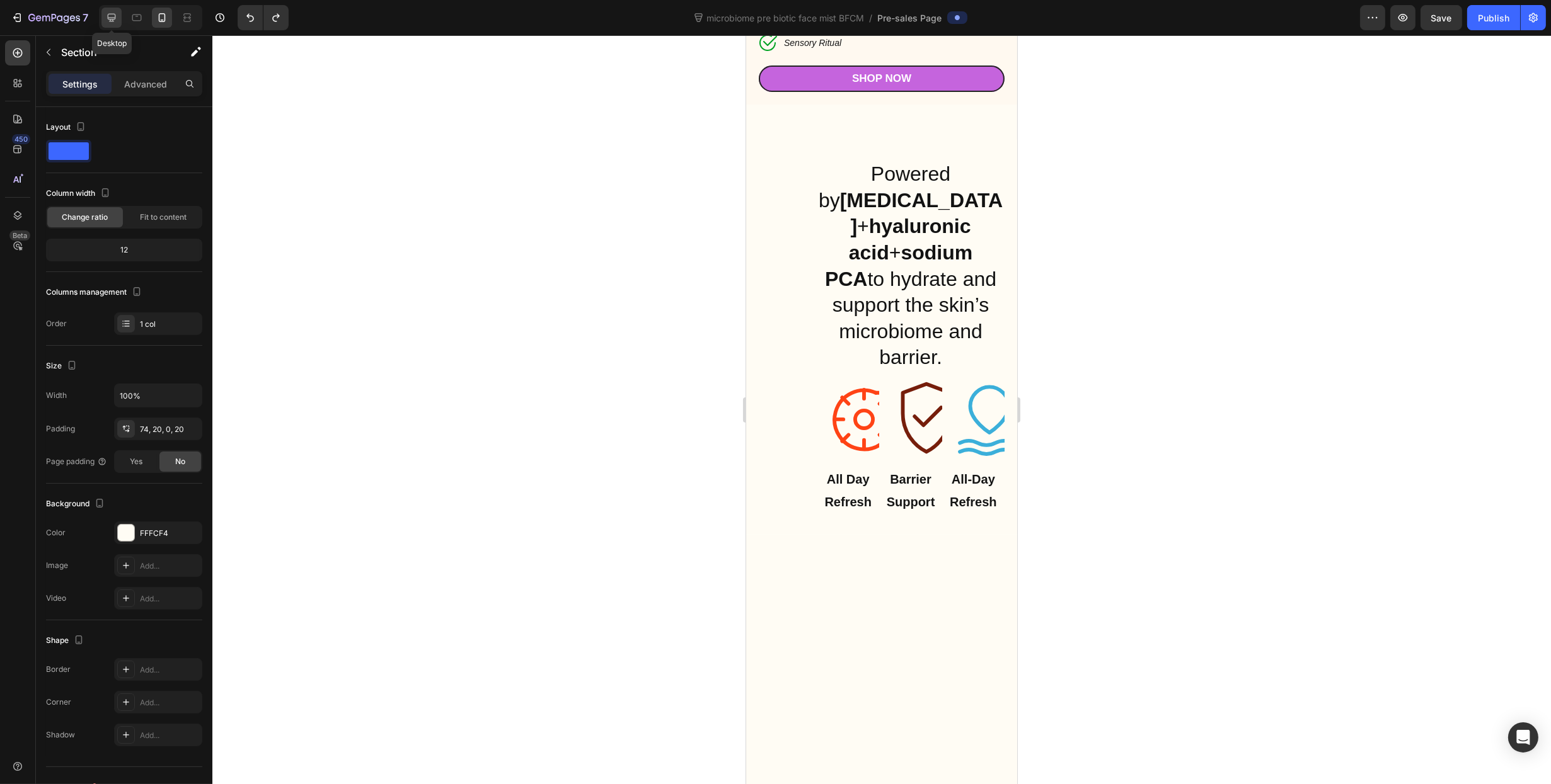
click at [119, 18] on div at bounding box center [112, 18] width 20 height 20
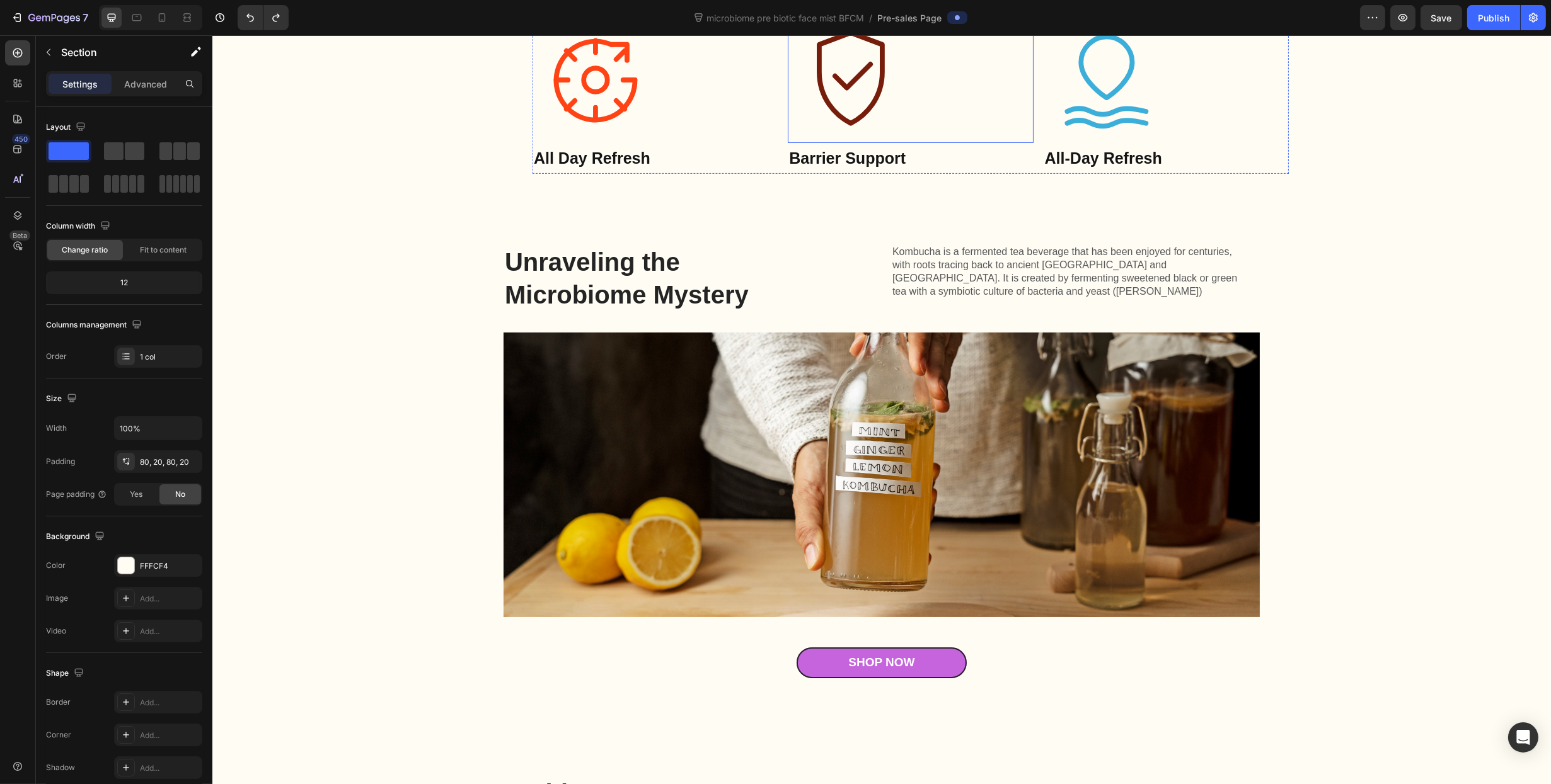
scroll to position [993, 0]
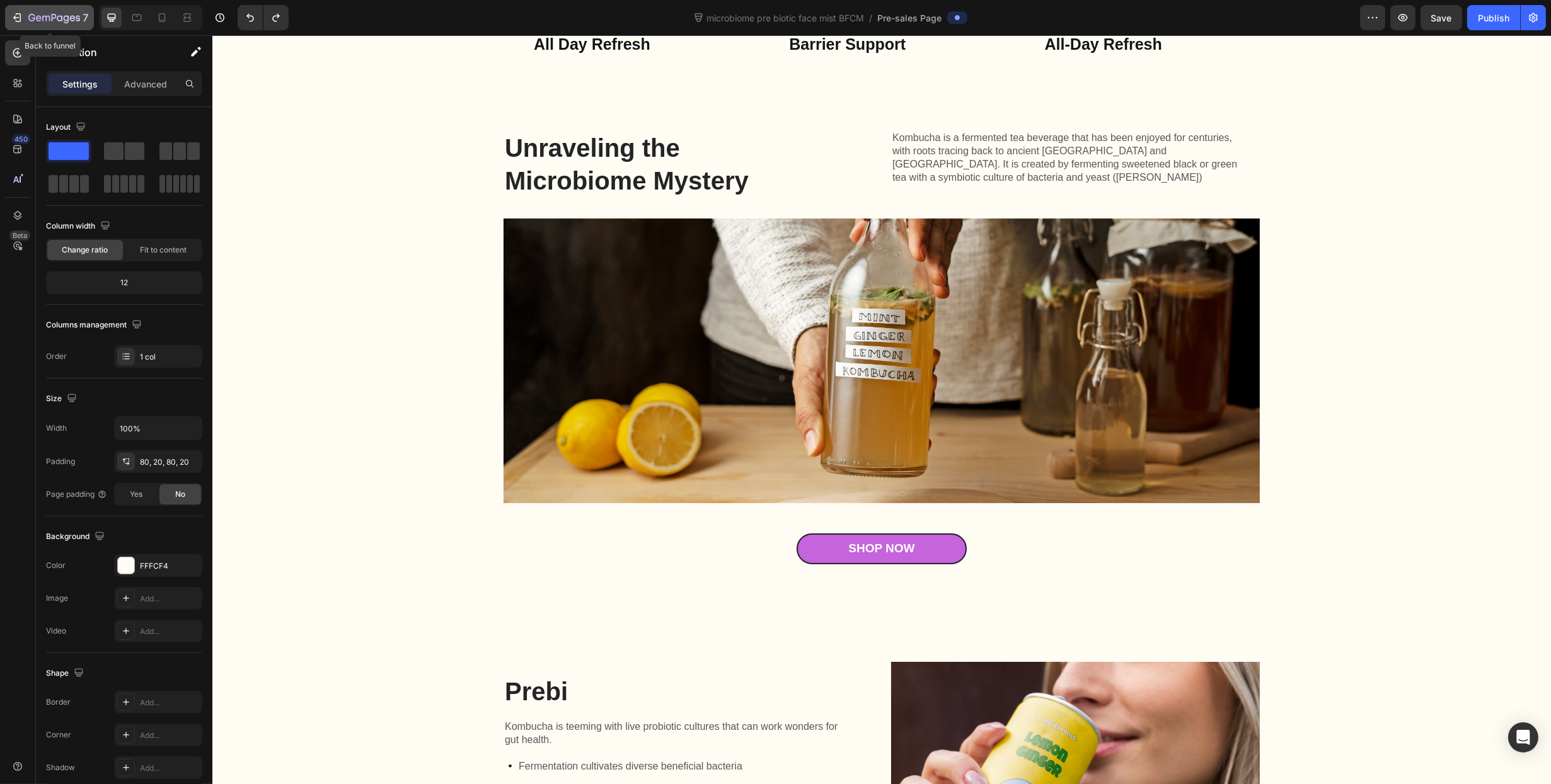
click at [23, 11] on icon "button" at bounding box center [17, 18] width 12 height 12
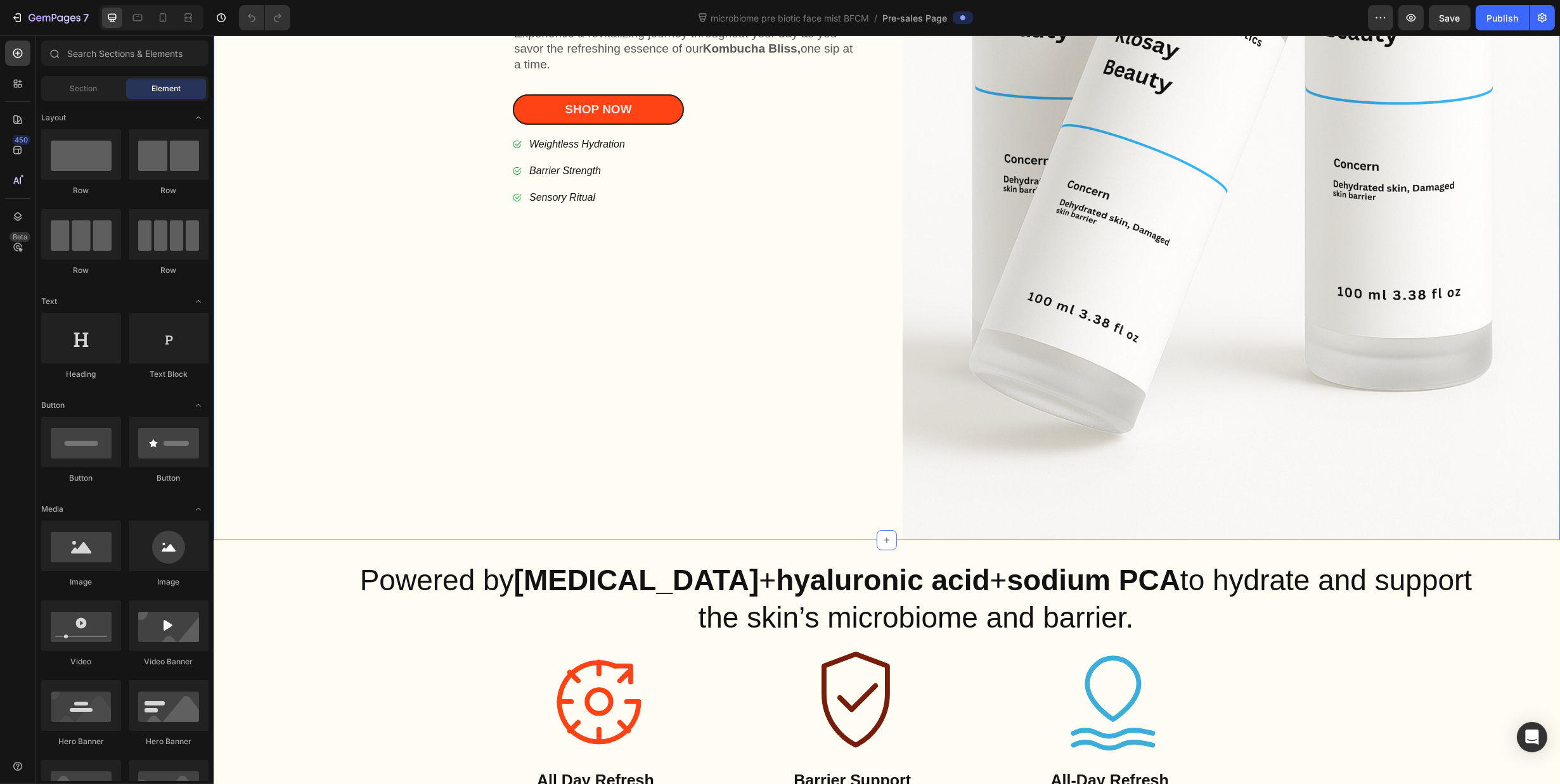
scroll to position [633, 0]
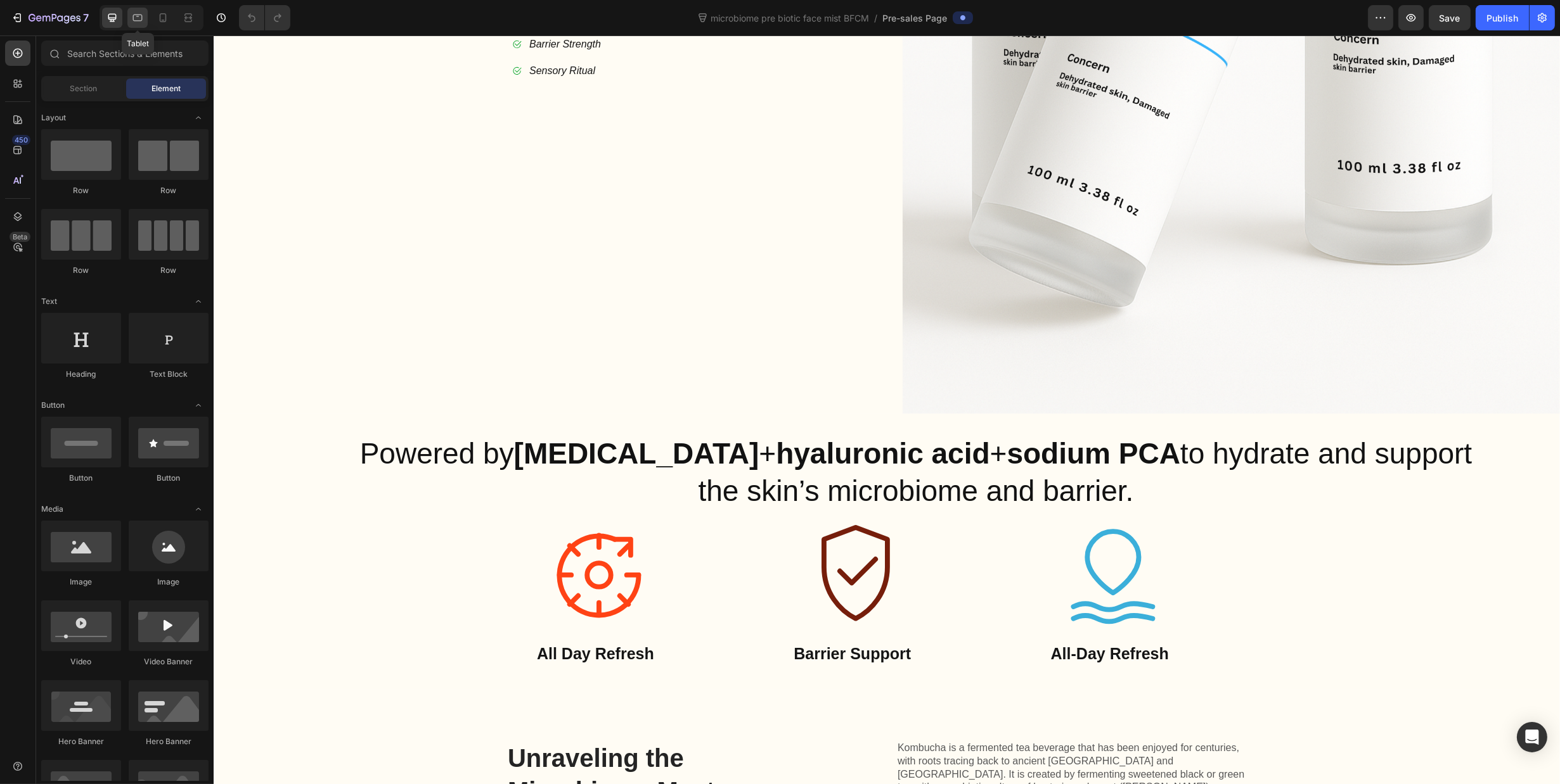
click at [144, 21] on div at bounding box center [137, 18] width 20 height 20
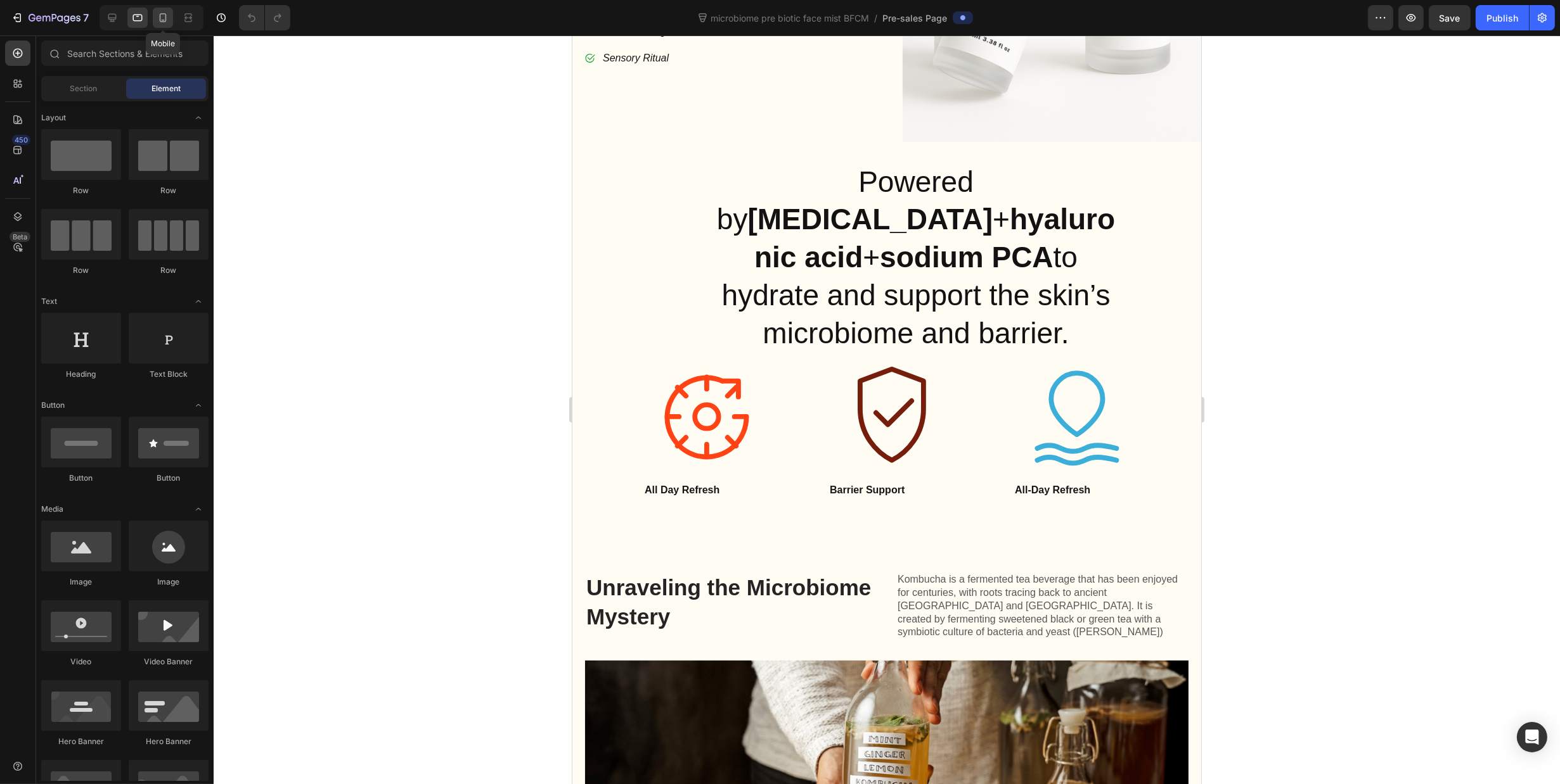
click at [169, 21] on div at bounding box center [163, 18] width 20 height 20
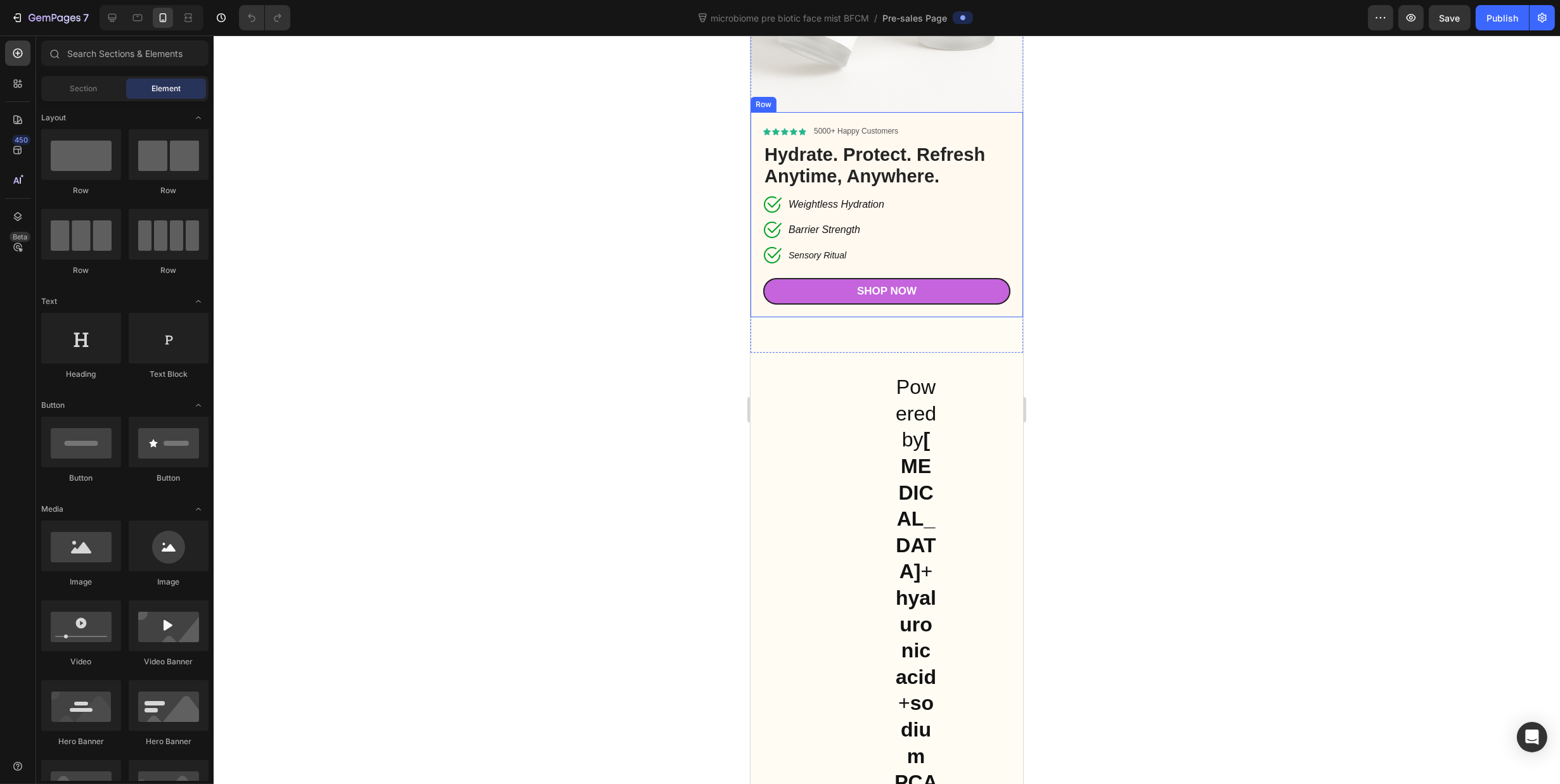
scroll to position [421, 0]
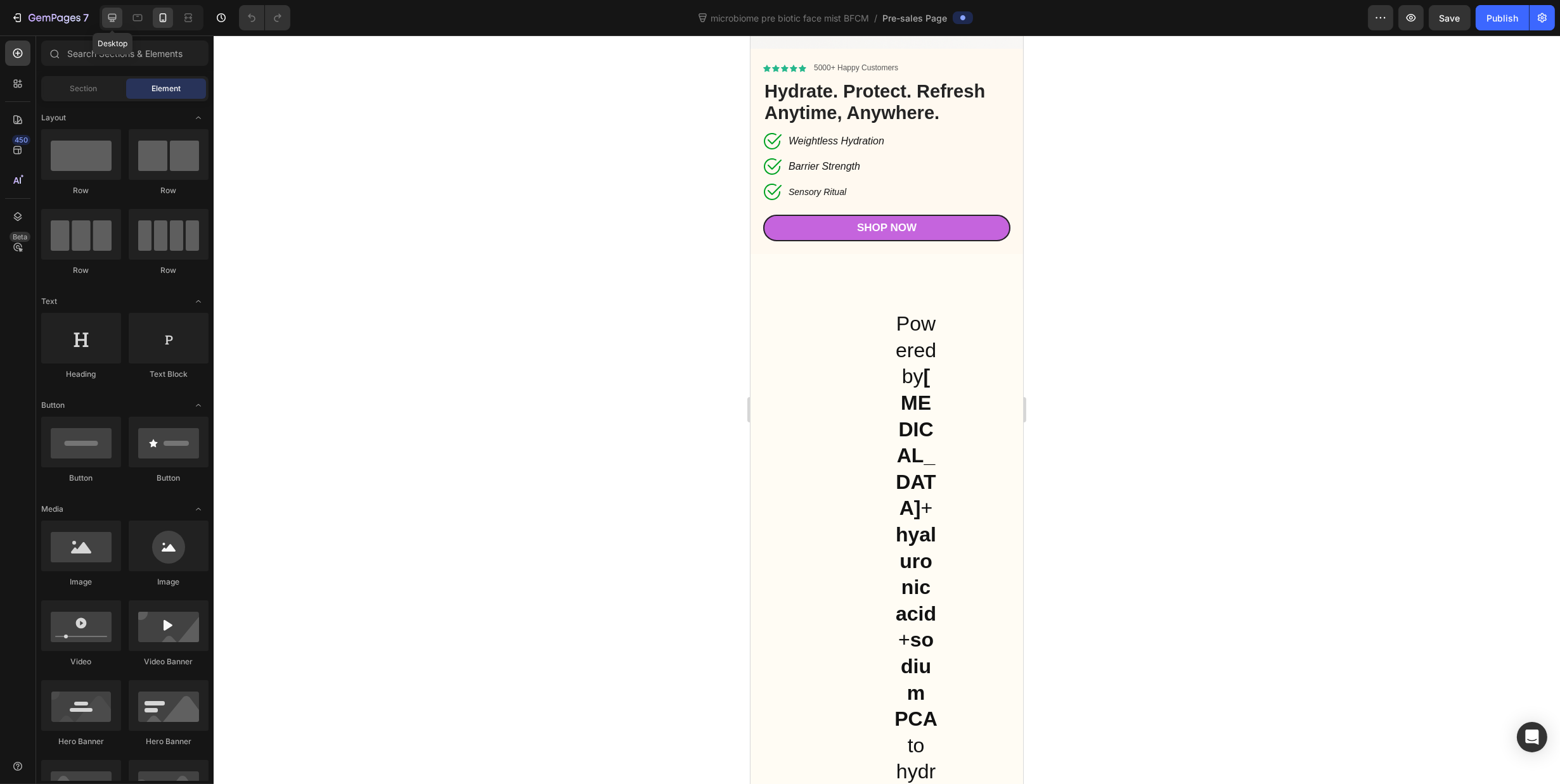
click at [102, 17] on div "Desktop" at bounding box center [152, 18] width 104 height 26
click at [795, 290] on div "Powered by [MEDICAL_DATA] + [MEDICAL_DATA] + sodium PCA to hydrate and support …" at bounding box center [886, 791] width 272 height 1003
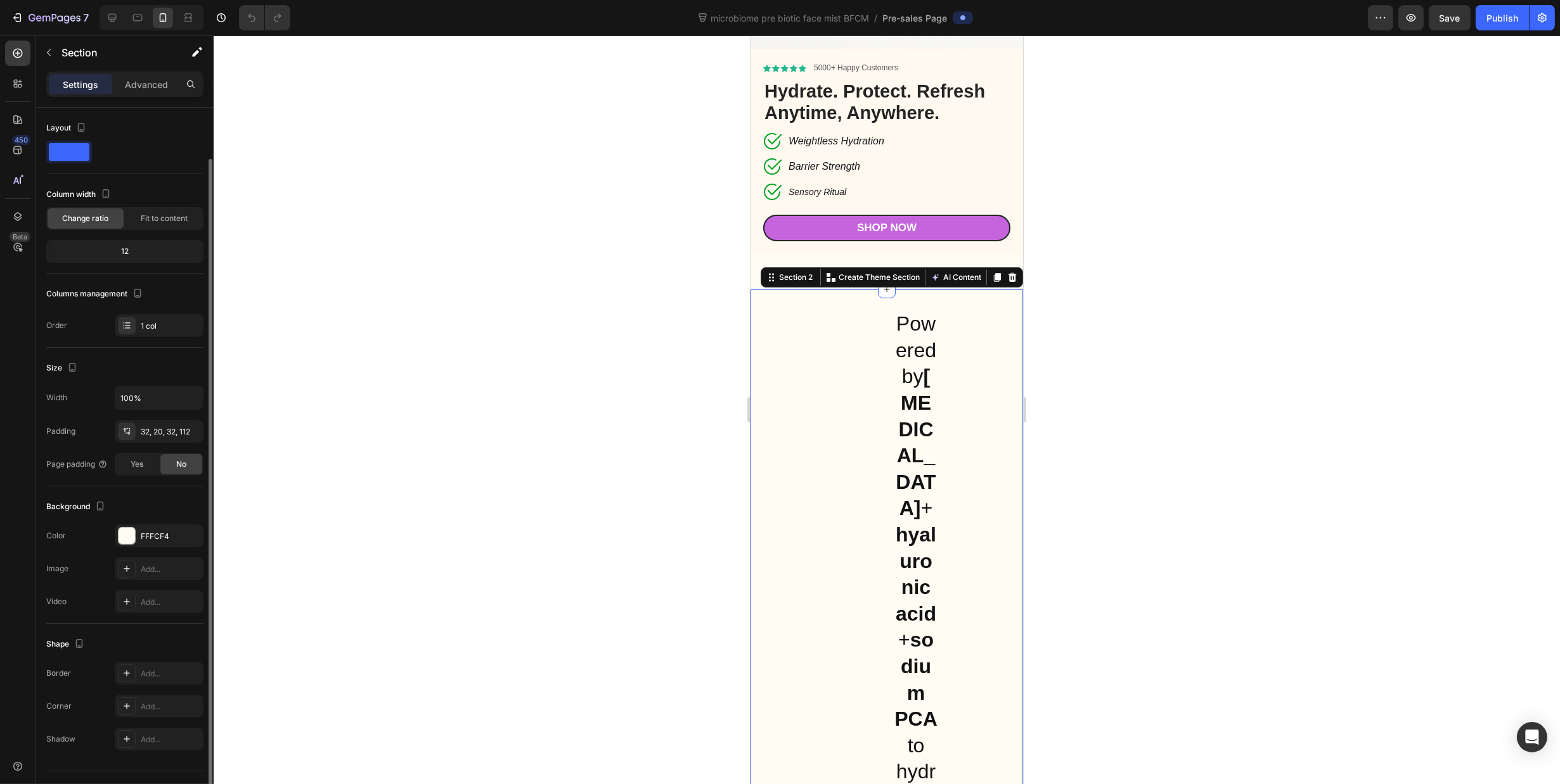
scroll to position [26, 0]
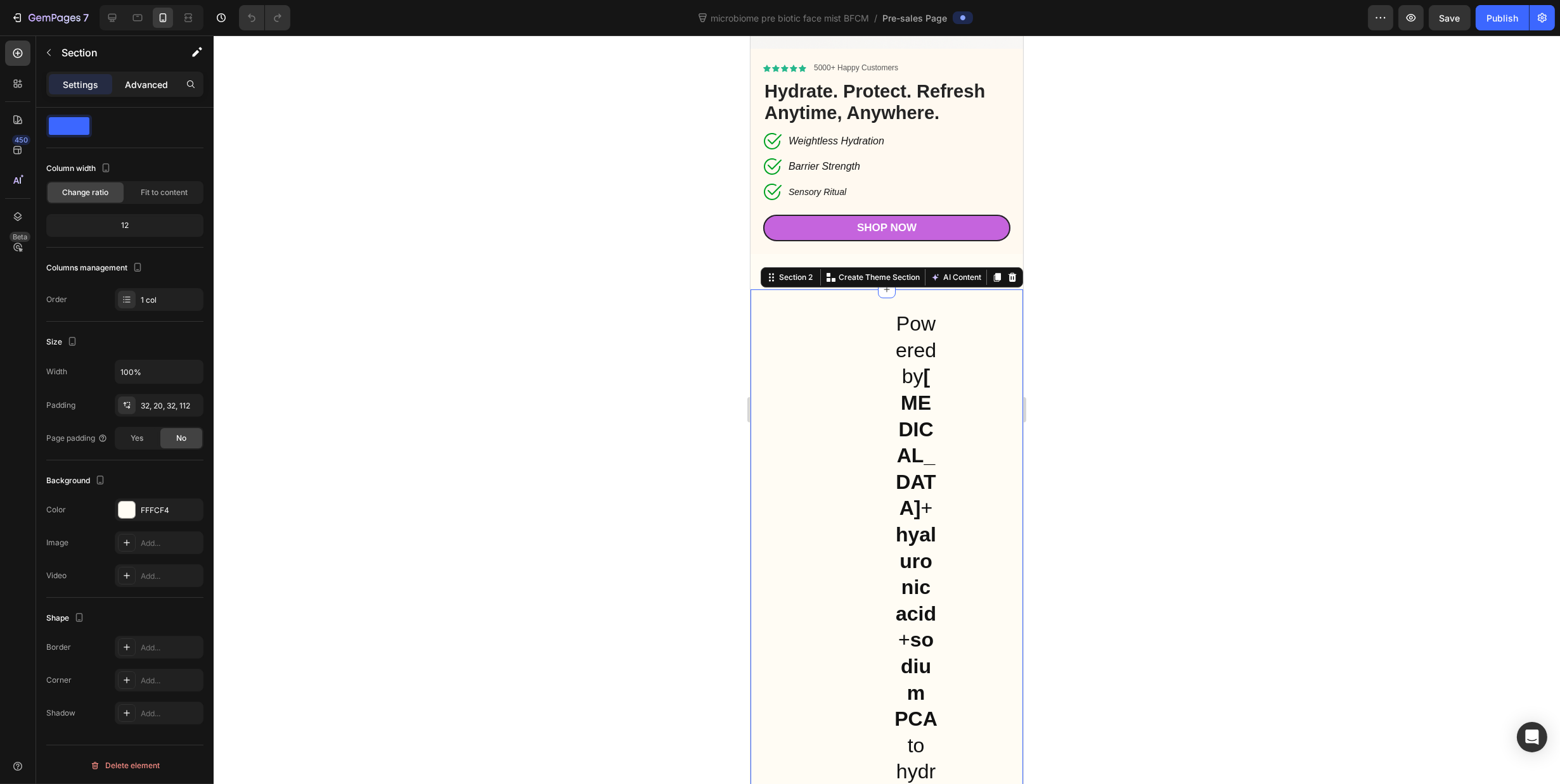
click at [151, 92] on div "Advanced" at bounding box center [147, 84] width 64 height 20
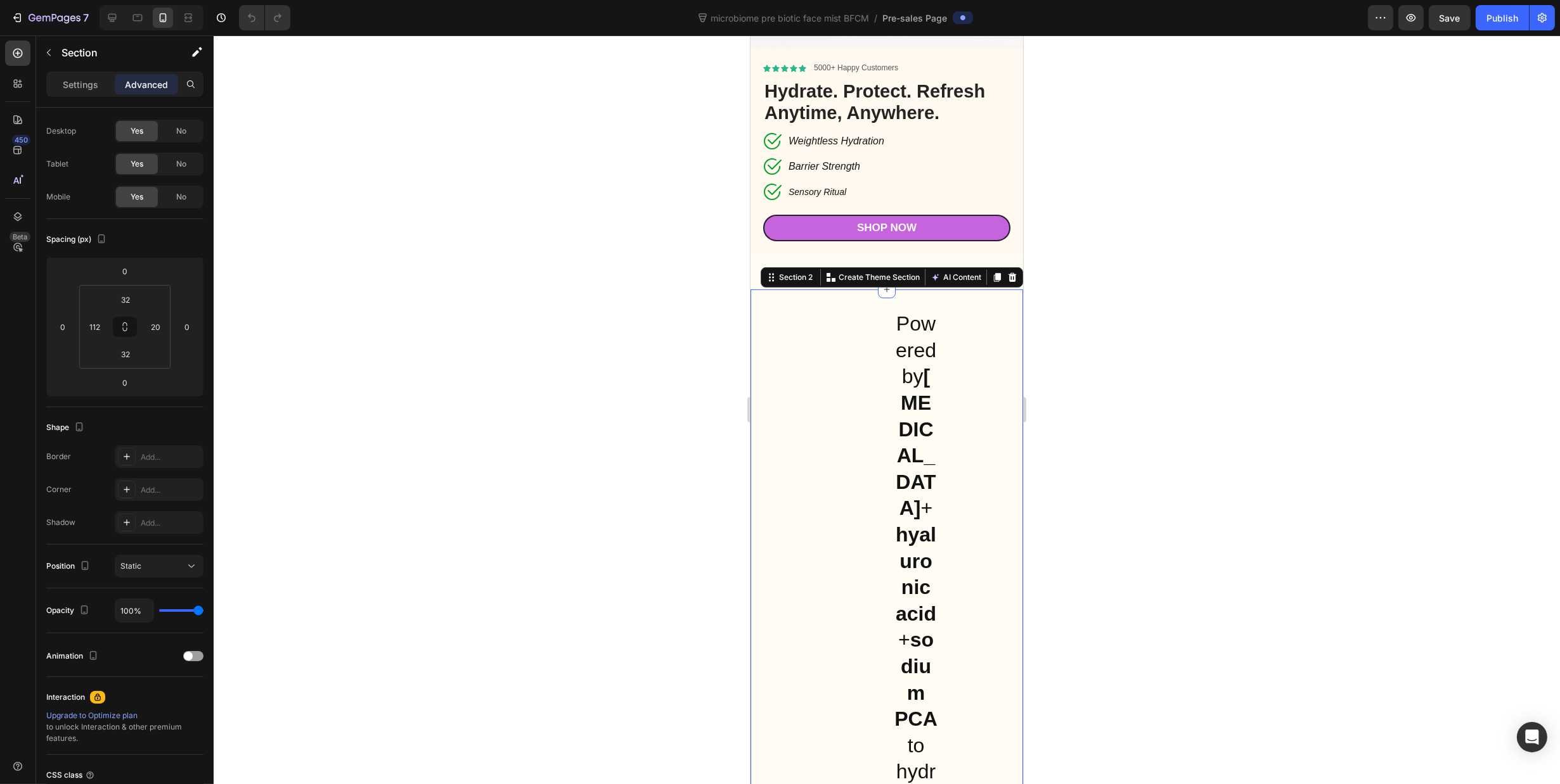
click at [151, 84] on p "Advanced" at bounding box center [146, 84] width 43 height 13
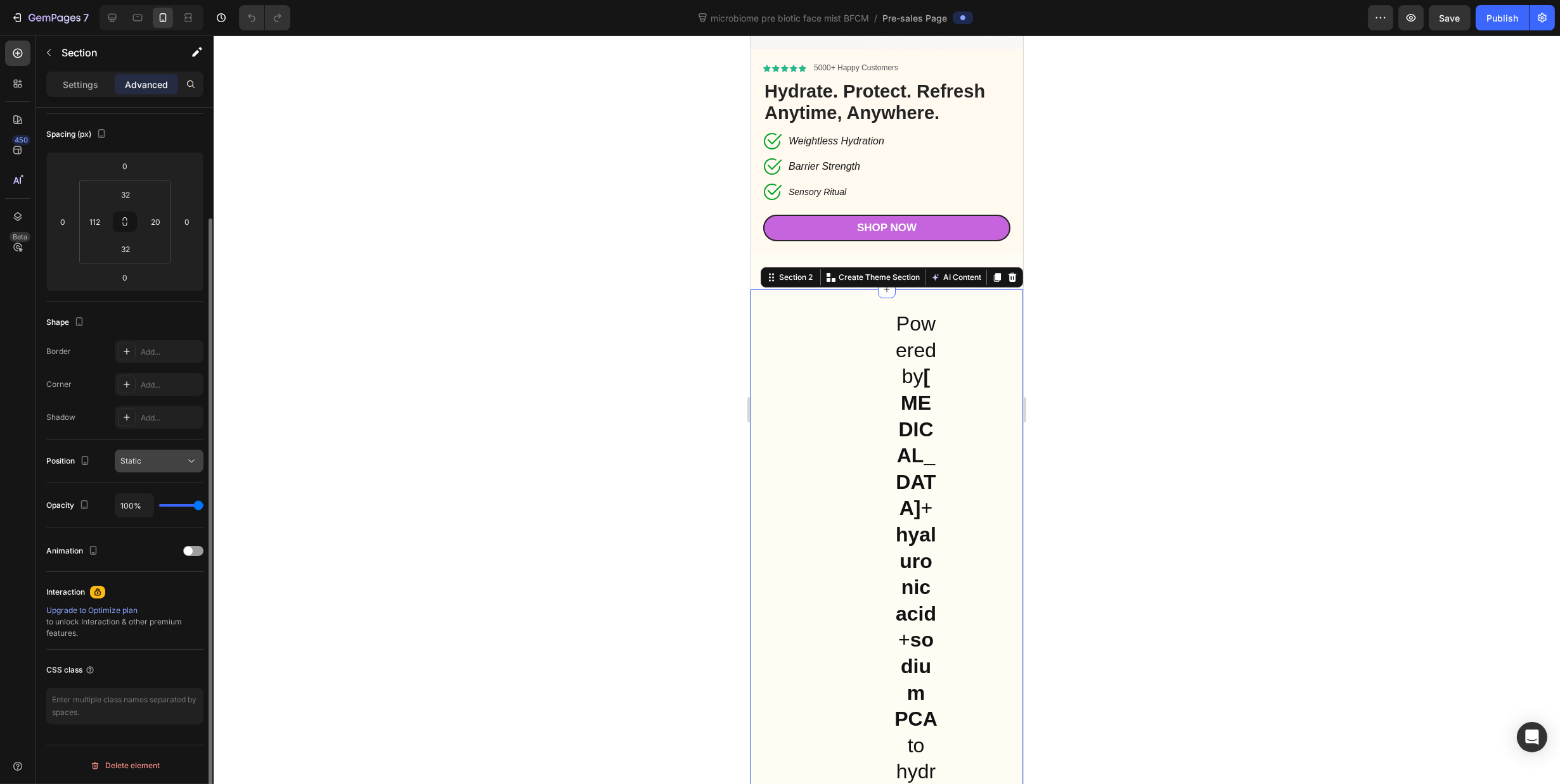
click at [180, 461] on div "Static" at bounding box center [152, 461] width 64 height 11
click at [181, 460] on div "Static" at bounding box center [152, 461] width 64 height 11
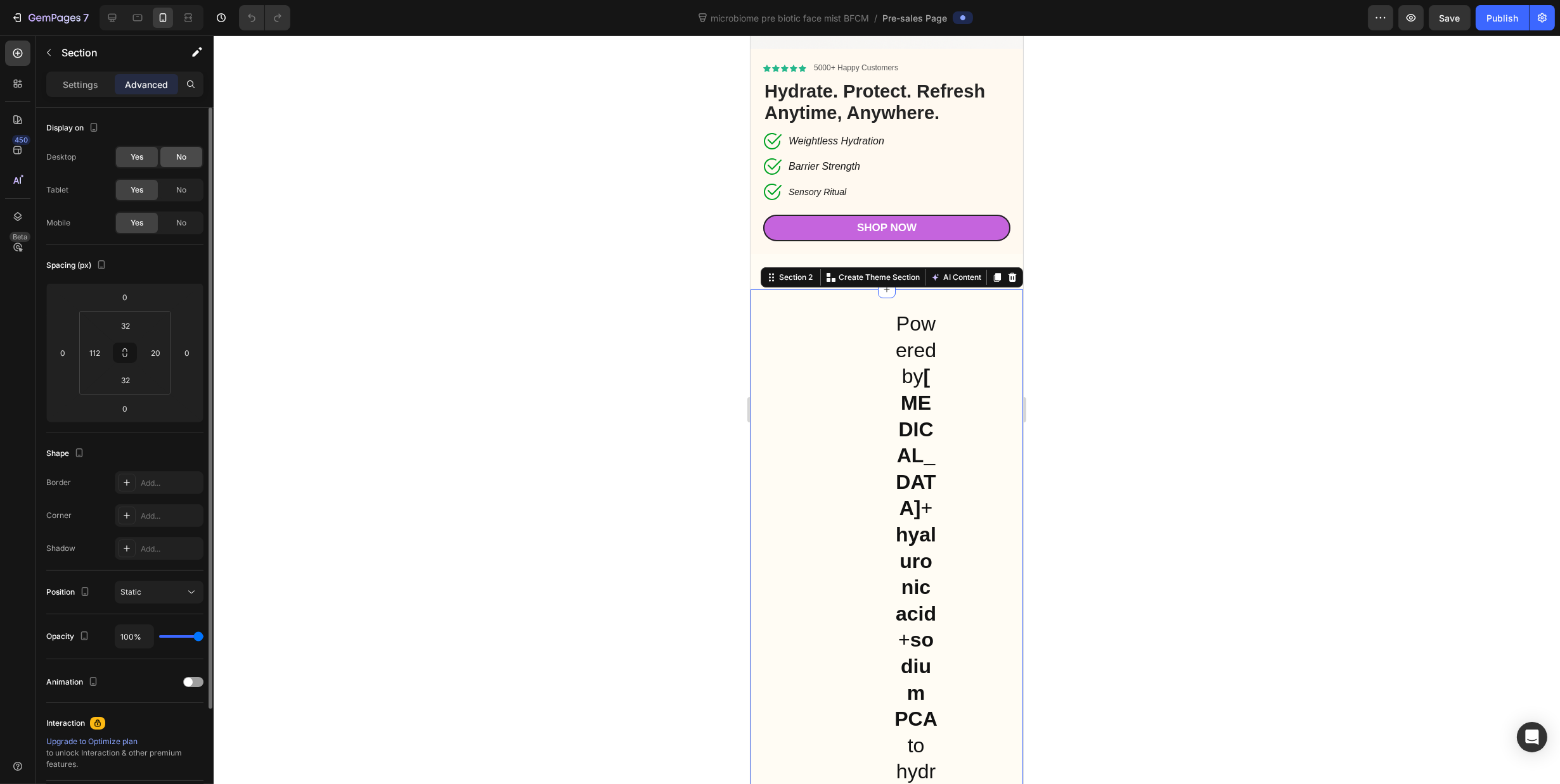
click at [189, 162] on div "No" at bounding box center [181, 156] width 42 height 20
click at [187, 197] on div "No" at bounding box center [181, 190] width 42 height 20
click at [261, 252] on div at bounding box center [887, 410] width 1346 height 749
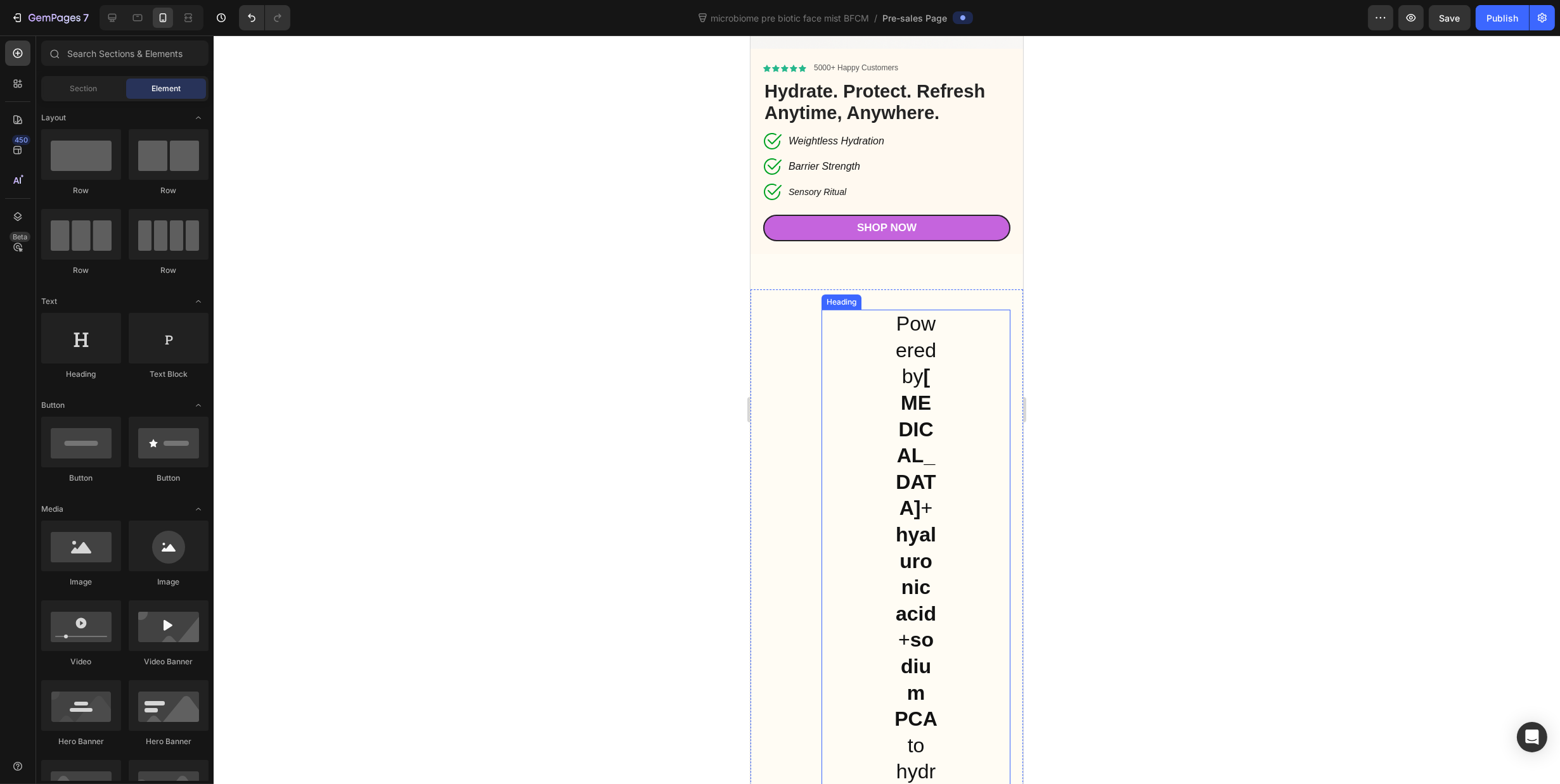
click at [945, 352] on div "Powered by [MEDICAL_DATA] + [MEDICAL_DATA] + sodium PCA to hydrate and support …" at bounding box center [915, 720] width 189 height 819
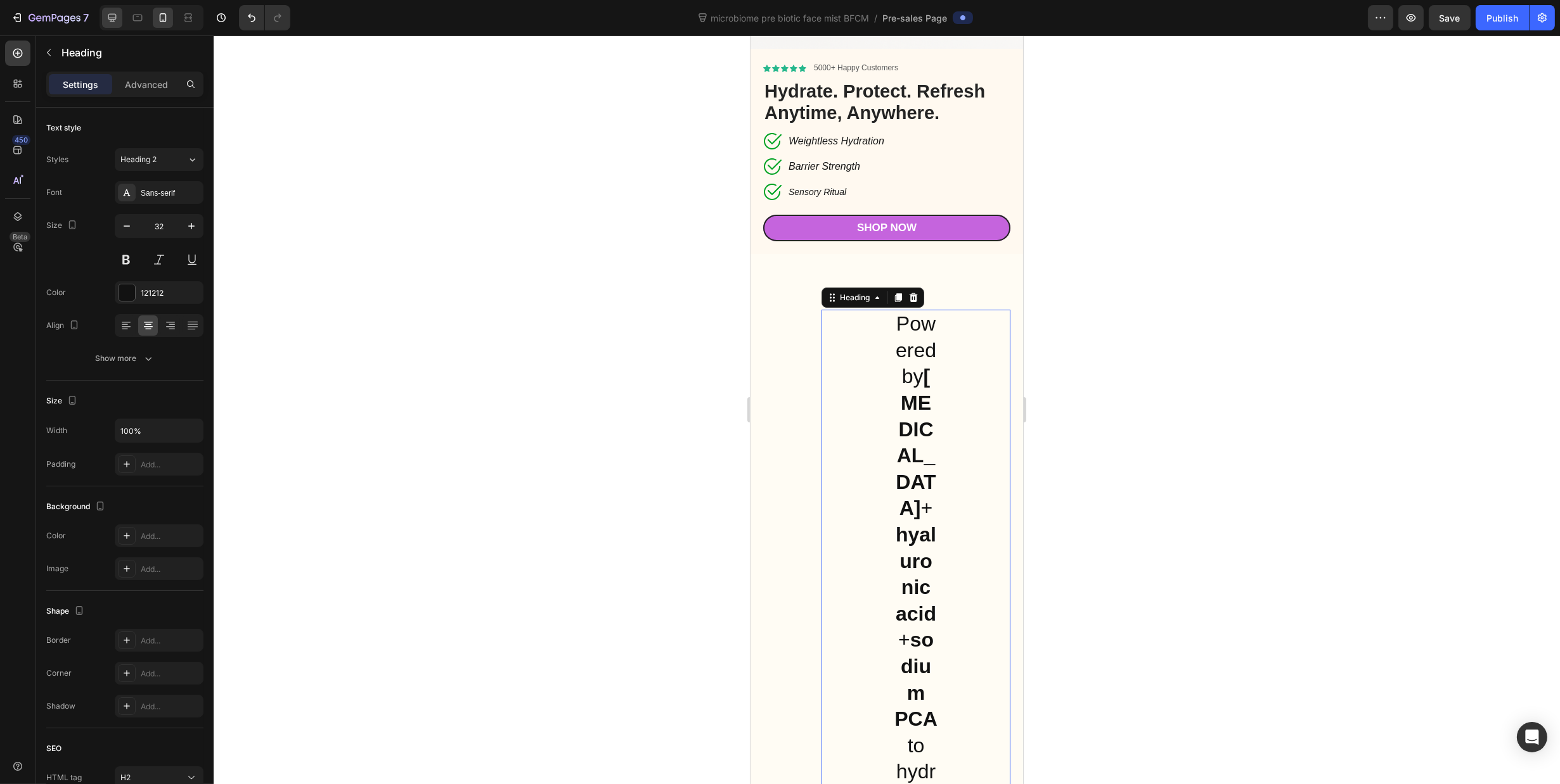
click at [120, 19] on div at bounding box center [112, 18] width 20 height 20
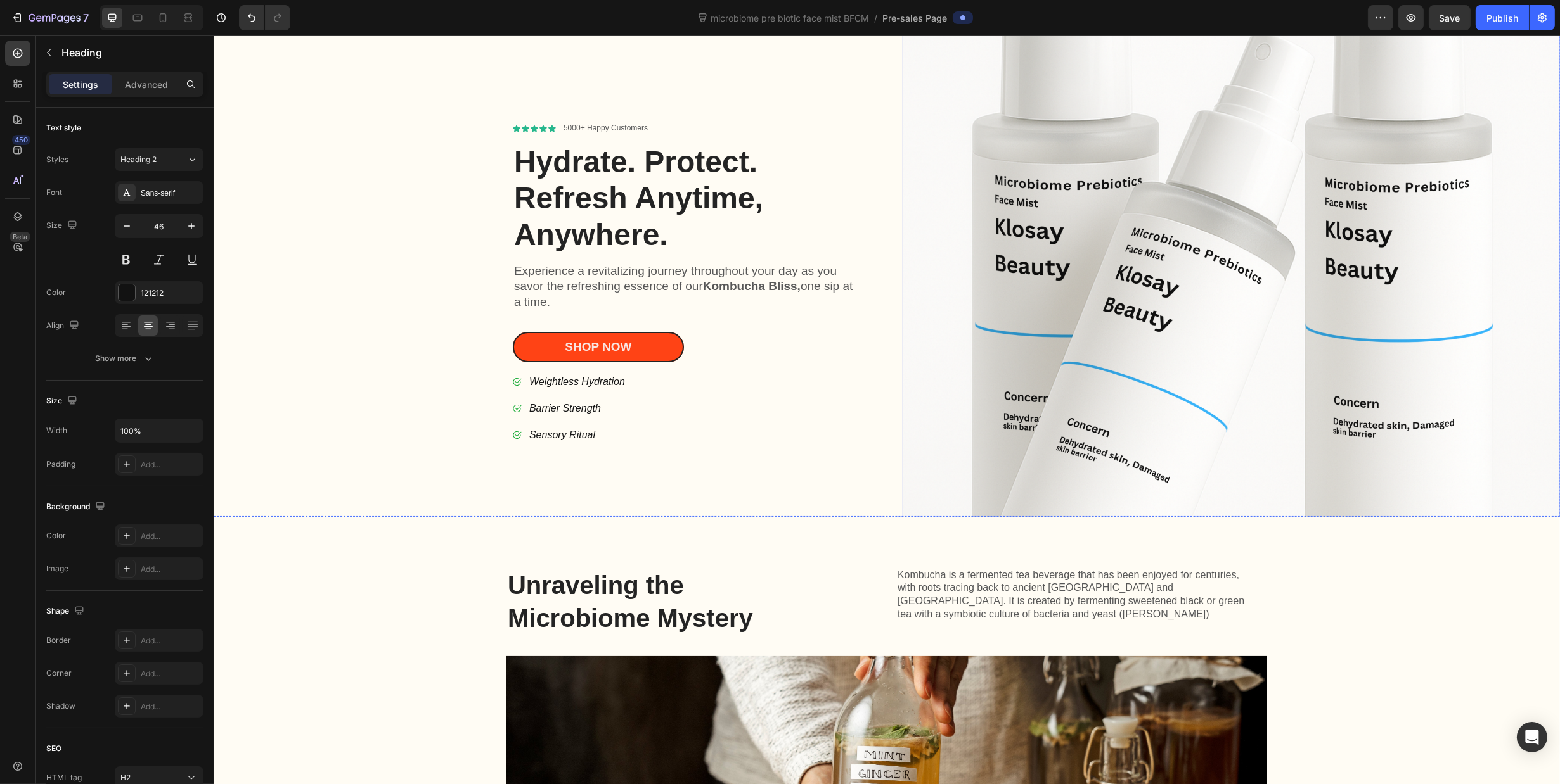
scroll to position [206, 0]
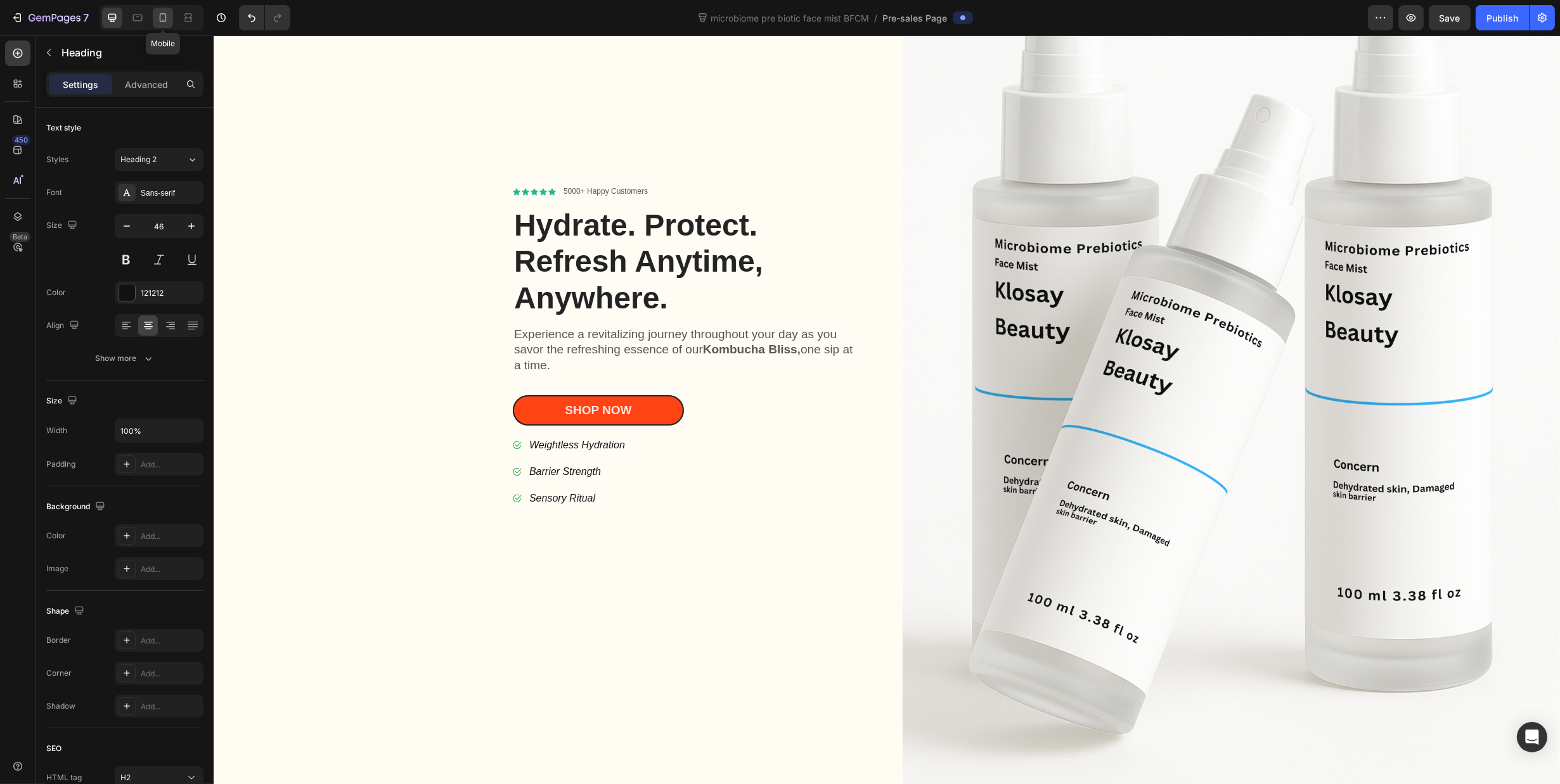
click at [161, 18] on icon at bounding box center [163, 18] width 12 height 12
type input "32"
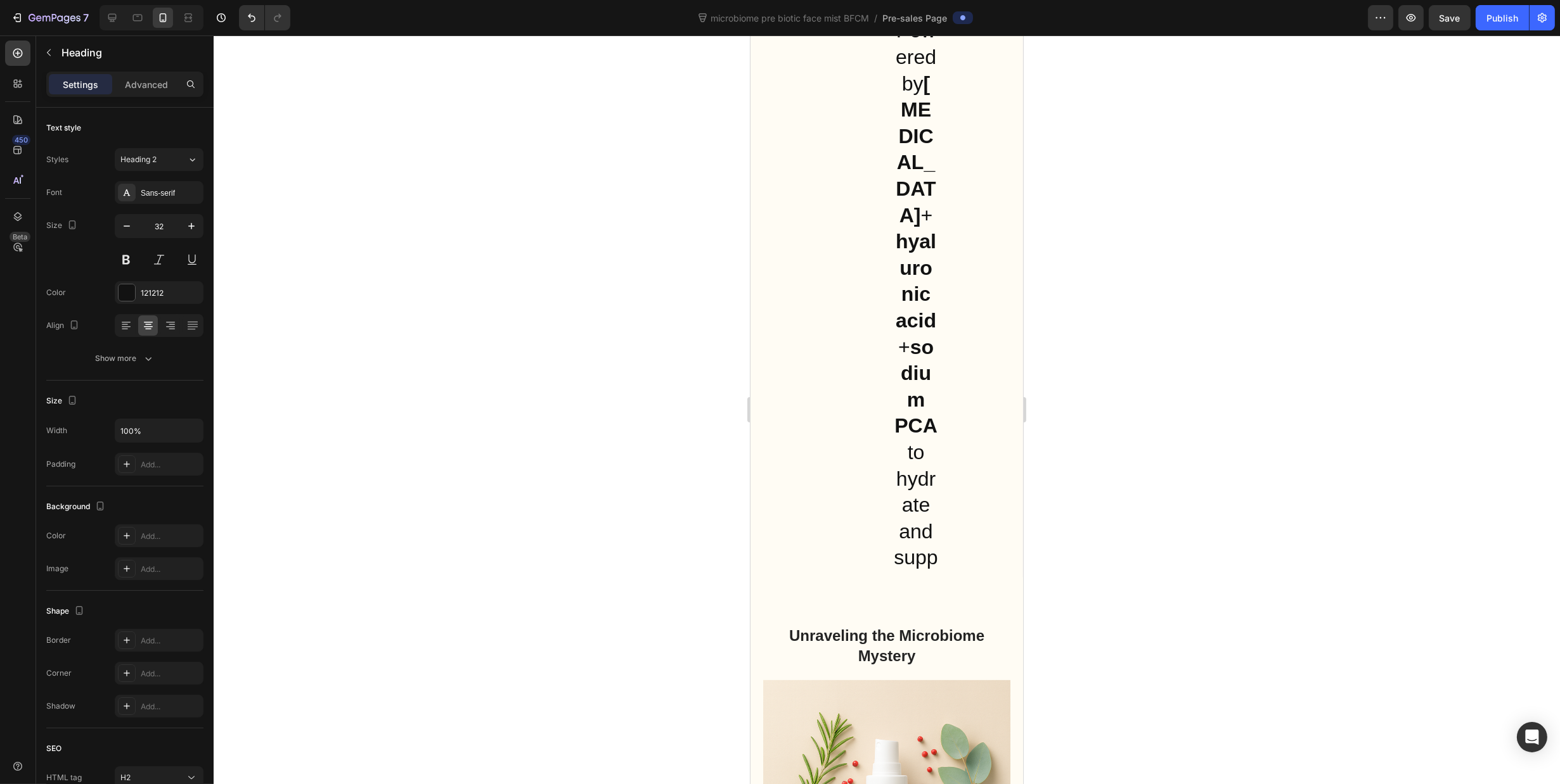
click at [949, 427] on div "Powered by [MEDICAL_DATA] + [MEDICAL_DATA] + sodium PCA to hydrate and support …" at bounding box center [915, 426] width 189 height 819
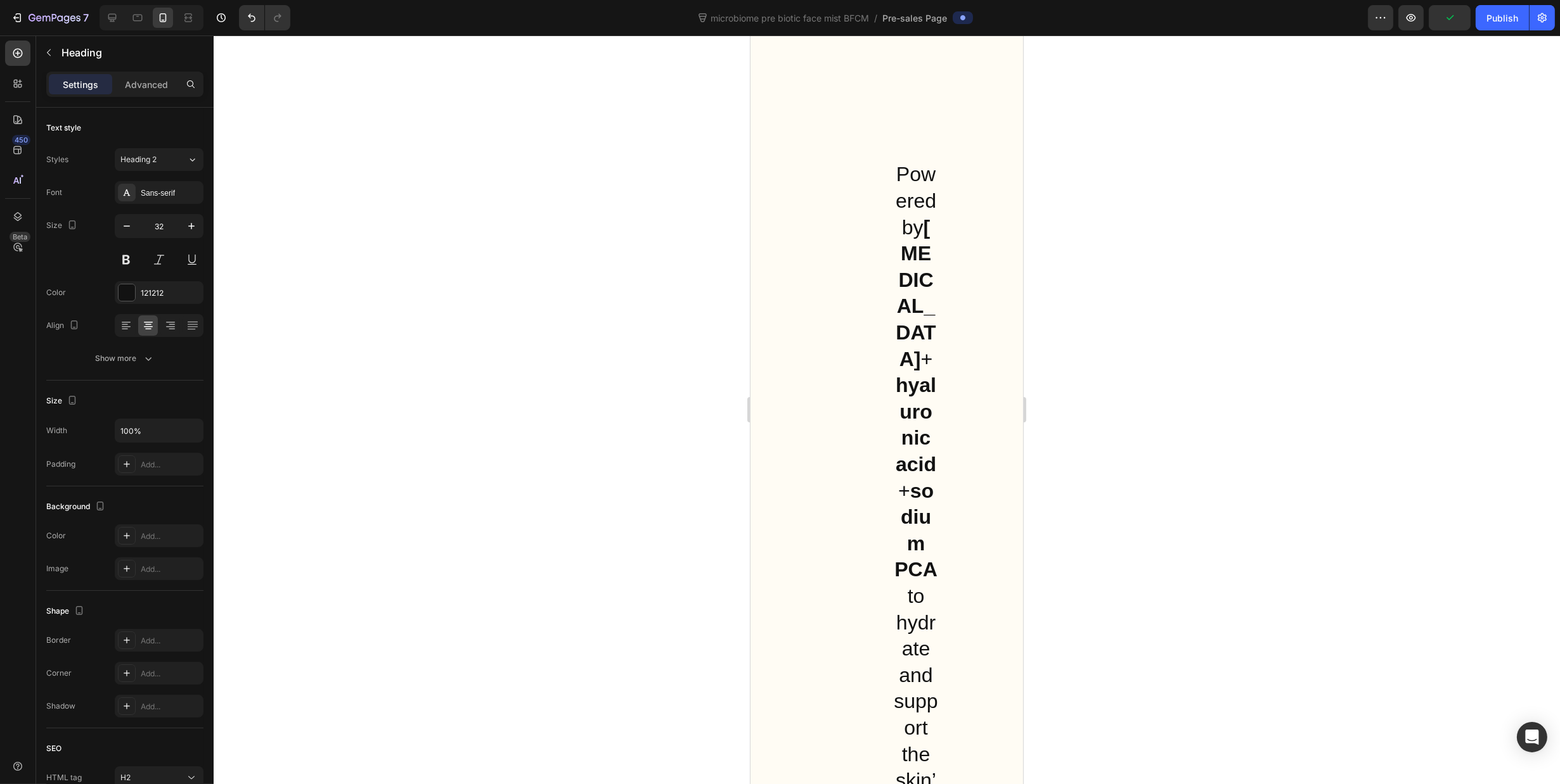
scroll to position [494, 0]
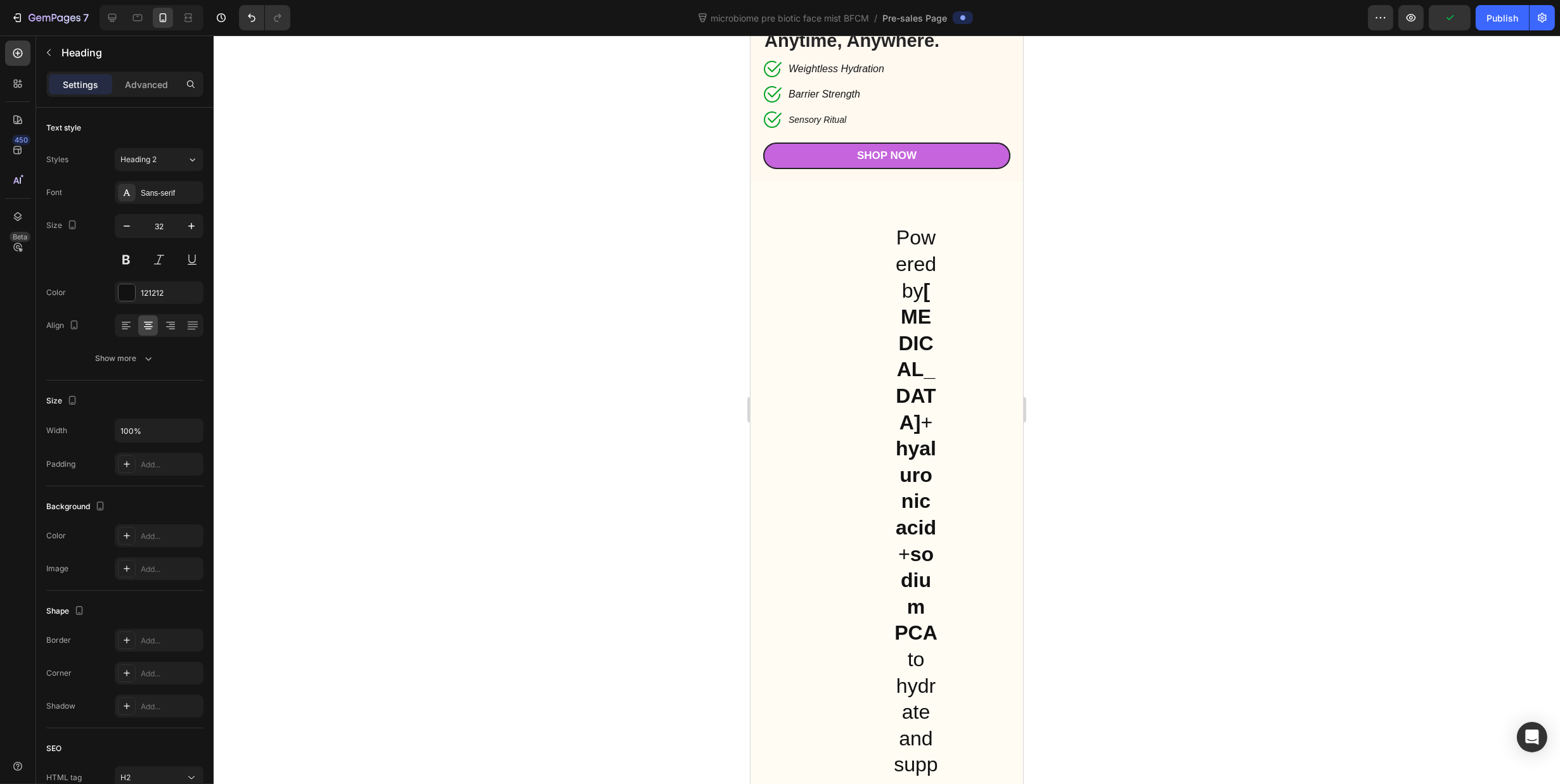
click at [882, 279] on div "Powered by [MEDICAL_DATA] + [MEDICAL_DATA] + sodium PCA to hydrate and support …" at bounding box center [915, 633] width 189 height 819
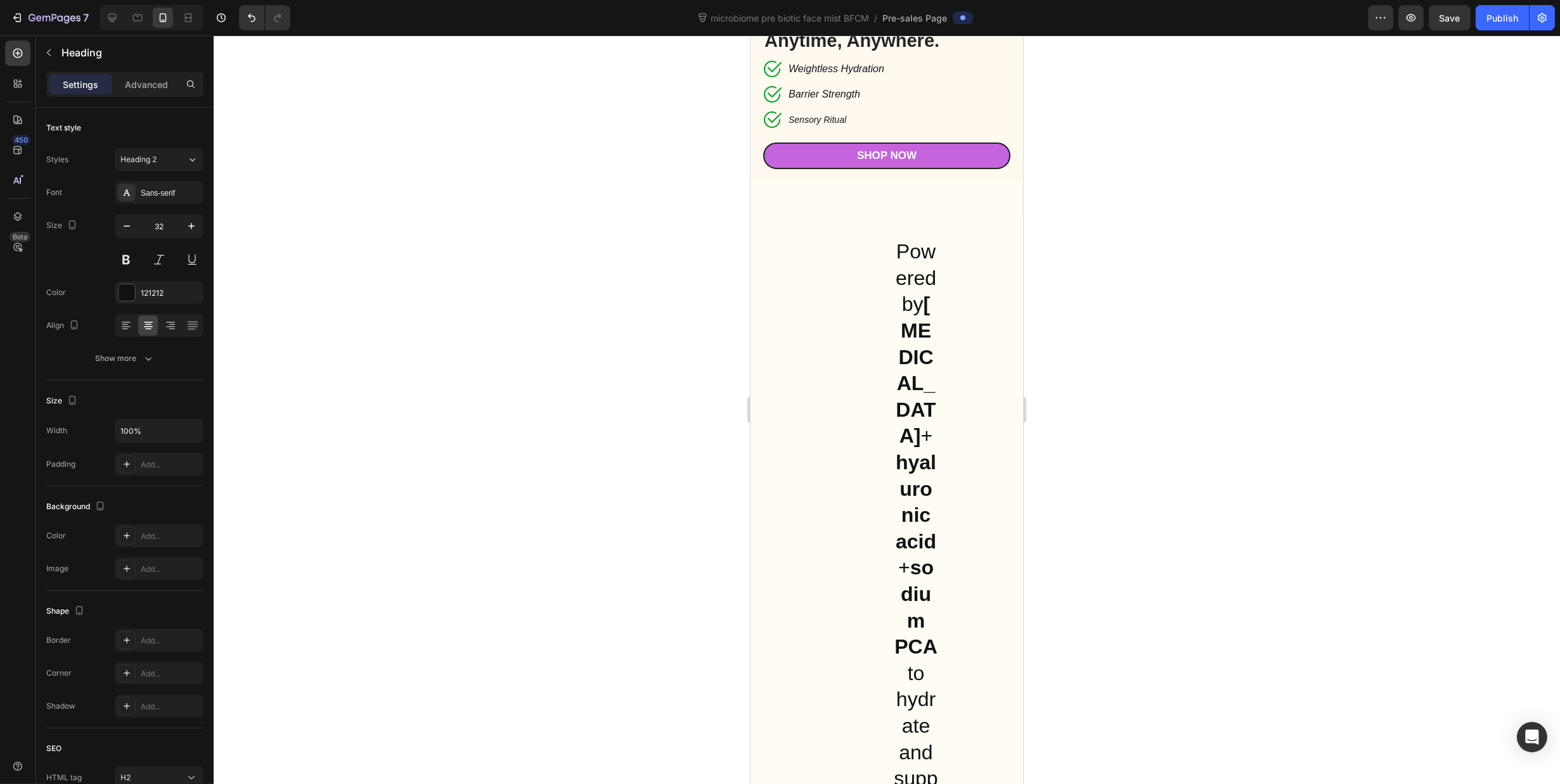
scroll to position [557, 0]
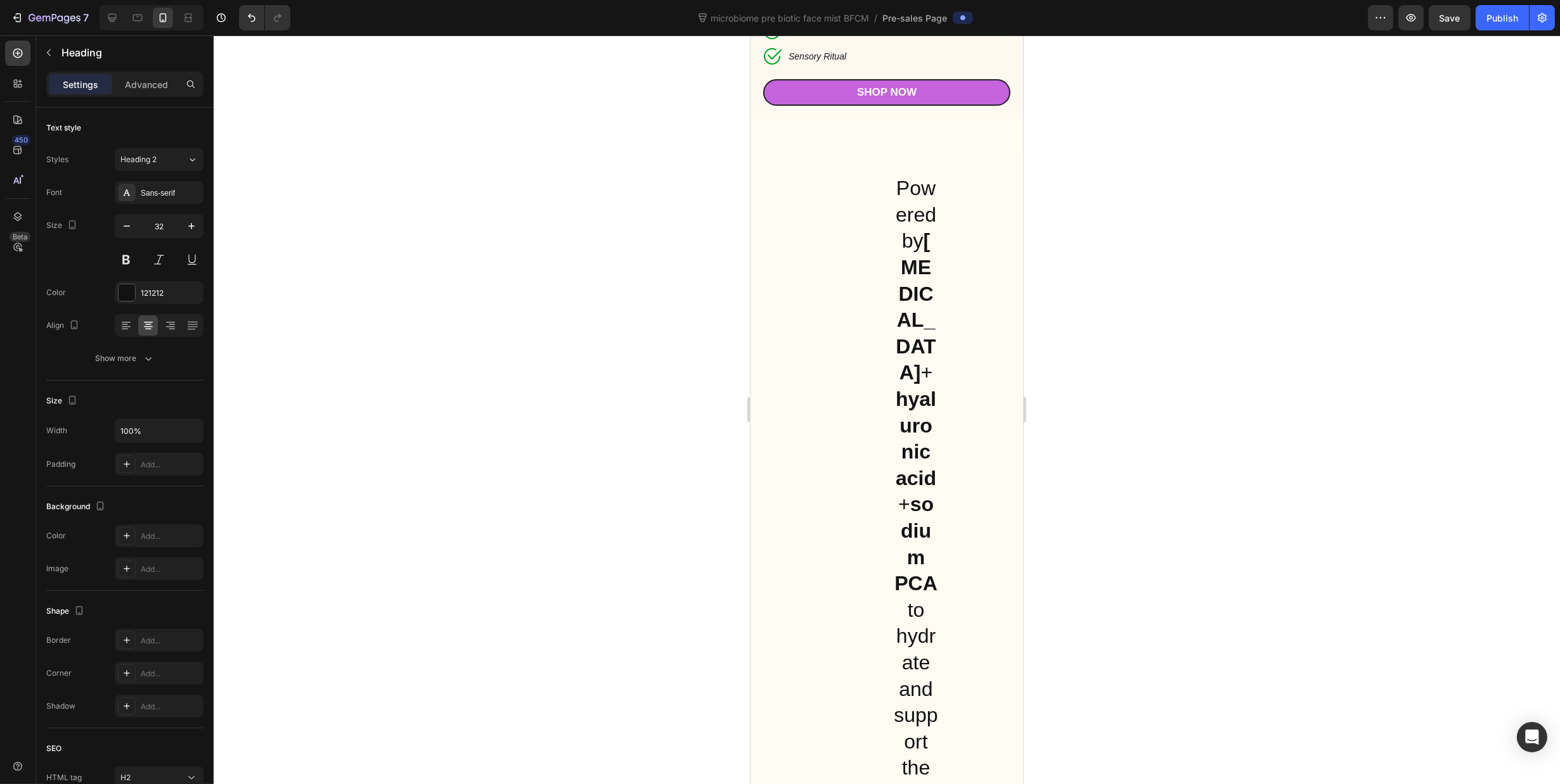
click at [911, 370] on p "Powered by [MEDICAL_DATA] + [MEDICAL_DATA] + sodium PCA to hydrate and support …" at bounding box center [915, 584] width 44 height 817
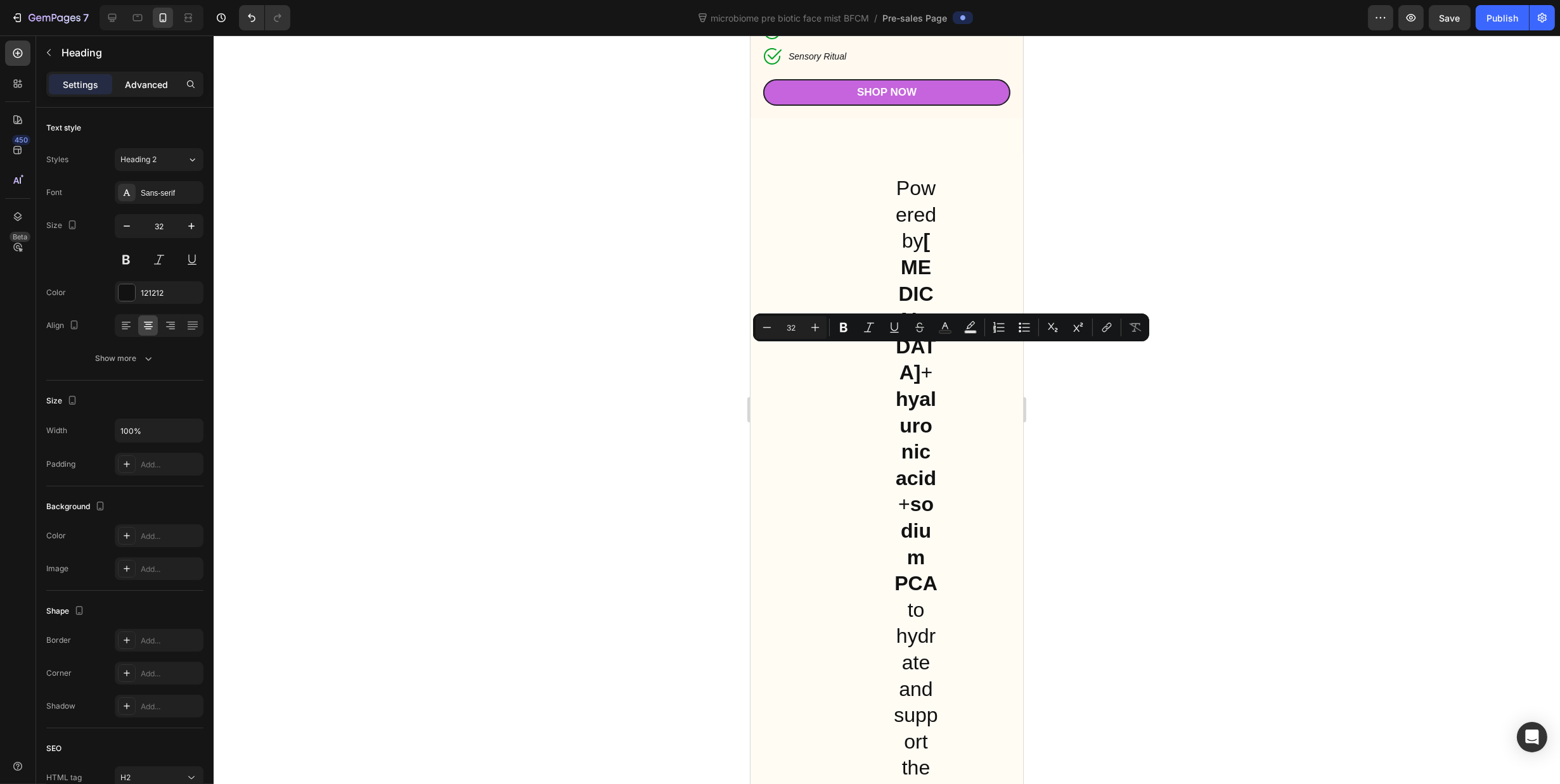
click at [139, 78] on p "Advanced" at bounding box center [146, 84] width 43 height 13
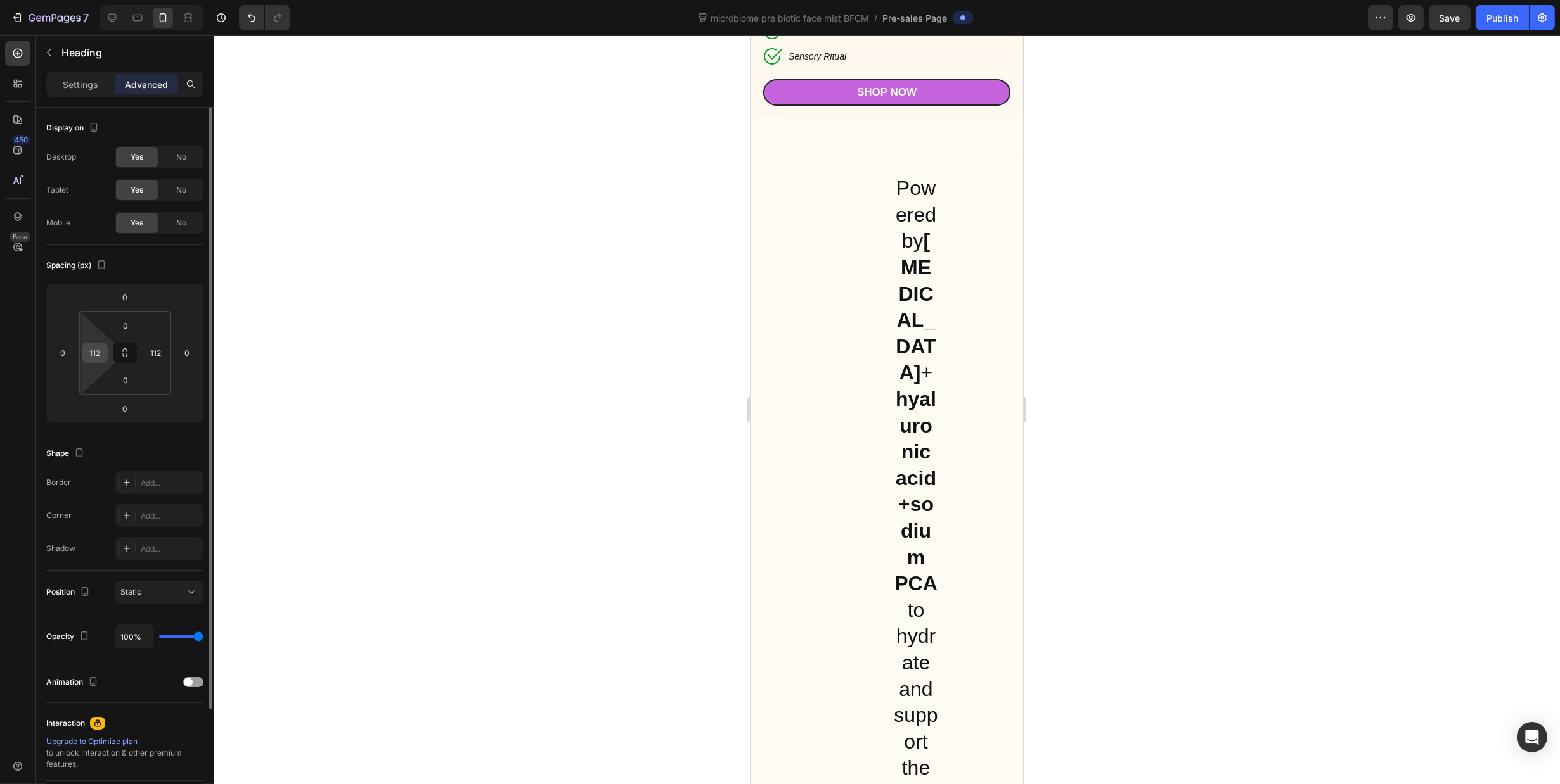
click at [100, 351] on input "112" at bounding box center [95, 353] width 19 height 19
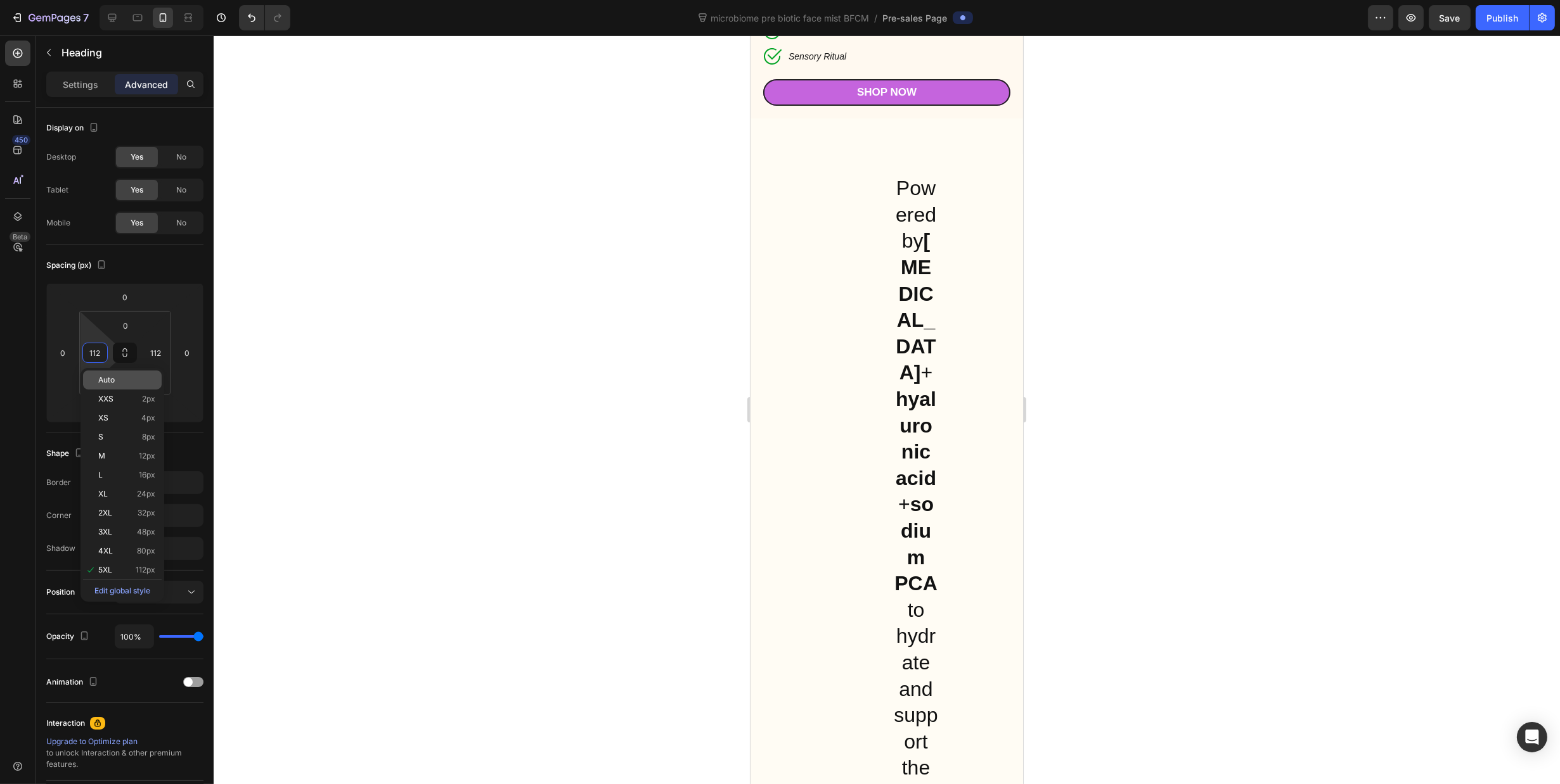
click at [133, 381] on p "Auto" at bounding box center [126, 380] width 57 height 9
type input "Auto"
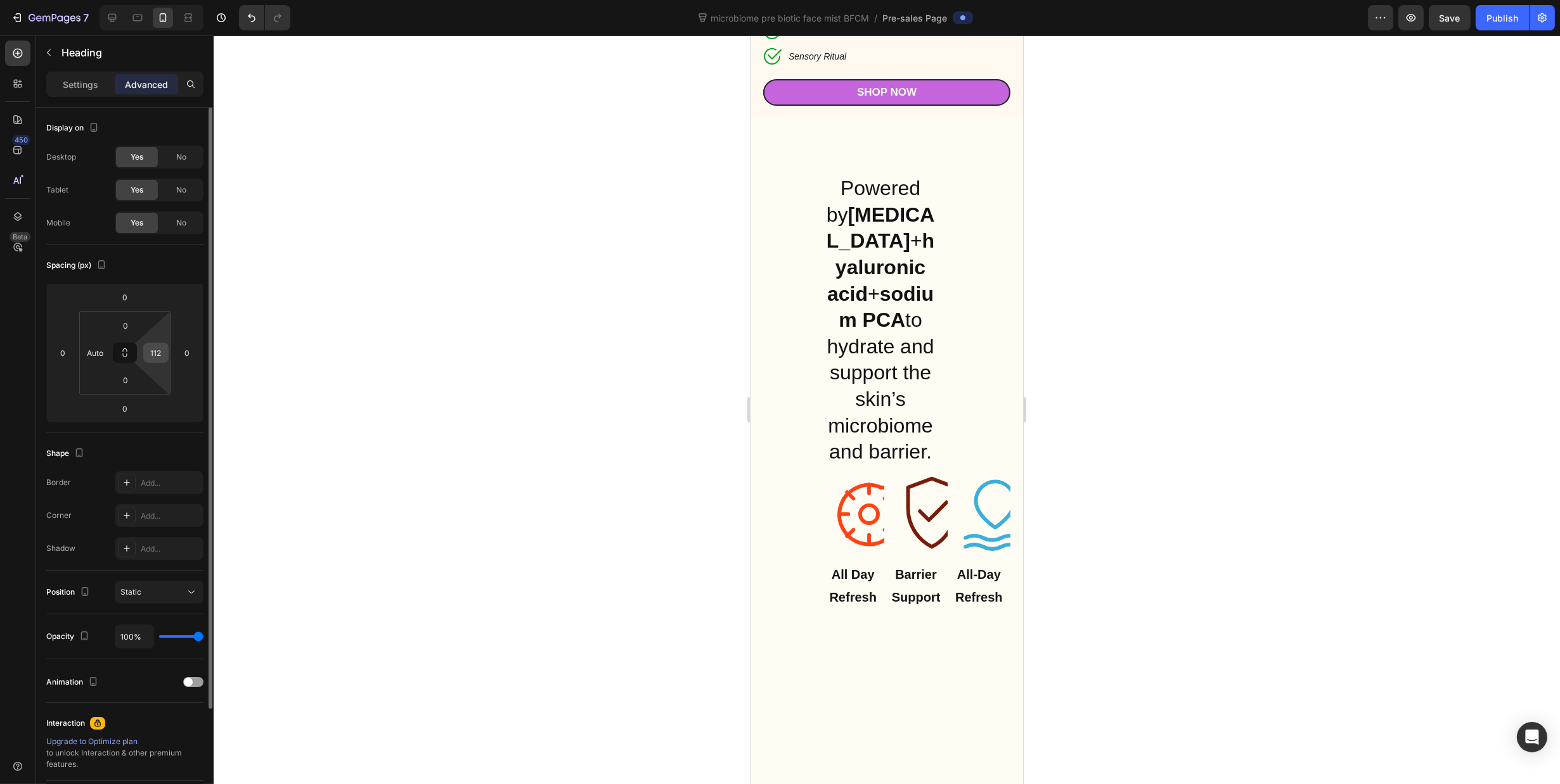
click at [159, 353] on input "112" at bounding box center [156, 353] width 19 height 19
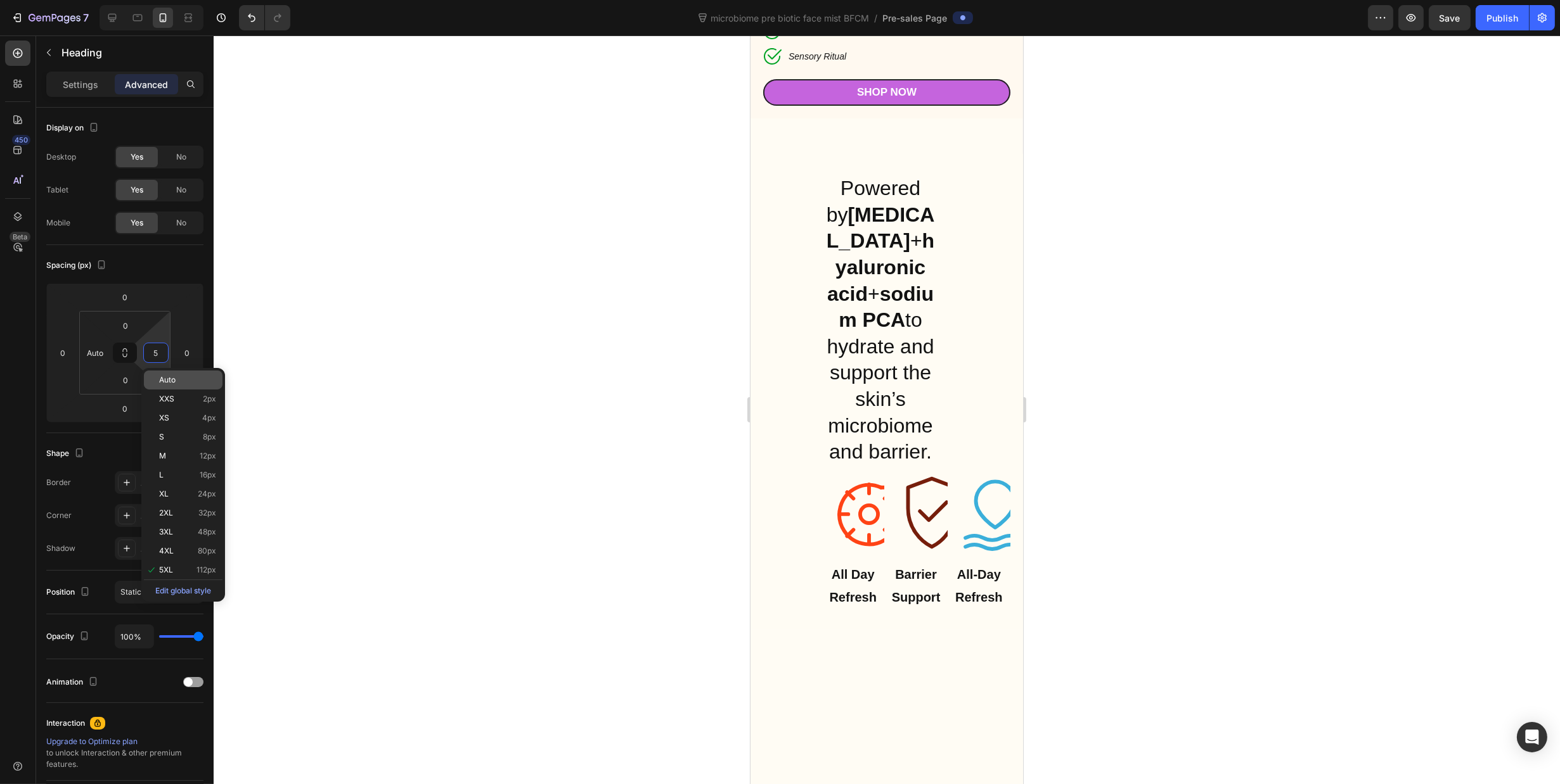
click at [171, 386] on div "Auto" at bounding box center [183, 381] width 79 height 19
type input "Auto"
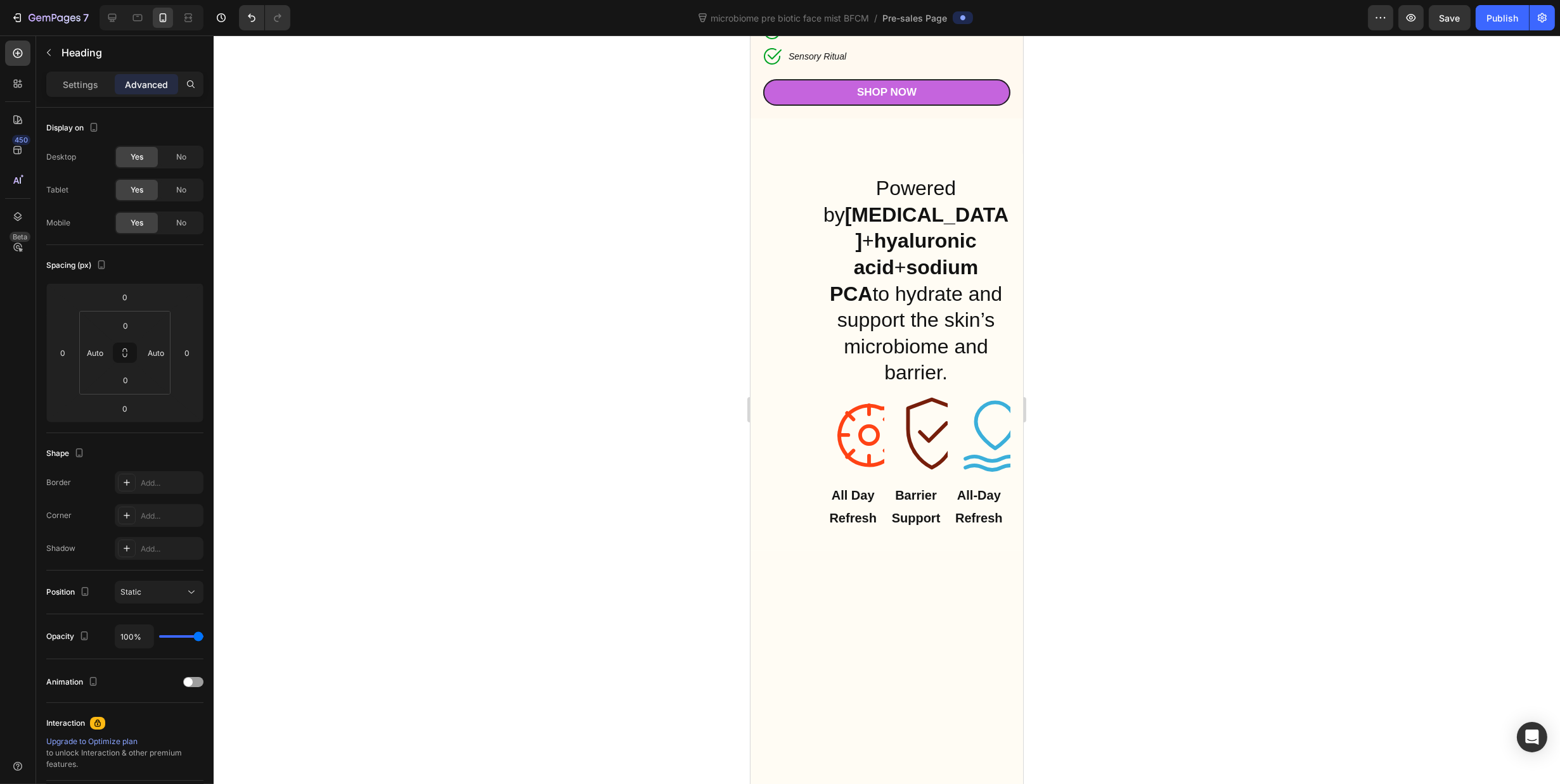
click at [1213, 321] on div at bounding box center [887, 410] width 1346 height 749
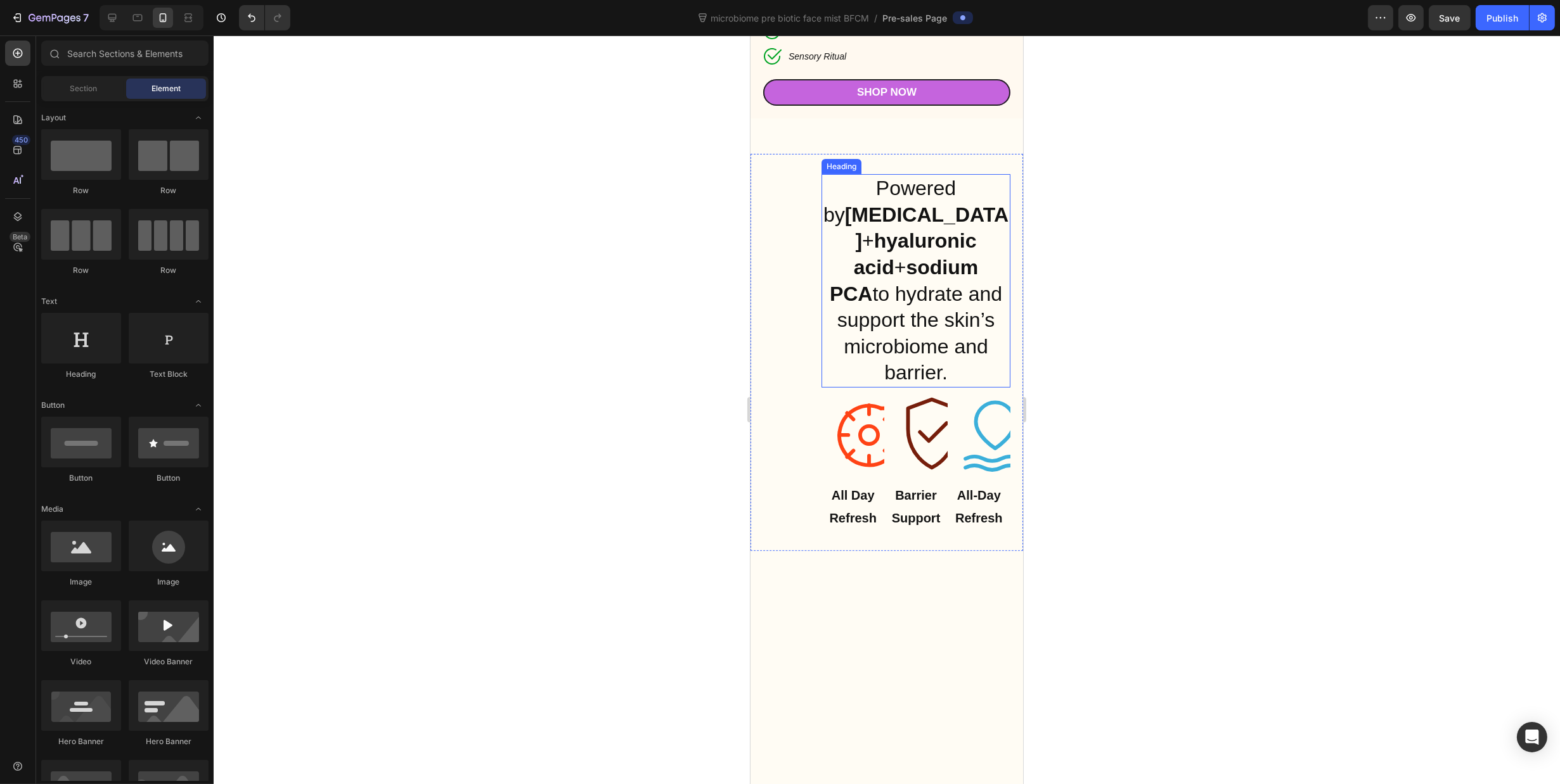
click at [962, 301] on p "Powered by [MEDICAL_DATA] + [MEDICAL_DATA] + sodium PCA to hydrate and support …" at bounding box center [915, 281] width 186 height 211
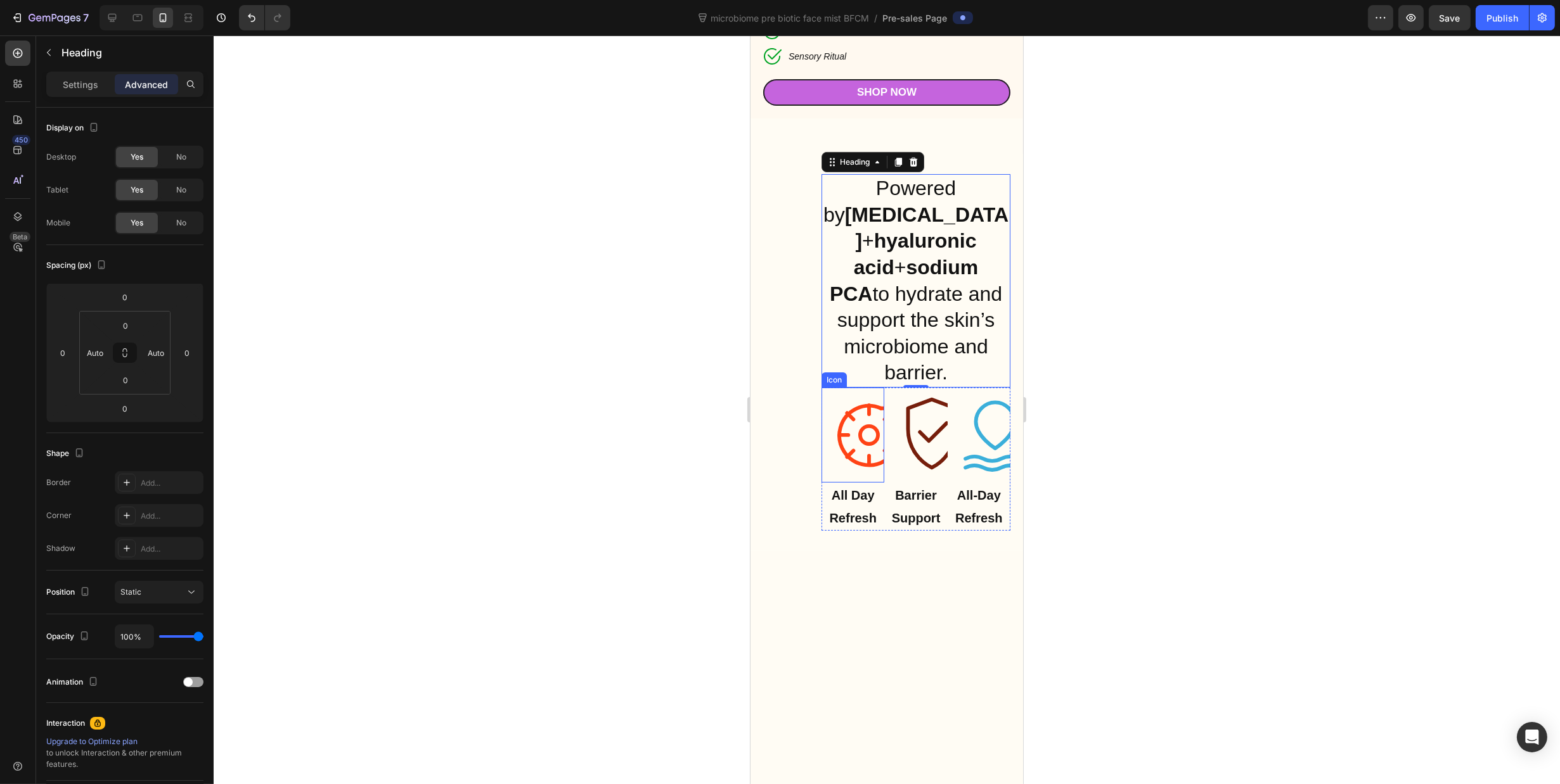
click at [786, 428] on div "Powered by [MEDICAL_DATA] + [MEDICAL_DATA] + sodium PCA to hydrate and support …" at bounding box center [886, 352] width 272 height 397
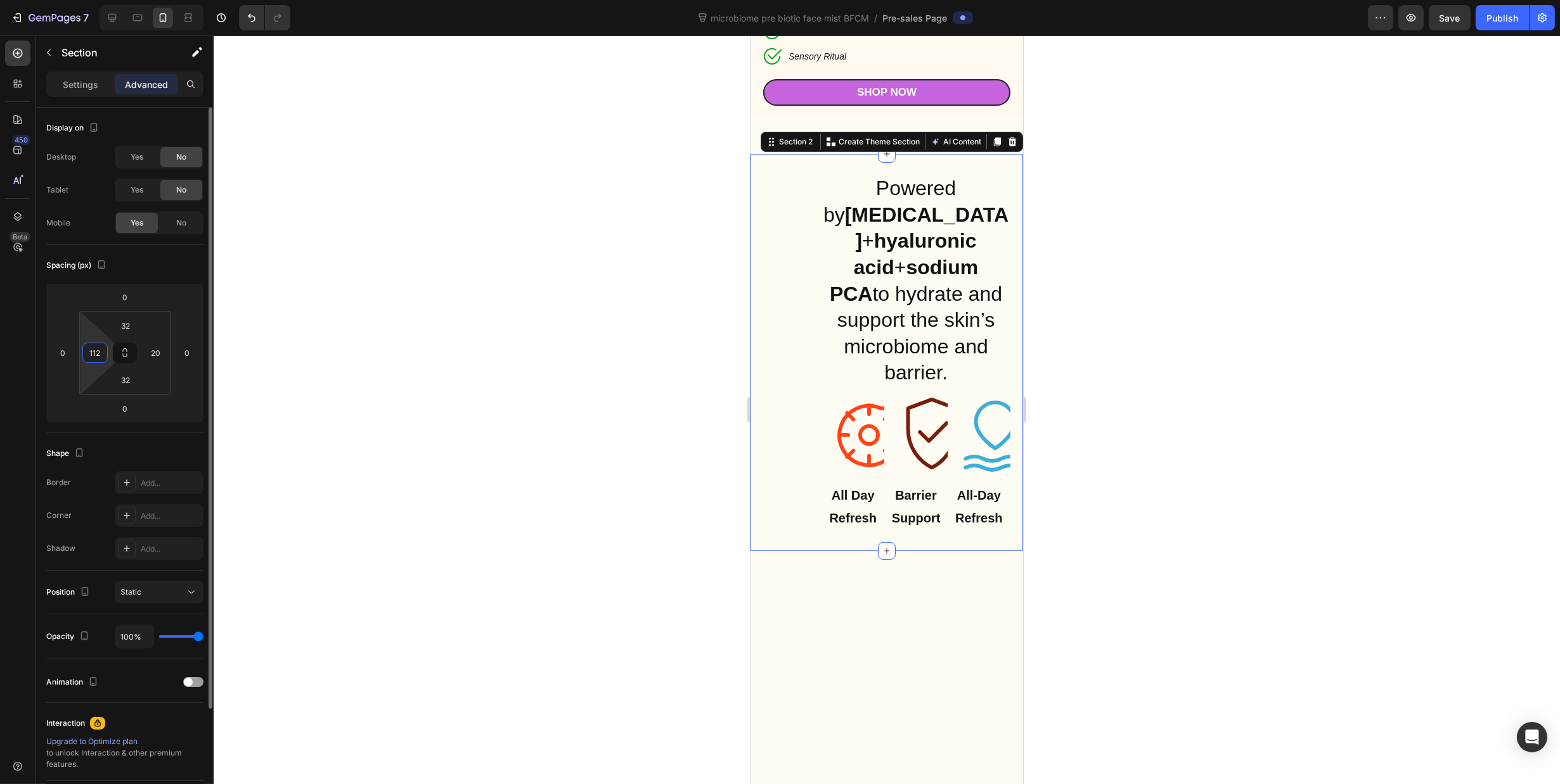
click at [92, 352] on input "112" at bounding box center [95, 353] width 19 height 19
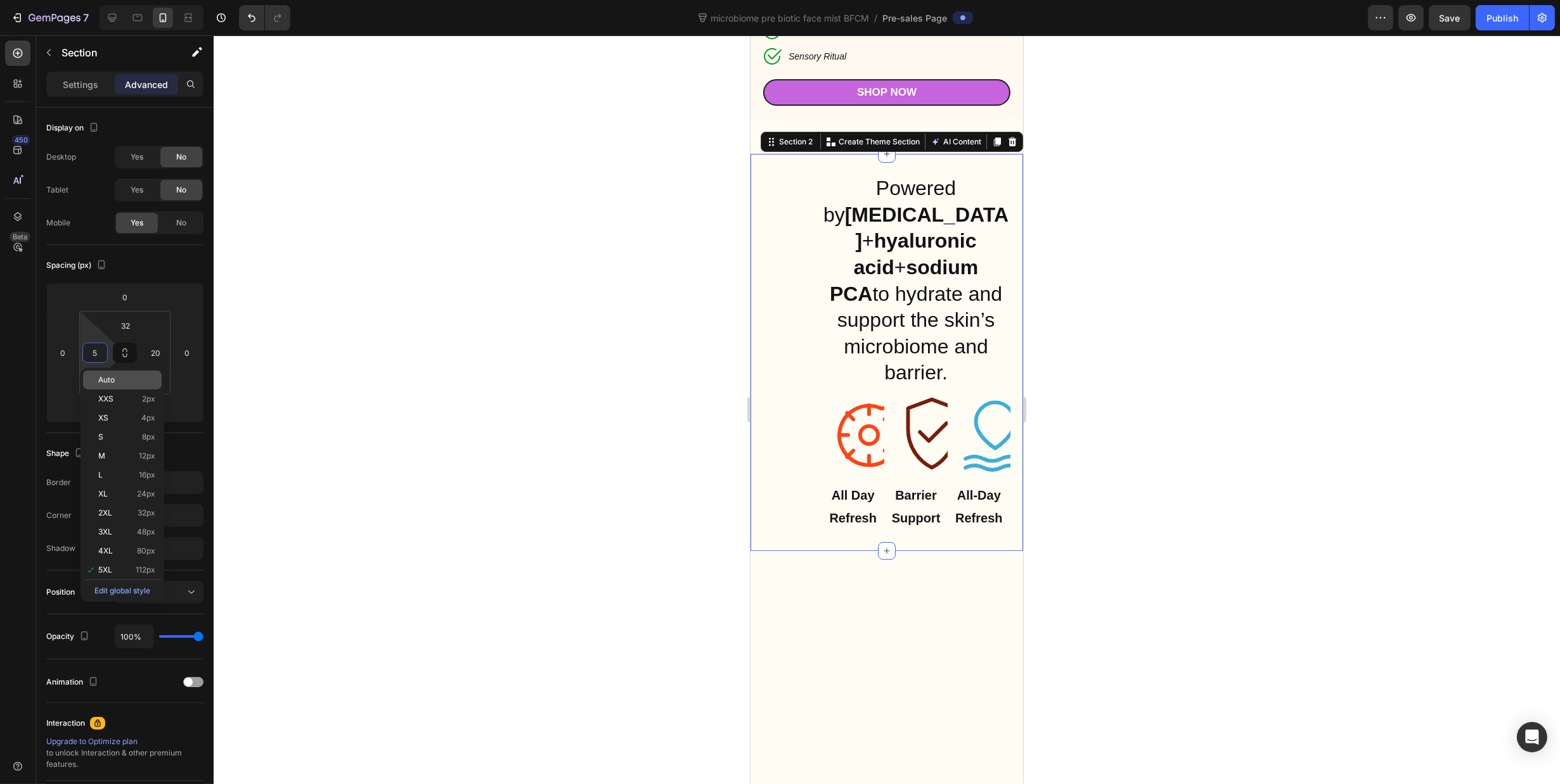
drag, startPoint x: 122, startPoint y: 382, endPoint x: 137, endPoint y: 374, distance: 17.0
click at [123, 381] on p "Auto" at bounding box center [126, 380] width 57 height 9
type input "Auto"
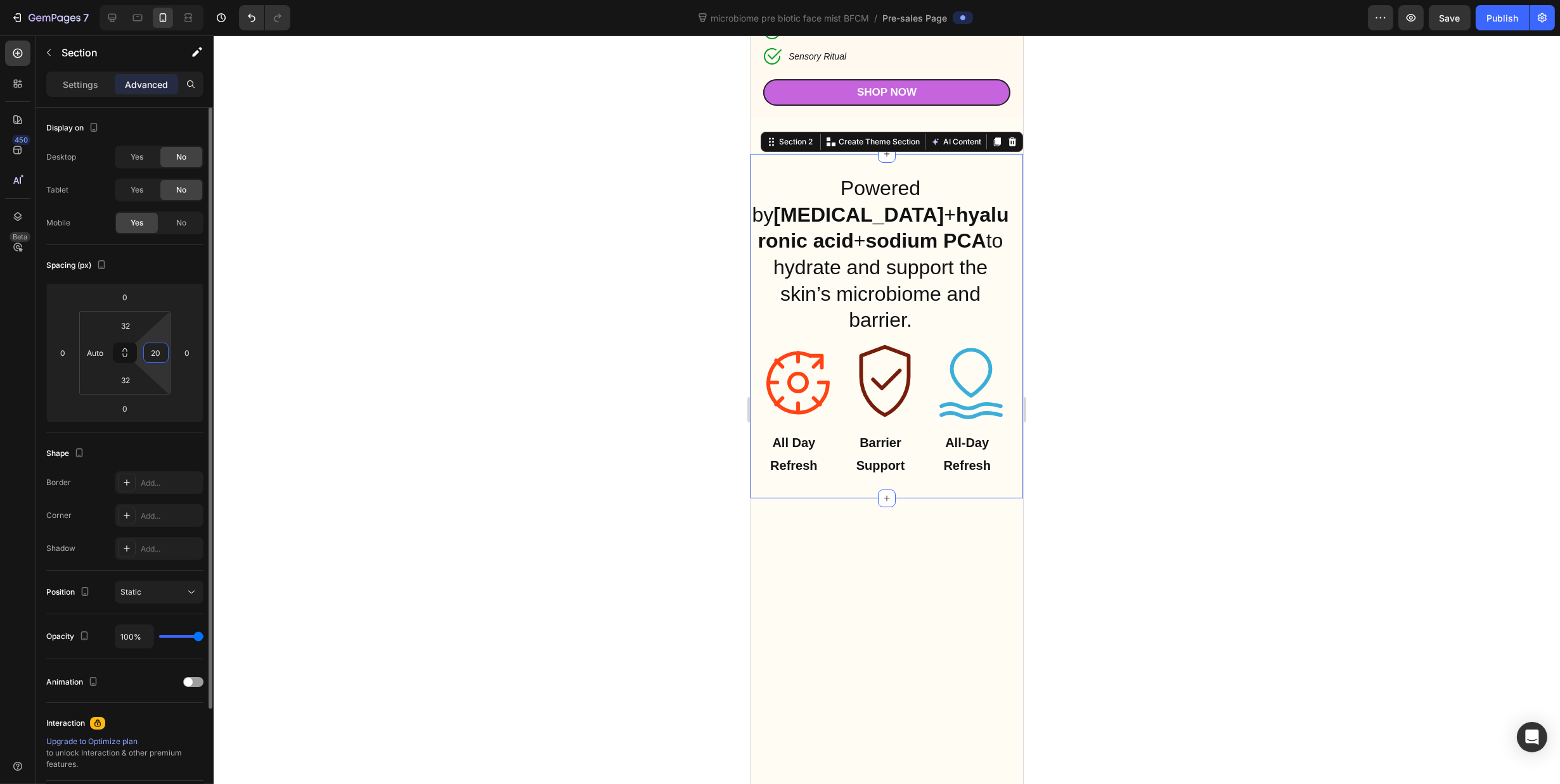
click at [158, 359] on input "20" at bounding box center [156, 353] width 19 height 19
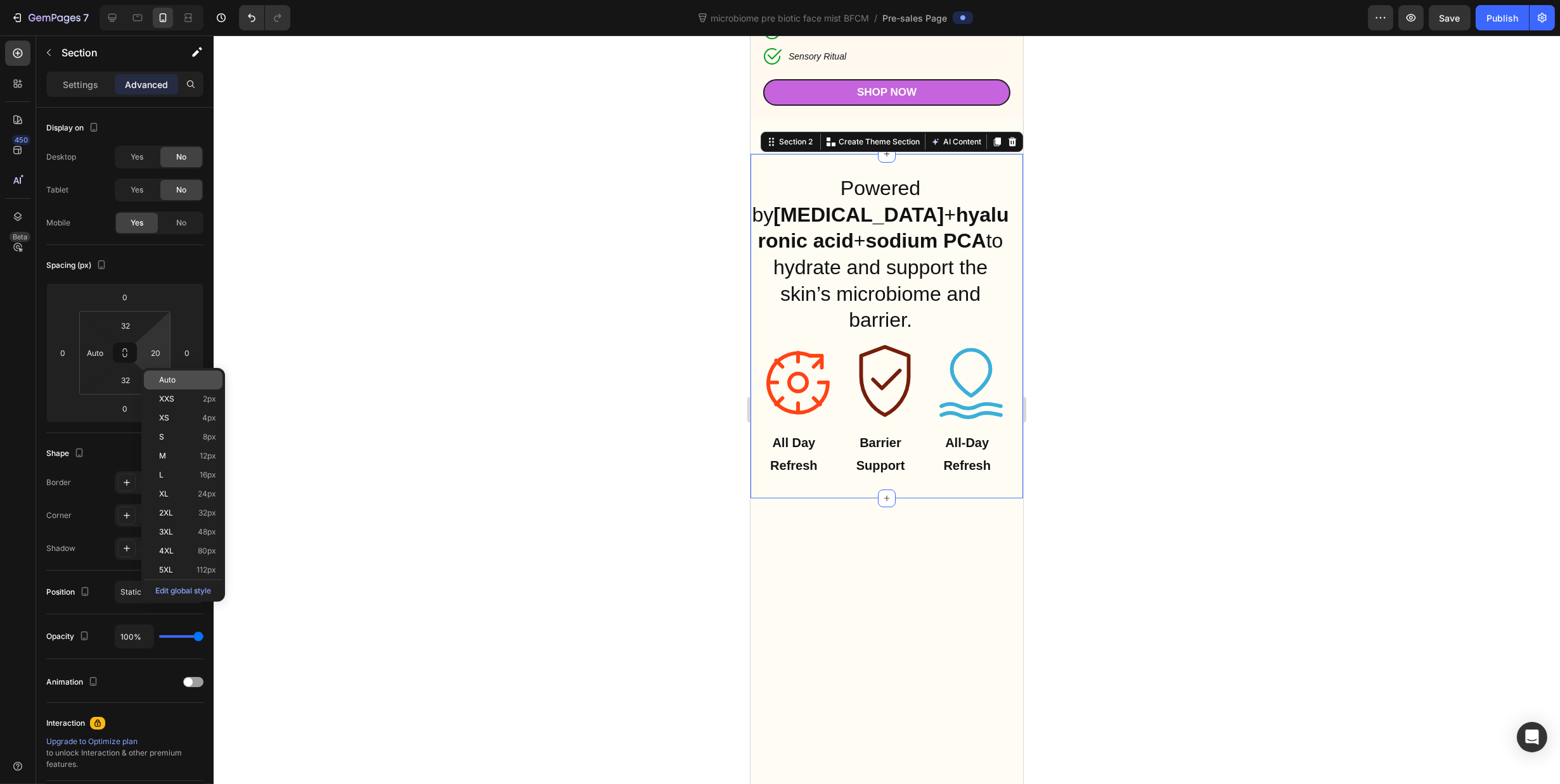
drag, startPoint x: 193, startPoint y: 380, endPoint x: 205, endPoint y: 374, distance: 13.4
click at [194, 378] on p "Auto" at bounding box center [187, 380] width 57 height 9
type input "Auto"
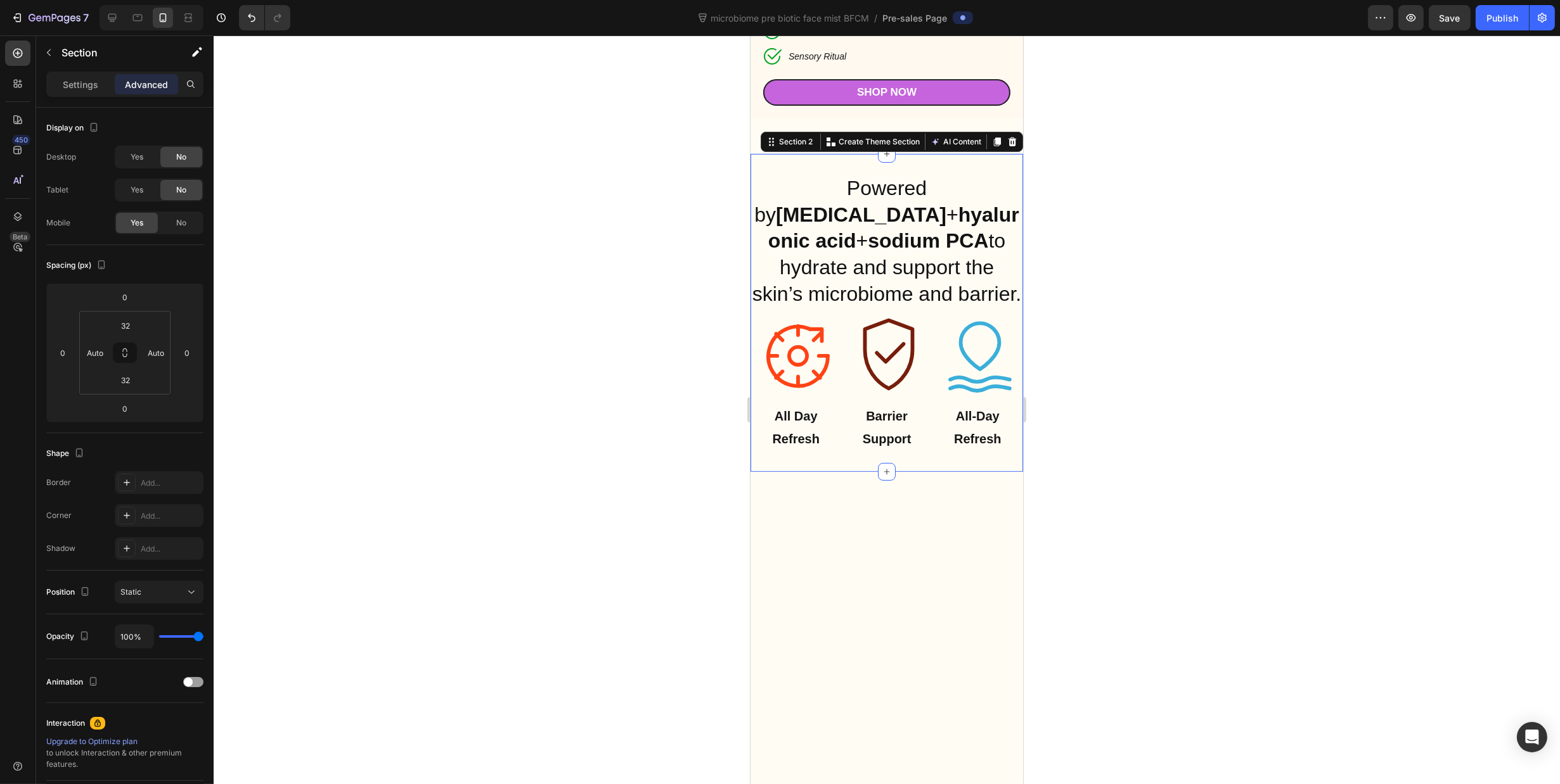
click at [1251, 358] on div at bounding box center [887, 410] width 1346 height 749
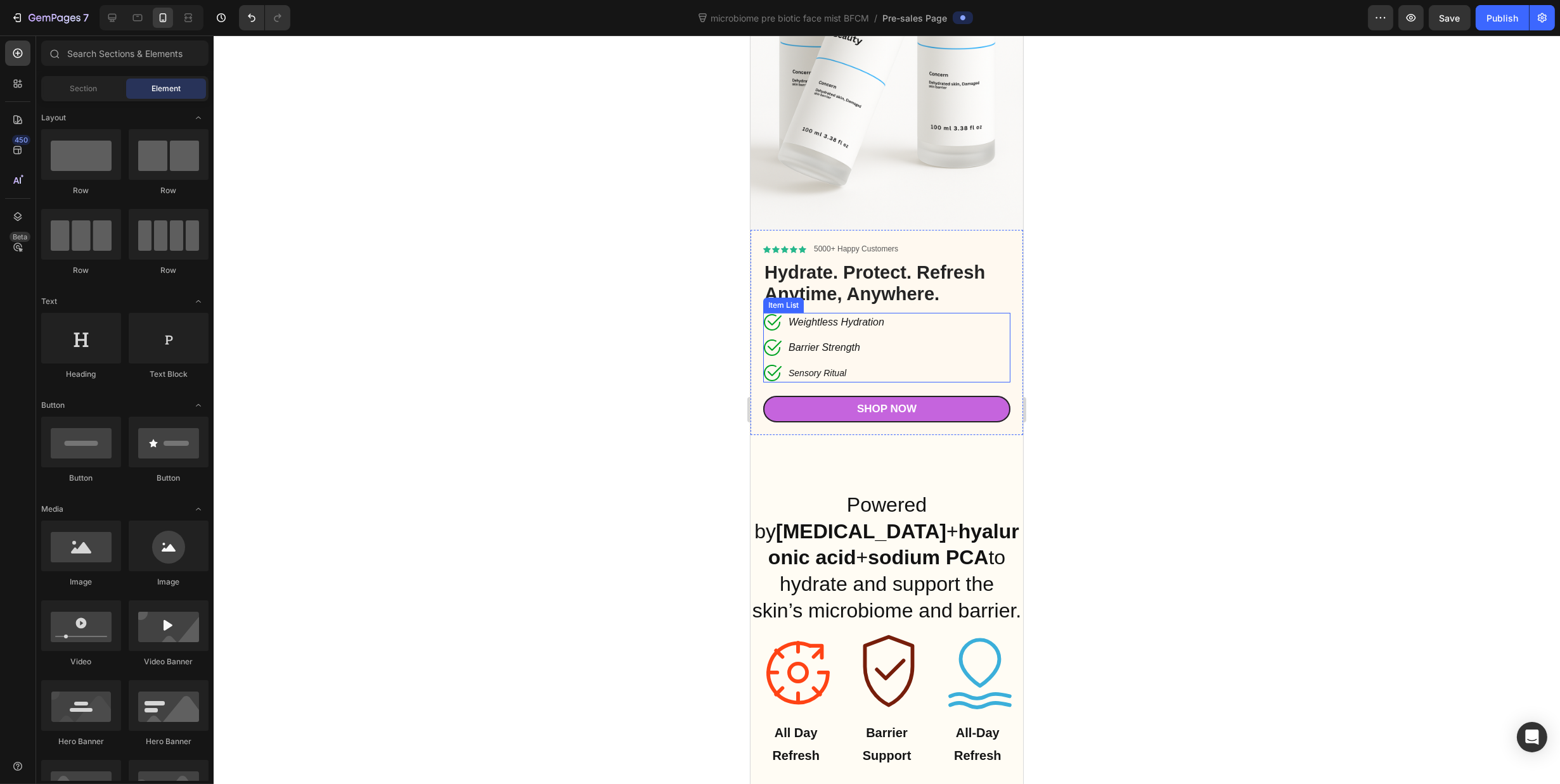
scroll to position [430, 0]
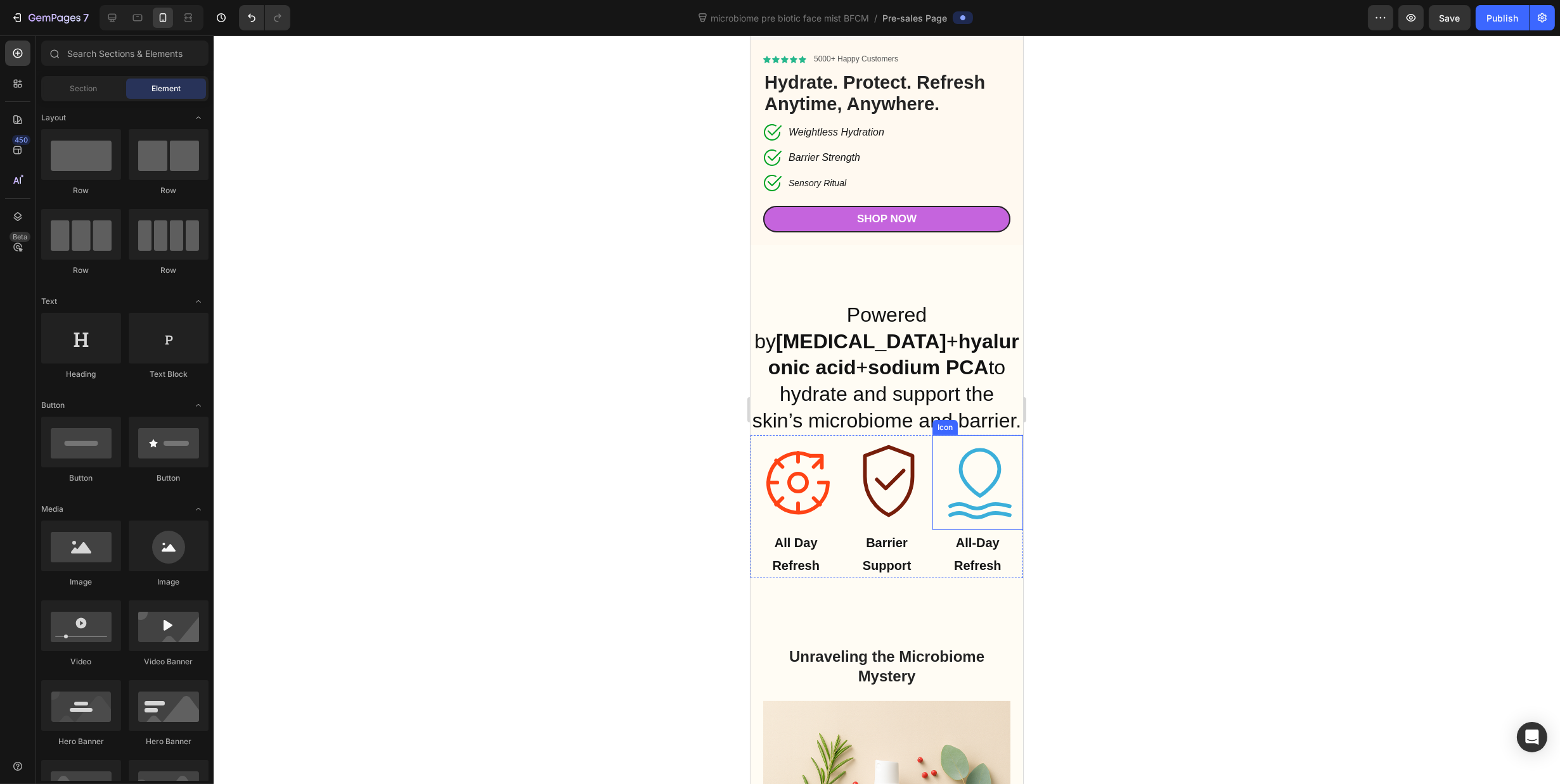
click at [985, 513] on icon at bounding box center [979, 515] width 59 height 4
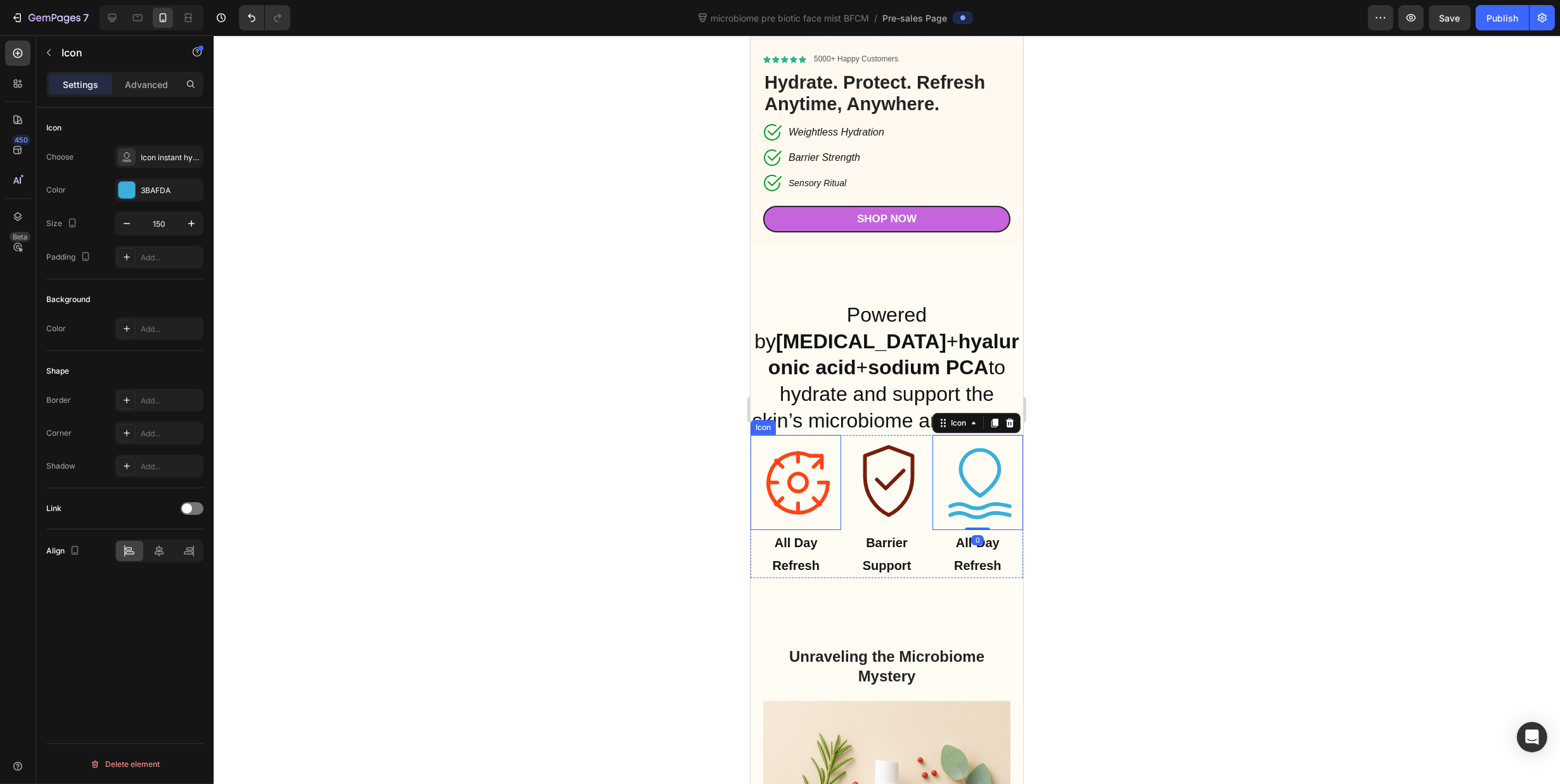
click at [444, 419] on div at bounding box center [887, 410] width 1346 height 749
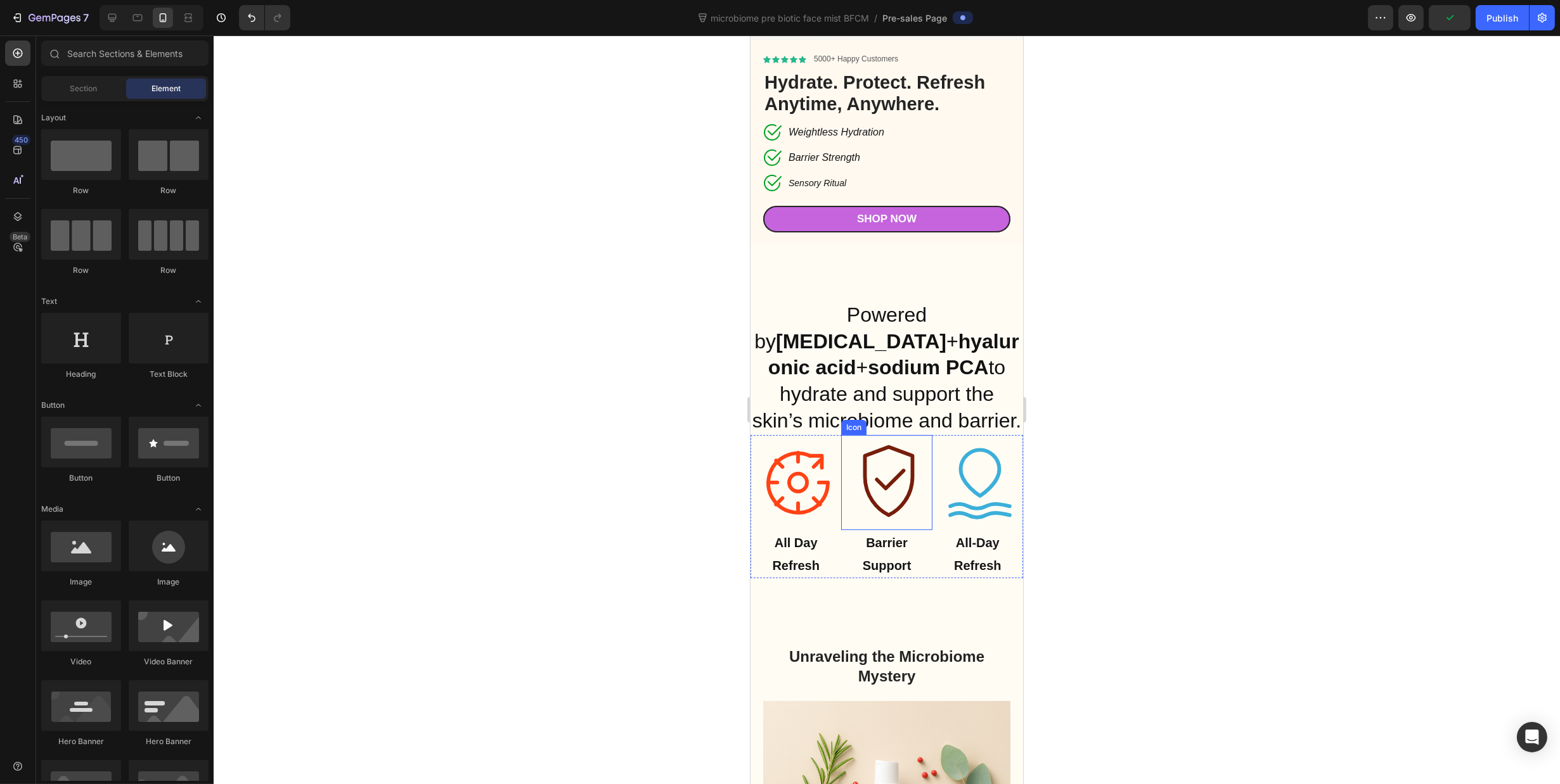
click at [829, 469] on icon at bounding box center [798, 483] width 95 height 95
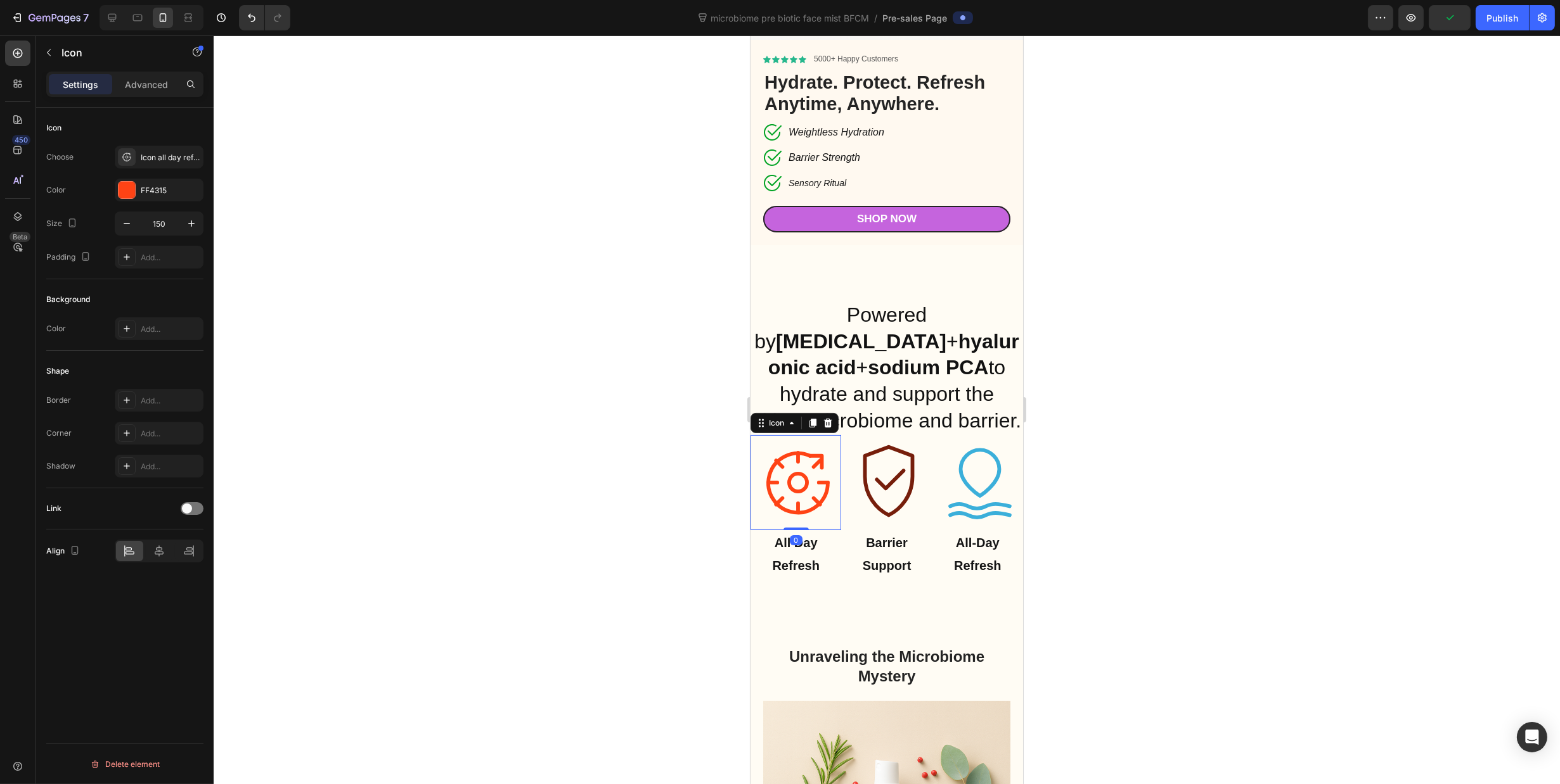
click at [1149, 478] on div at bounding box center [887, 410] width 1346 height 749
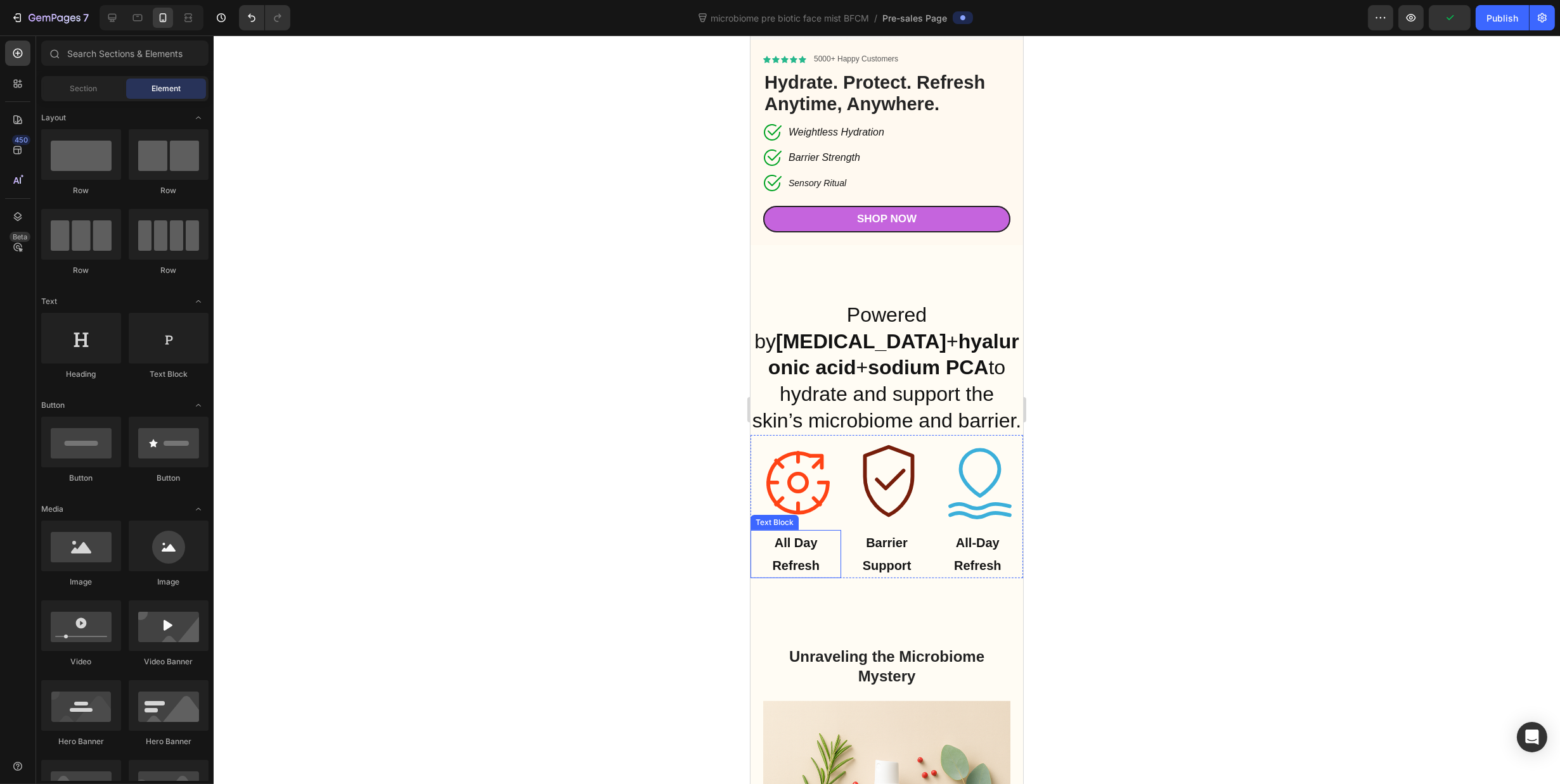
click at [793, 553] on p "All Day Refresh" at bounding box center [795, 554] width 88 height 46
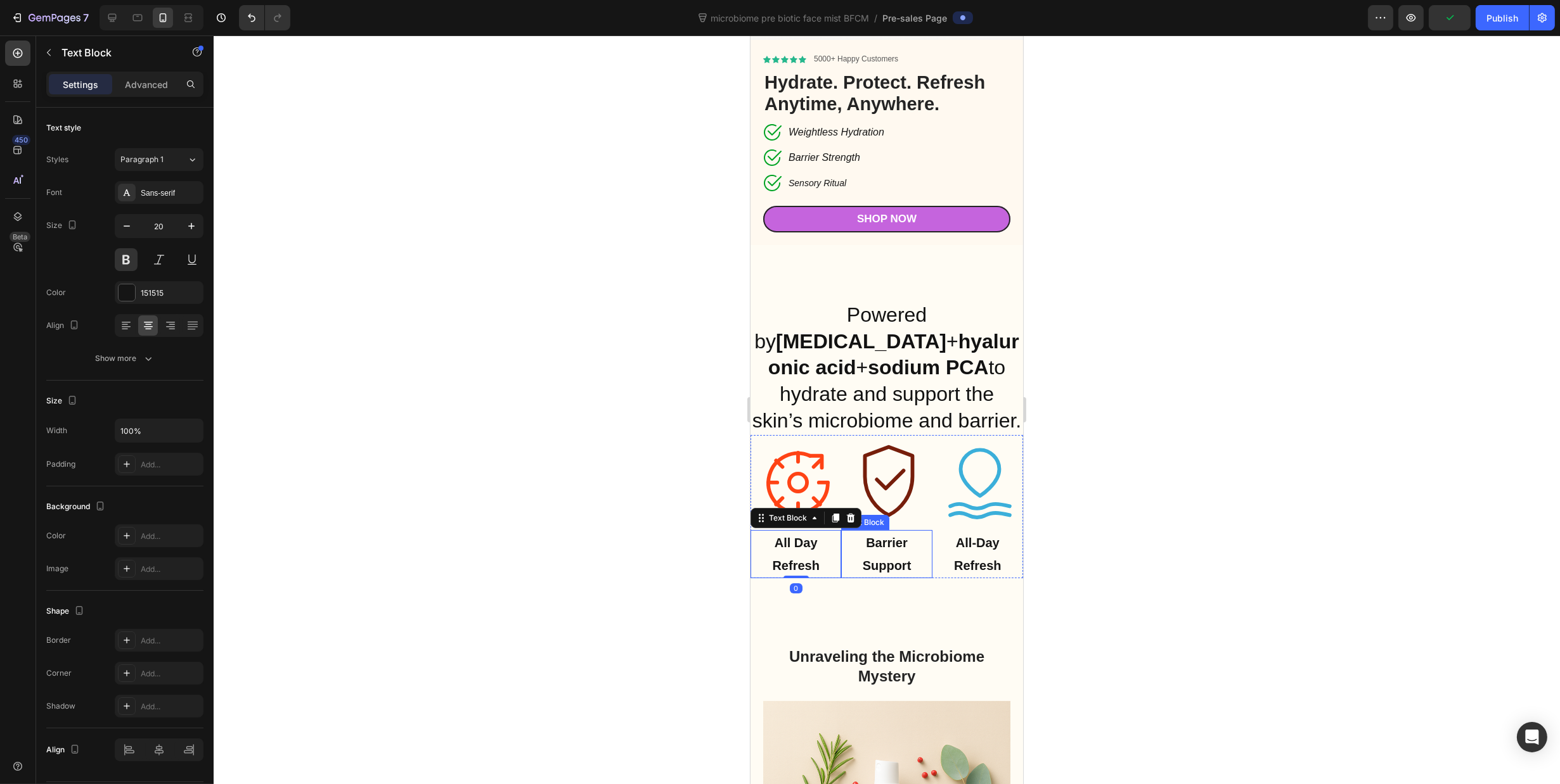
drag, startPoint x: 1112, startPoint y: 575, endPoint x: 1104, endPoint y: 573, distance: 8.2
click at [1107, 575] on div at bounding box center [887, 410] width 1346 height 749
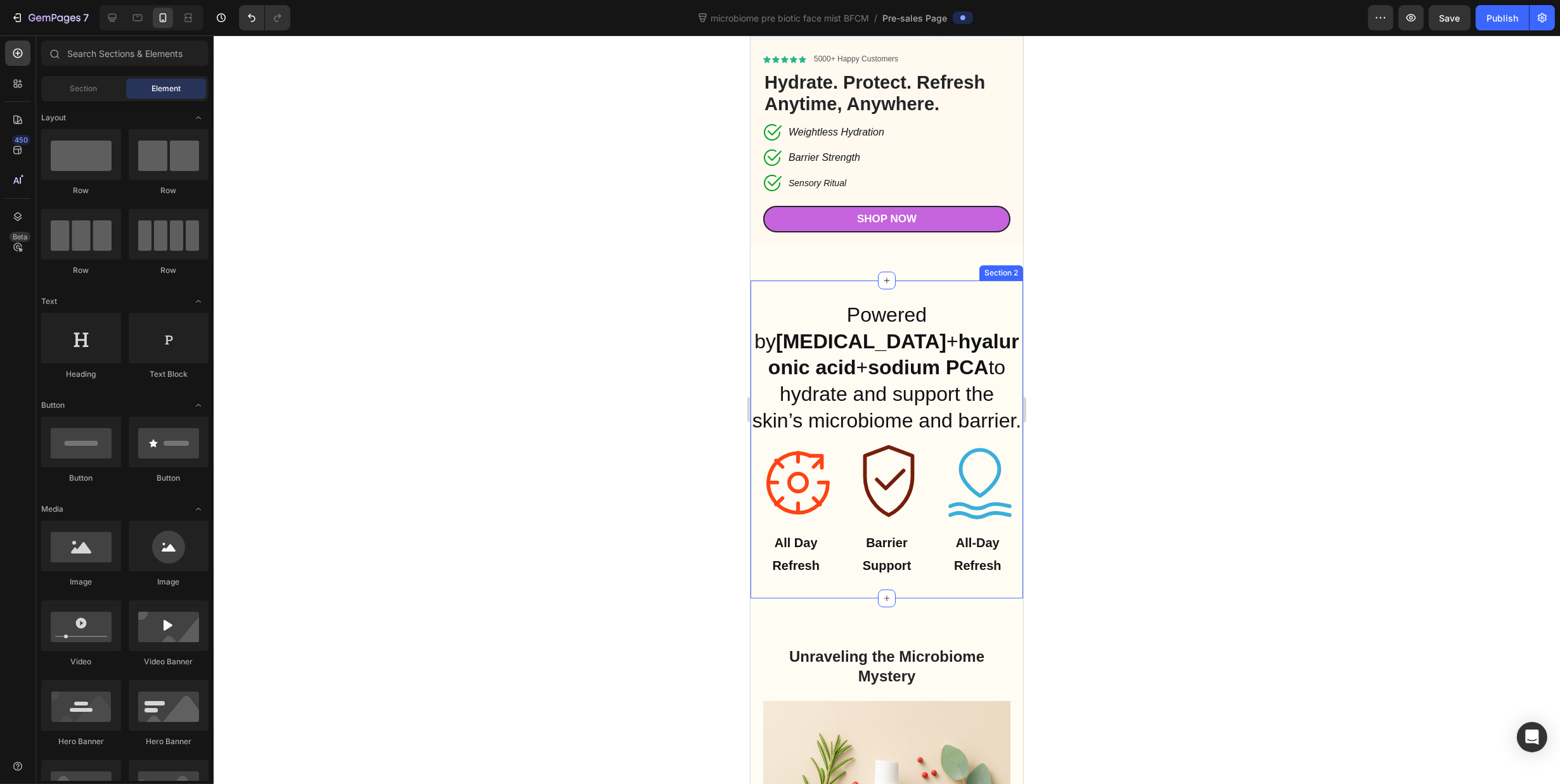
scroll to position [557, 0]
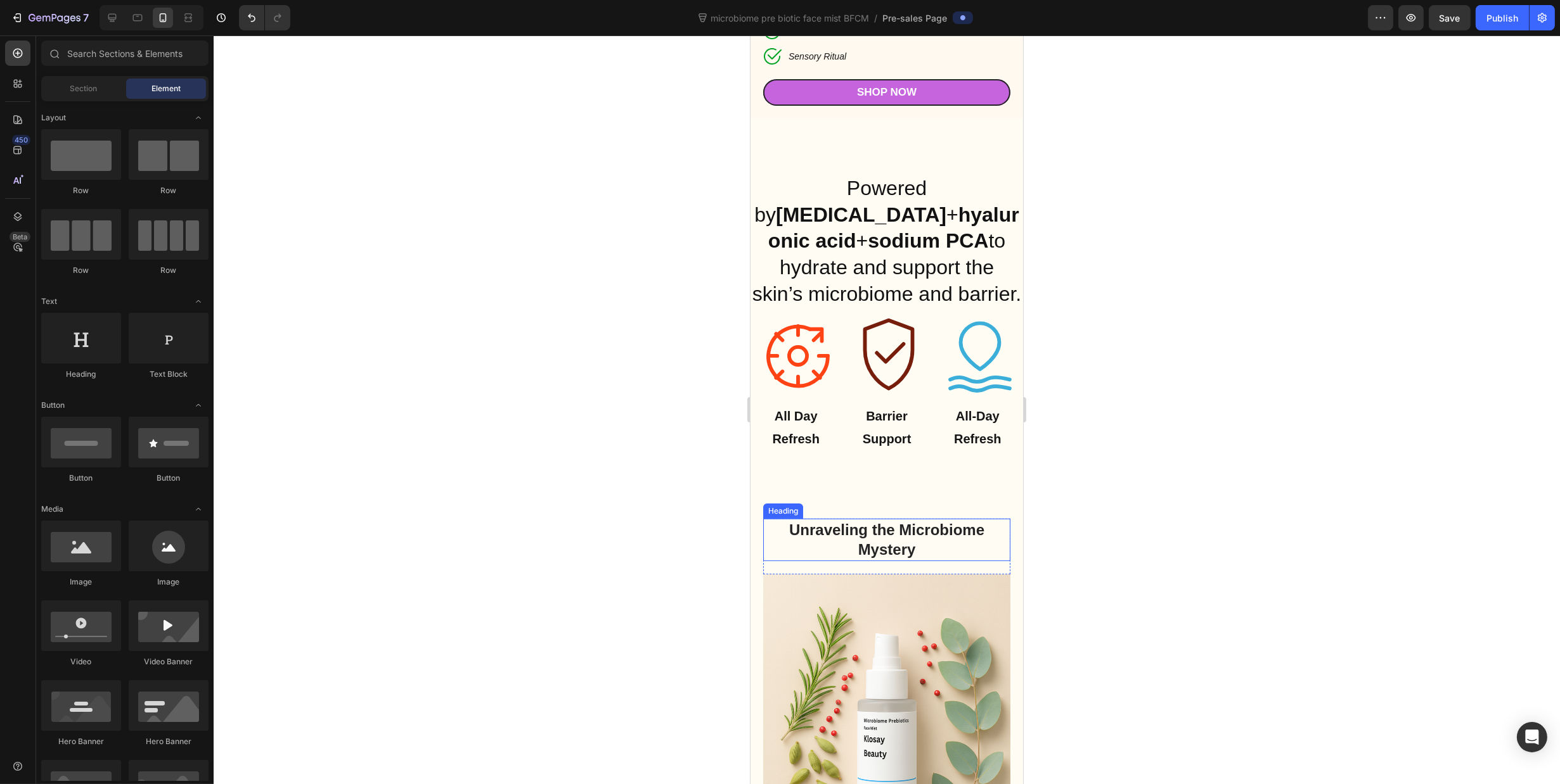
click at [917, 519] on h2 "Unraveling the Microbiome Mystery" at bounding box center [886, 539] width 247 height 41
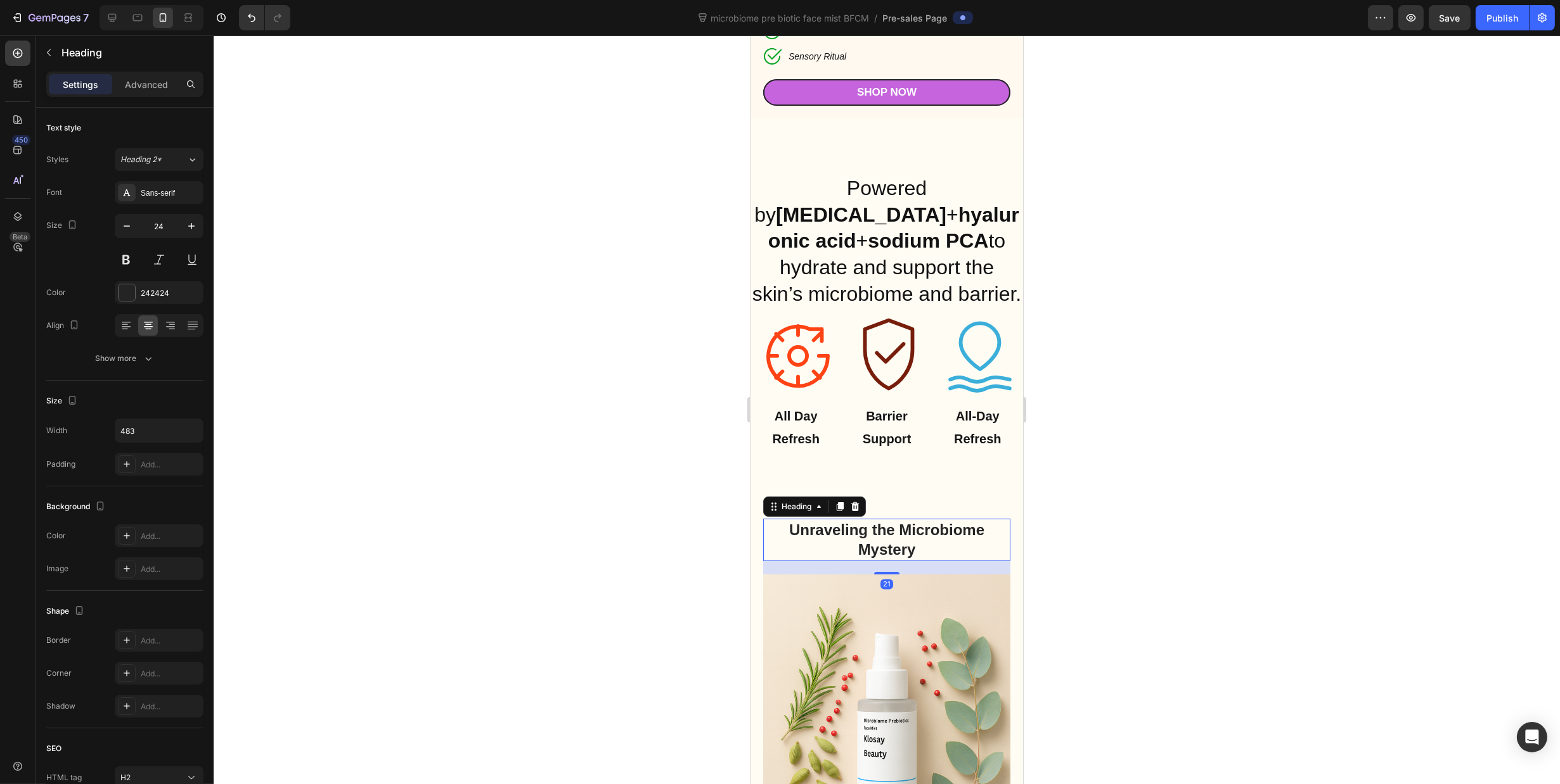
click at [957, 482] on div "Unraveling the Microbiome Mystery Heading 21 Kombucha is a fermented tea bevera…" at bounding box center [886, 765] width 272 height 586
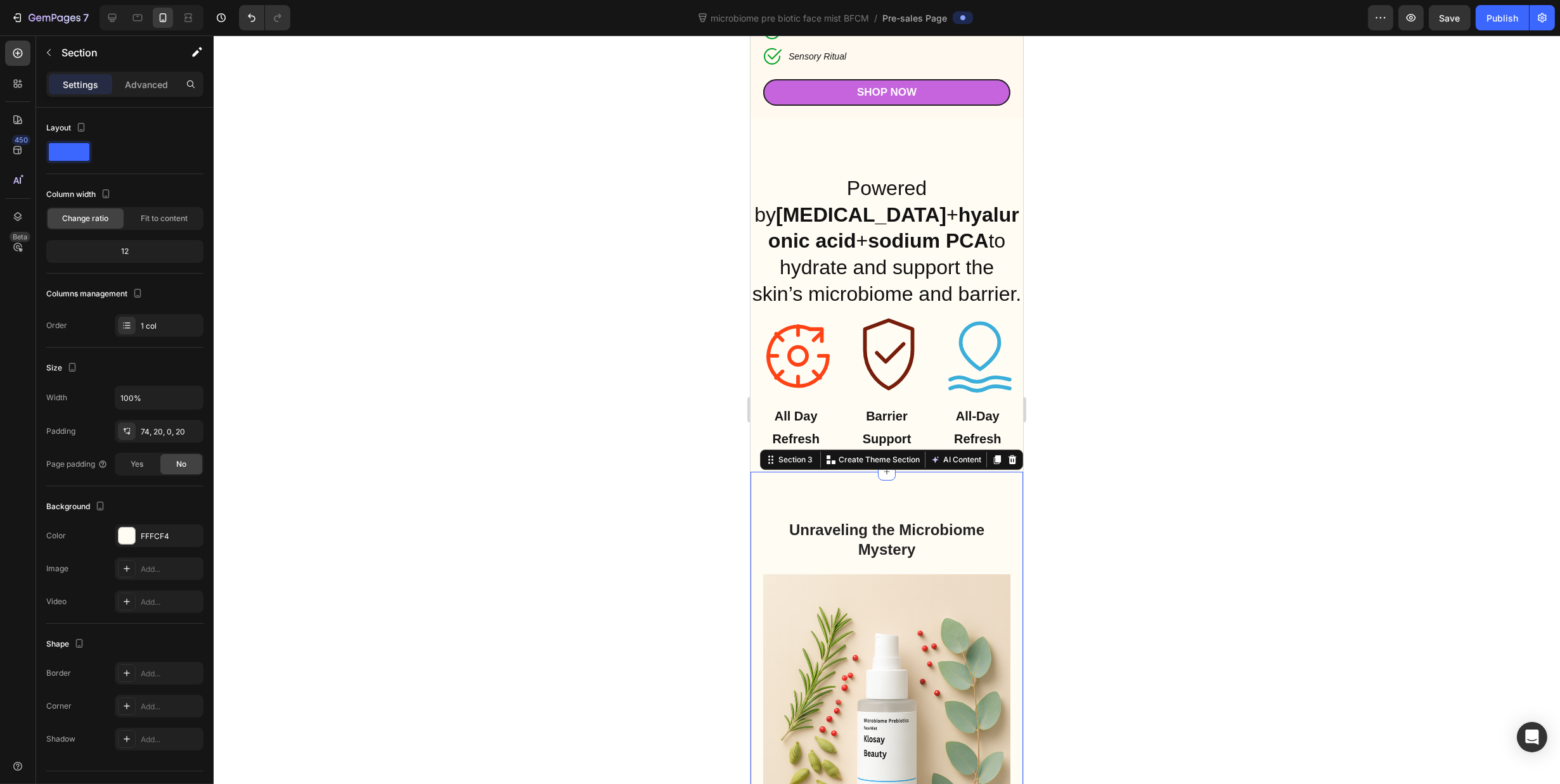
click at [1256, 471] on div at bounding box center [887, 410] width 1346 height 749
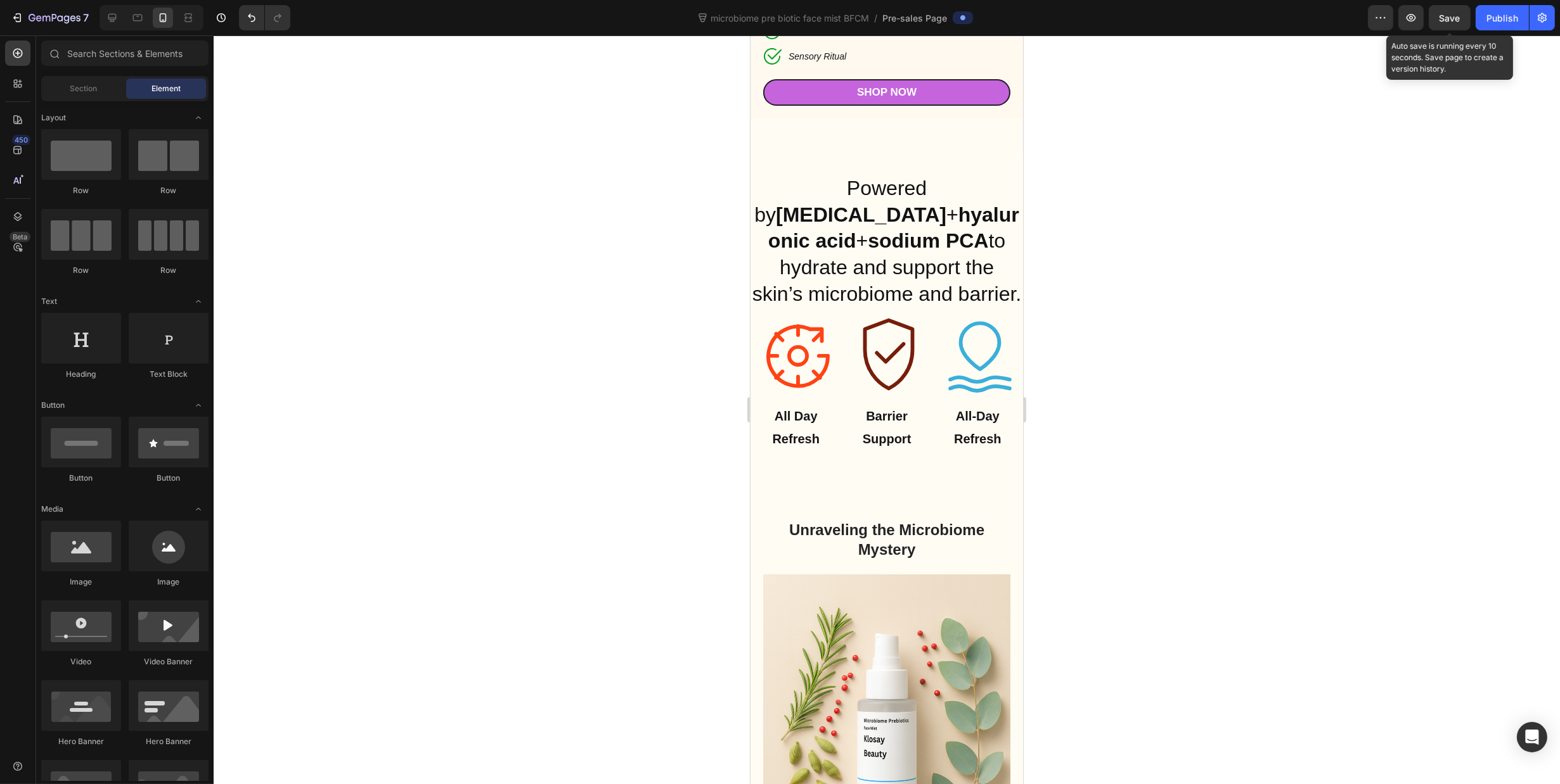
drag, startPoint x: 1453, startPoint y: 20, endPoint x: 1422, endPoint y: 57, distance: 48.3
click at [1452, 21] on span "Save" at bounding box center [1450, 18] width 21 height 11
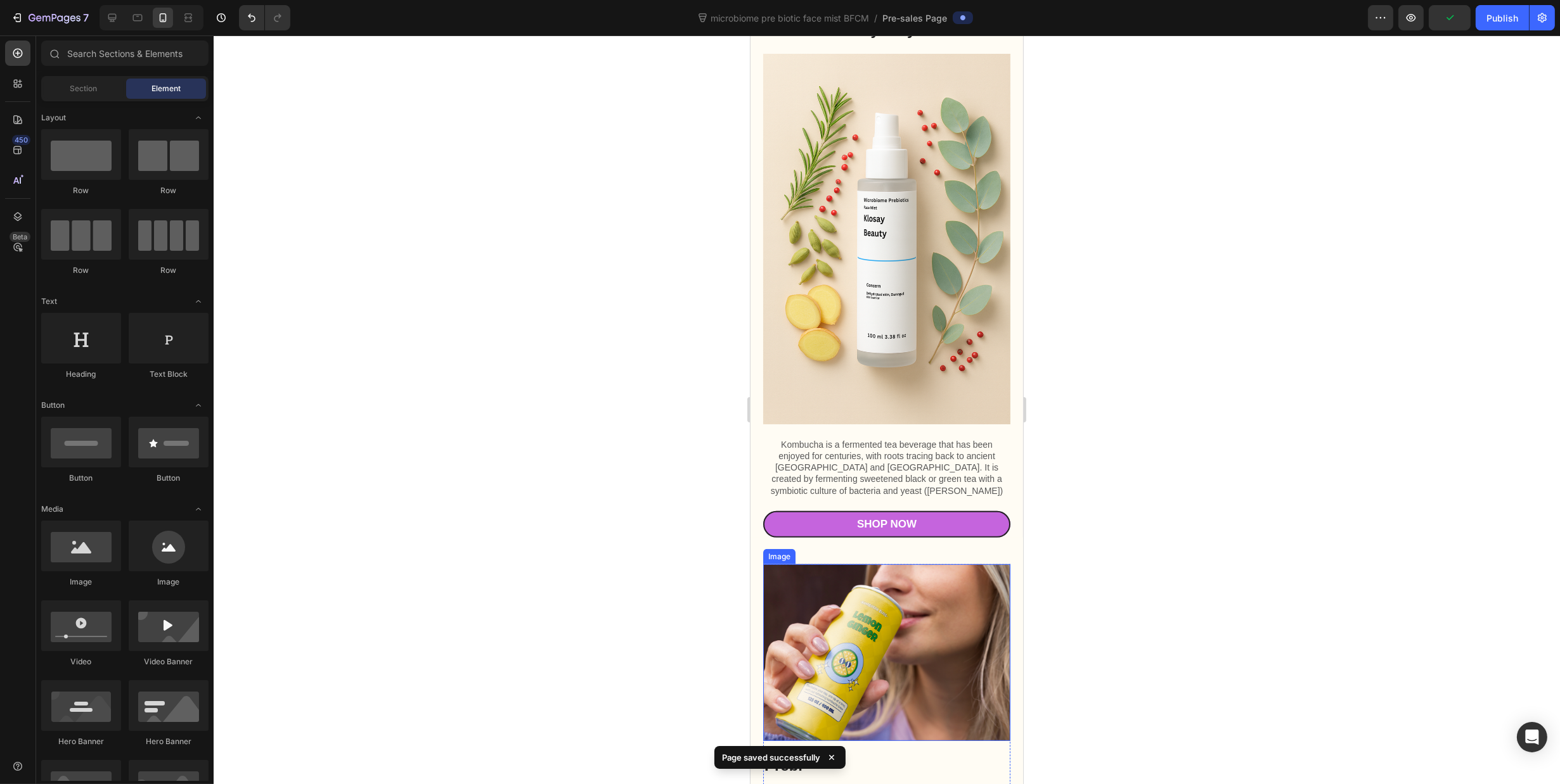
scroll to position [1254, 0]
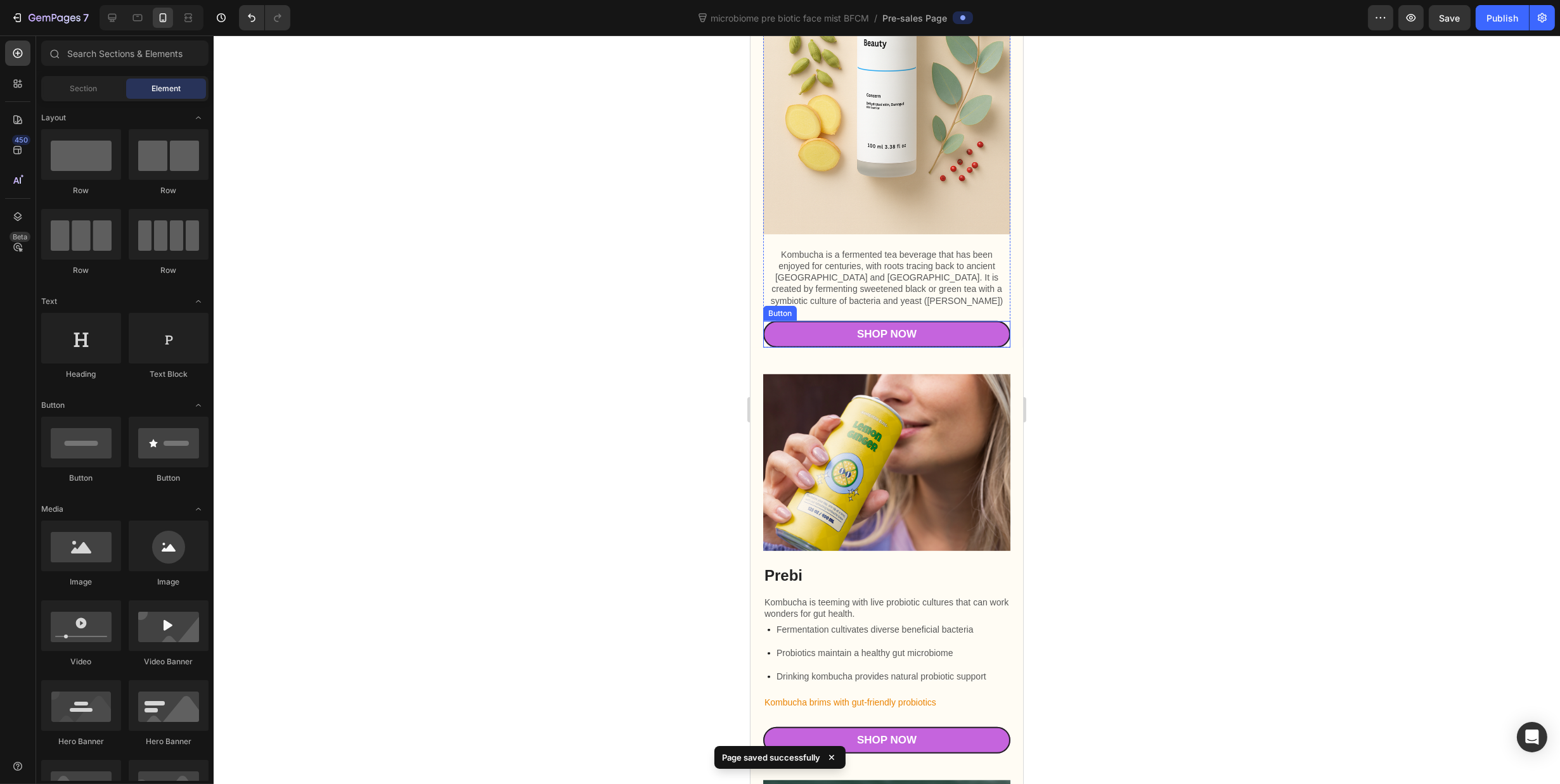
drag, startPoint x: 981, startPoint y: 320, endPoint x: 1017, endPoint y: 335, distance: 39.0
click at [981, 321] on link "Shop Now" at bounding box center [886, 335] width 247 height 26
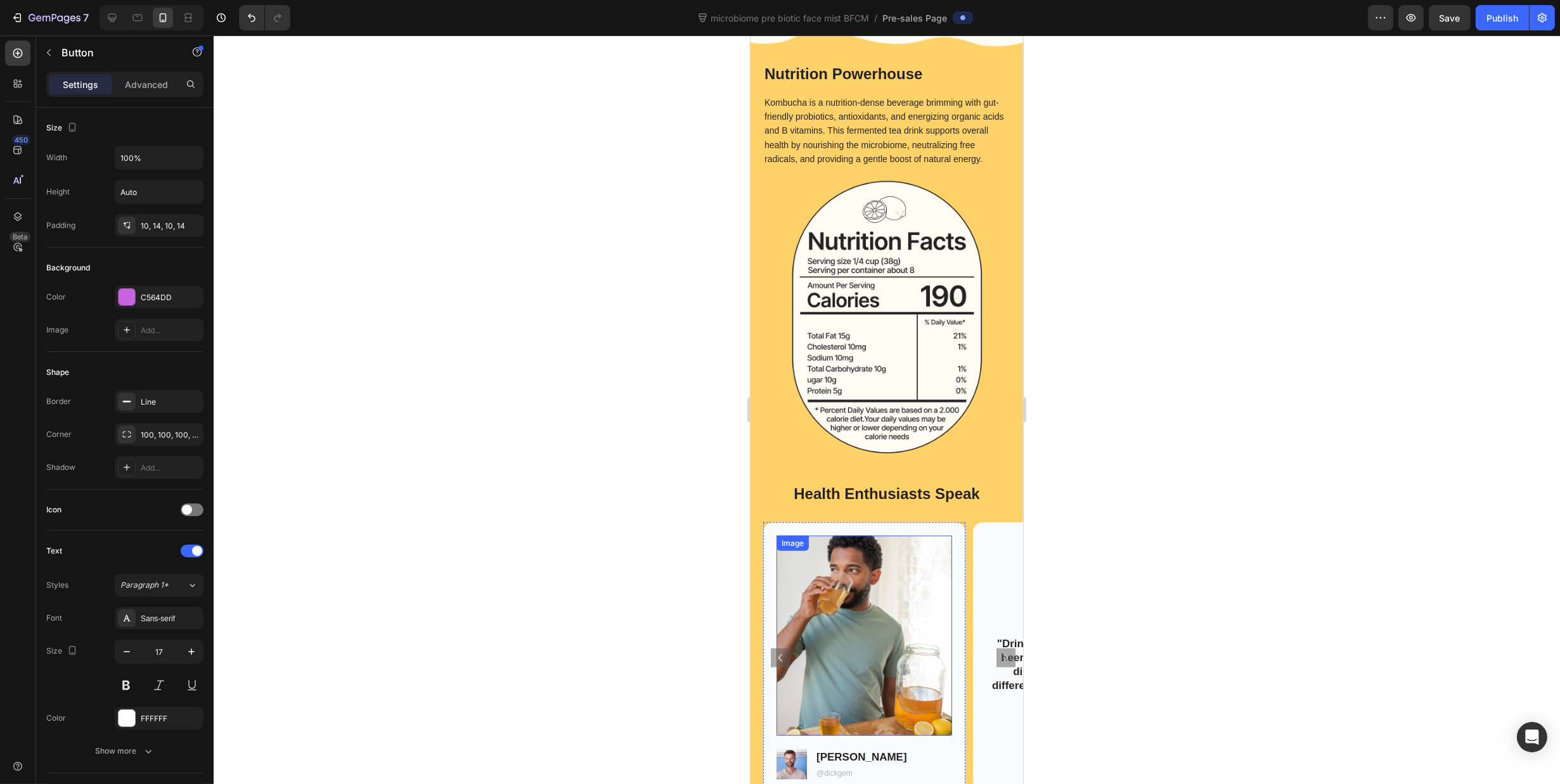
scroll to position [3217, 0]
